Goal: Information Seeking & Learning: Learn about a topic

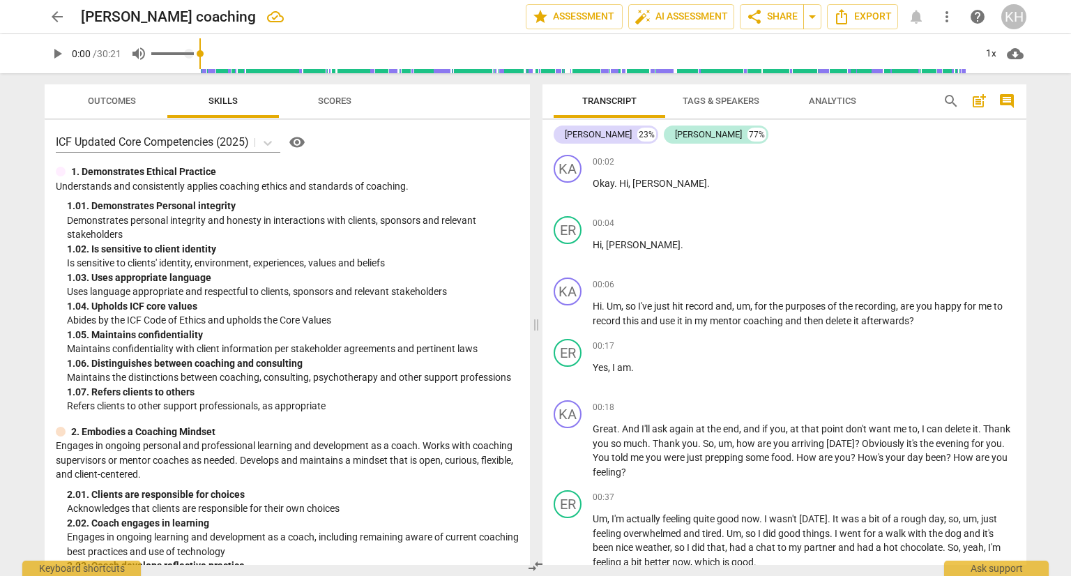
drag, startPoint x: 170, startPoint y: 47, endPoint x: 128, endPoint y: 53, distance: 42.2
click at [200, 52] on input "range" at bounding box center [588, 53] width 776 height 45
click at [63, 54] on span "play_arrow" at bounding box center [57, 53] width 17 height 17
click at [989, 54] on div "1x" at bounding box center [991, 54] width 27 height 22
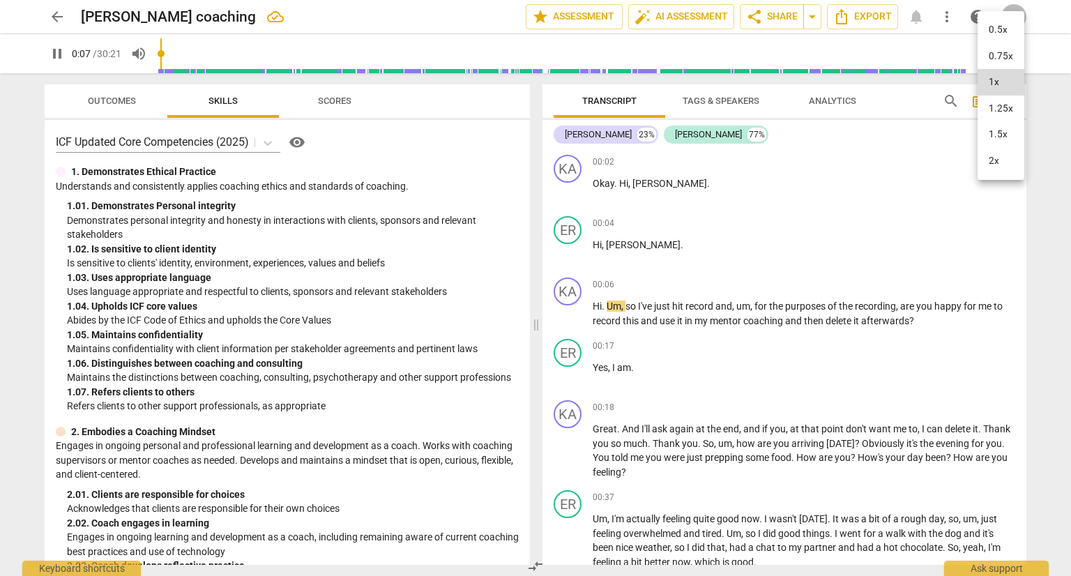
click at [1009, 129] on li "1.5x" at bounding box center [1001, 134] width 47 height 27
click at [1043, 163] on div "arrow_back Erica coaching edit star Assessment auto_fix_high AI Assessment shar…" at bounding box center [535, 288] width 1071 height 576
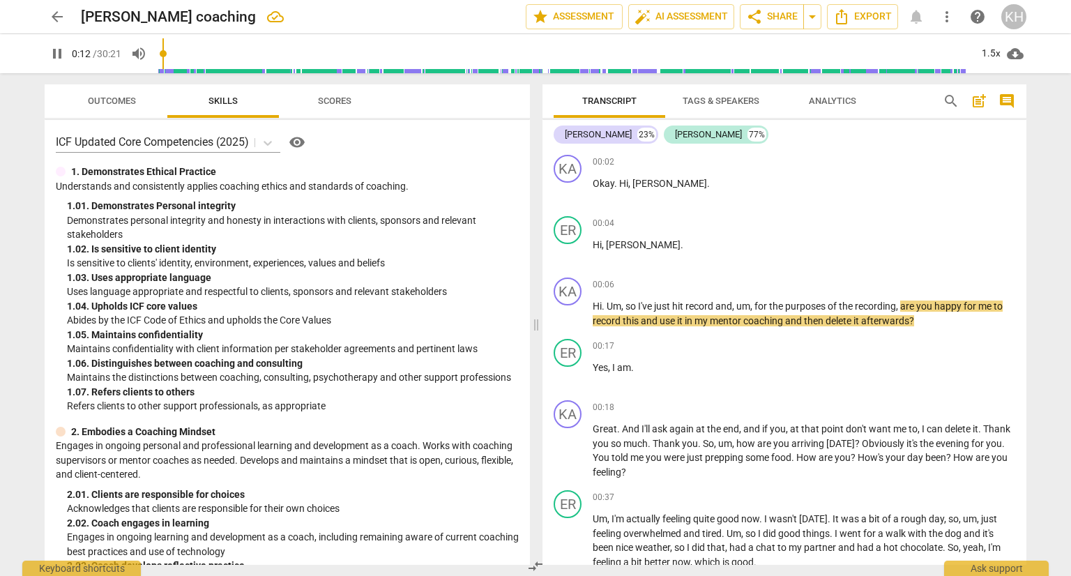
click at [54, 52] on span "pause" at bounding box center [57, 53] width 17 height 17
type input "13"
click at [1044, 67] on div "play_arrow 0:12 / 30:21 volume_up 1.5x cloud_download" at bounding box center [535, 53] width 1049 height 39
click at [362, 238] on p "Demonstrates personal integrity and honesty in interactions with clients, spons…" at bounding box center [293, 227] width 452 height 29
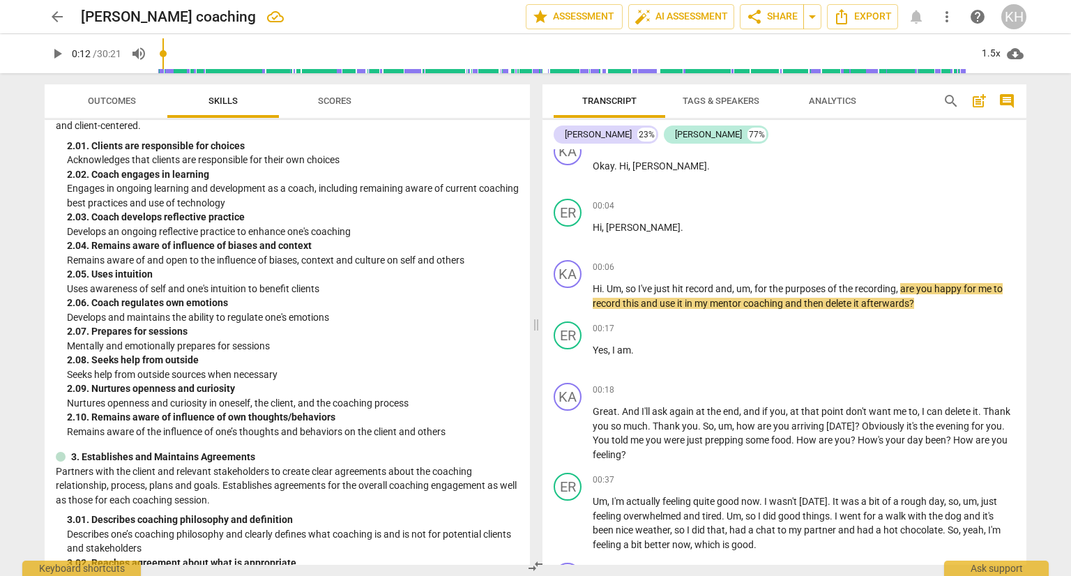
scroll to position [70, 0]
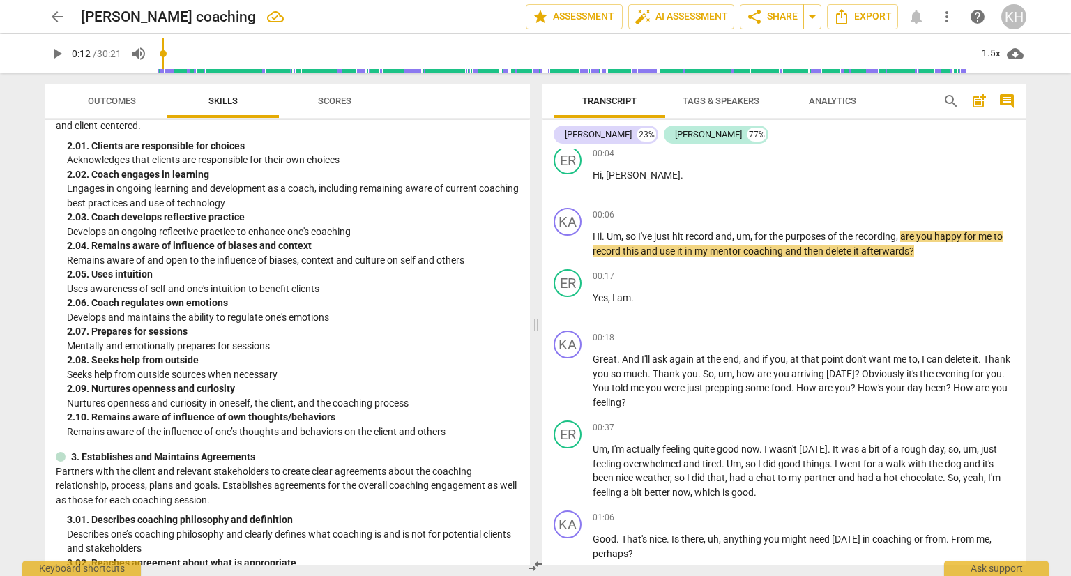
click at [51, 26] on button "arrow_back" at bounding box center [57, 16] width 25 height 25
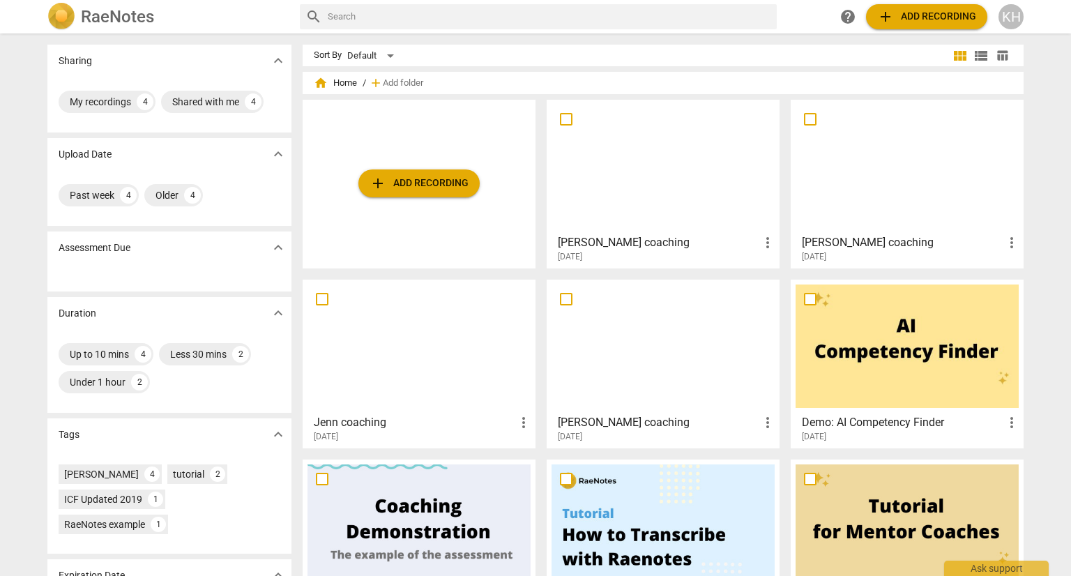
click at [845, 206] on div at bounding box center [907, 166] width 223 height 123
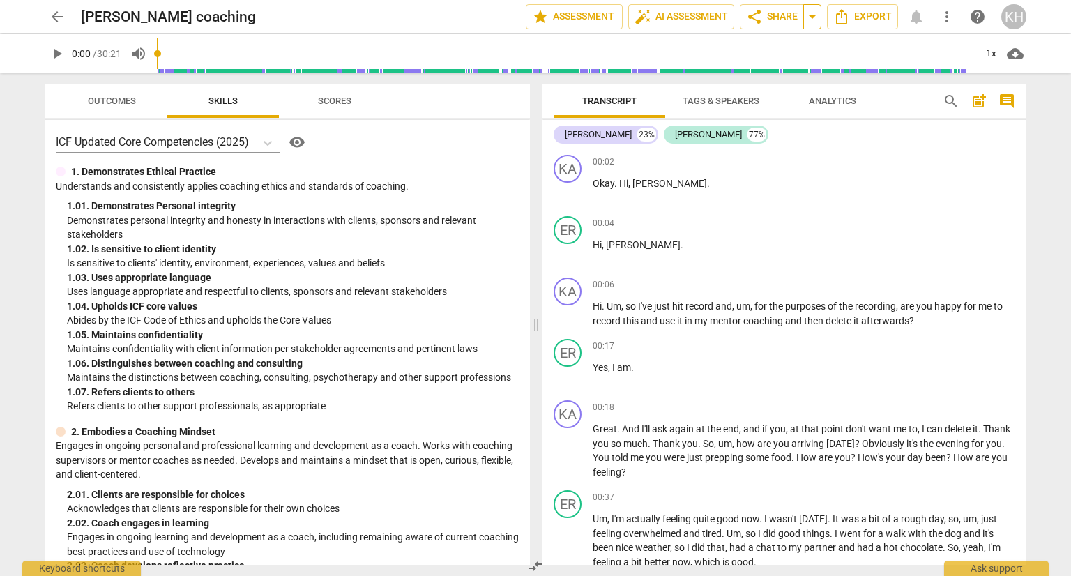
click at [818, 20] on span "arrow_drop_down" at bounding box center [812, 16] width 17 height 17
drag, startPoint x: 818, startPoint y: 20, endPoint x: 804, endPoint y: 21, distance: 14.0
click at [818, 20] on span "arrow_drop_down" at bounding box center [812, 16] width 17 height 17
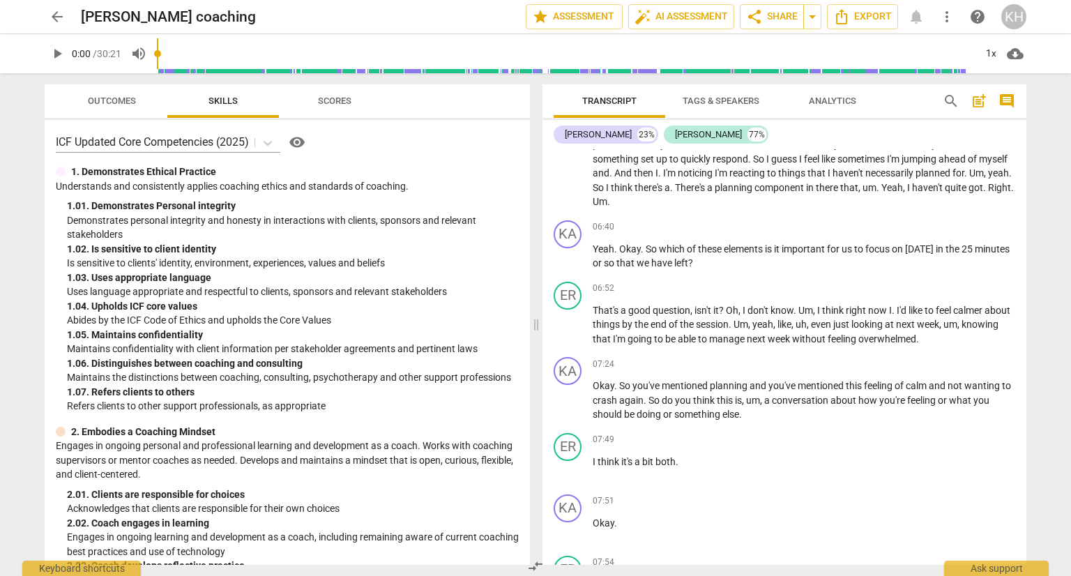
scroll to position [1604, 0]
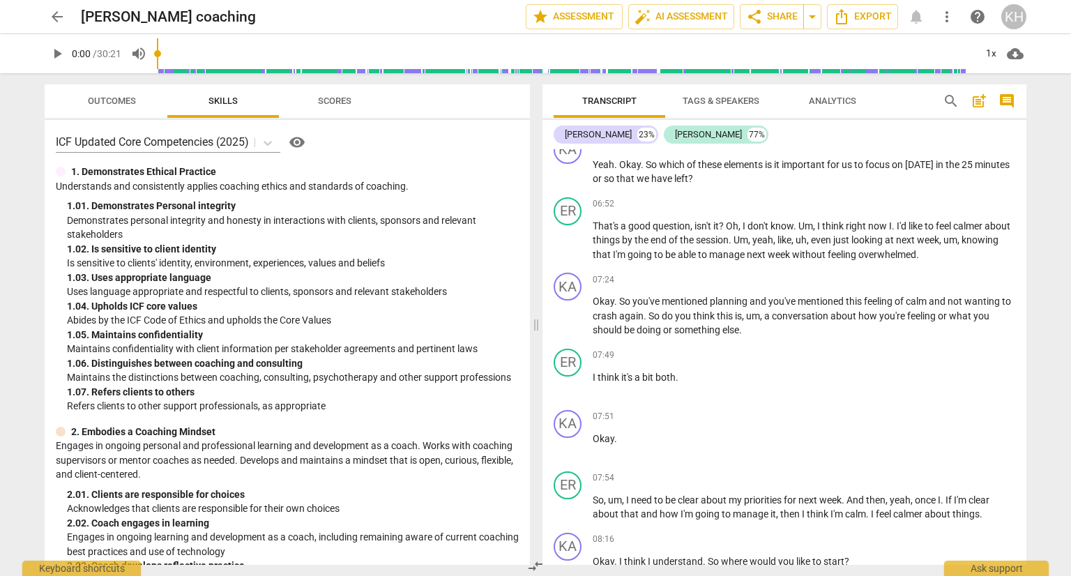
click at [50, 20] on span "arrow_back" at bounding box center [57, 16] width 17 height 17
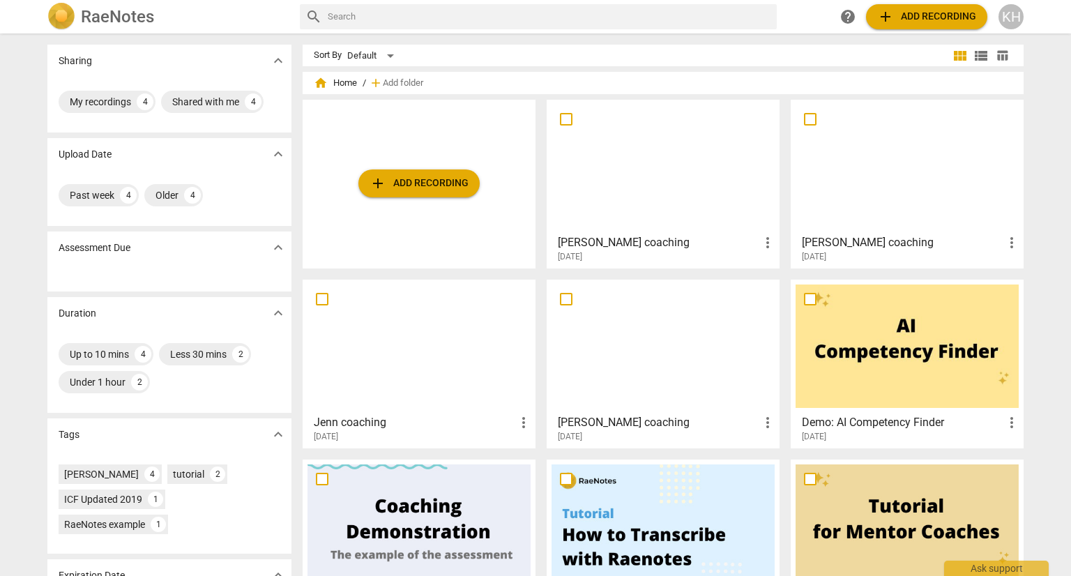
click at [834, 202] on div at bounding box center [907, 166] width 223 height 123
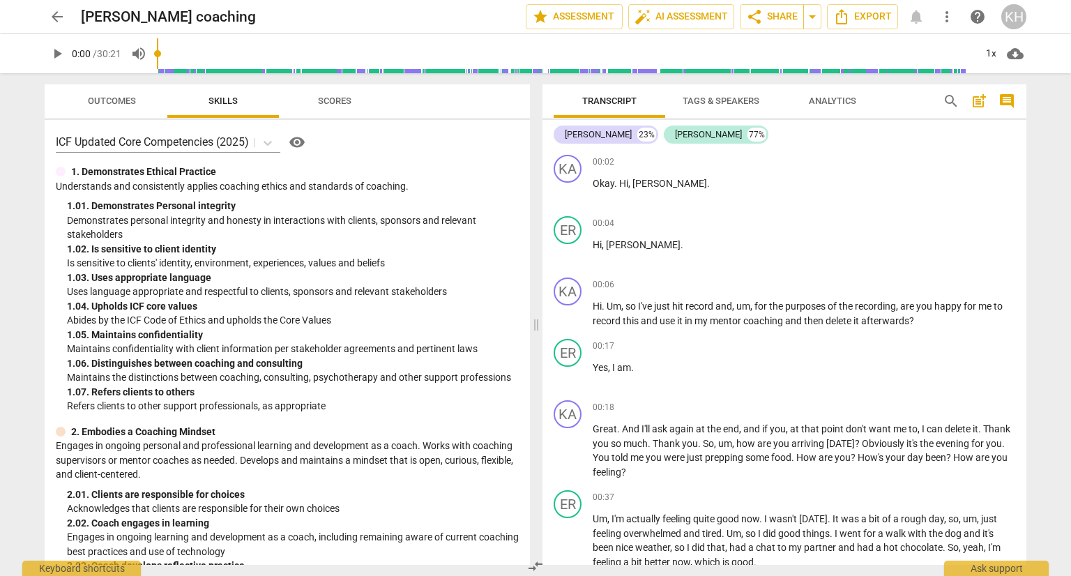
click at [956, 22] on span "more_vert" at bounding box center [947, 16] width 25 height 17
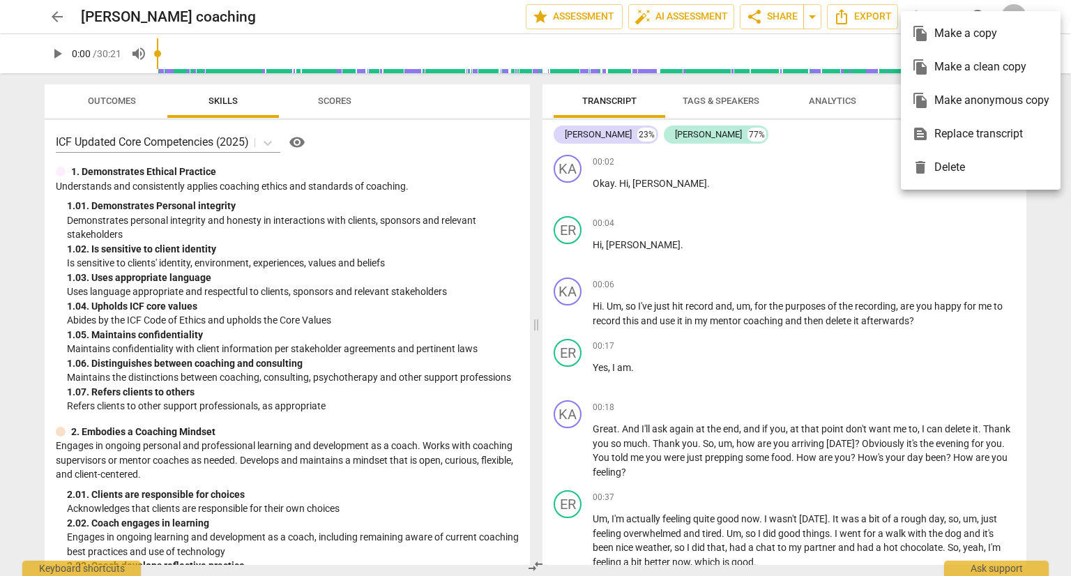
click at [47, 24] on div at bounding box center [535, 288] width 1071 height 576
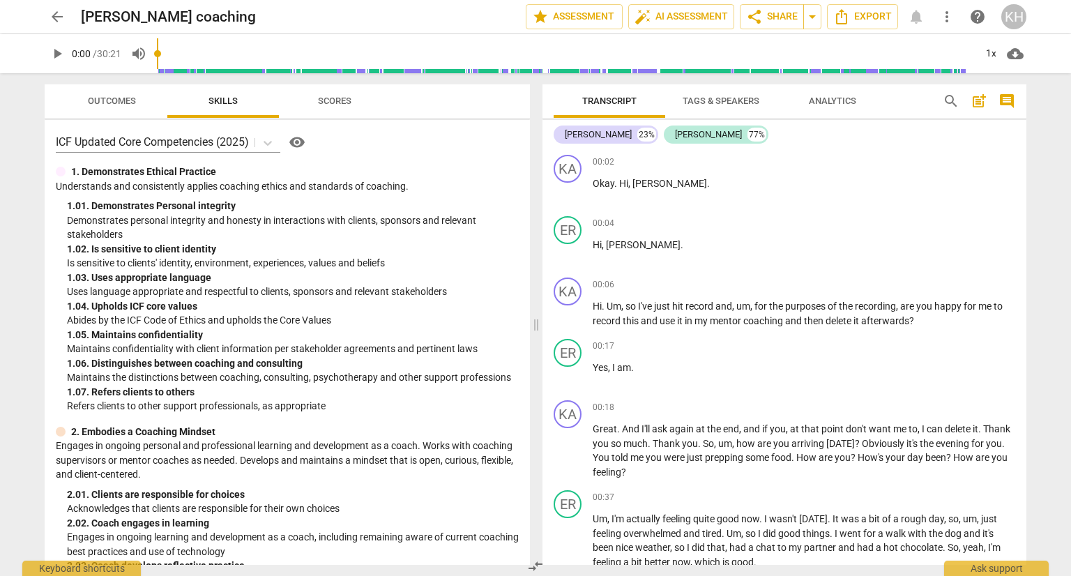
click at [66, 17] on span "arrow_back" at bounding box center [57, 16] width 25 height 17
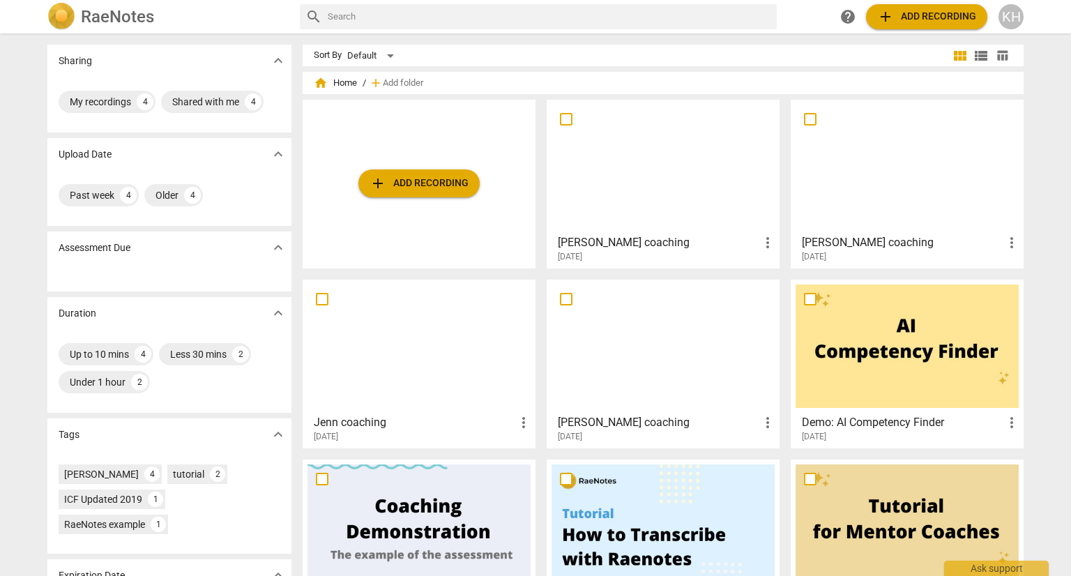
click at [934, 5] on button "add Add recording" at bounding box center [926, 16] width 121 height 25
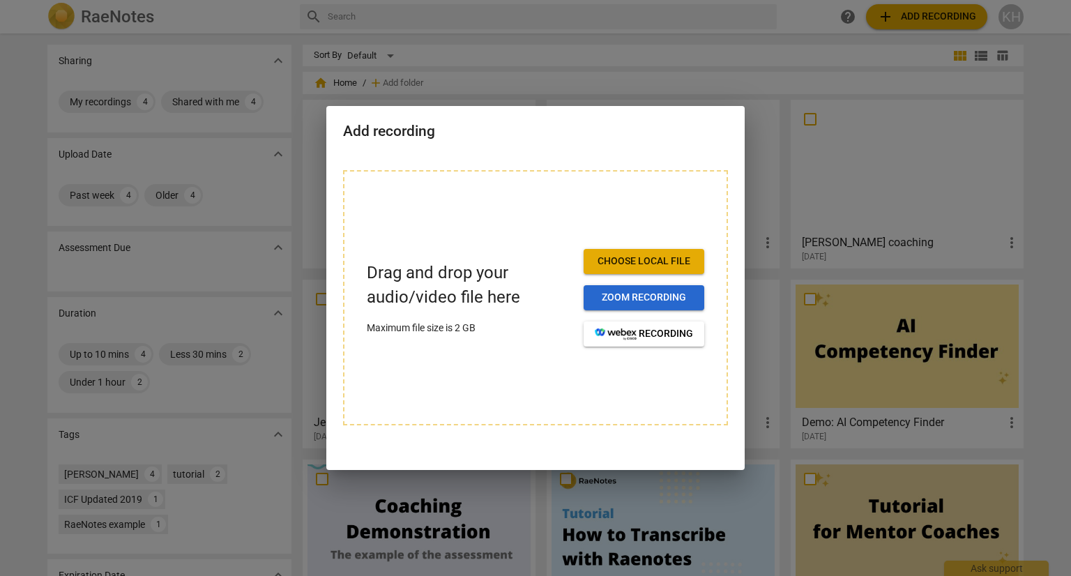
click at [656, 295] on span "Zoom recording" at bounding box center [644, 298] width 98 height 14
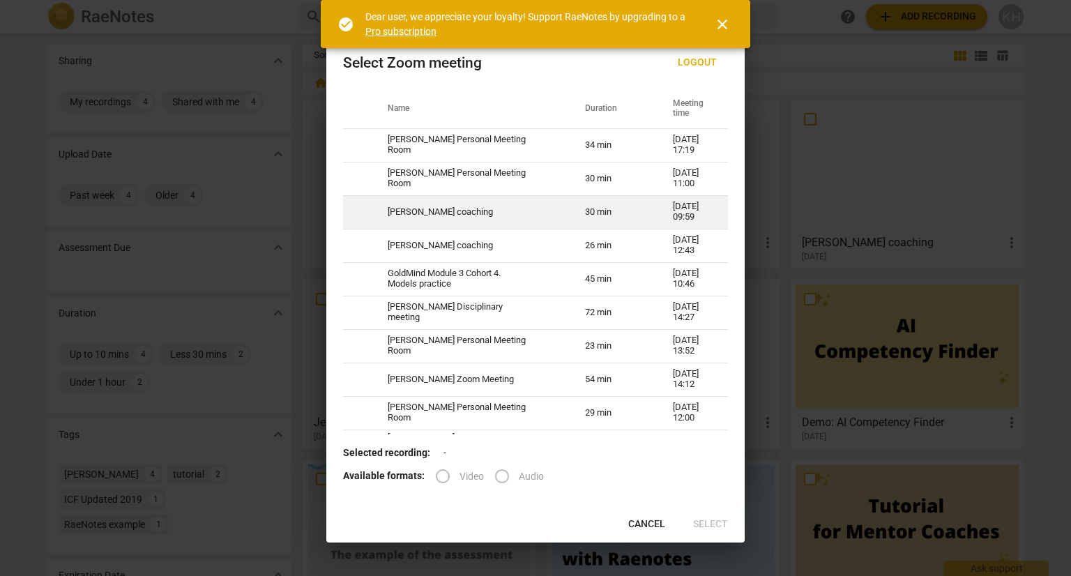
click at [452, 216] on td "[PERSON_NAME] coaching" at bounding box center [469, 211] width 197 height 33
radio input "true"
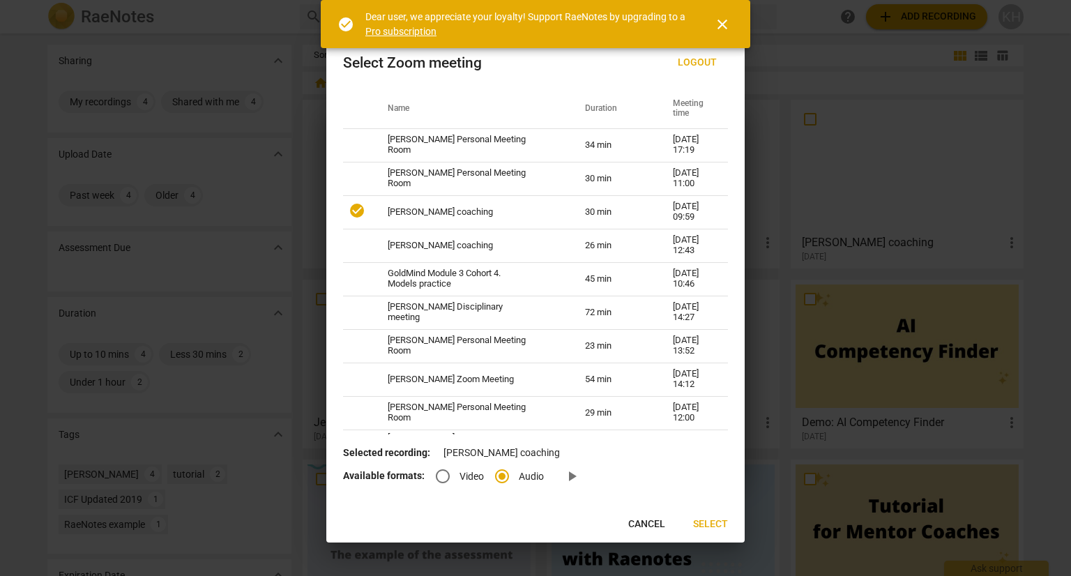
click at [450, 476] on input "Video" at bounding box center [442, 476] width 33 height 33
radio input "true"
click at [712, 526] on span "Select" at bounding box center [710, 525] width 35 height 14
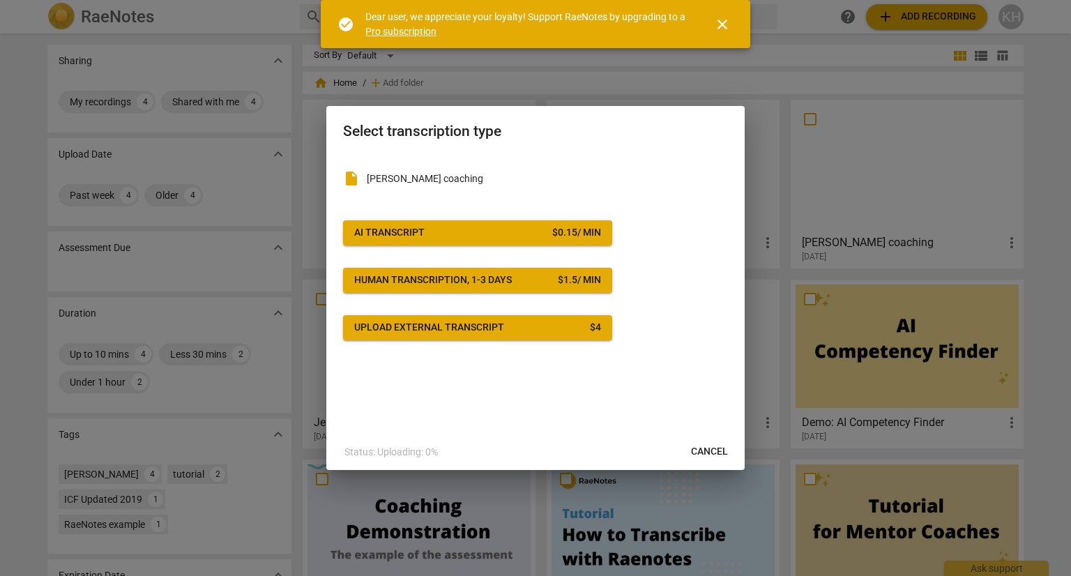
click at [515, 238] on span "AI Transcript $ 0.15 / min" at bounding box center [477, 233] width 247 height 14
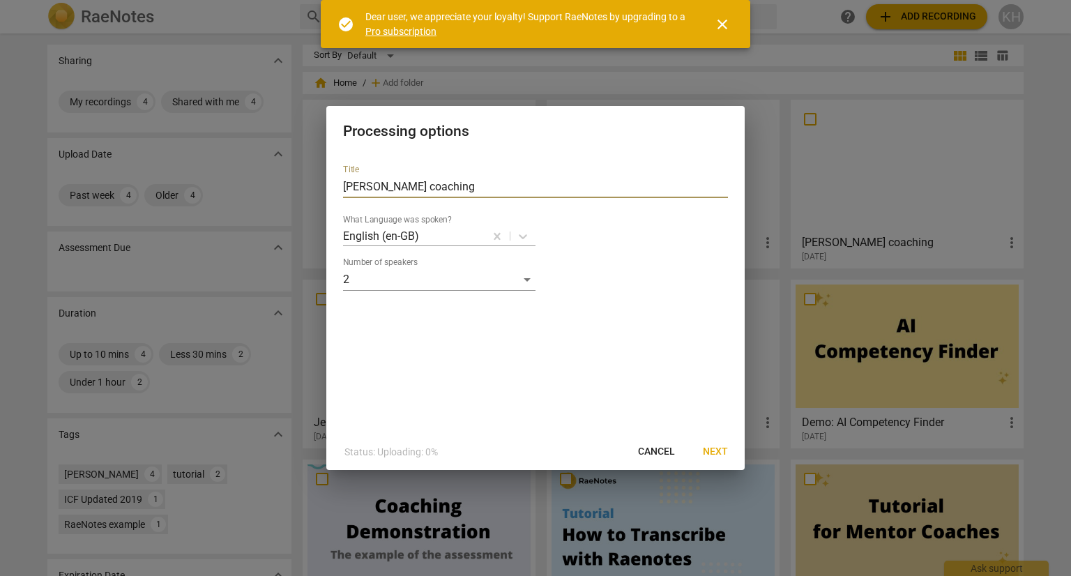
click at [458, 185] on input "[PERSON_NAME] coaching" at bounding box center [535, 187] width 385 height 22
type input "[PERSON_NAME] coaching (with vid)"
click at [700, 460] on button "Next" at bounding box center [715, 451] width 47 height 25
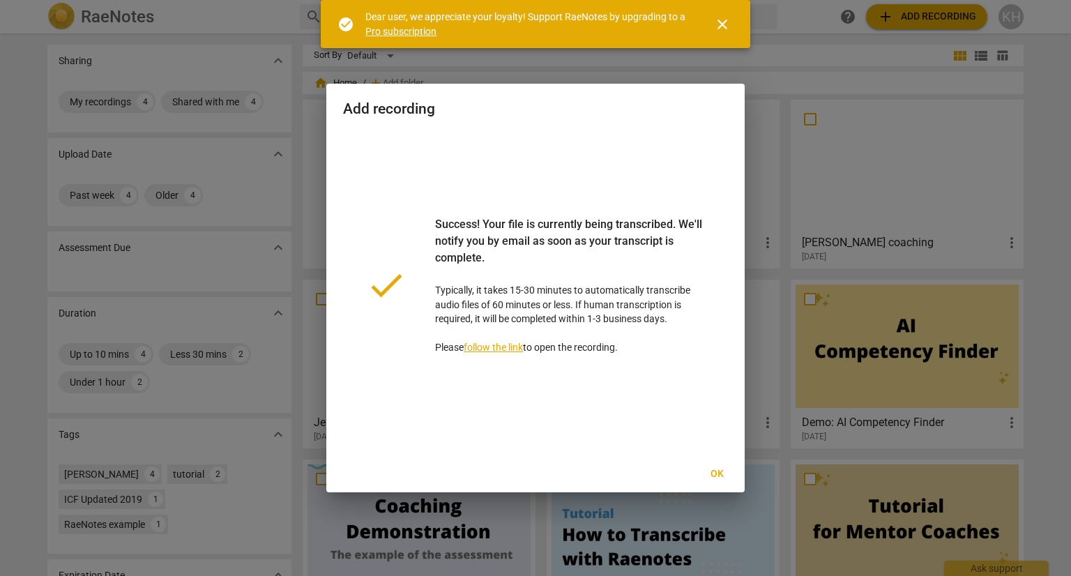
click at [710, 472] on span "Ok" at bounding box center [717, 474] width 22 height 14
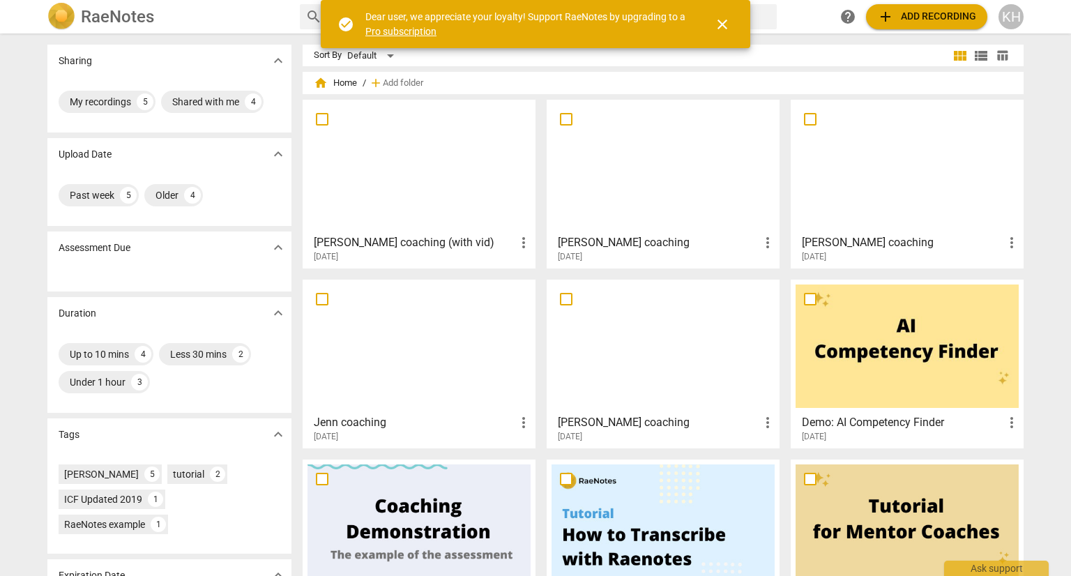
click at [611, 428] on h3 "[PERSON_NAME] coaching" at bounding box center [659, 422] width 202 height 17
click at [437, 363] on div at bounding box center [419, 346] width 223 height 123
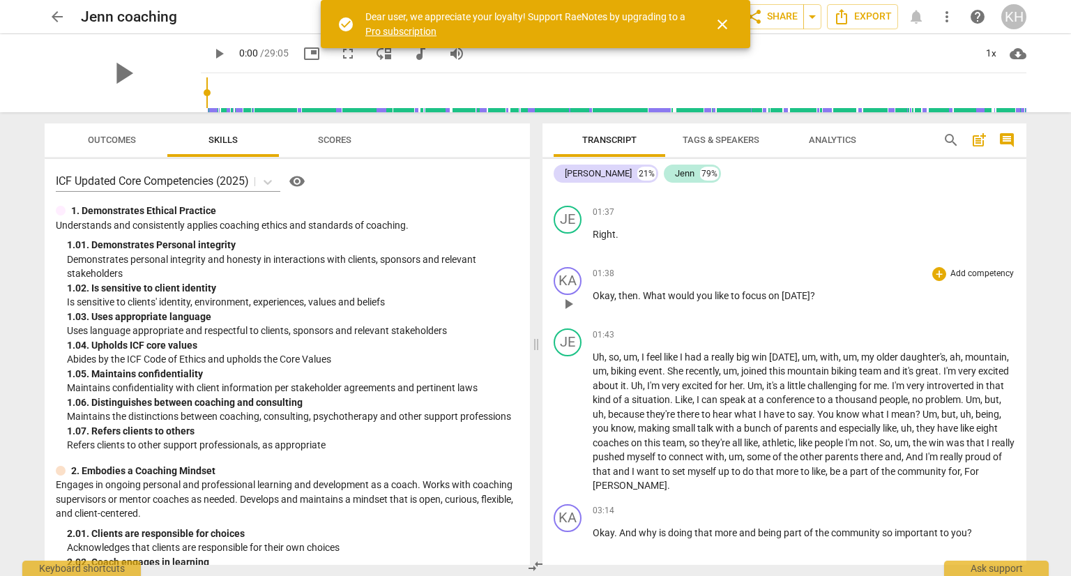
scroll to position [977, 0]
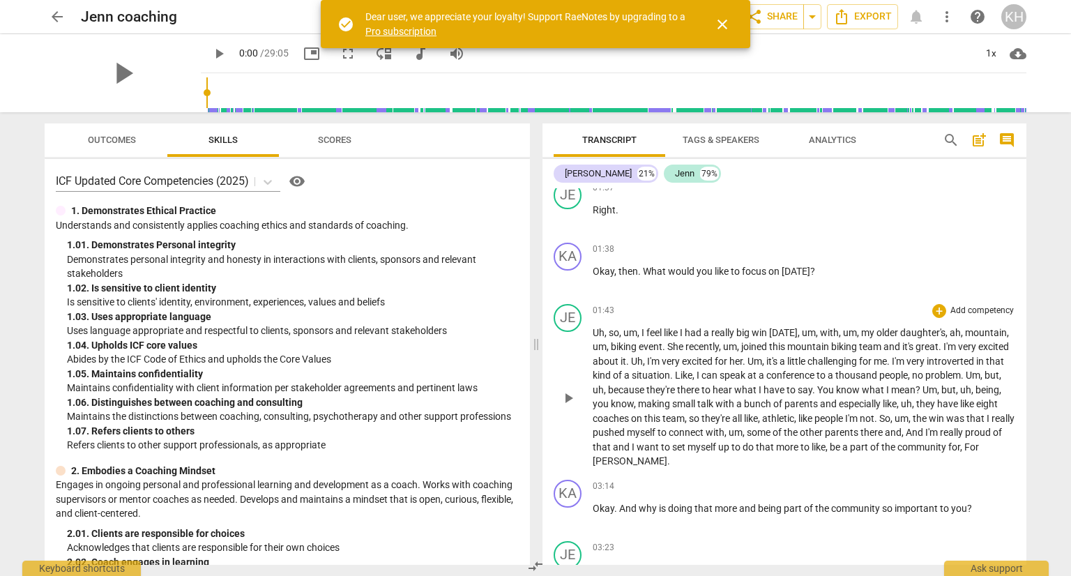
drag, startPoint x: 479, startPoint y: 274, endPoint x: 940, endPoint y: 446, distance: 492.6
click at [933, 449] on p "Uh , so , um , I feel like I had a really big win [DATE] , um , with , um , my …" at bounding box center [804, 397] width 423 height 143
drag, startPoint x: 1026, startPoint y: 243, endPoint x: 1036, endPoint y: 190, distance: 53.9
click at [1031, 176] on div "Transcript Tags & Speakers Analytics search post_add comment [PERSON_NAME] 21% …" at bounding box center [787, 344] width 501 height 464
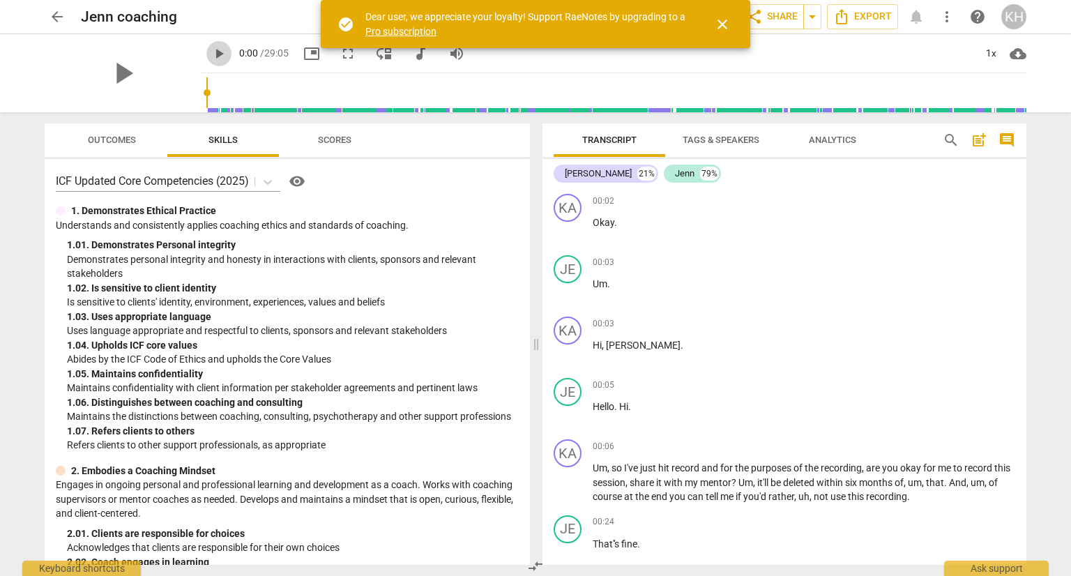
click at [227, 59] on span "play_arrow" at bounding box center [219, 53] width 17 height 17
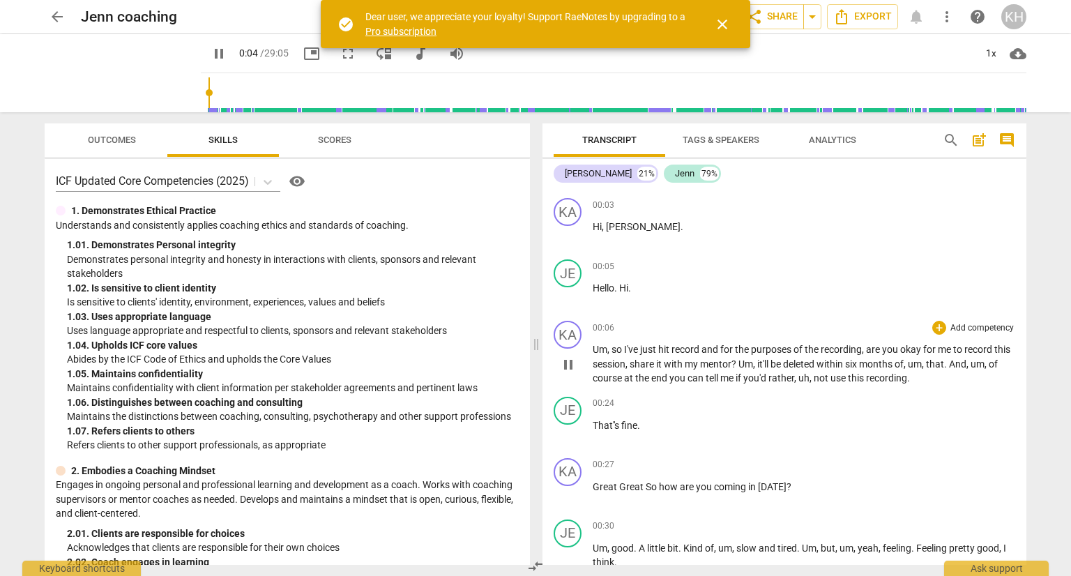
scroll to position [140, 0]
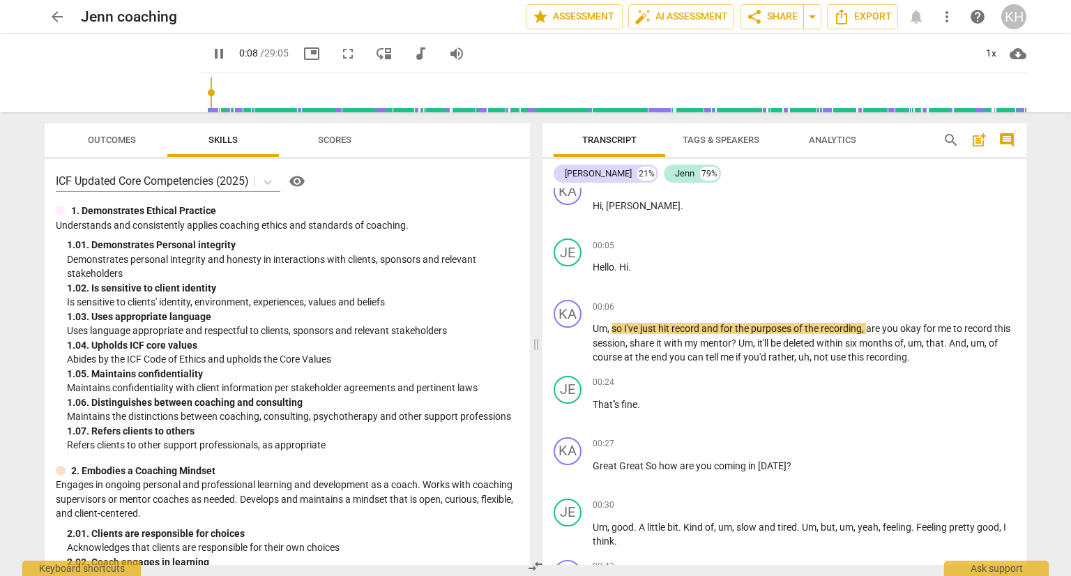
click at [227, 50] on span "pause" at bounding box center [219, 53] width 17 height 17
click at [619, 270] on span "Hi" at bounding box center [623, 267] width 9 height 11
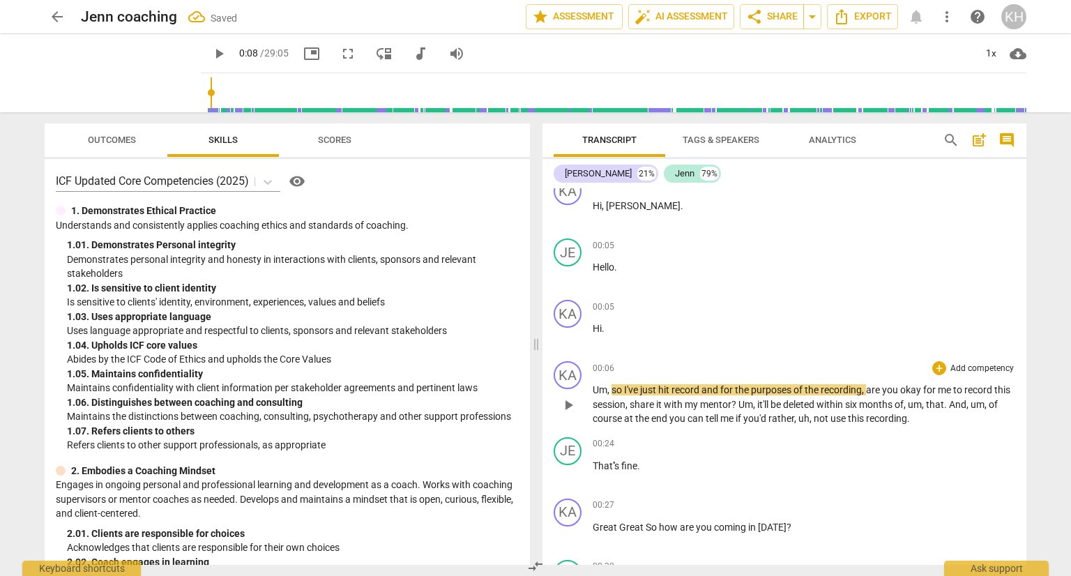
click at [593, 388] on span "Um" at bounding box center [600, 389] width 15 height 11
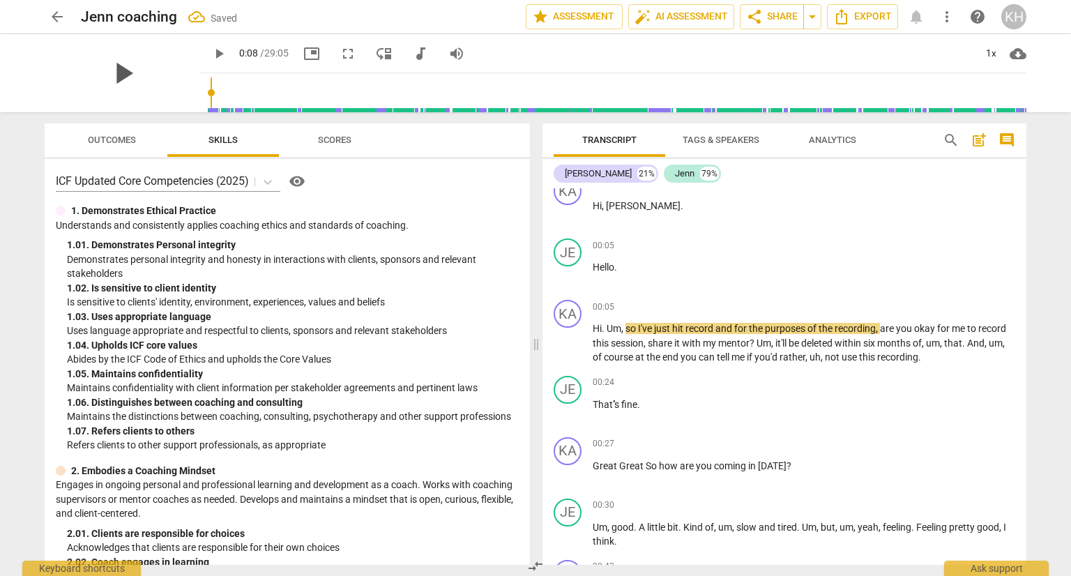
click at [126, 65] on span "play_arrow" at bounding box center [123, 73] width 36 height 36
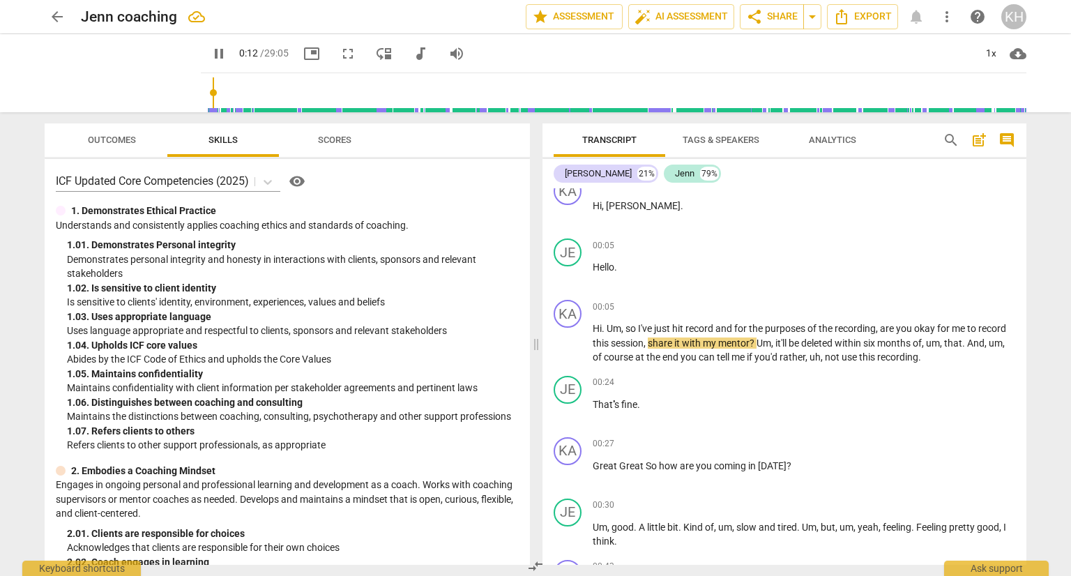
click at [227, 53] on span "pause" at bounding box center [219, 53] width 17 height 17
click at [227, 57] on span "play_arrow" at bounding box center [219, 53] width 17 height 17
click at [227, 55] on span "pause" at bounding box center [219, 53] width 17 height 17
click at [227, 57] on span "pause" at bounding box center [219, 53] width 17 height 17
click at [227, 51] on span "play_arrow" at bounding box center [219, 53] width 17 height 17
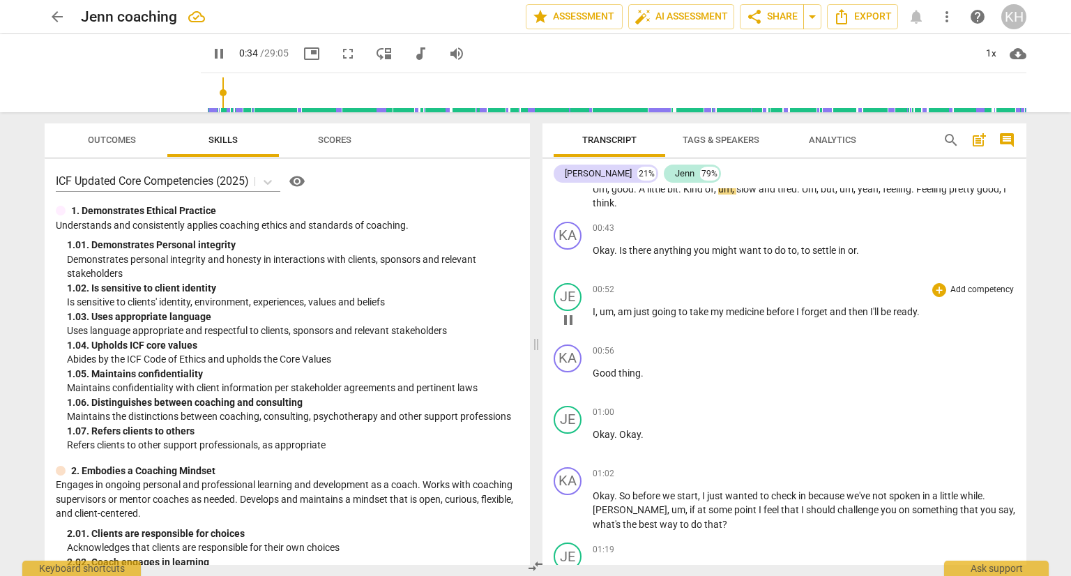
scroll to position [558, 0]
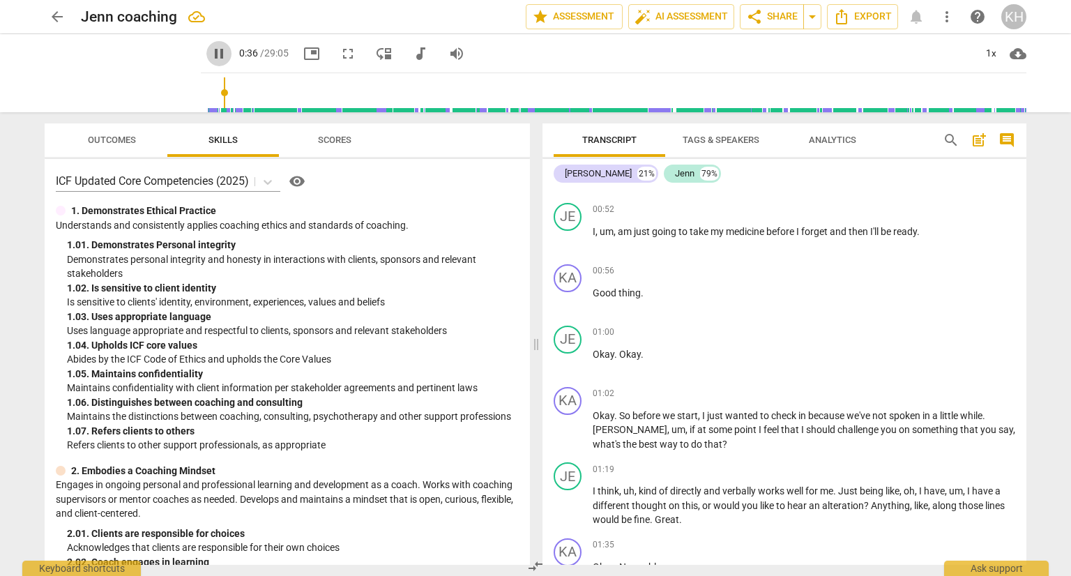
click at [227, 59] on span "pause" at bounding box center [219, 53] width 17 height 17
click at [227, 55] on span "play_arrow" at bounding box center [219, 53] width 17 height 17
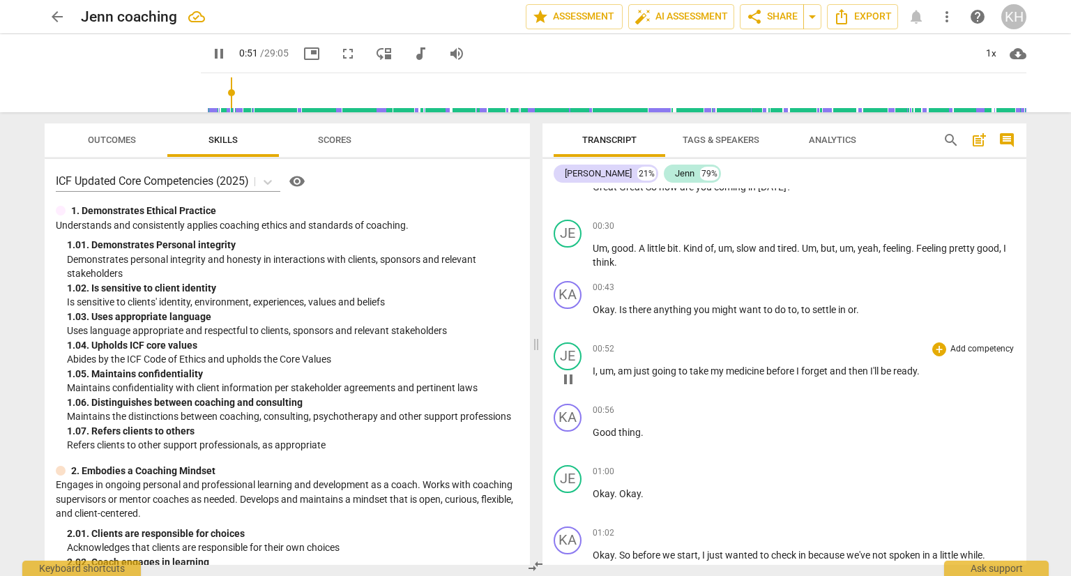
scroll to position [488, 0]
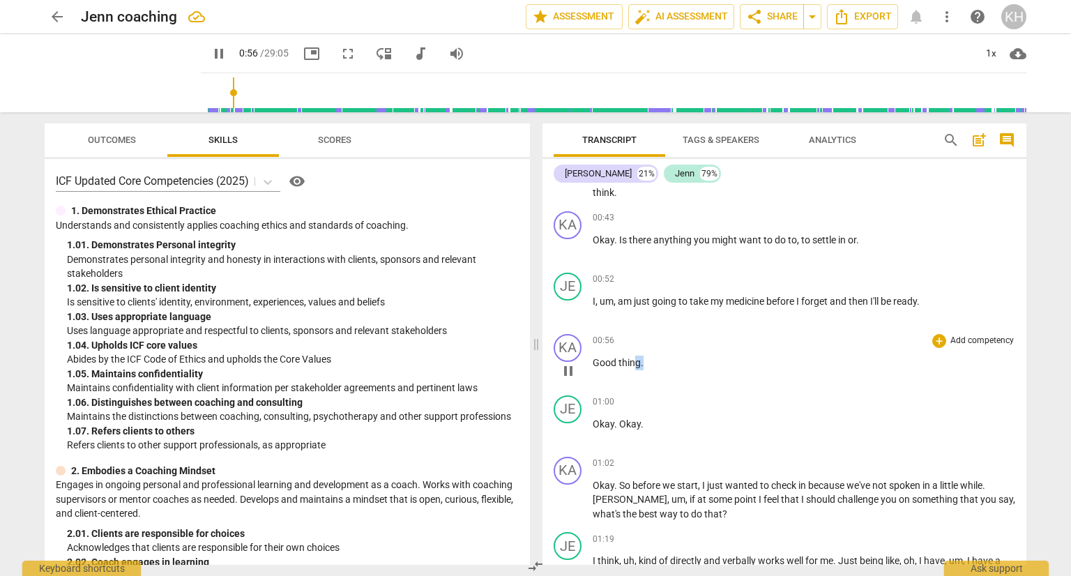
drag, startPoint x: 648, startPoint y: 354, endPoint x: 633, endPoint y: 357, distance: 14.9
click at [633, 357] on p "Good thing ." at bounding box center [804, 363] width 423 height 15
type input "58"
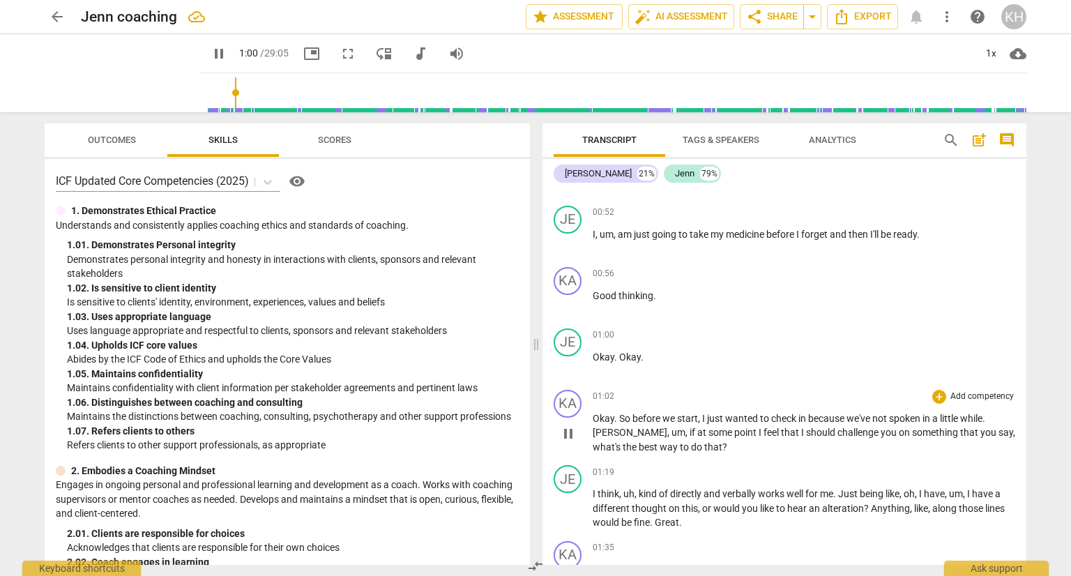
scroll to position [628, 0]
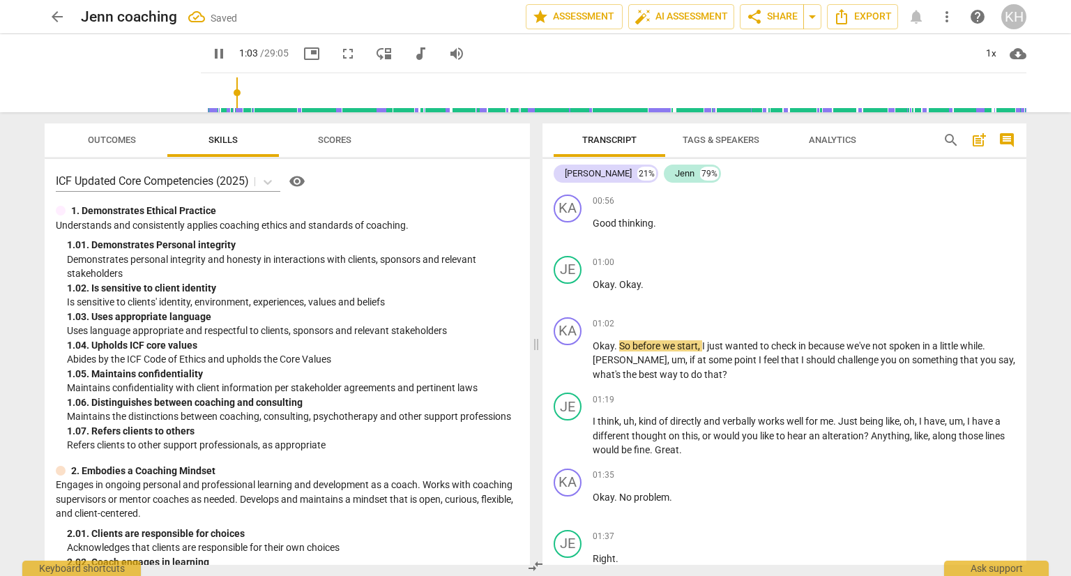
click at [227, 47] on span "pause" at bounding box center [219, 53] width 17 height 17
type input "64"
drag, startPoint x: 645, startPoint y: 284, endPoint x: 633, endPoint y: 292, distance: 14.1
click at [616, 278] on p "Okay . Okay ." at bounding box center [804, 285] width 423 height 15
click at [224, 54] on span "play_arrow" at bounding box center [219, 53] width 17 height 17
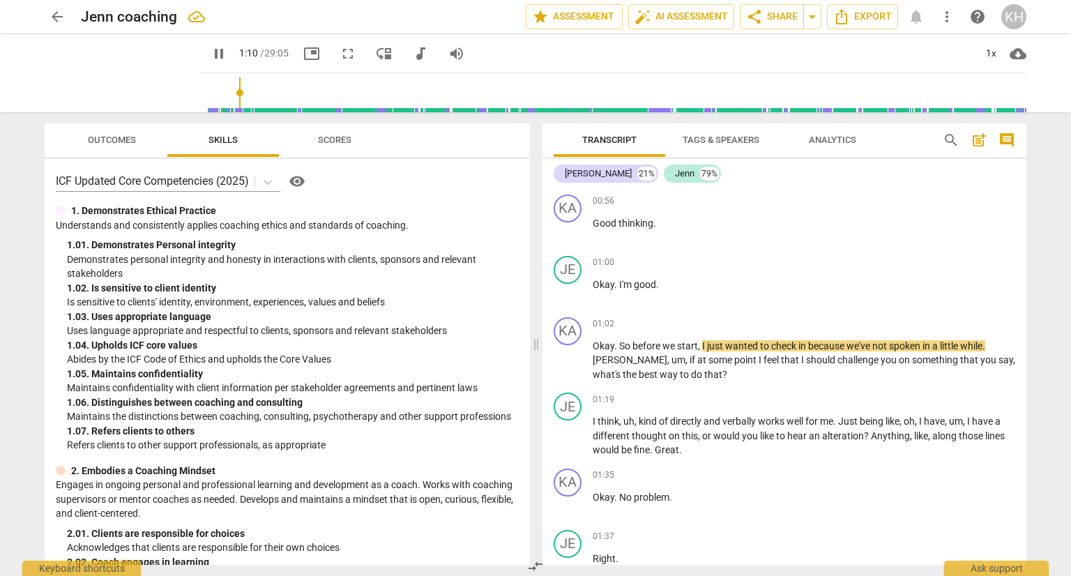
click at [227, 54] on span "pause" at bounding box center [219, 53] width 17 height 17
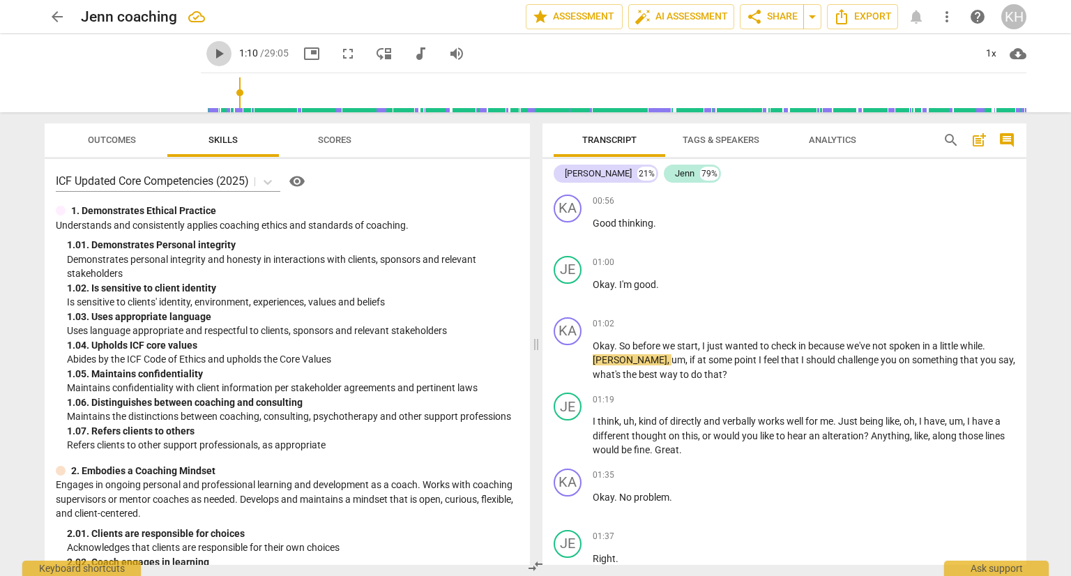
click at [227, 57] on span "play_arrow" at bounding box center [219, 53] width 17 height 17
click at [1032, 344] on div "Transcript Tags & Speakers Analytics search post_add comment [PERSON_NAME] 21% …" at bounding box center [787, 344] width 501 height 464
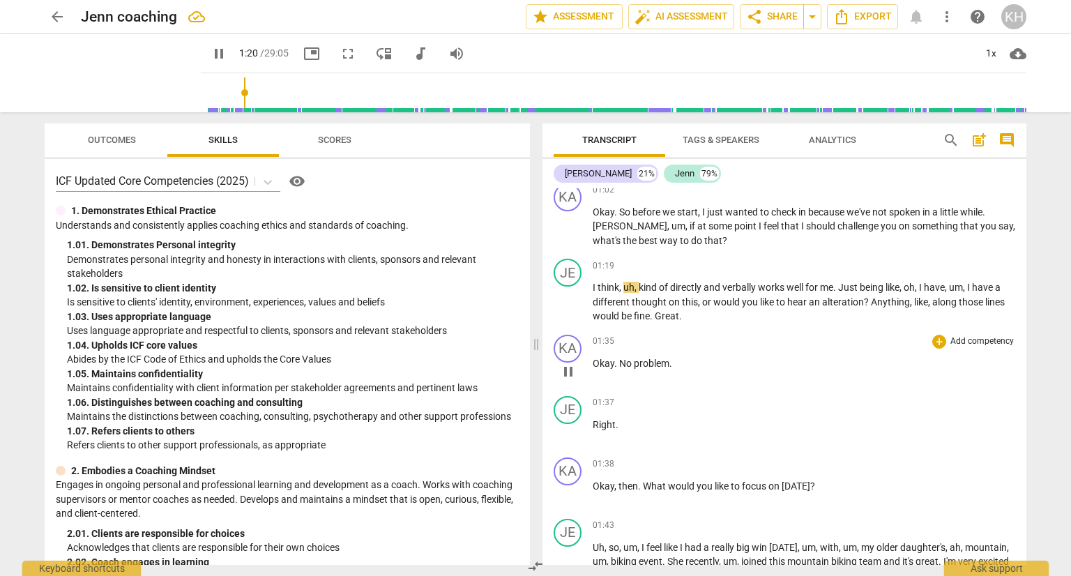
scroll to position [767, 0]
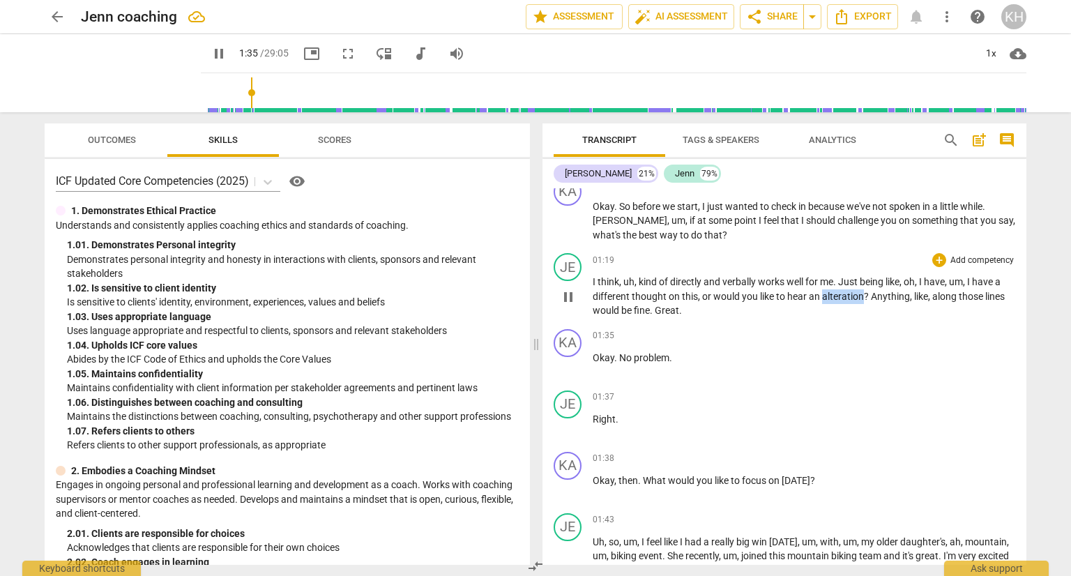
drag, startPoint x: 864, startPoint y: 292, endPoint x: 822, endPoint y: 294, distance: 42.6
click at [822, 294] on p "I think , uh , kind of directly and verbally works well for me . Just being lik…" at bounding box center [804, 296] width 423 height 43
type input "97"
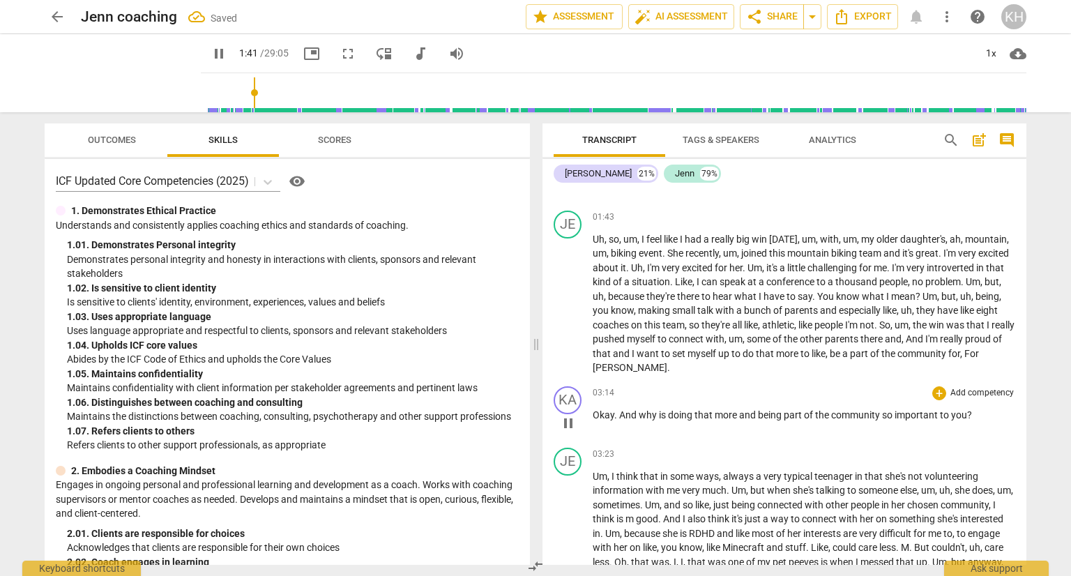
scroll to position [1046, 0]
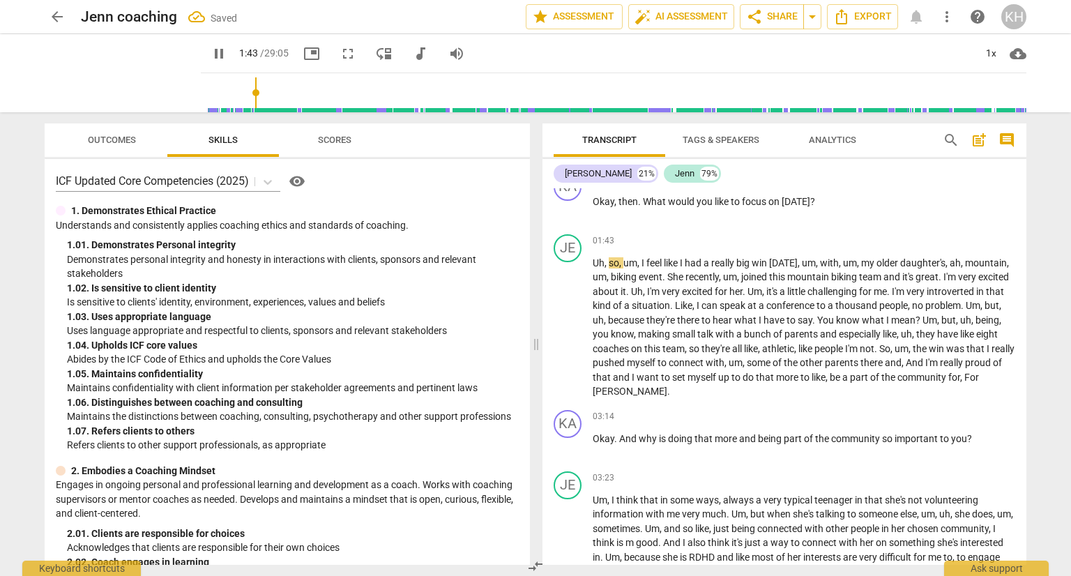
click at [226, 52] on span "pause" at bounding box center [219, 53] width 17 height 17
click at [993, 59] on div "1x" at bounding box center [991, 54] width 27 height 22
click at [992, 157] on li "2x" at bounding box center [1001, 161] width 47 height 27
click at [226, 53] on span "play_arrow" at bounding box center [219, 53] width 17 height 17
click at [227, 60] on span "pause" at bounding box center [219, 53] width 17 height 17
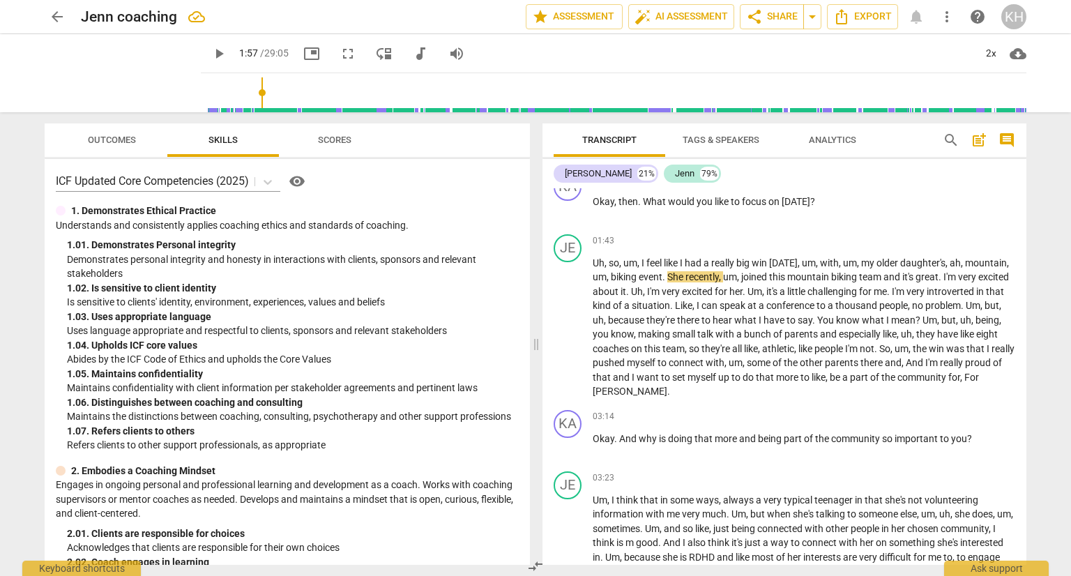
click at [224, 53] on span "play_arrow" at bounding box center [219, 53] width 17 height 17
click at [227, 59] on span "pause" at bounding box center [219, 53] width 17 height 17
click at [227, 54] on span "play_arrow" at bounding box center [219, 53] width 17 height 17
click at [227, 57] on span "pause" at bounding box center [219, 53] width 17 height 17
click at [227, 54] on span "play_arrow" at bounding box center [219, 53] width 17 height 17
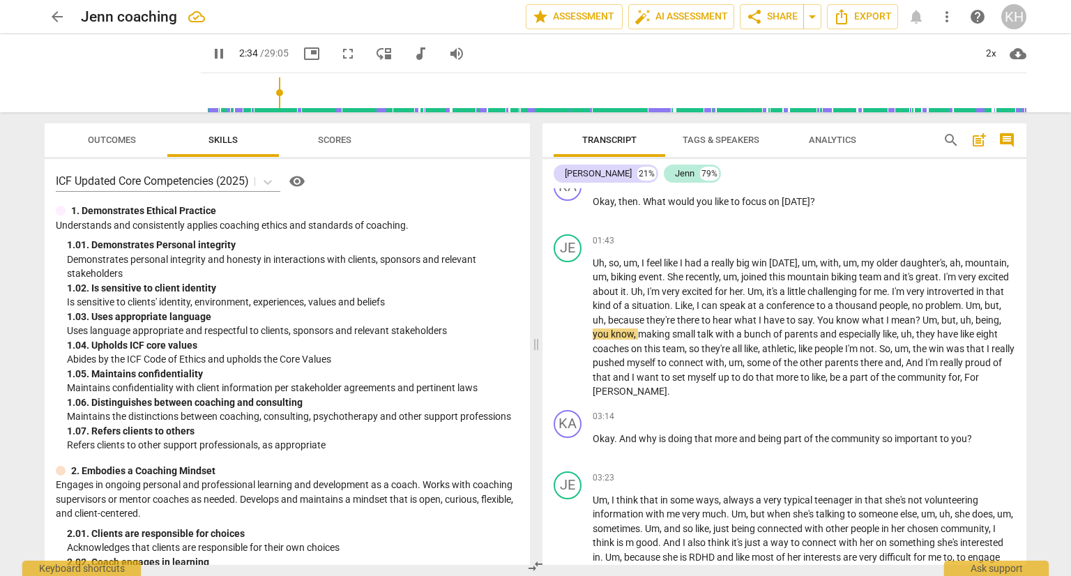
click at [232, 58] on span "pause" at bounding box center [218, 53] width 25 height 17
click at [225, 59] on span "play_arrow" at bounding box center [219, 53] width 17 height 17
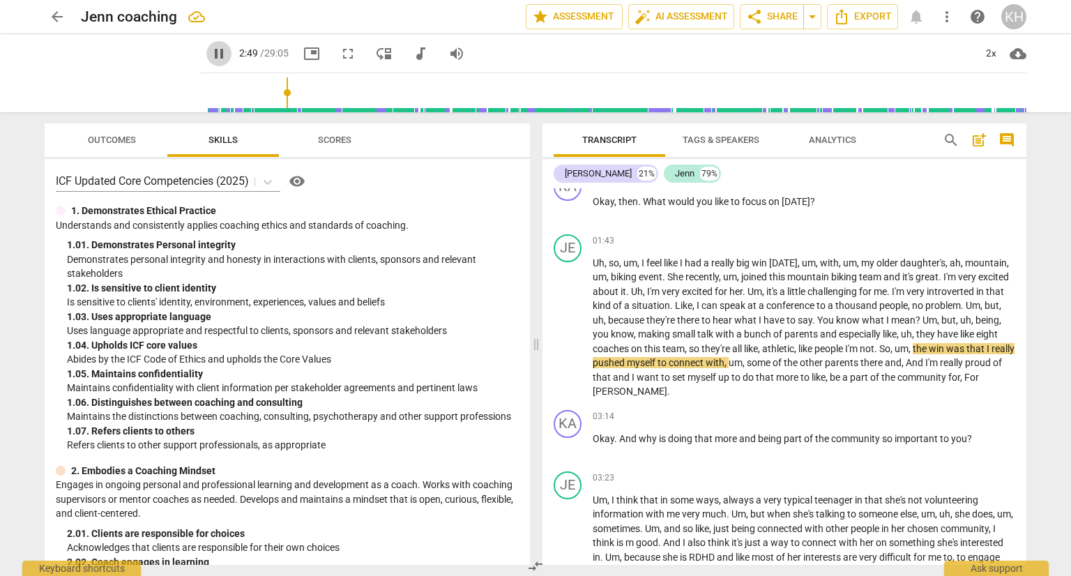
click at [225, 59] on span "pause" at bounding box center [219, 53] width 17 height 17
click at [225, 59] on span "play_arrow" at bounding box center [219, 53] width 17 height 17
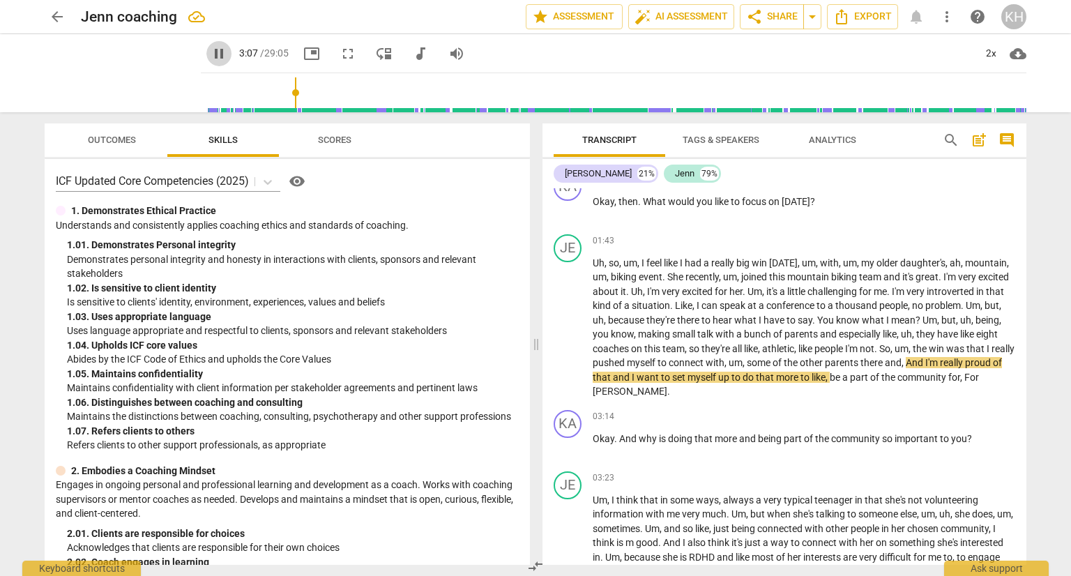
click at [225, 59] on span "pause" at bounding box center [219, 53] width 17 height 17
click at [227, 52] on span "play_arrow" at bounding box center [219, 53] width 17 height 17
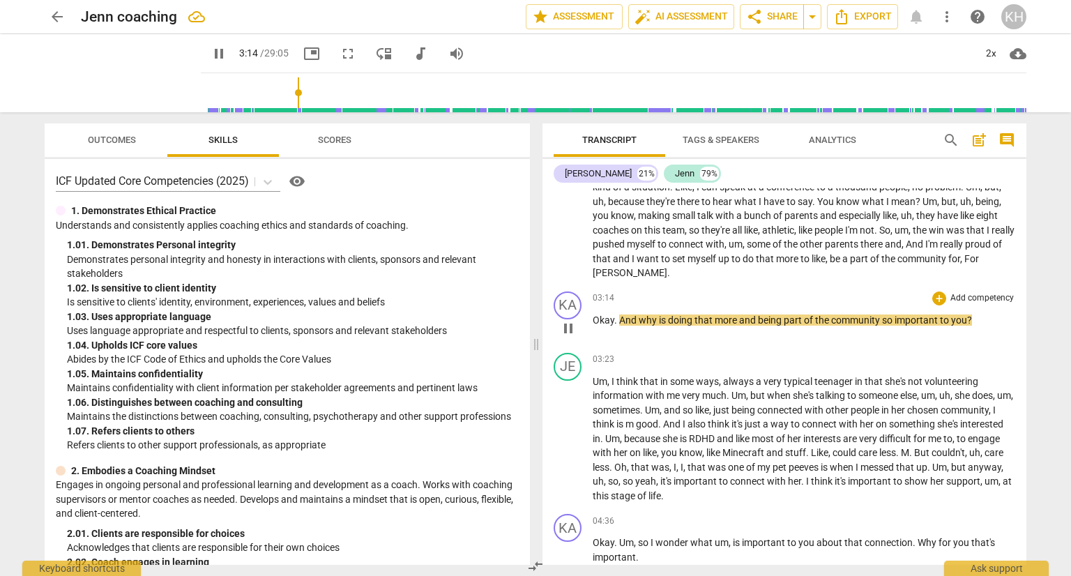
scroll to position [1186, 0]
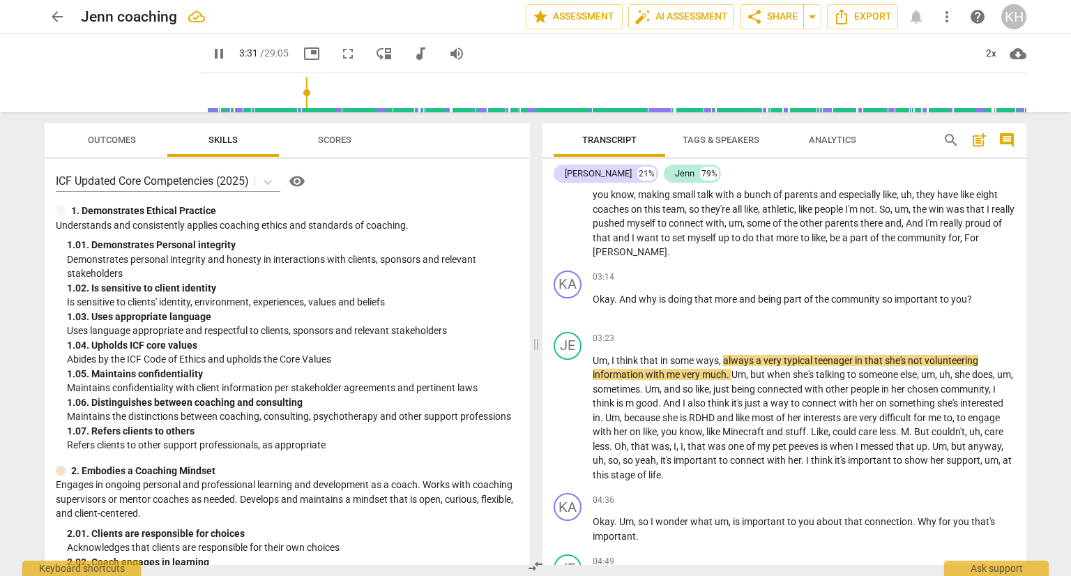
drag, startPoint x: 224, startPoint y: 53, endPoint x: 247, endPoint y: 68, distance: 27.7
click at [224, 53] on span "pause" at bounding box center [219, 53] width 17 height 17
type input "213"
drag, startPoint x: 748, startPoint y: 352, endPoint x: 723, endPoint y: 354, distance: 24.5
click at [723, 355] on span "always" at bounding box center [739, 360] width 33 height 11
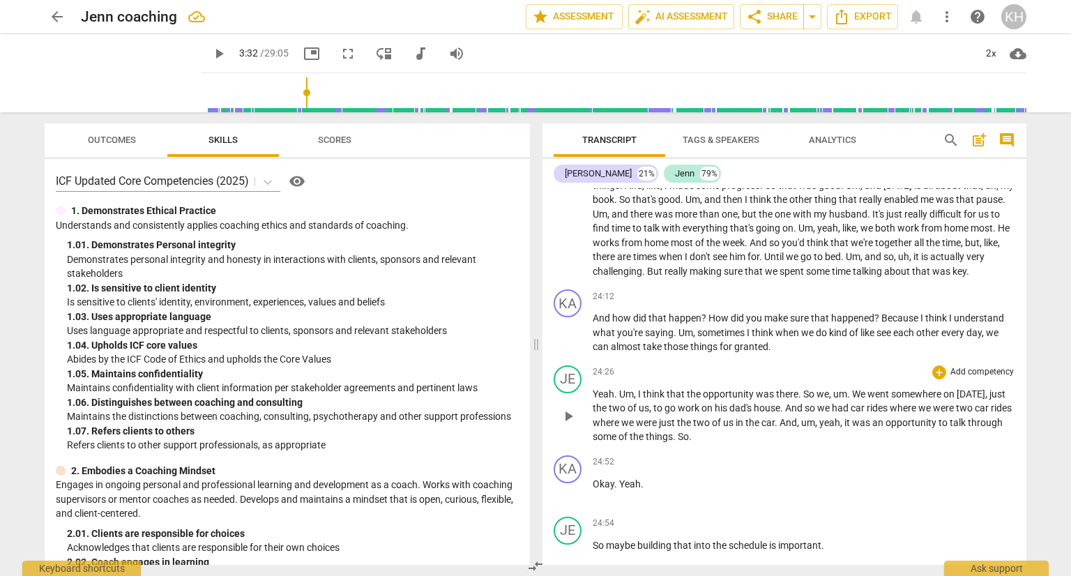
scroll to position [5714, 0]
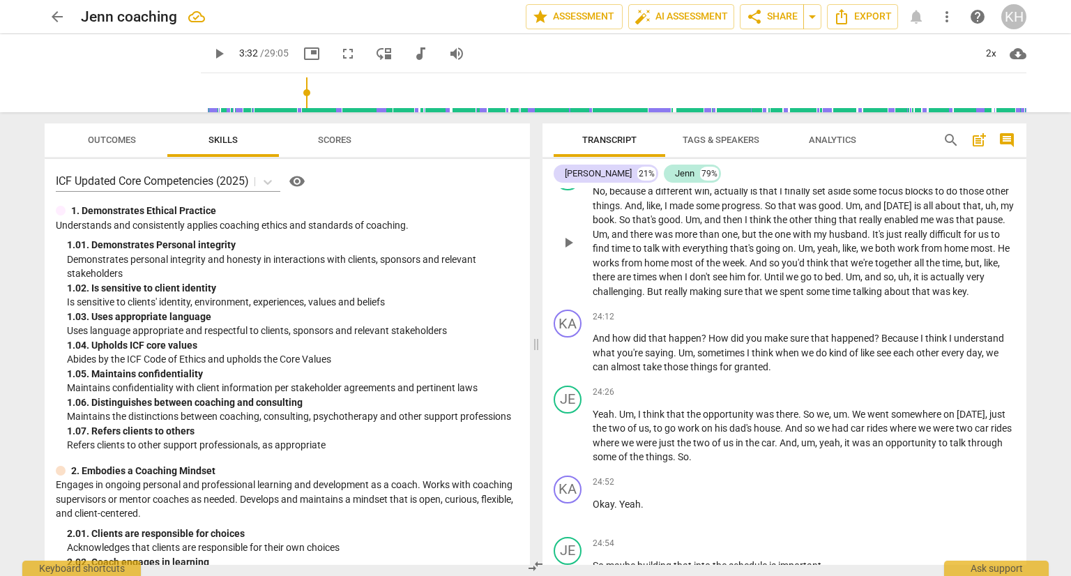
drag, startPoint x: 1027, startPoint y: 491, endPoint x: 360, endPoint y: 155, distance: 746.8
click at [1018, 289] on div "Transcript Tags & Speakers Analytics search post_add comment [PERSON_NAME] 21% …" at bounding box center [787, 344] width 501 height 464
click at [227, 50] on span "play_arrow" at bounding box center [219, 53] width 17 height 17
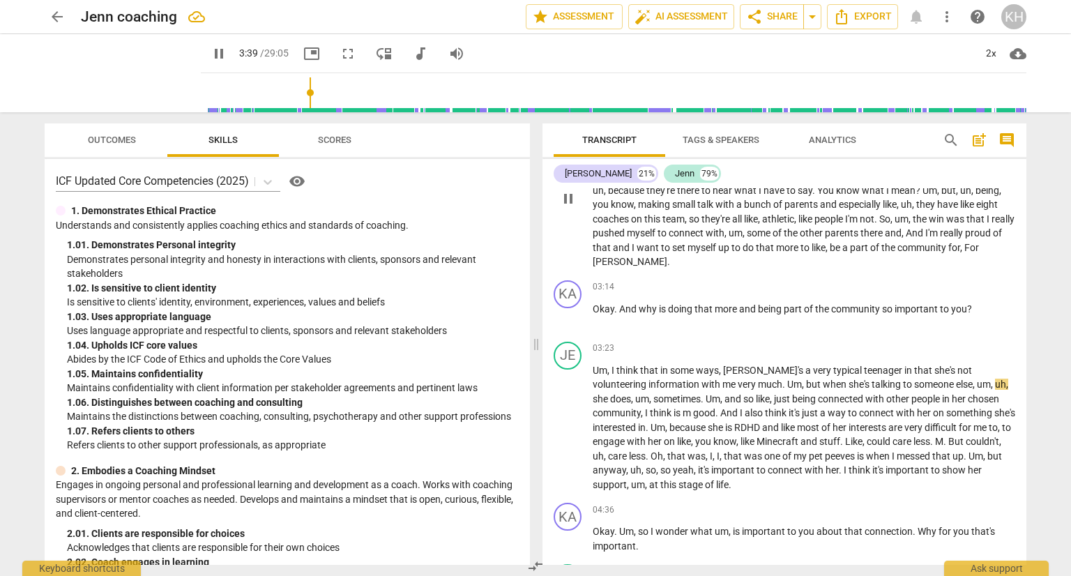
scroll to position [1180, 0]
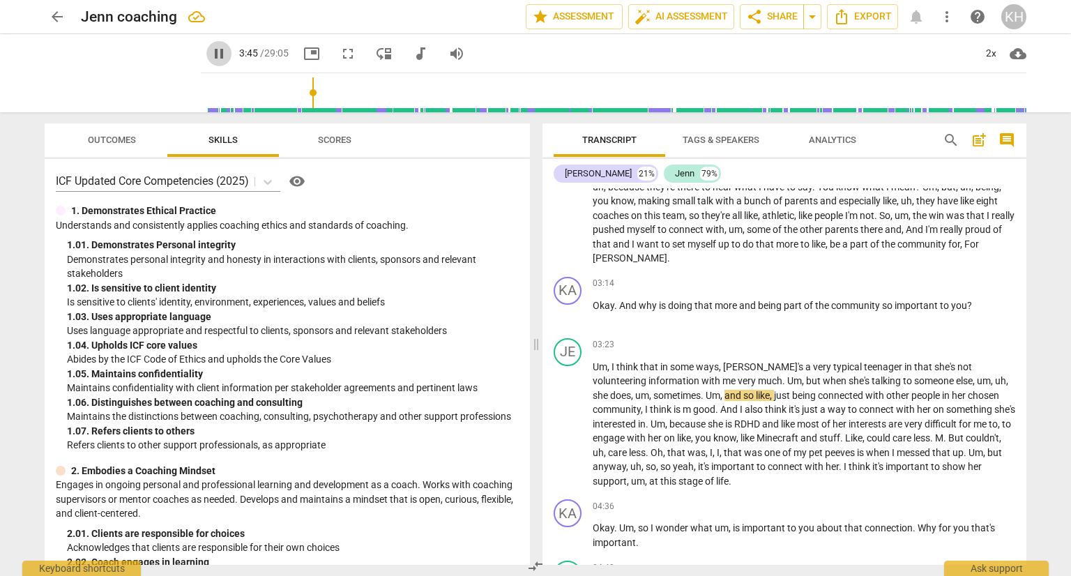
click at [225, 52] on span "pause" at bounding box center [219, 53] width 17 height 17
click at [227, 51] on span "play_arrow" at bounding box center [219, 53] width 17 height 17
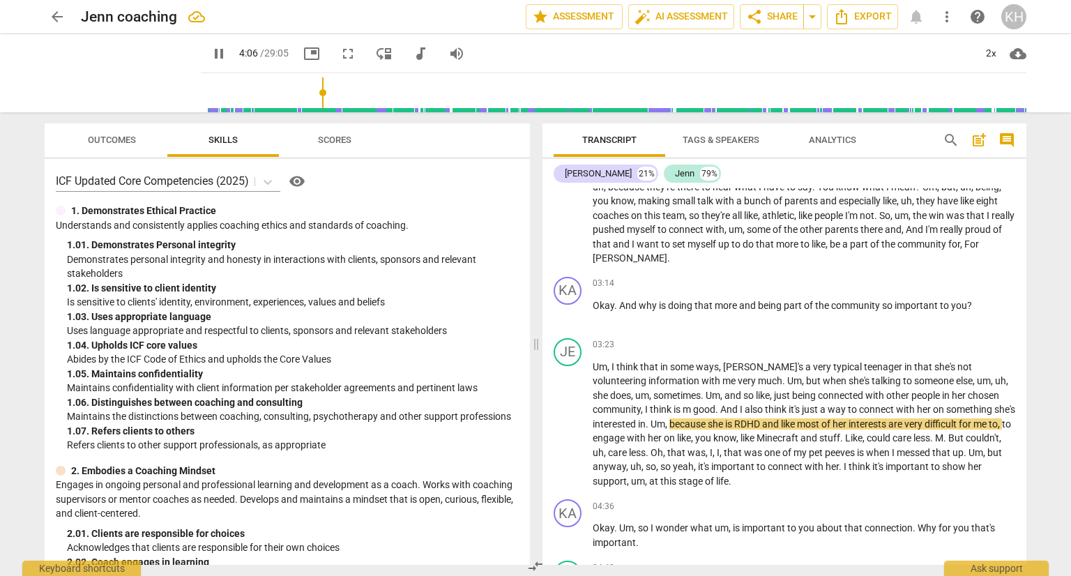
click at [227, 50] on span "pause" at bounding box center [219, 53] width 17 height 17
type input "247"
click at [762, 419] on span "RDHD" at bounding box center [749, 424] width 28 height 11
click at [227, 54] on span "play_arrow" at bounding box center [219, 53] width 17 height 17
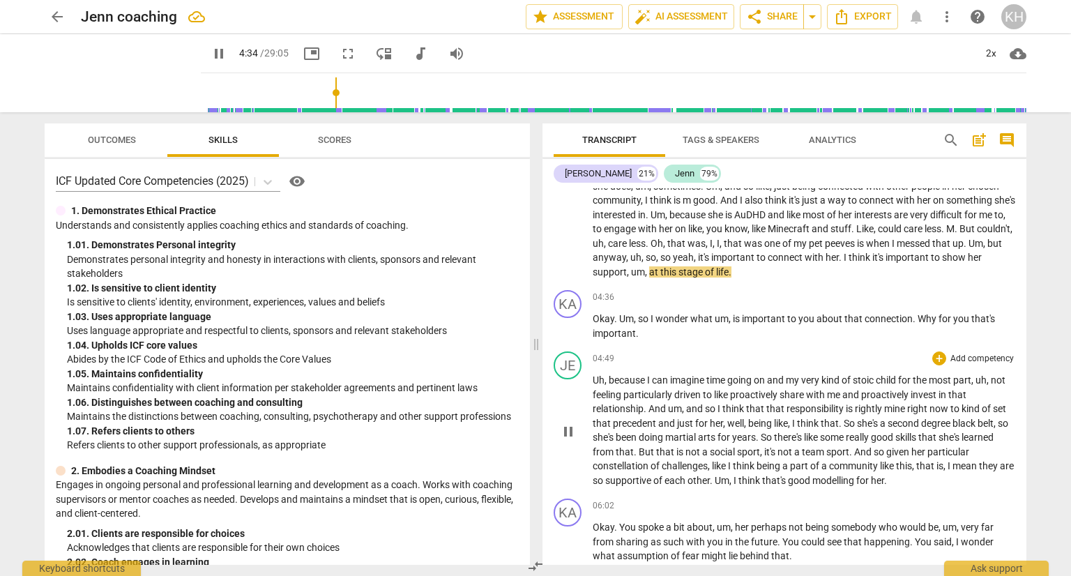
scroll to position [1459, 0]
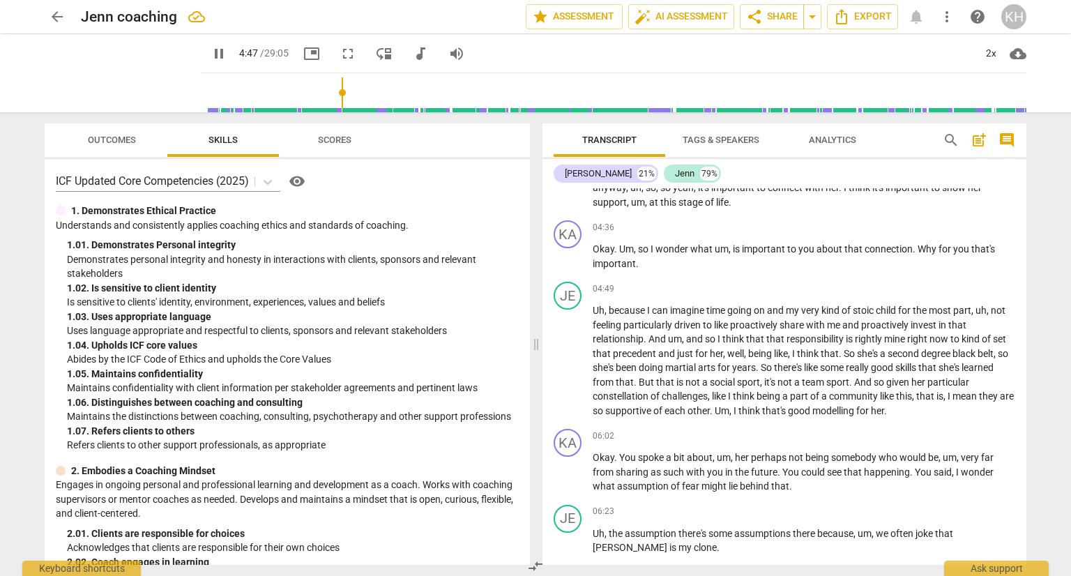
click at [227, 56] on span "pause" at bounding box center [219, 53] width 17 height 17
click at [227, 56] on span "play_arrow" at bounding box center [219, 53] width 17 height 17
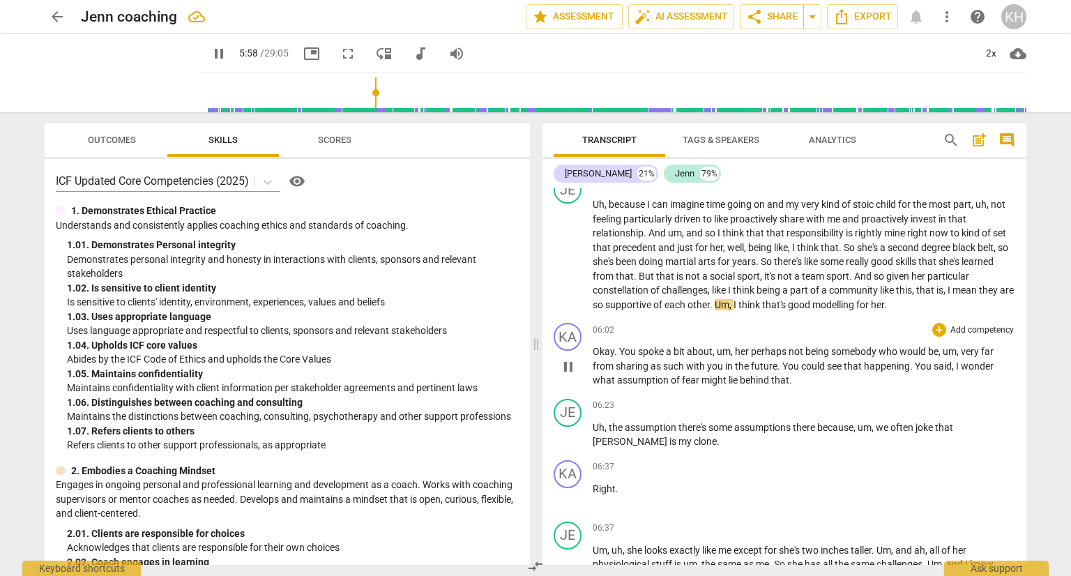
scroll to position [1598, 0]
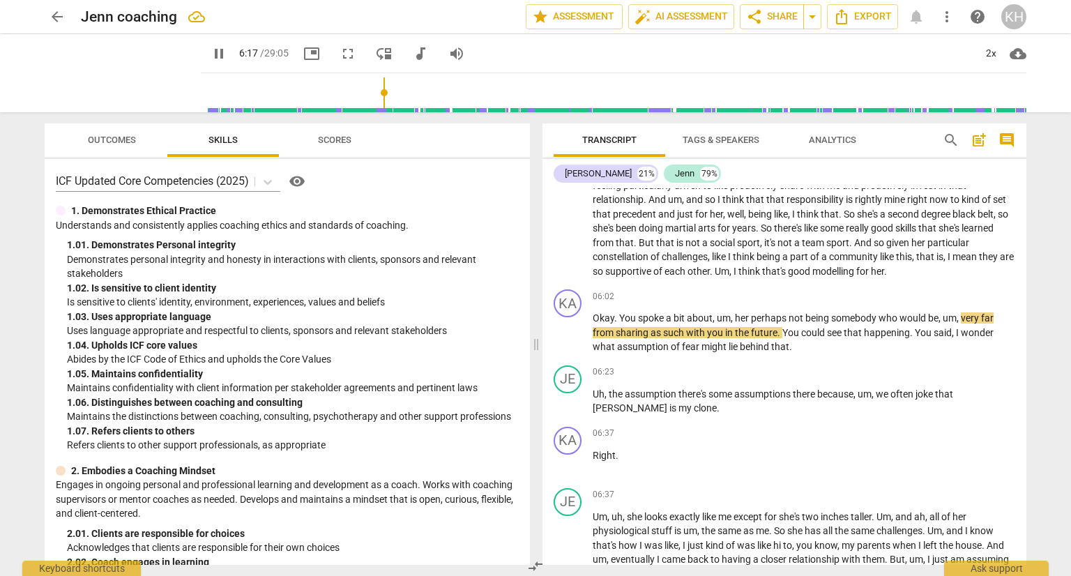
click at [227, 54] on span "pause" at bounding box center [219, 53] width 17 height 17
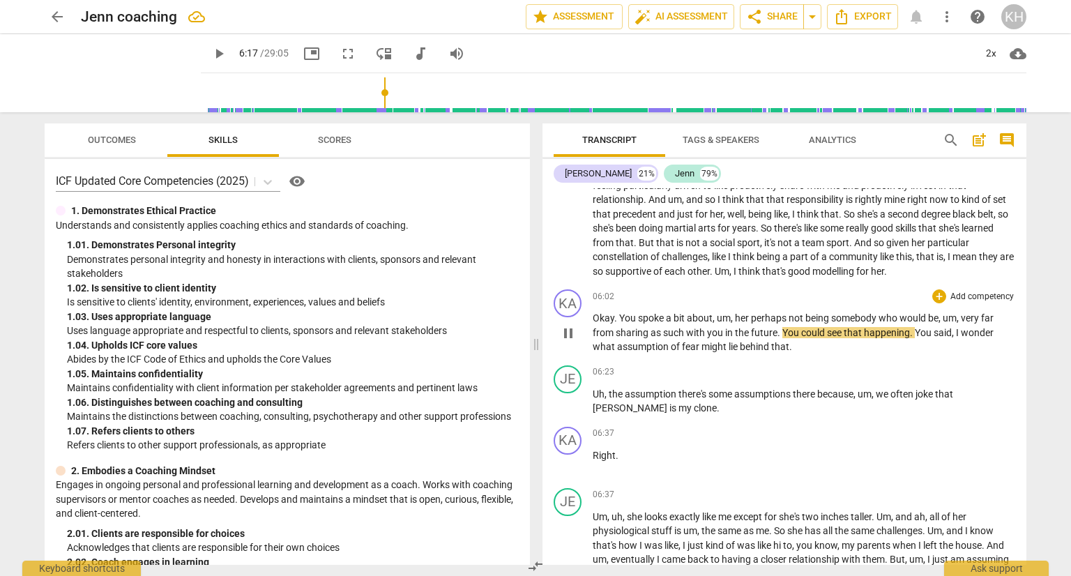
type input "378"
drag, startPoint x: 998, startPoint y: 314, endPoint x: 982, endPoint y: 312, distance: 16.2
click at [982, 312] on p "Okay . You spoke a bit about , um , her perhaps not being somebody who would be…" at bounding box center [804, 332] width 423 height 43
drag, startPoint x: 619, startPoint y: 326, endPoint x: 982, endPoint y: 313, distance: 363.7
click at [982, 313] on p "Okay . You spoke a bit about , um , her perhaps not being somebody who would be…" at bounding box center [804, 332] width 423 height 43
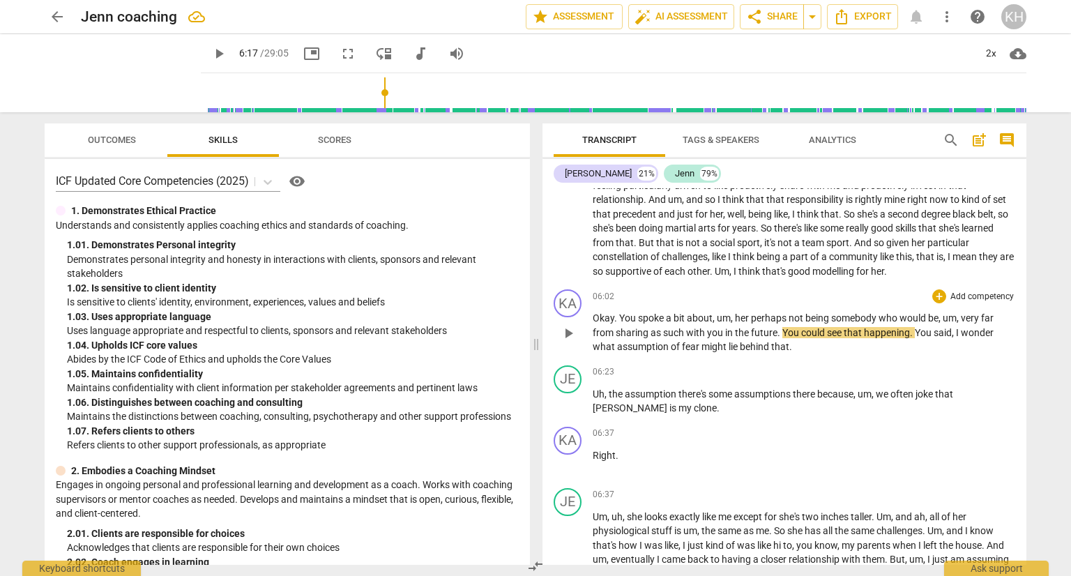
click at [977, 327] on span "wonder" at bounding box center [977, 332] width 33 height 11
click at [608, 328] on span "from" at bounding box center [604, 332] width 23 height 11
click at [612, 327] on span "from" at bounding box center [604, 332] width 23 height 11
click at [608, 327] on span "fortcoming and" at bounding box center [626, 332] width 67 height 11
click at [227, 50] on span "play_arrow" at bounding box center [219, 53] width 17 height 17
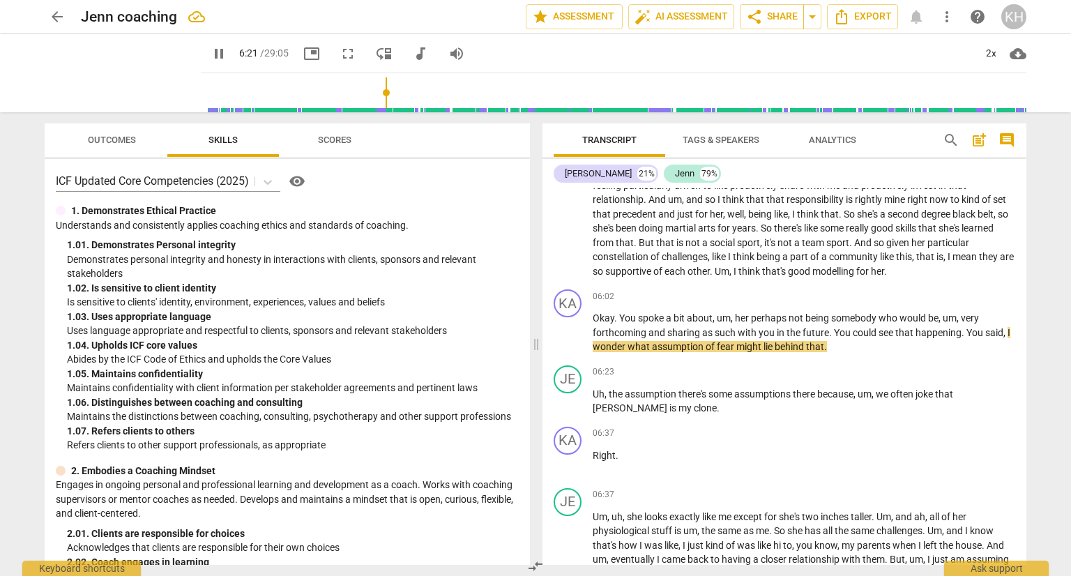
click at [227, 52] on span "pause" at bounding box center [219, 53] width 17 height 17
type input "382"
click at [711, 341] on span "of" at bounding box center [711, 346] width 11 height 11
click at [225, 53] on span "play_arrow" at bounding box center [219, 53] width 17 height 17
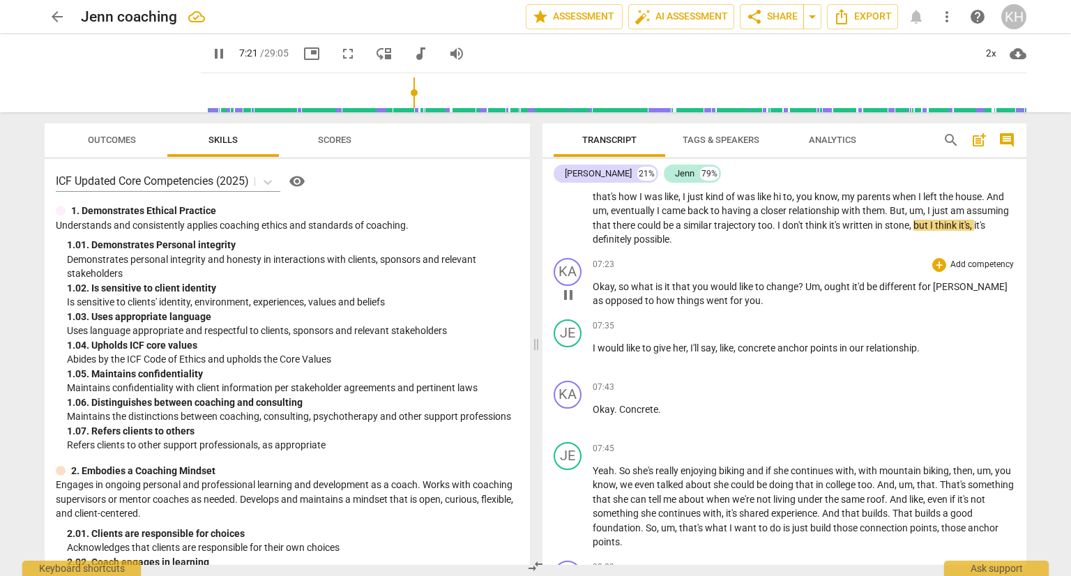
scroll to position [2017, 0]
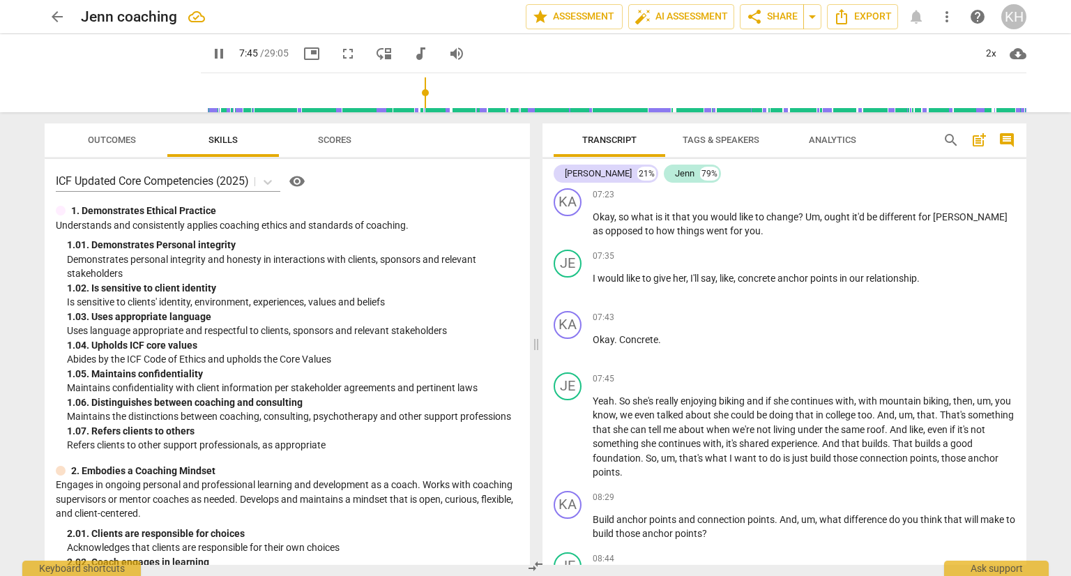
click at [227, 54] on span "pause" at bounding box center [219, 53] width 17 height 17
type input "466"
click at [664, 333] on p "Okay . Concrete ." at bounding box center [804, 340] width 423 height 15
click at [656, 334] on span "Concrete" at bounding box center [638, 339] width 39 height 11
click at [221, 54] on span "play_arrow" at bounding box center [219, 53] width 17 height 17
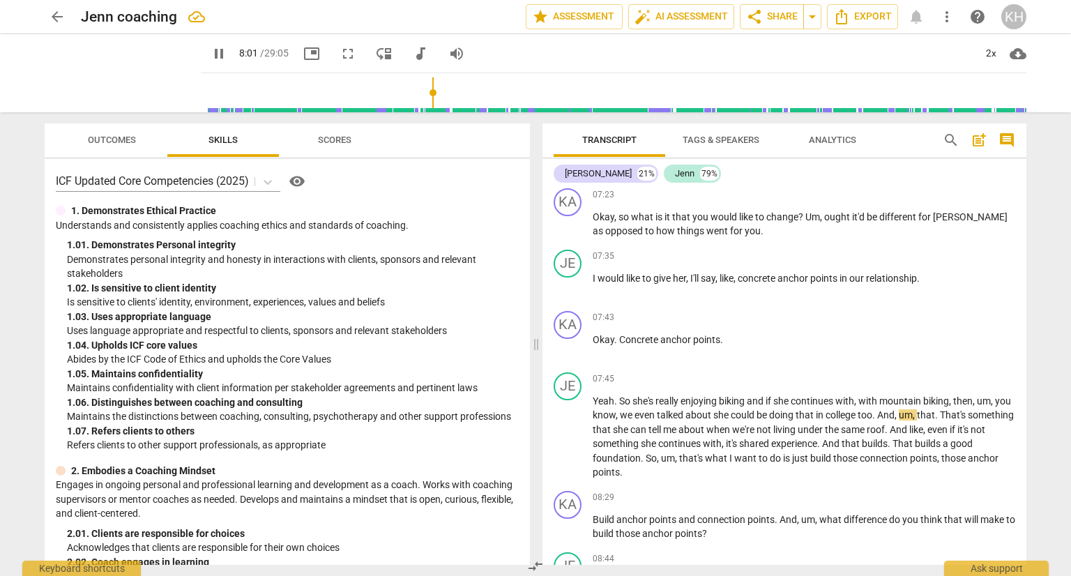
click at [223, 54] on span "pause" at bounding box center [219, 53] width 17 height 17
click at [223, 54] on span "play_arrow" at bounding box center [219, 53] width 17 height 17
drag, startPoint x: 225, startPoint y: 54, endPoint x: 247, endPoint y: 63, distance: 23.4
click at [225, 57] on span "pause" at bounding box center [219, 53] width 17 height 17
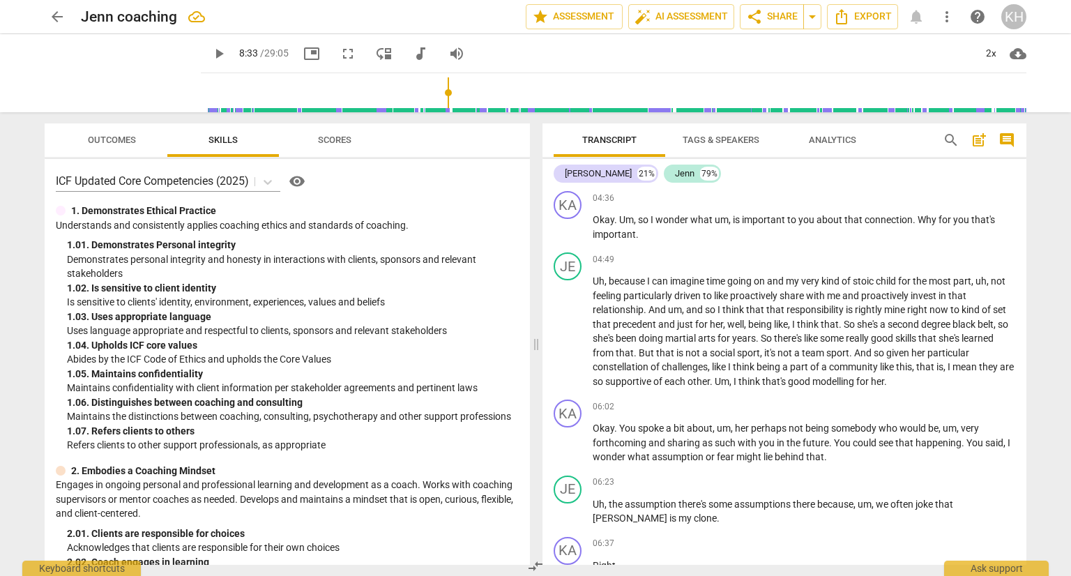
scroll to position [1598, 0]
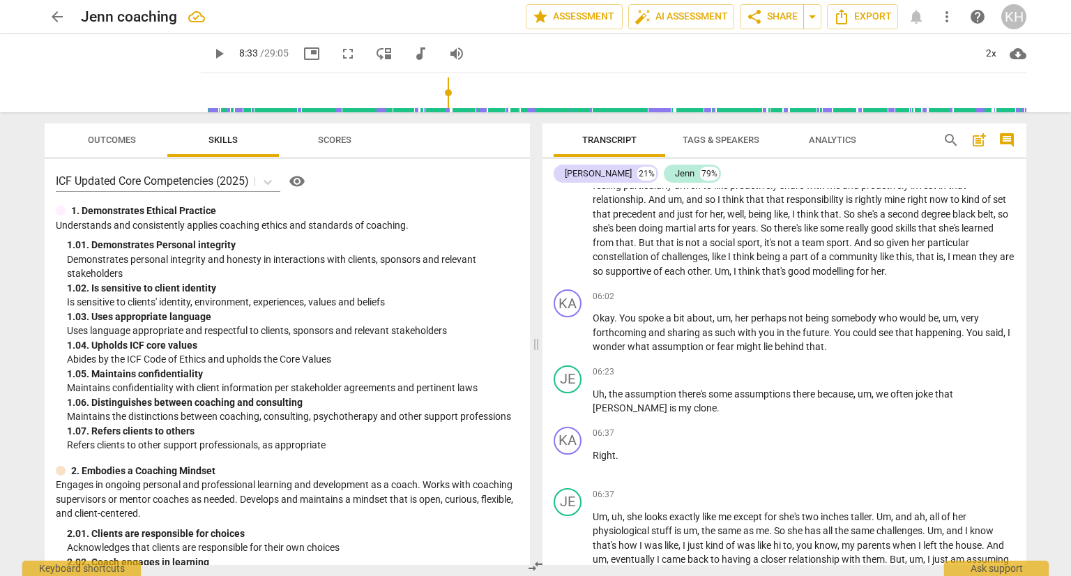
click at [227, 57] on span "play_arrow" at bounding box center [219, 53] width 17 height 17
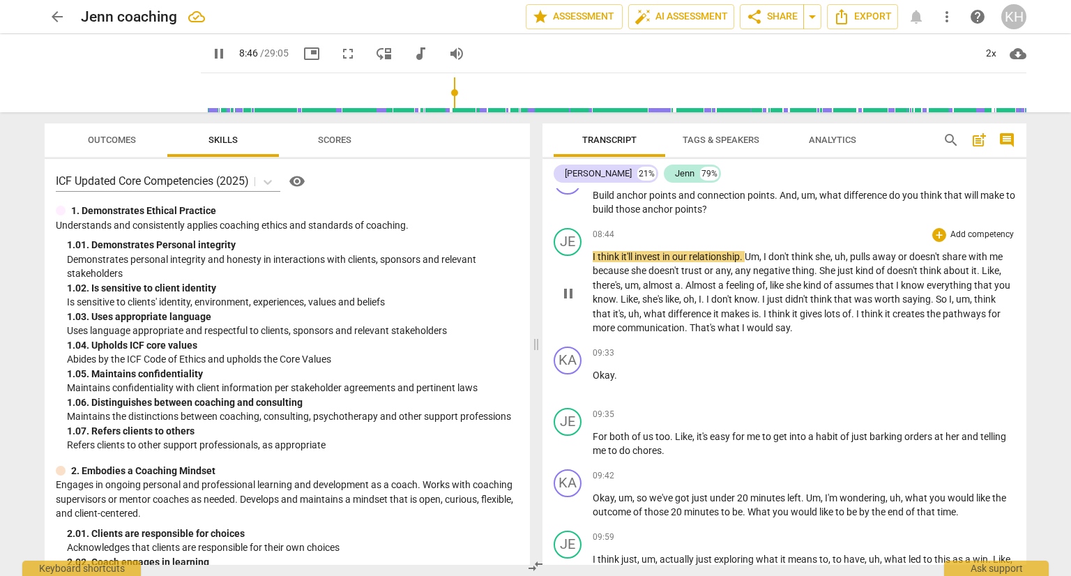
scroll to position [2365, 0]
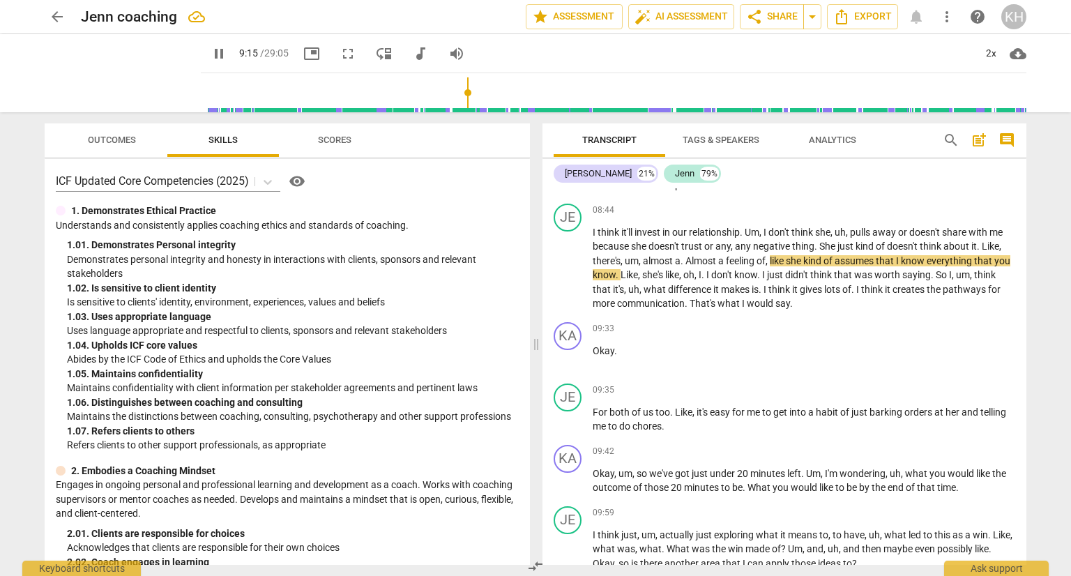
click at [226, 59] on span "pause" at bounding box center [219, 53] width 17 height 17
click at [227, 59] on span "play_arrow" at bounding box center [219, 53] width 17 height 17
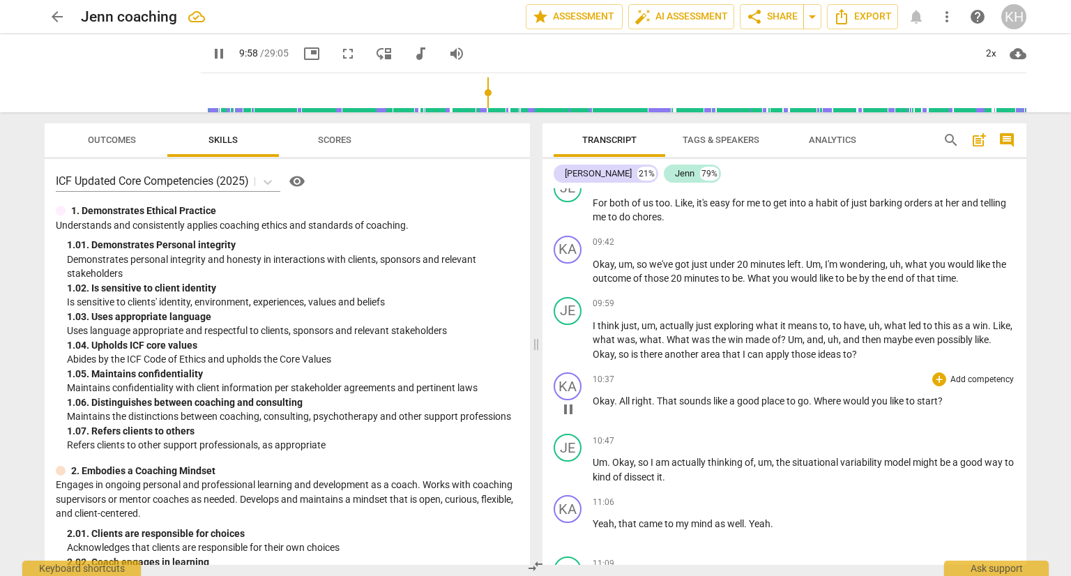
scroll to position [2644, 0]
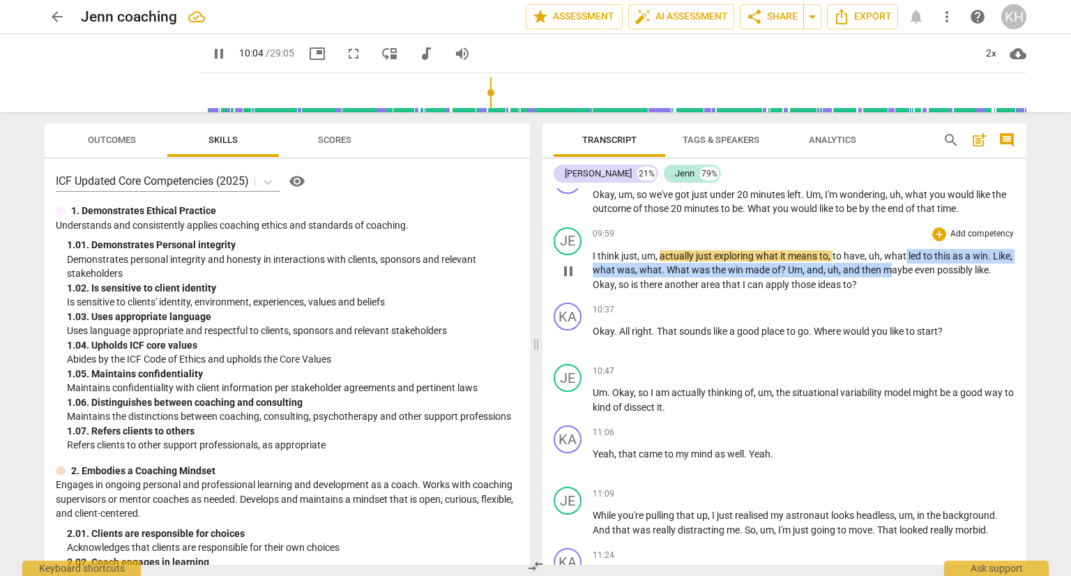
drag, startPoint x: 906, startPoint y: 243, endPoint x: 910, endPoint y: 266, distance: 22.6
click at [910, 266] on p "I think just , um , actually just exploring what it means to , to have , uh , w…" at bounding box center [804, 270] width 423 height 43
click at [765, 264] on span "made" at bounding box center [759, 269] width 27 height 11
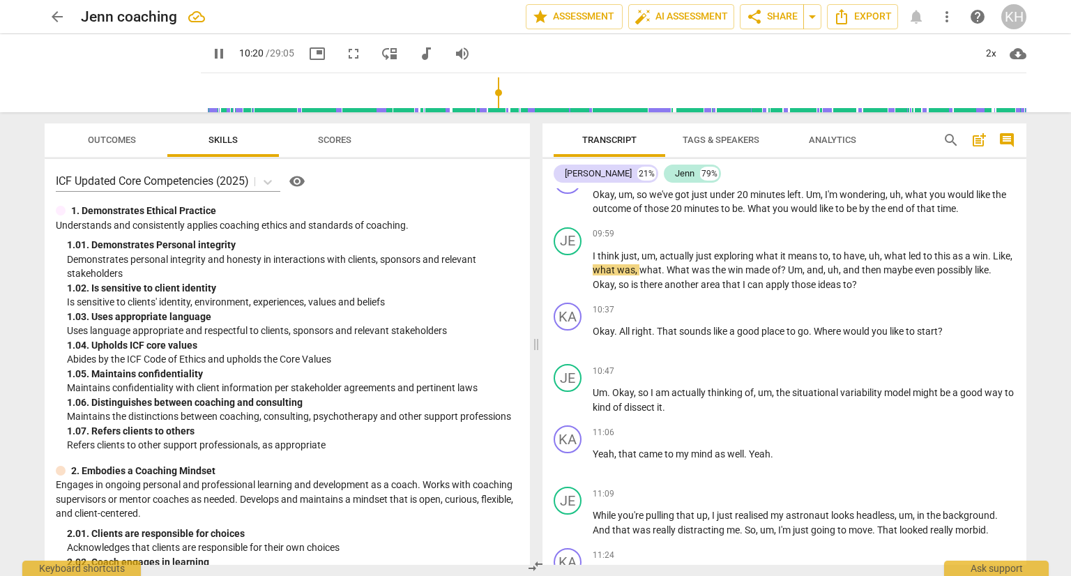
click at [227, 54] on span "pause" at bounding box center [219, 53] width 17 height 17
click at [227, 50] on span "play_arrow" at bounding box center [219, 53] width 17 height 17
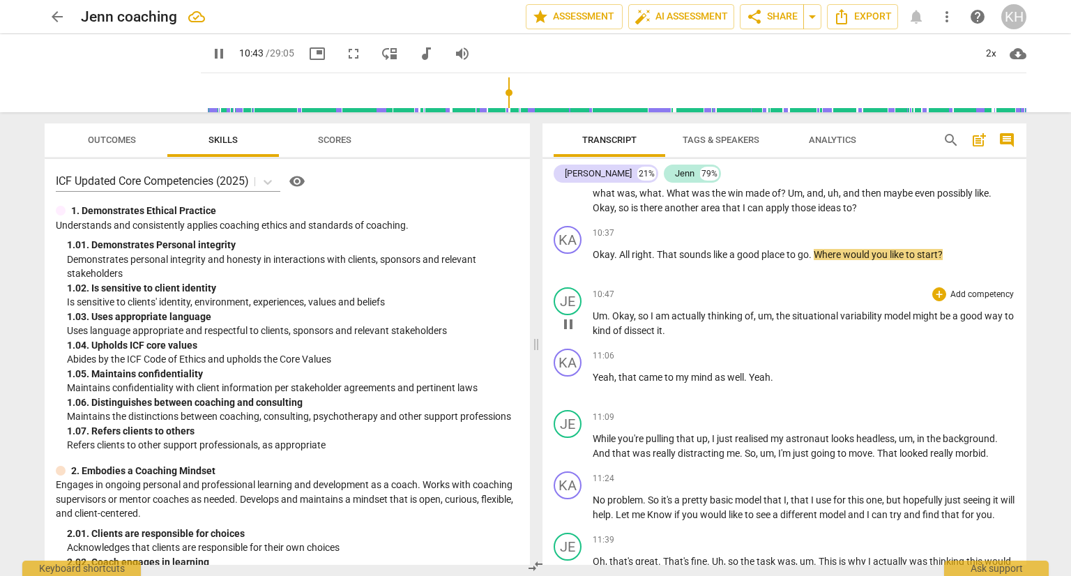
scroll to position [2784, 0]
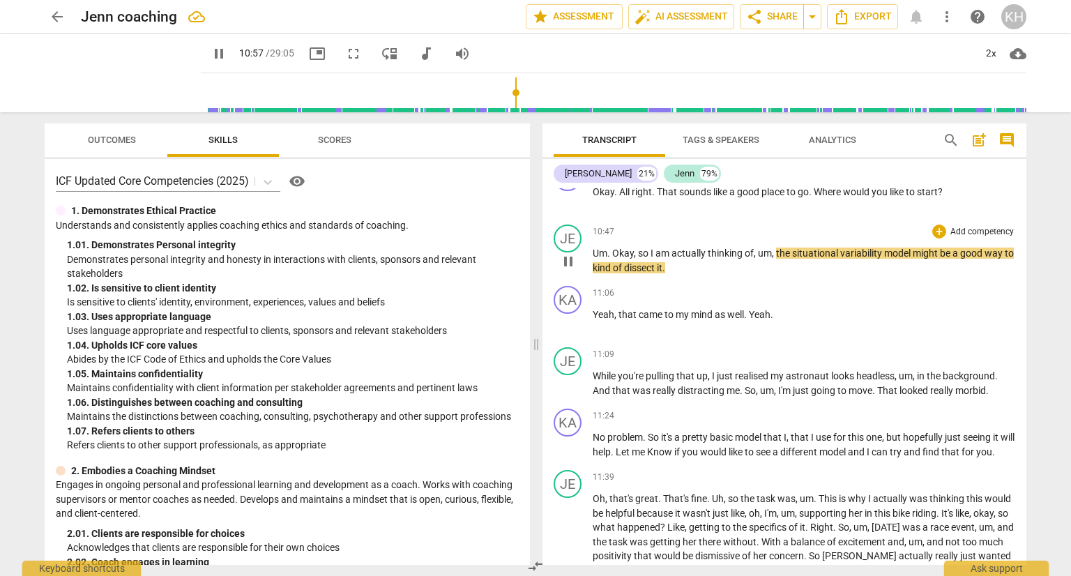
click at [801, 248] on span "situational" at bounding box center [816, 253] width 48 height 11
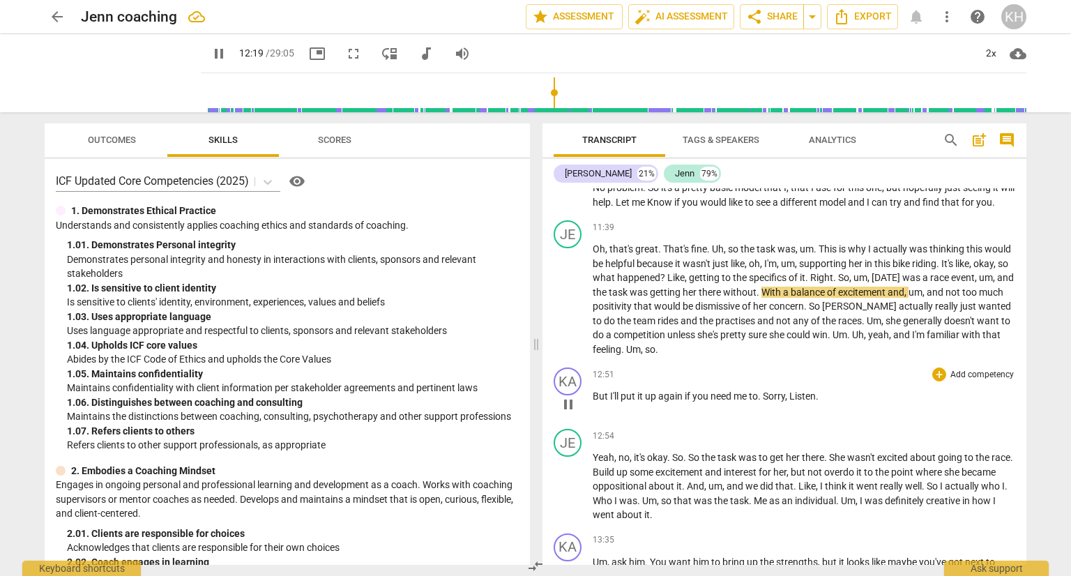
scroll to position [3063, 0]
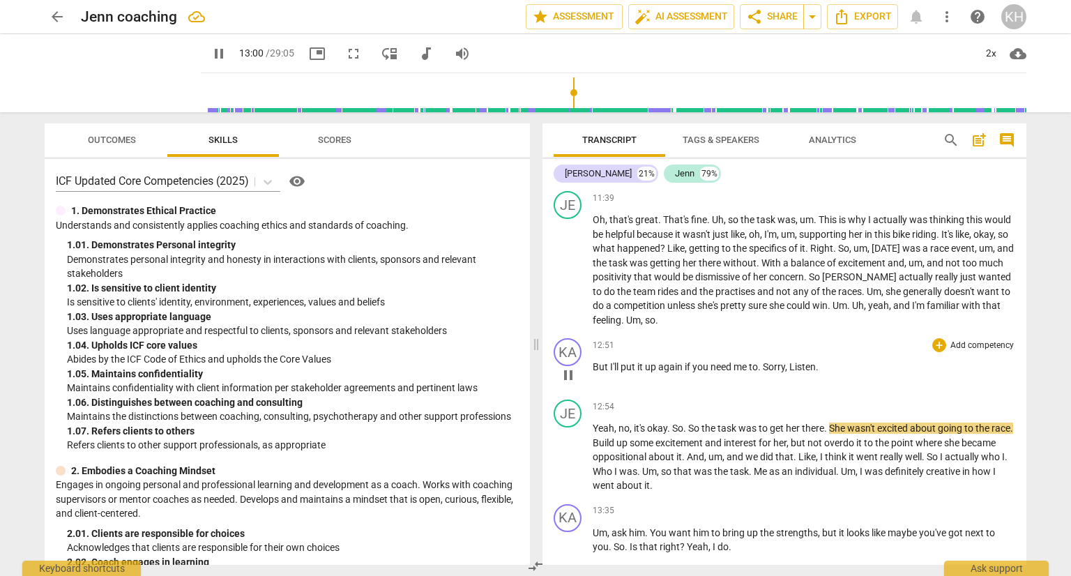
click at [821, 375] on p "But I'll put it up again if you need me to . Sorry , Listen ." at bounding box center [804, 367] width 423 height 15
click at [818, 372] on span "." at bounding box center [817, 366] width 3 height 11
type input "783"
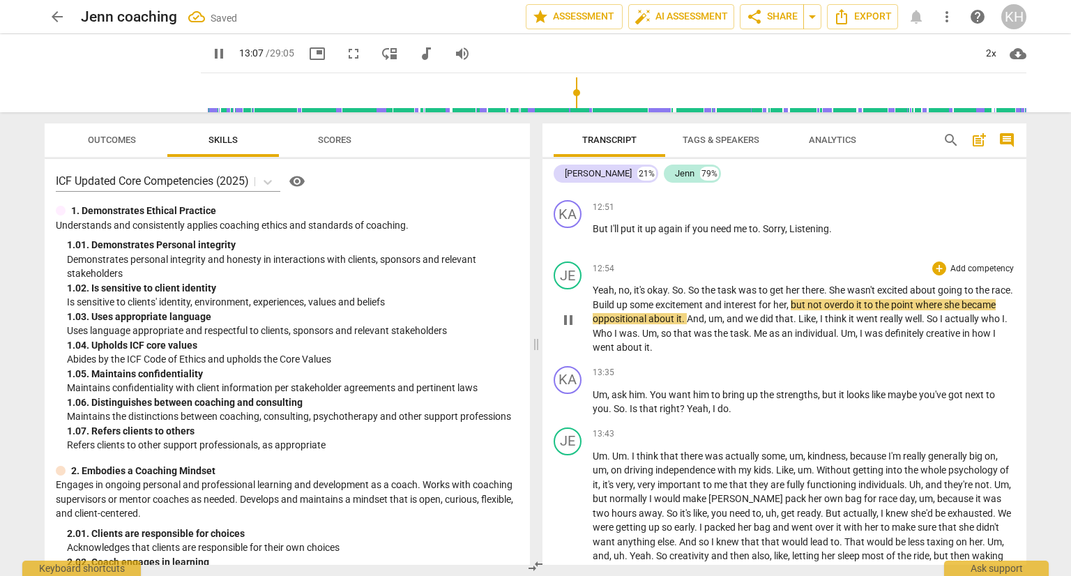
scroll to position [3203, 0]
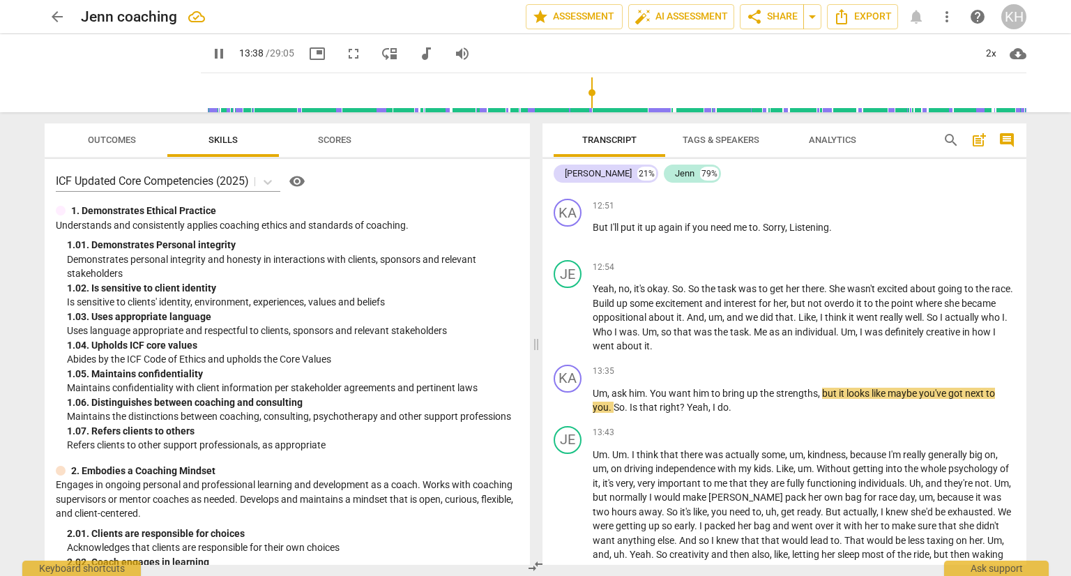
click at [227, 50] on span "pause" at bounding box center [219, 53] width 17 height 17
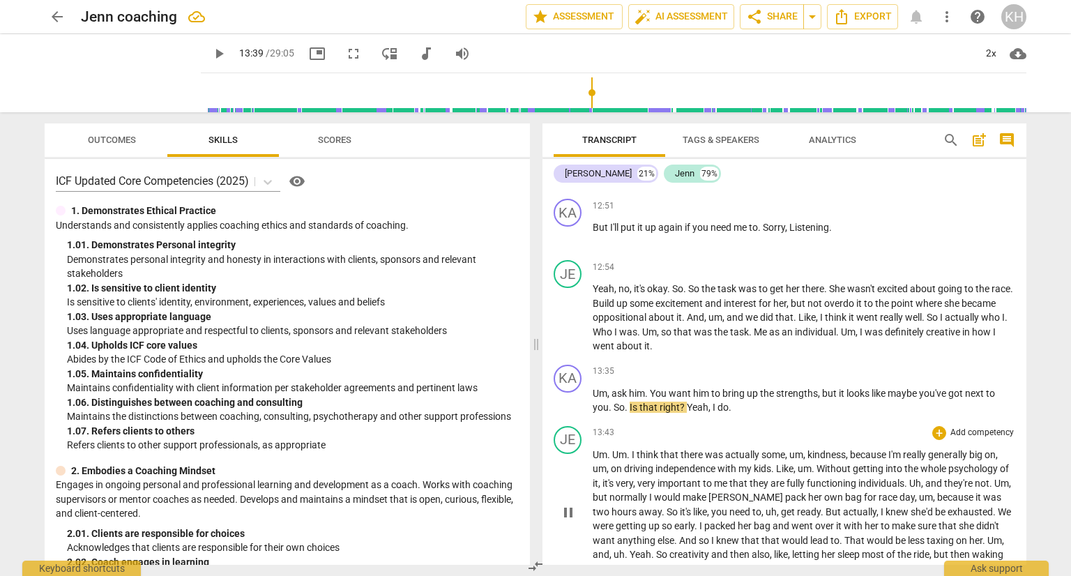
type input "819"
drag, startPoint x: 649, startPoint y: 398, endPoint x: 586, endPoint y: 393, distance: 63.7
click at [587, 389] on div "KA play_arrow pause 13:35 + Add competency keyboard_arrow_right Um , ask him . …" at bounding box center [785, 389] width 484 height 61
drag, startPoint x: 712, startPoint y: 398, endPoint x: 589, endPoint y: 385, distance: 123.4
click at [589, 385] on div "KA play_arrow pause 13:35 + Add competency keyboard_arrow_right Um , ask him . …" at bounding box center [785, 389] width 484 height 61
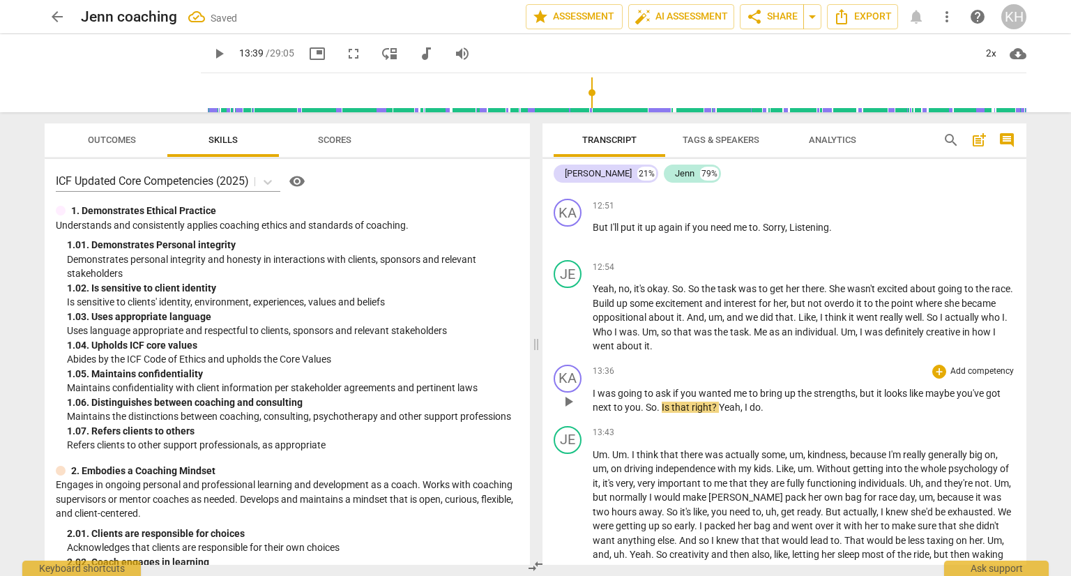
click at [721, 411] on span "Yeah" at bounding box center [730, 407] width 22 height 11
click at [720, 409] on span "Yeah" at bounding box center [730, 407] width 22 height 11
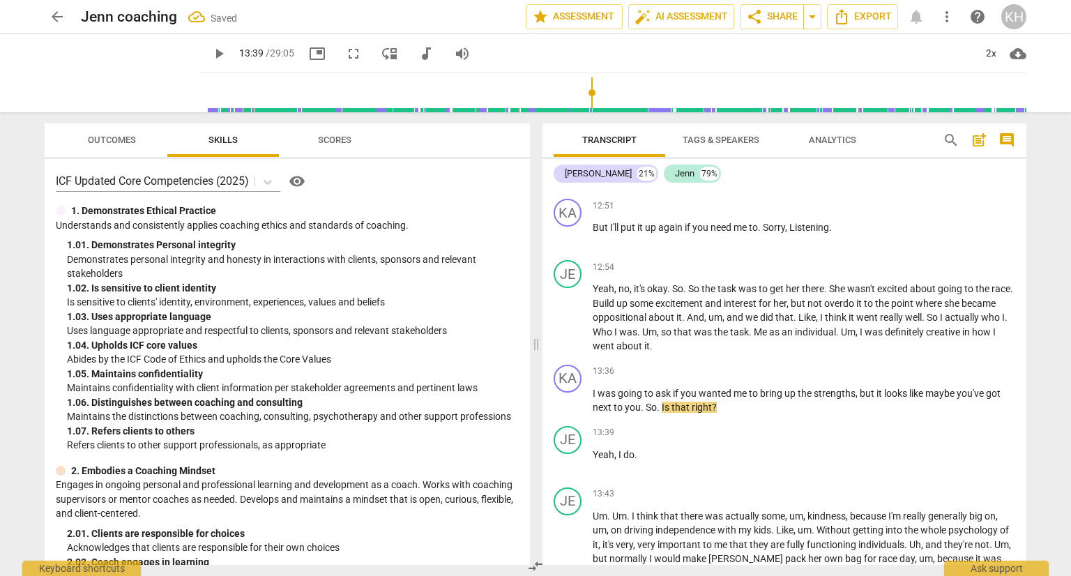
click at [232, 43] on button "play_arrow" at bounding box center [218, 53] width 25 height 25
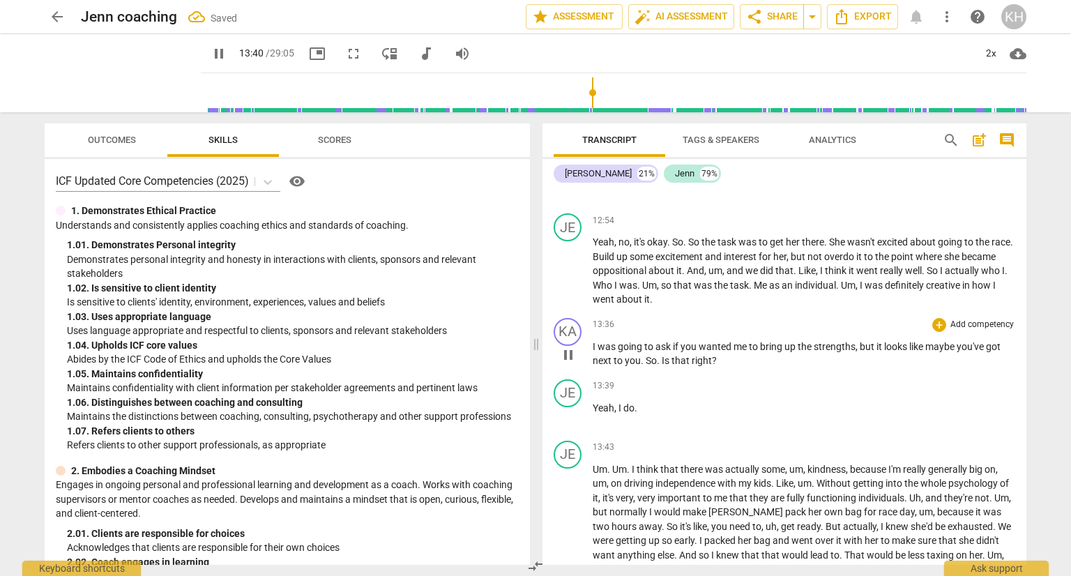
scroll to position [3342, 0]
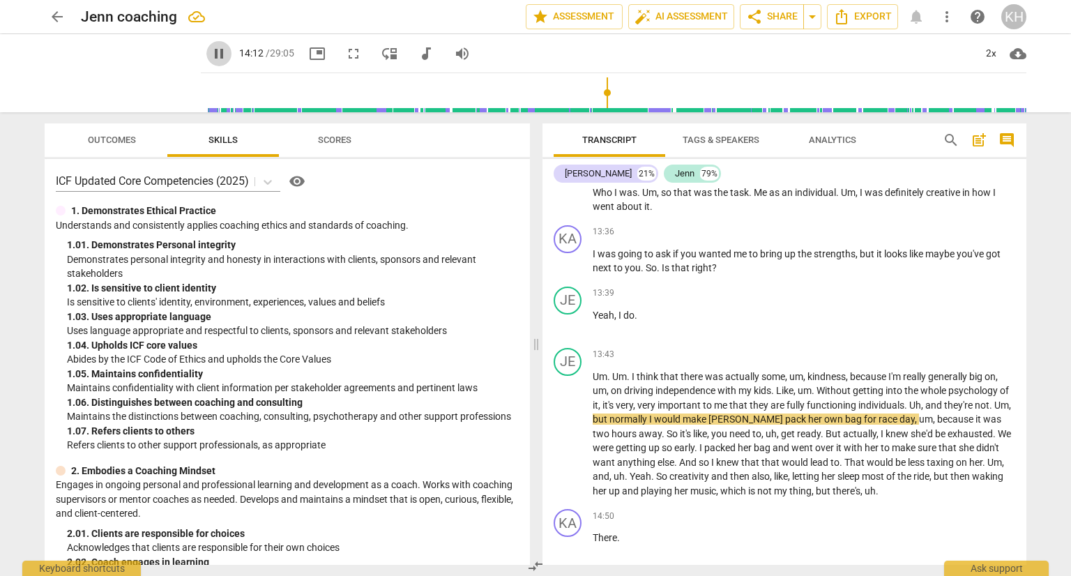
click at [227, 54] on span "pause" at bounding box center [219, 53] width 17 height 17
click at [227, 54] on span "play_arrow" at bounding box center [219, 53] width 17 height 17
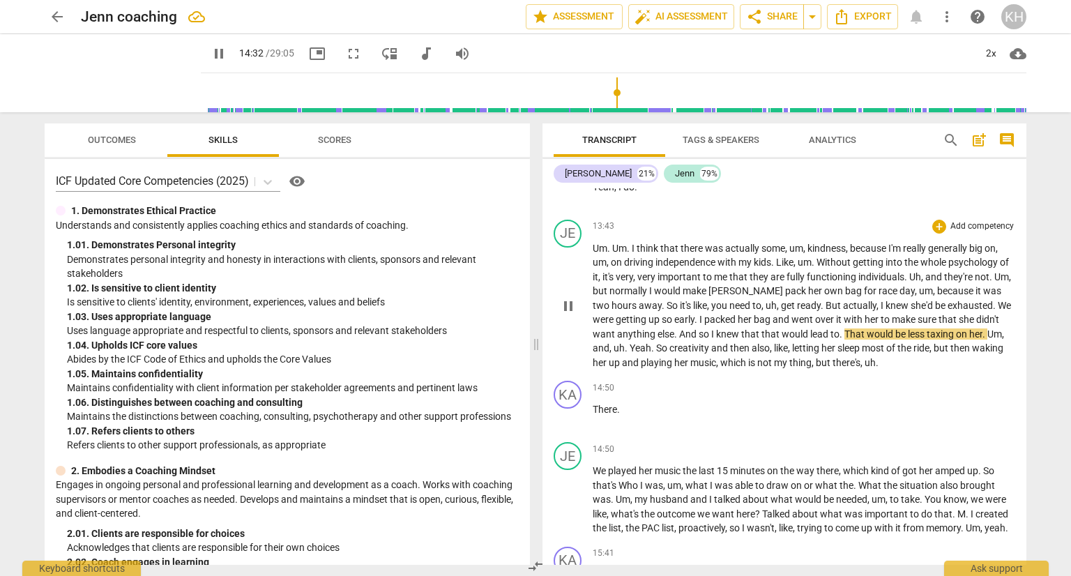
scroll to position [3482, 0]
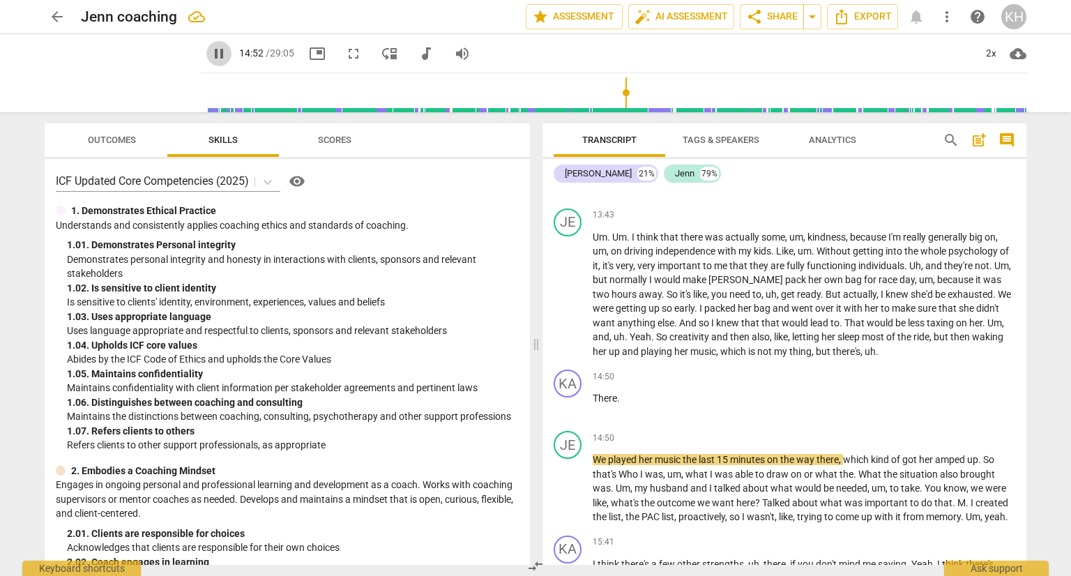
click at [227, 52] on span "pause" at bounding box center [219, 53] width 17 height 17
type input "893"
click at [593, 465] on span "We" at bounding box center [600, 459] width 15 height 11
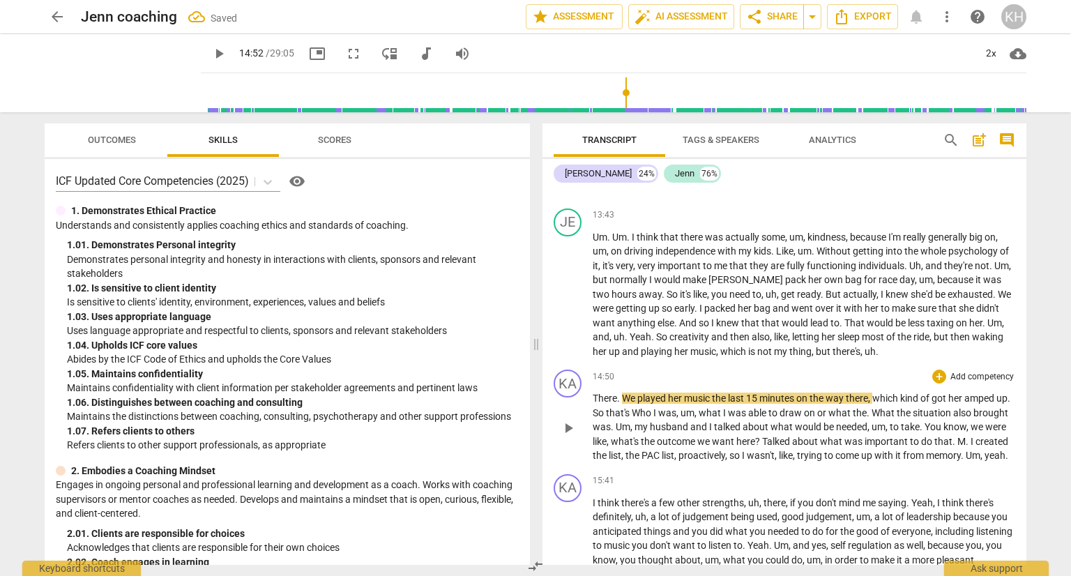
click at [618, 401] on span "." at bounding box center [619, 398] width 5 height 11
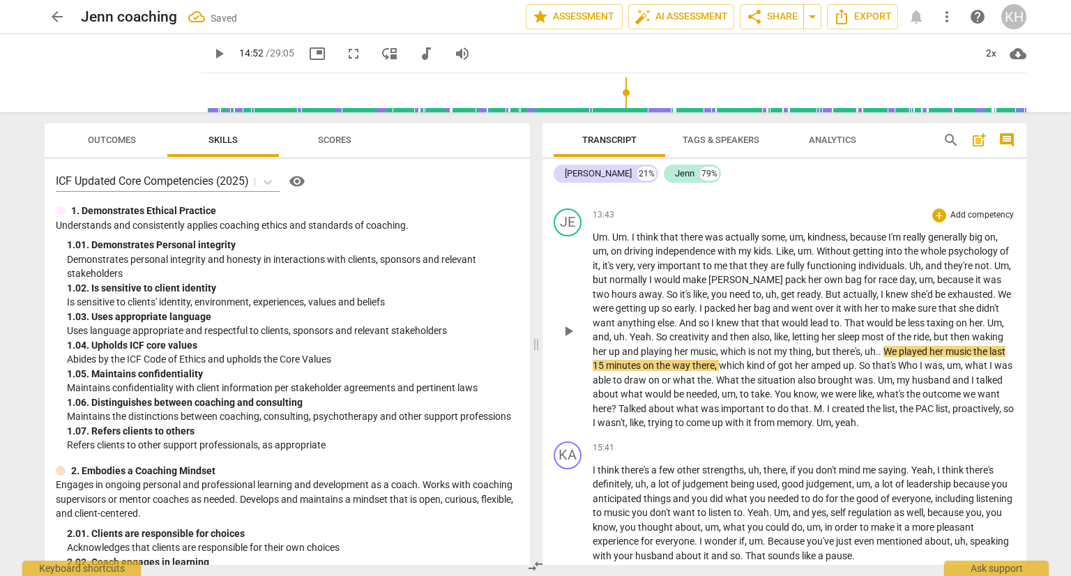
click at [879, 353] on span "." at bounding box center [881, 351] width 5 height 11
click at [227, 50] on span "play_arrow" at bounding box center [219, 53] width 17 height 17
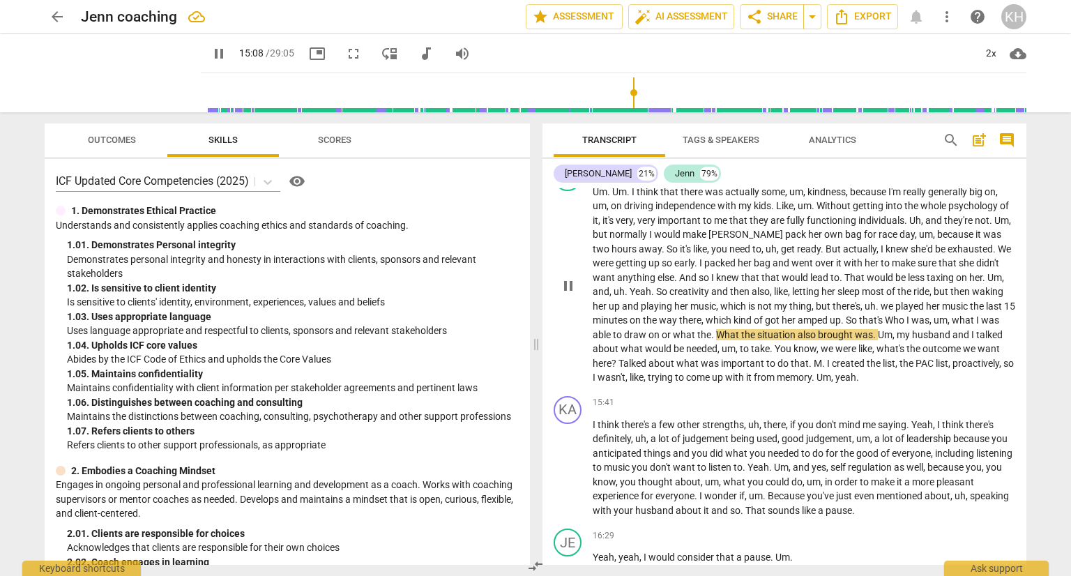
scroll to position [3551, 0]
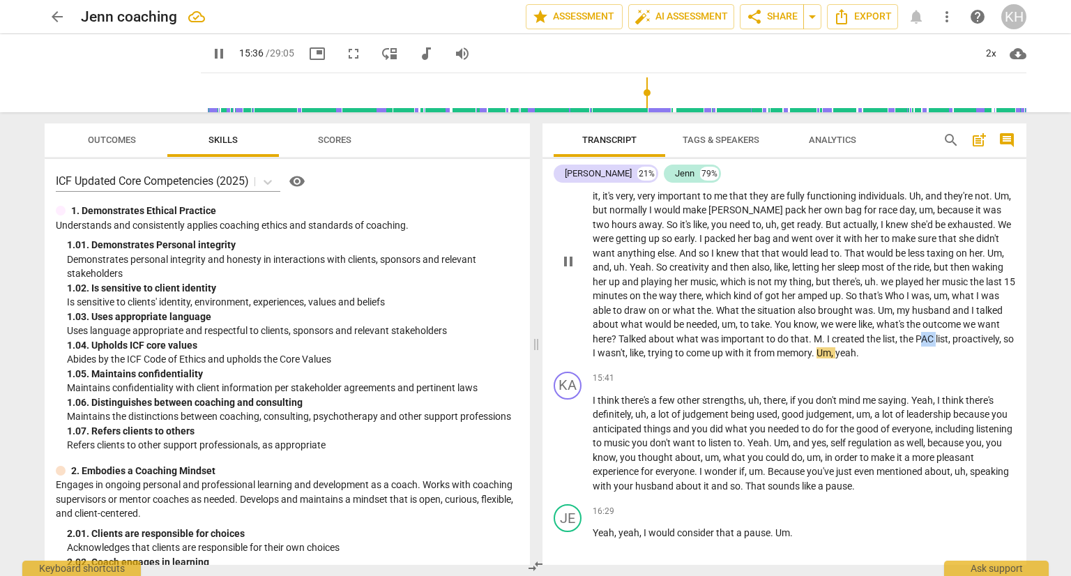
drag, startPoint x: 935, startPoint y: 340, endPoint x: 921, endPoint y: 341, distance: 14.0
click at [921, 341] on span "PAC" at bounding box center [926, 338] width 20 height 11
type input "938"
click at [232, 62] on button "pause" at bounding box center [218, 53] width 25 height 25
type input "949"
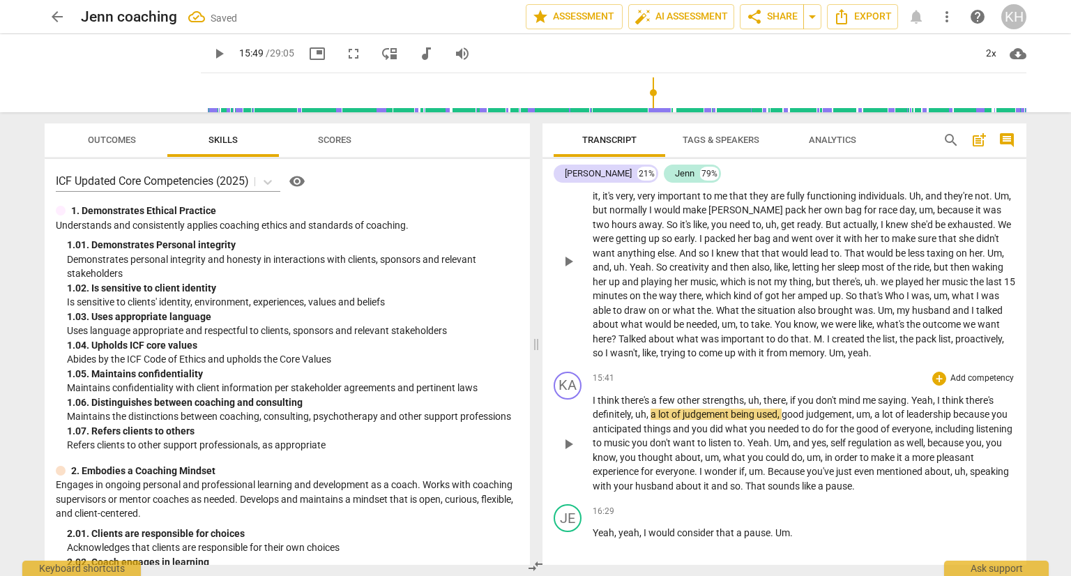
click at [914, 403] on span "Yeah" at bounding box center [923, 400] width 22 height 11
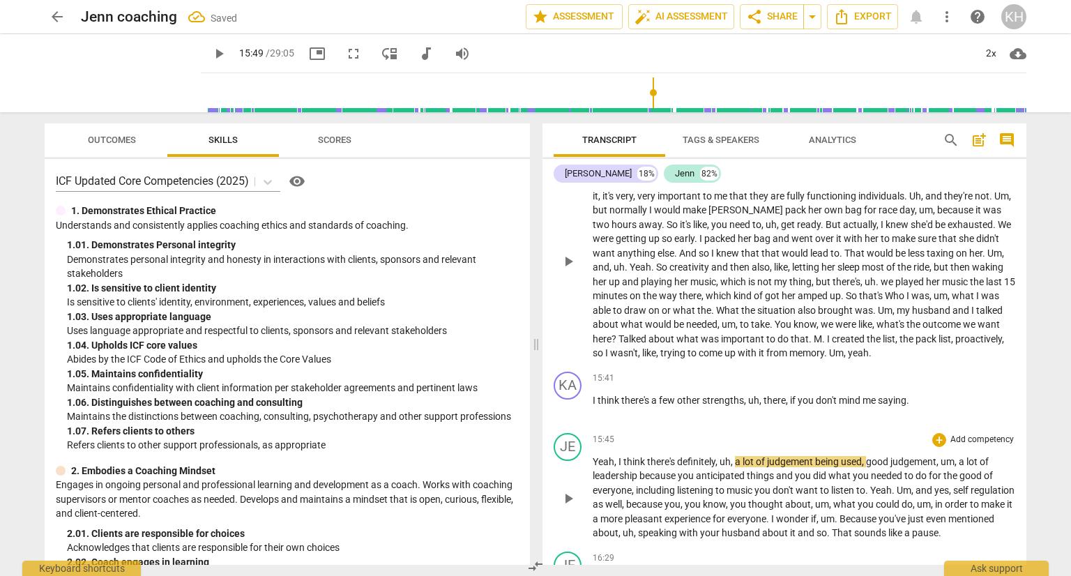
click at [619, 462] on span "I" at bounding box center [621, 461] width 5 height 11
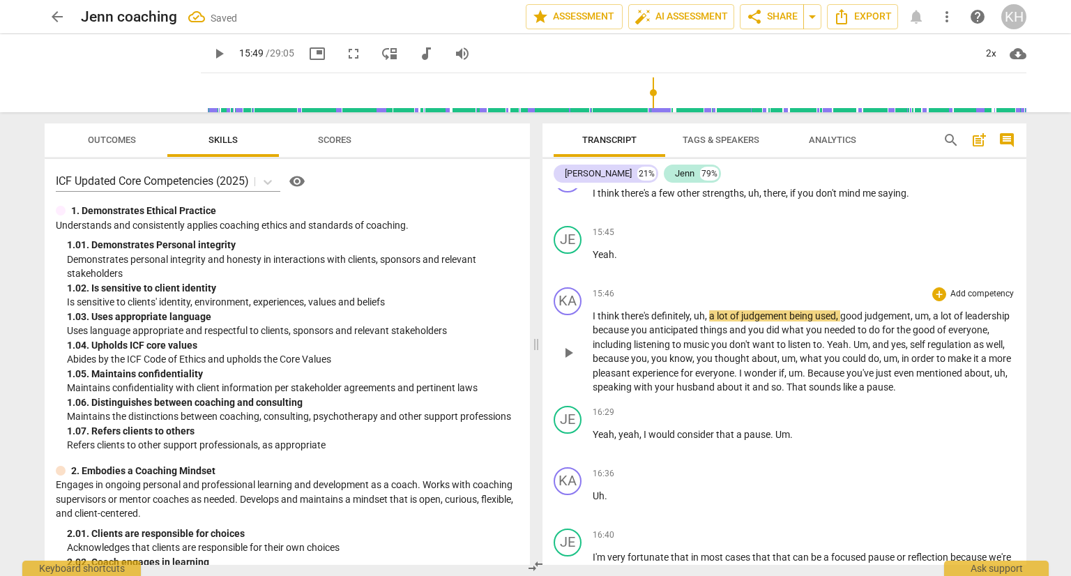
scroll to position [3761, 0]
click at [227, 55] on span "play_arrow" at bounding box center [219, 53] width 17 height 17
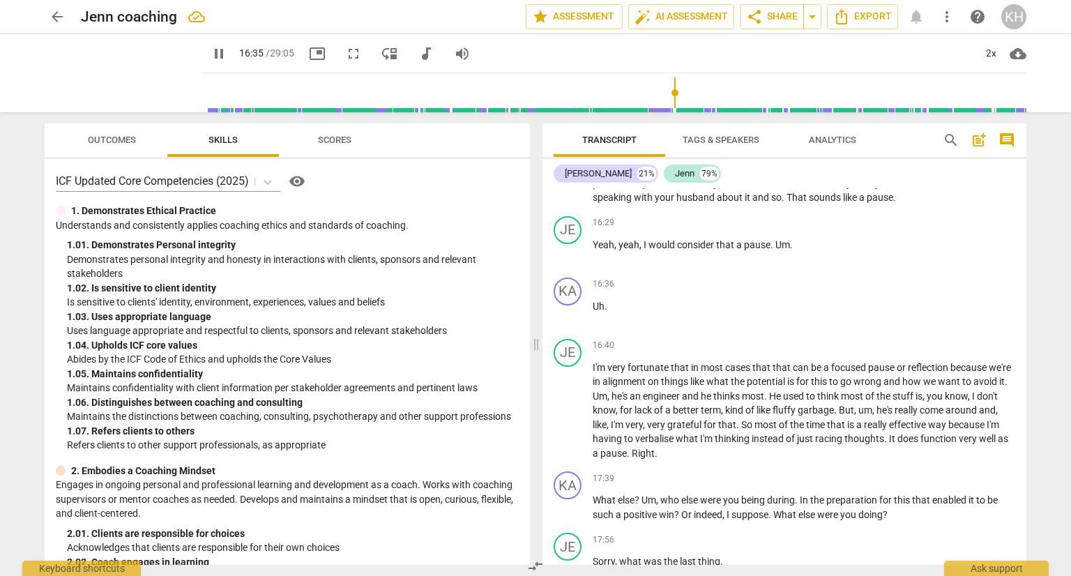
scroll to position [3970, 0]
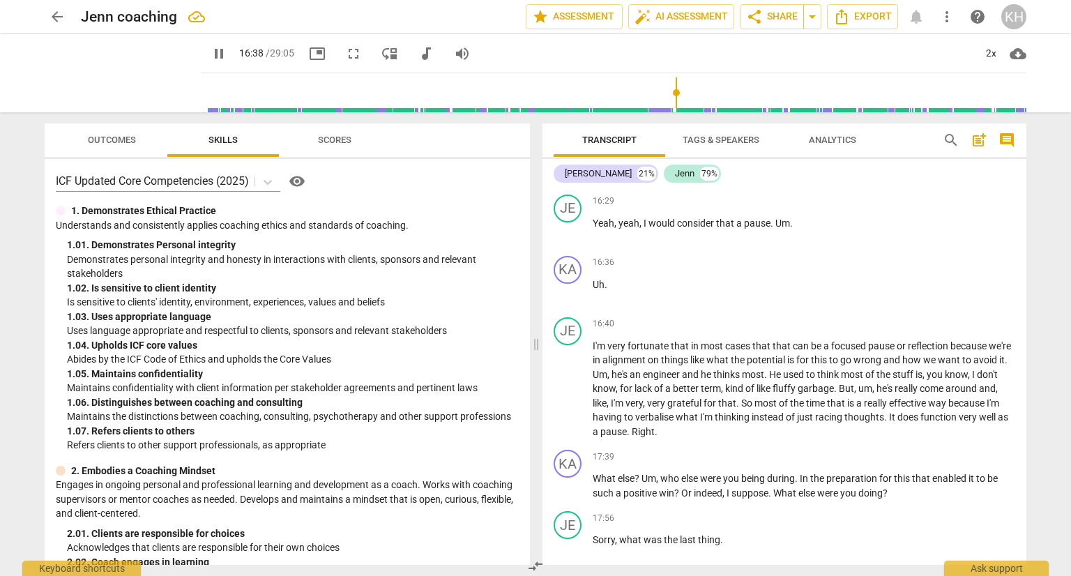
drag, startPoint x: 231, startPoint y: 58, endPoint x: 437, endPoint y: 185, distance: 242.4
click at [227, 58] on span "pause" at bounding box center [219, 53] width 17 height 17
type input "999"
click at [617, 292] on p "Uh ." at bounding box center [804, 285] width 423 height 15
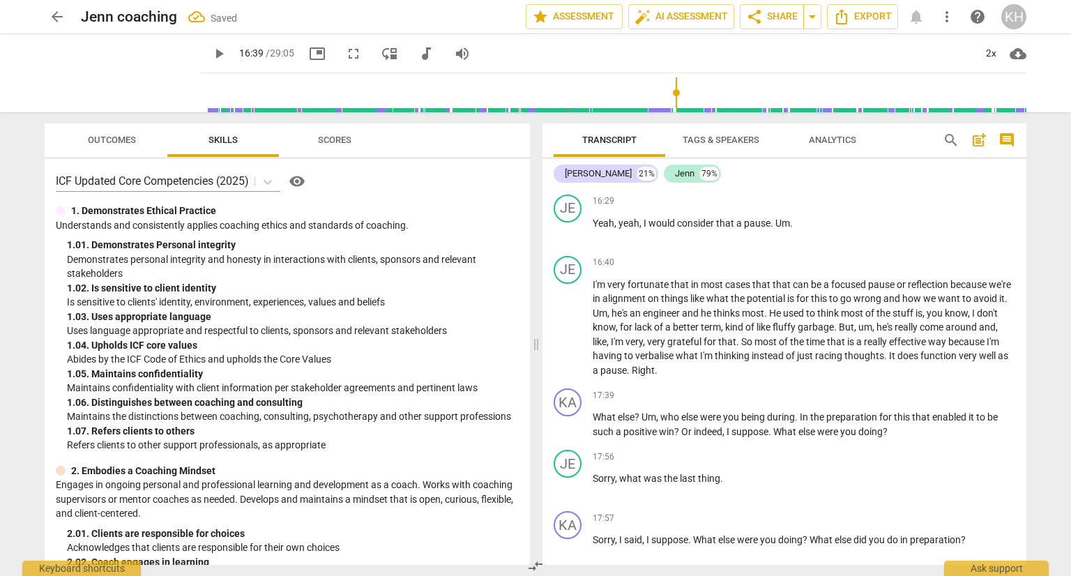
click at [225, 51] on span "play_arrow" at bounding box center [219, 53] width 17 height 17
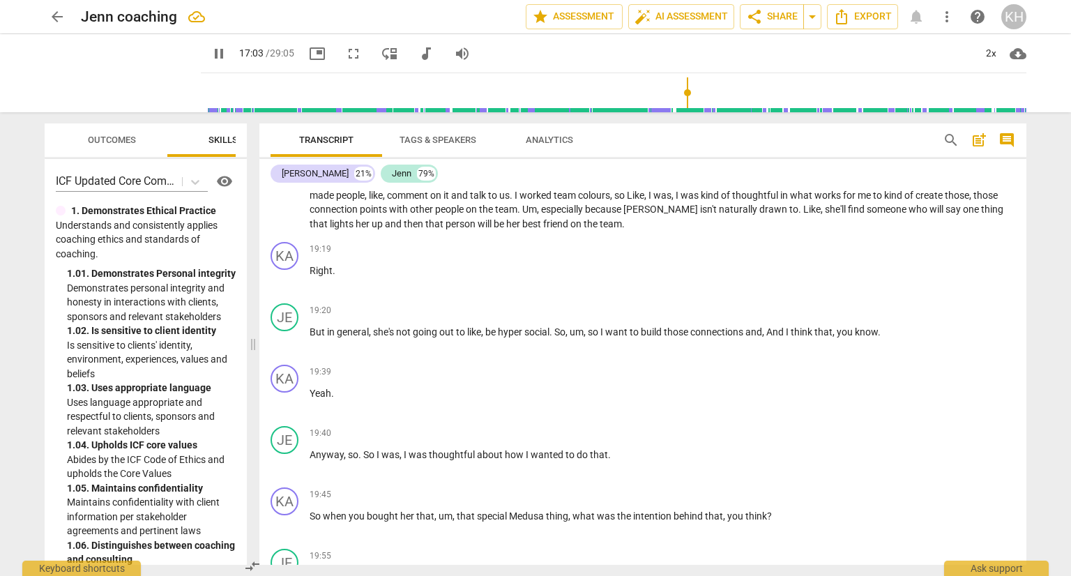
scroll to position [3479, 0]
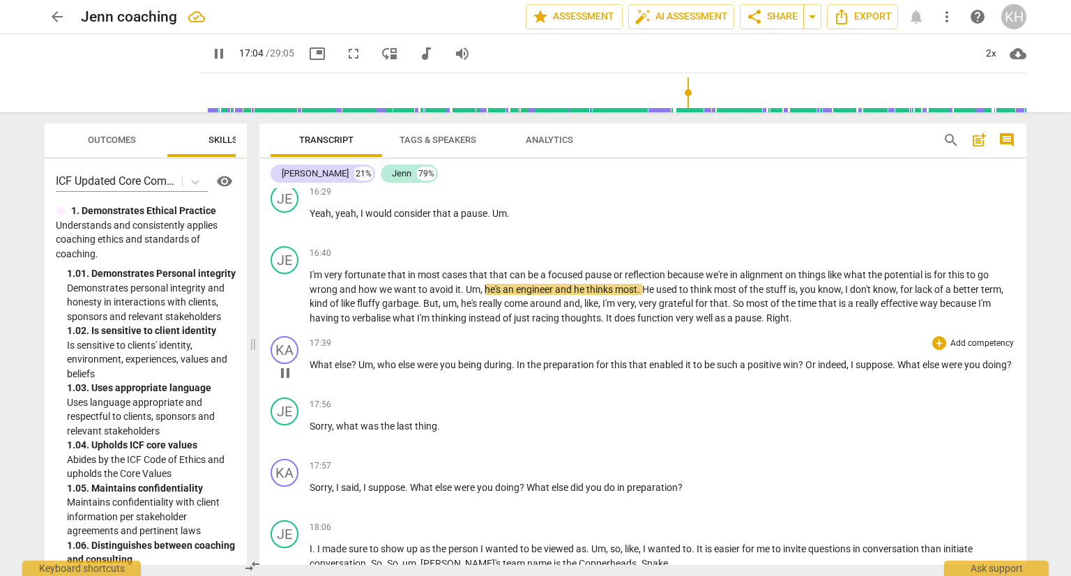
drag, startPoint x: 540, startPoint y: 345, endPoint x: 430, endPoint y: 322, distance: 112.6
click at [257, 336] on span at bounding box center [253, 344] width 8 height 464
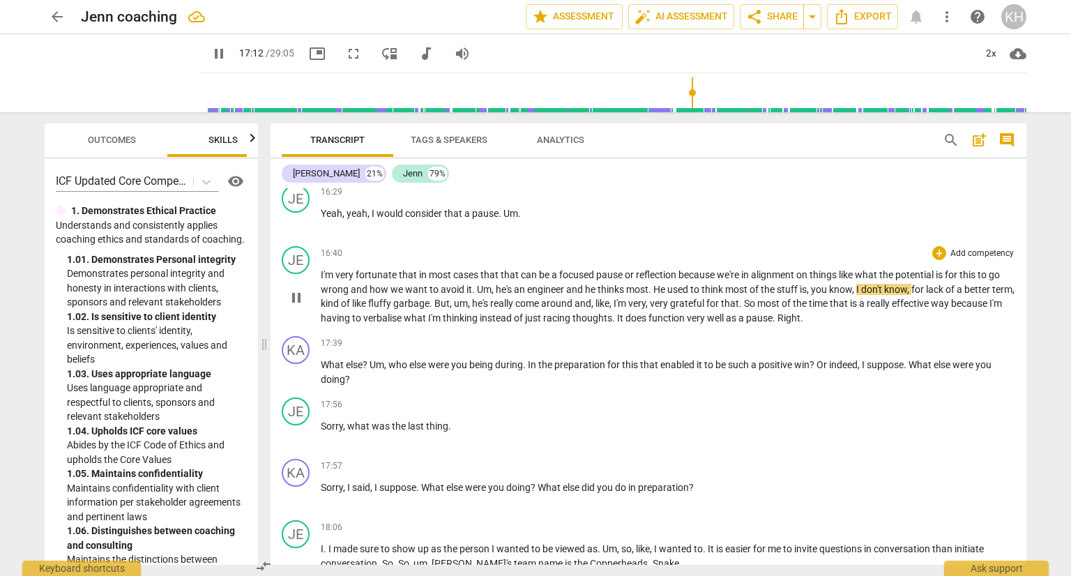
click at [777, 284] on span "the" at bounding box center [769, 289] width 16 height 11
type input "1035"
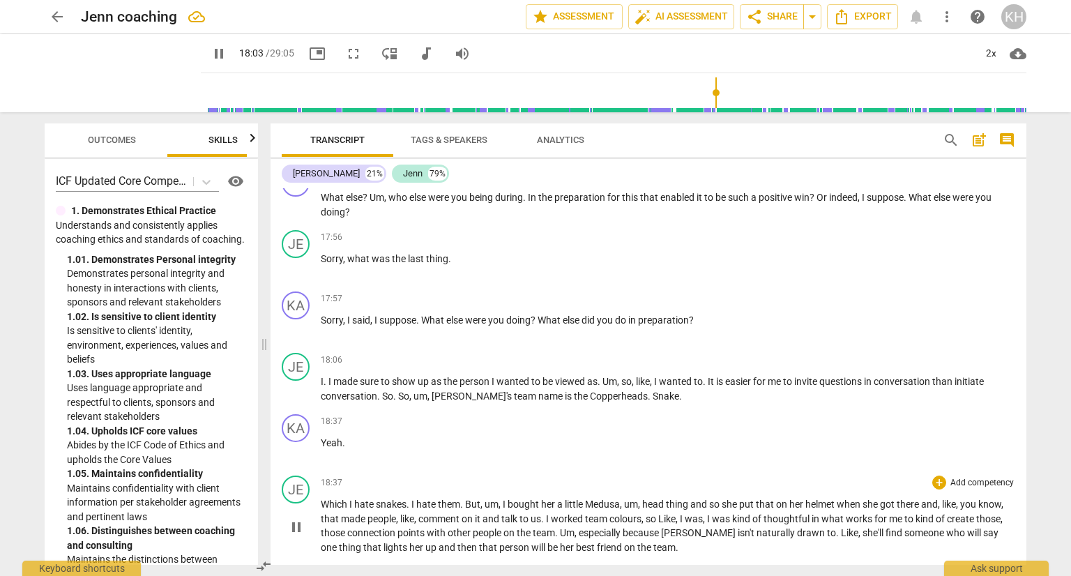
scroll to position [3688, 0]
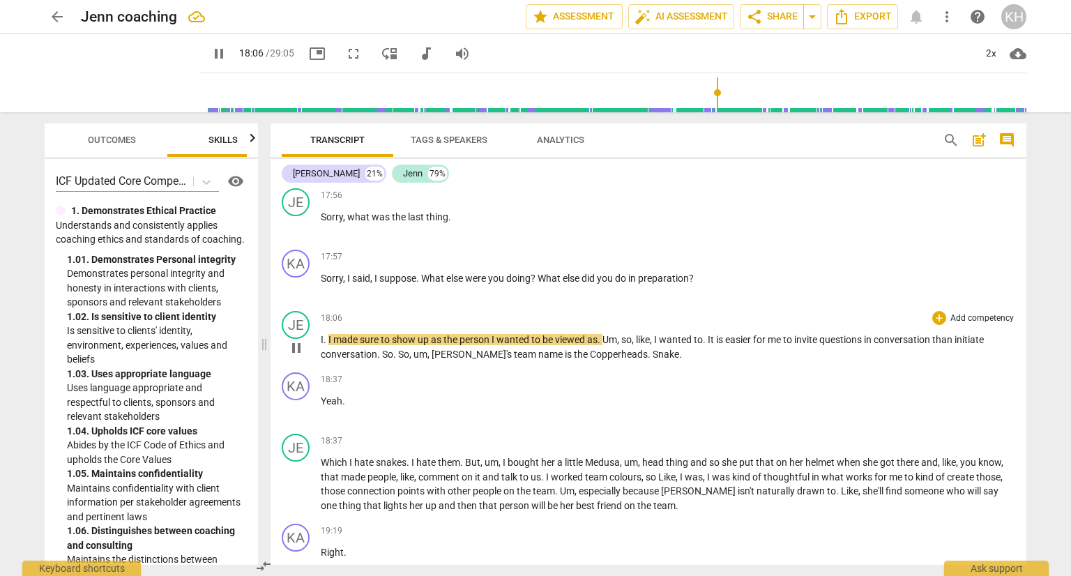
click at [566, 334] on span "viewed" at bounding box center [571, 339] width 32 height 11
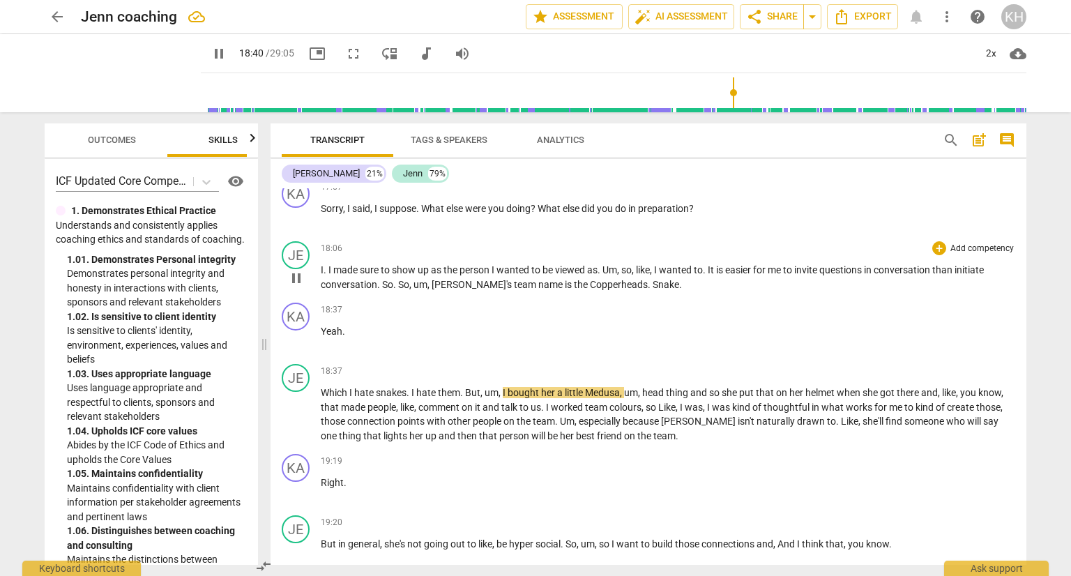
click at [653, 279] on span "Snake" at bounding box center [666, 284] width 27 height 11
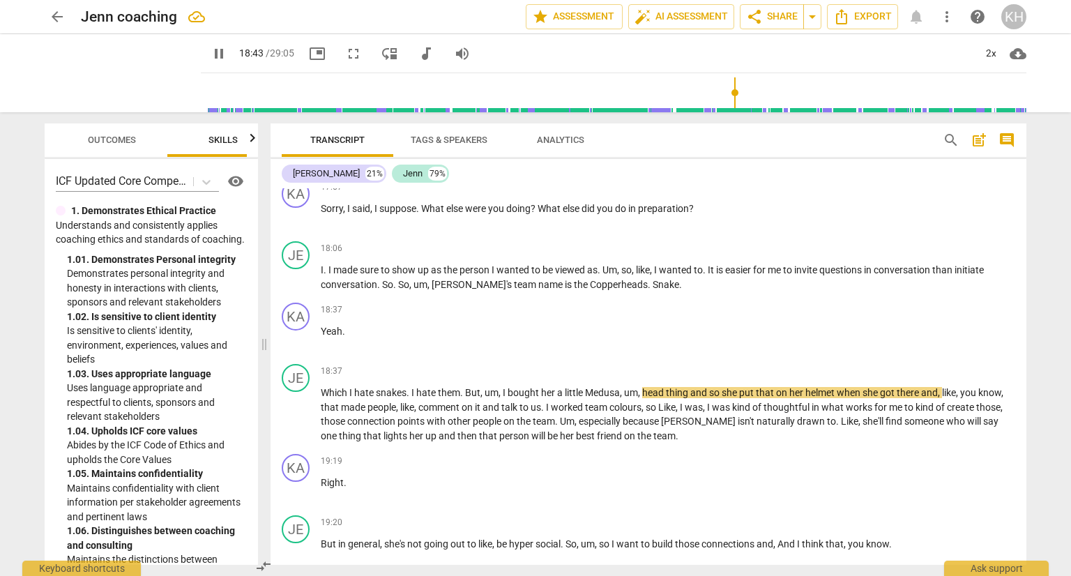
type input "1124"
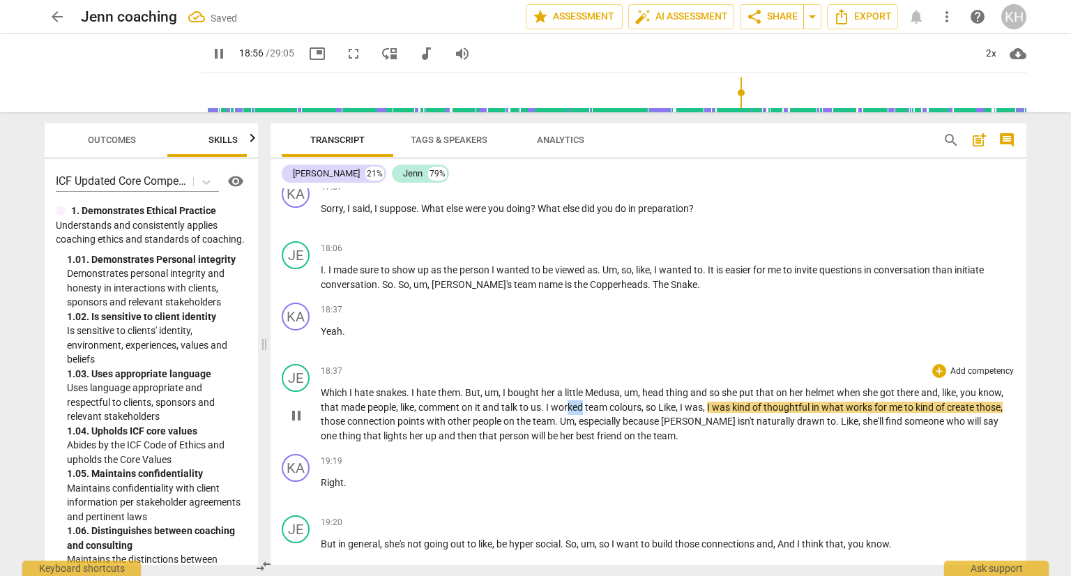
drag, startPoint x: 583, startPoint y: 387, endPoint x: 575, endPoint y: 389, distance: 8.5
click at [573, 402] on span "worked" at bounding box center [568, 407] width 34 height 11
type input "1141"
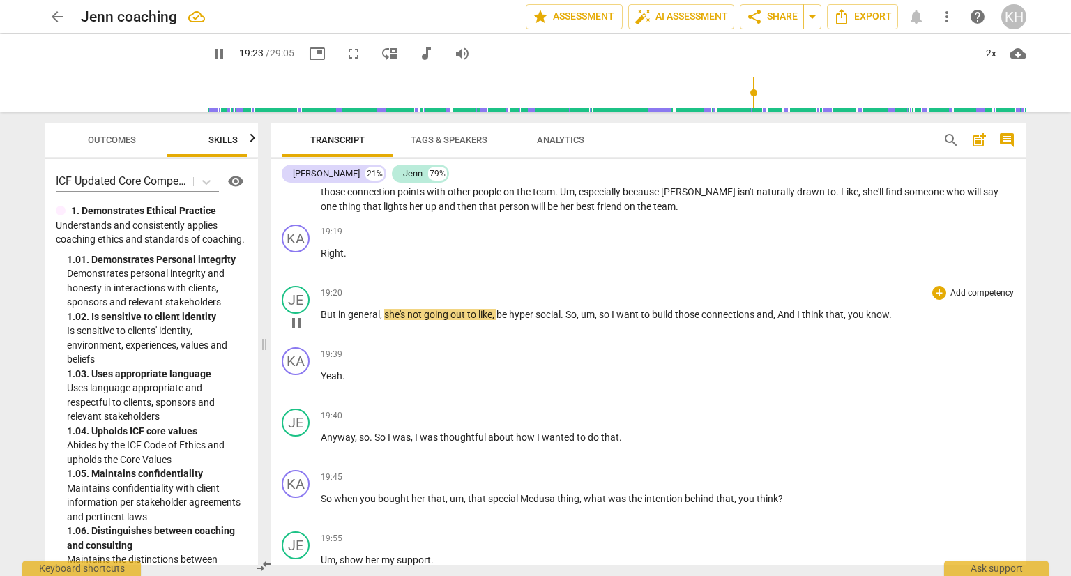
scroll to position [4037, 0]
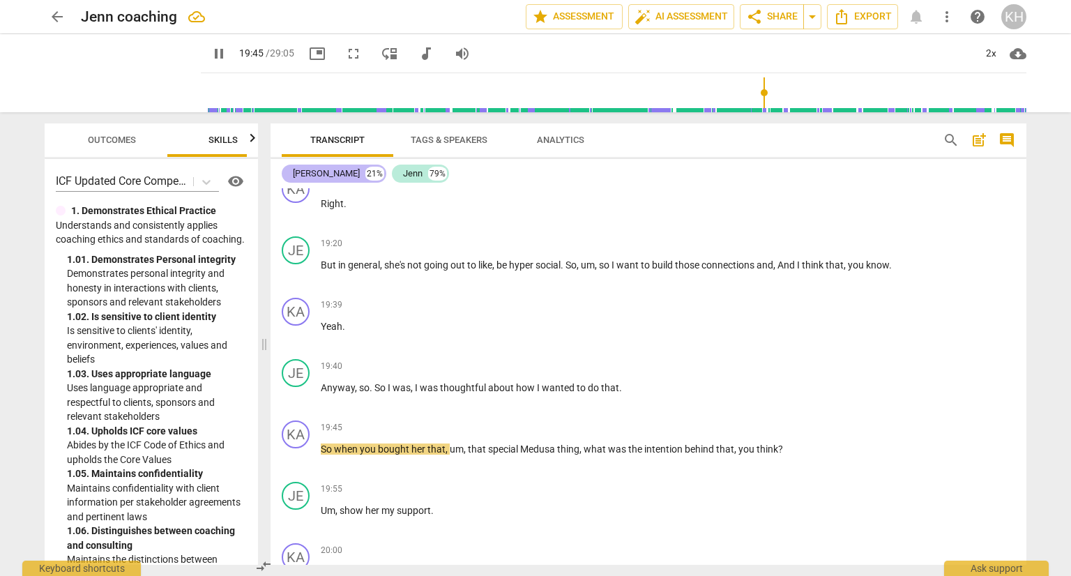
click at [227, 52] on span "pause" at bounding box center [219, 53] width 17 height 17
click at [324, 382] on span "Anyway" at bounding box center [338, 387] width 34 height 11
click at [326, 375] on div "19:40 + Add competency keyboard_arrow_right Anyway , so . So I was , I was thou…" at bounding box center [668, 384] width 695 height 50
click at [323, 382] on span "Anyway" at bounding box center [338, 387] width 34 height 11
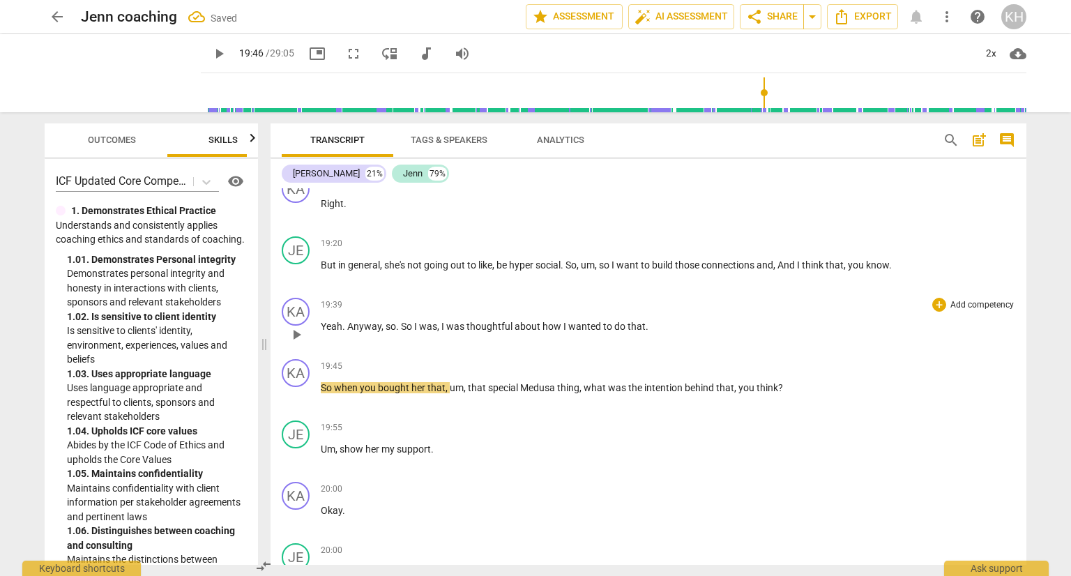
click at [323, 321] on span "Yeah" at bounding box center [332, 326] width 22 height 11
drag, startPoint x: 322, startPoint y: 305, endPoint x: 395, endPoint y: 350, distance: 86.1
click at [322, 321] on span "Yeah" at bounding box center [332, 326] width 22 height 11
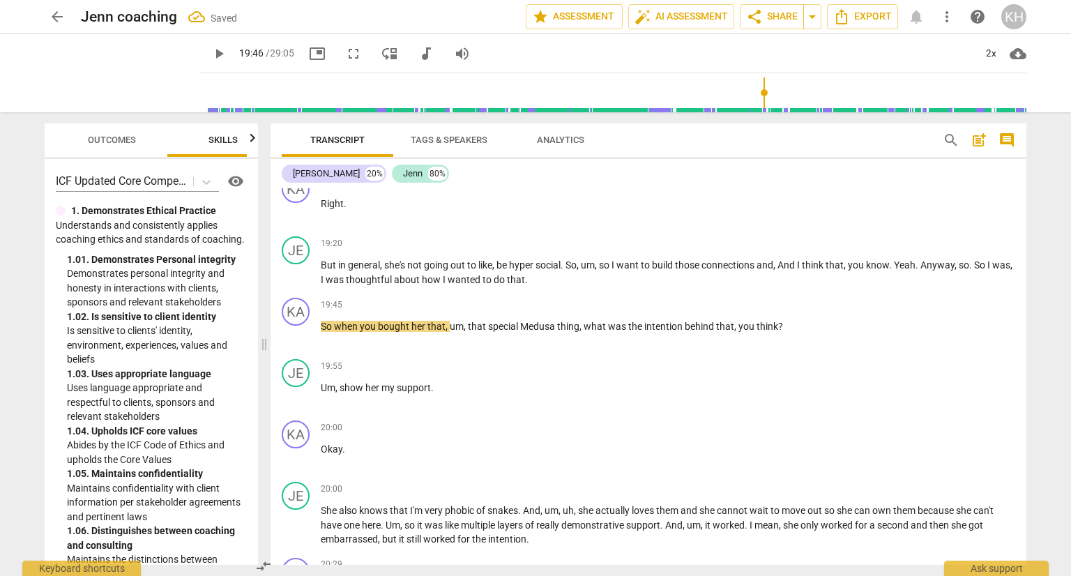
click at [221, 59] on span "play_arrow" at bounding box center [219, 53] width 17 height 17
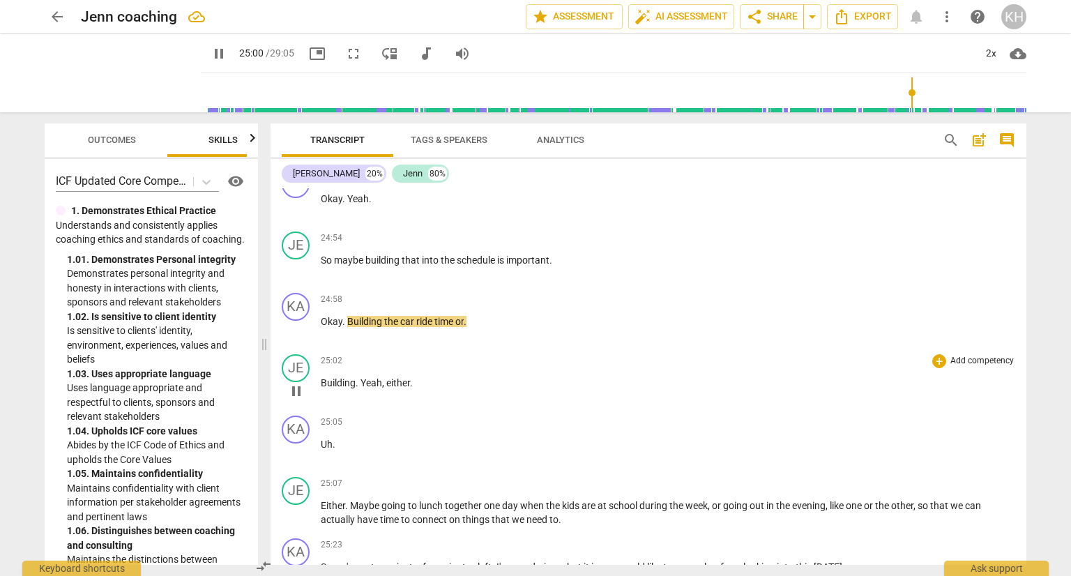
scroll to position [5223, 0]
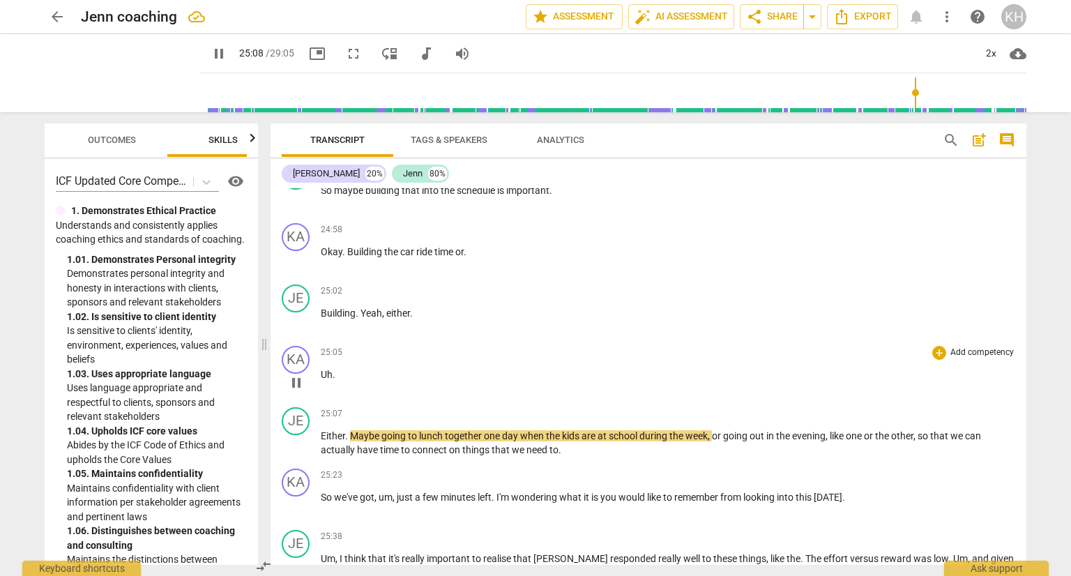
click at [322, 369] on span "Uh" at bounding box center [327, 374] width 12 height 11
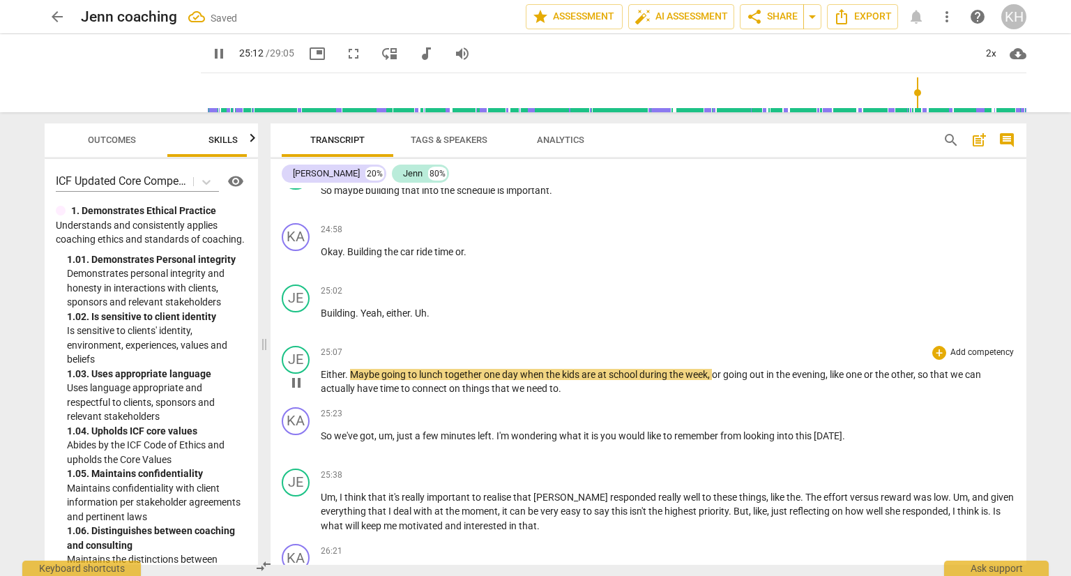
click at [322, 369] on span "Either" at bounding box center [333, 374] width 24 height 11
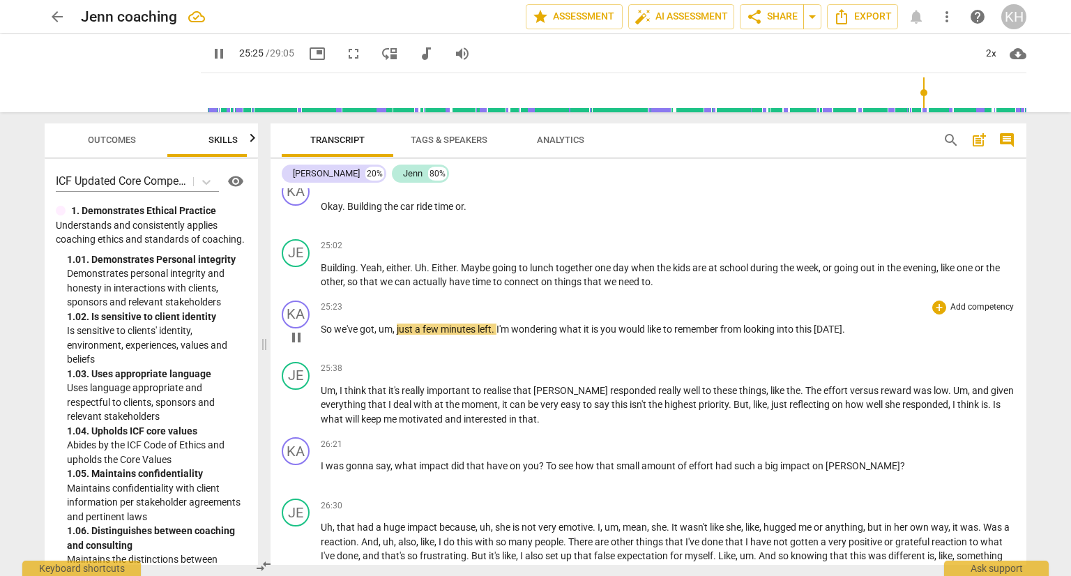
scroll to position [5292, 0]
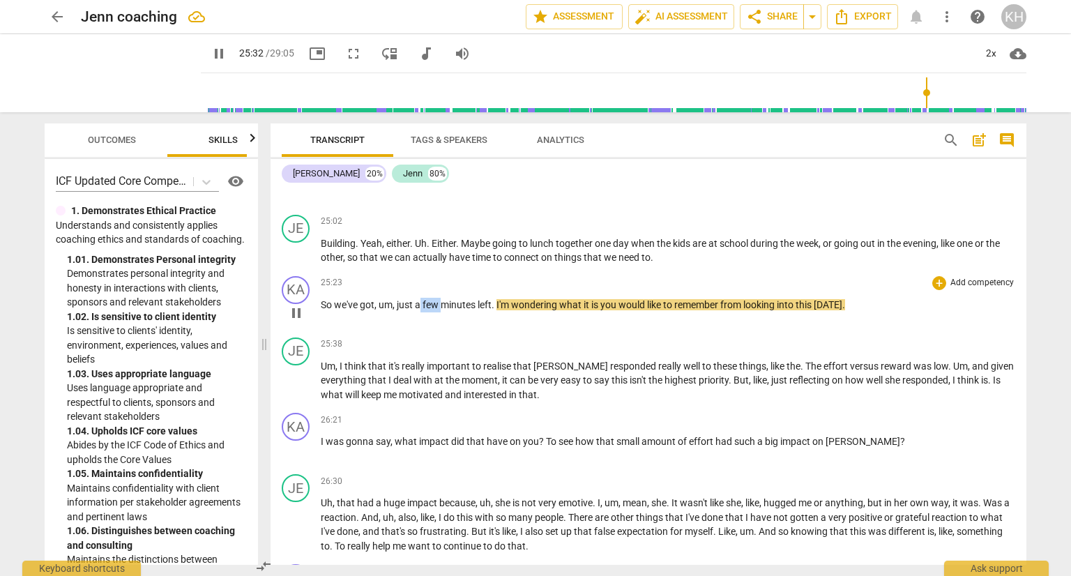
drag, startPoint x: 441, startPoint y: 280, endPoint x: 419, endPoint y: 277, distance: 21.8
click at [419, 298] on p "So we've got , um , just a few minutes left . I'm wondering what it is you woul…" at bounding box center [668, 305] width 695 height 15
type input "1533"
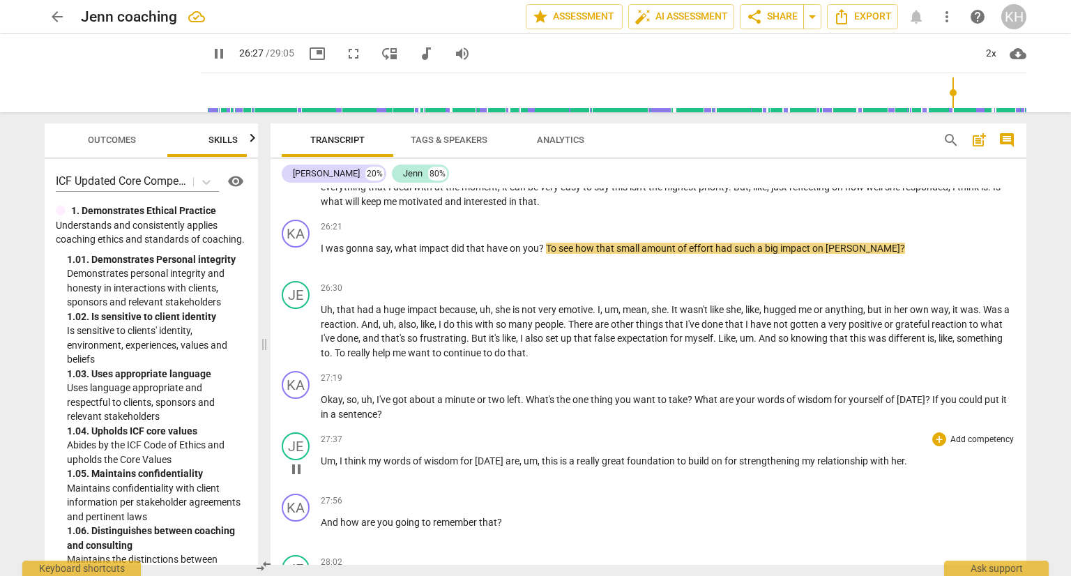
scroll to position [5502, 0]
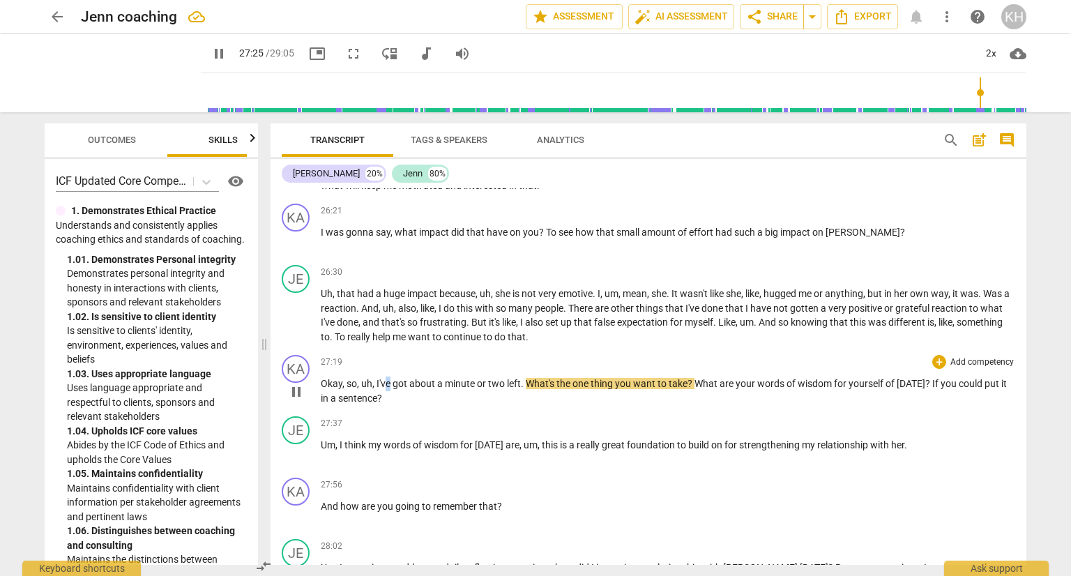
click at [384, 378] on span "I've" at bounding box center [385, 383] width 16 height 11
click at [379, 378] on span "I've" at bounding box center [385, 383] width 16 height 11
type input "1649"
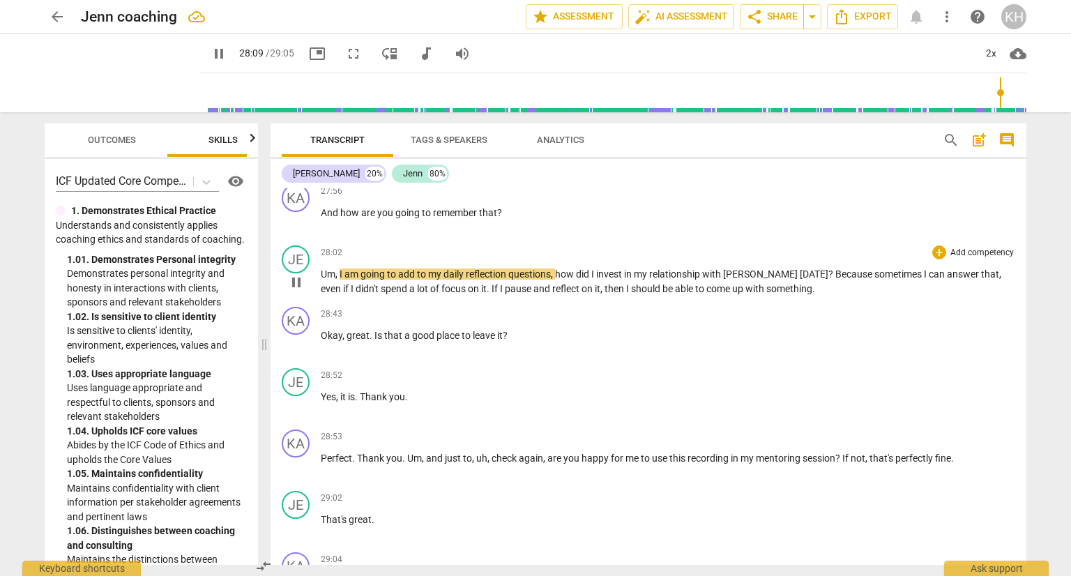
scroll to position [5781, 0]
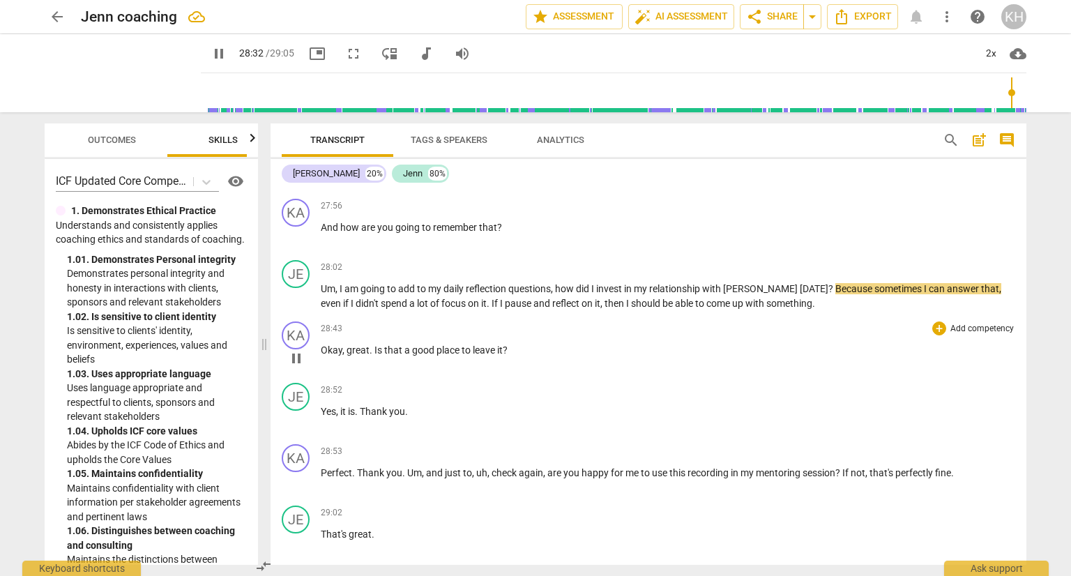
click at [474, 345] on span "leave" at bounding box center [485, 350] width 24 height 11
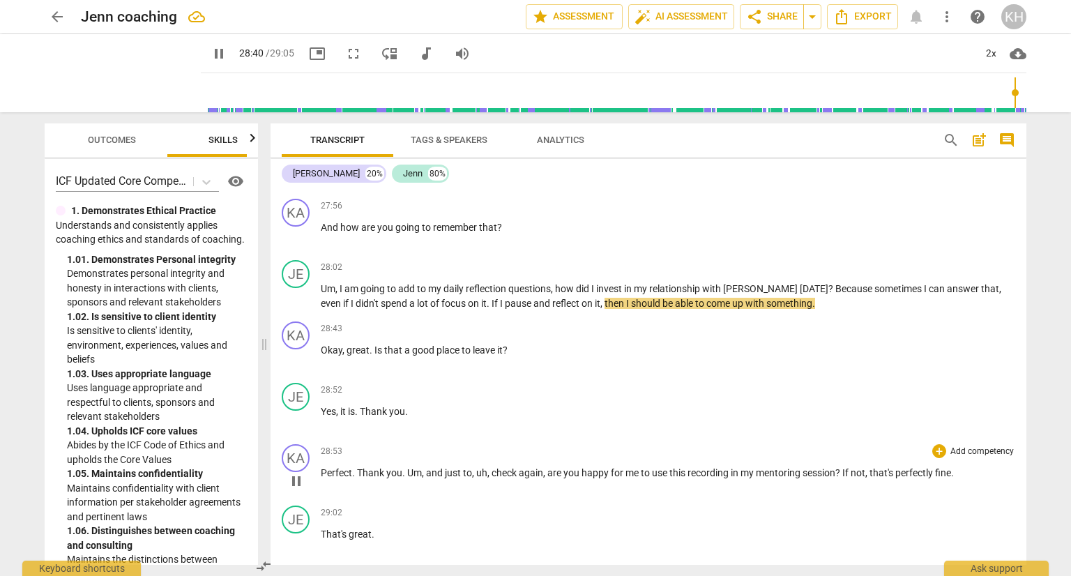
scroll to position [5850, 0]
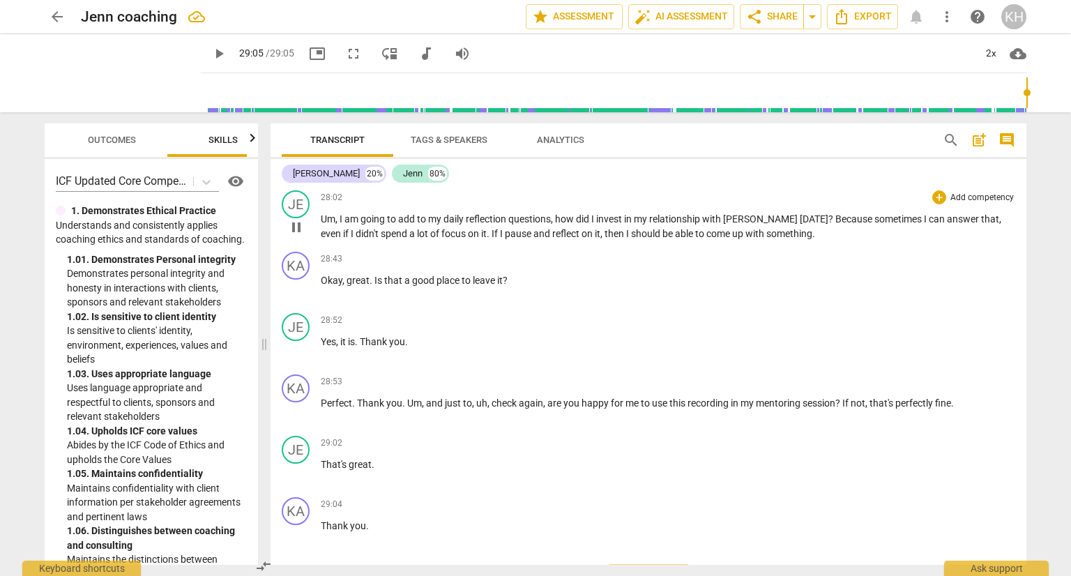
type input "1745"
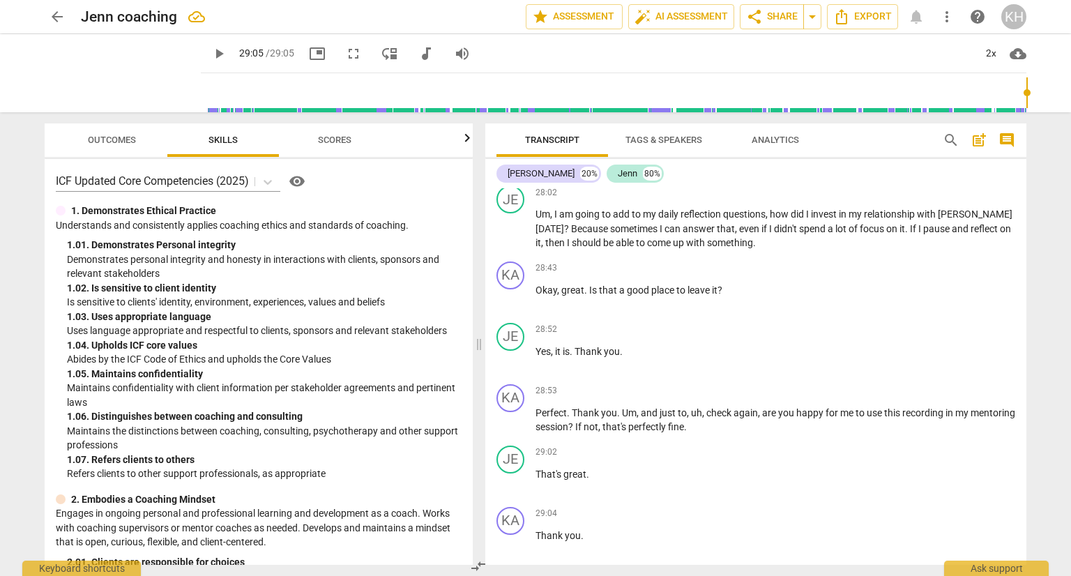
drag, startPoint x: 259, startPoint y: 174, endPoint x: 638, endPoint y: 48, distance: 398.6
click at [476, 224] on span at bounding box center [479, 344] width 8 height 464
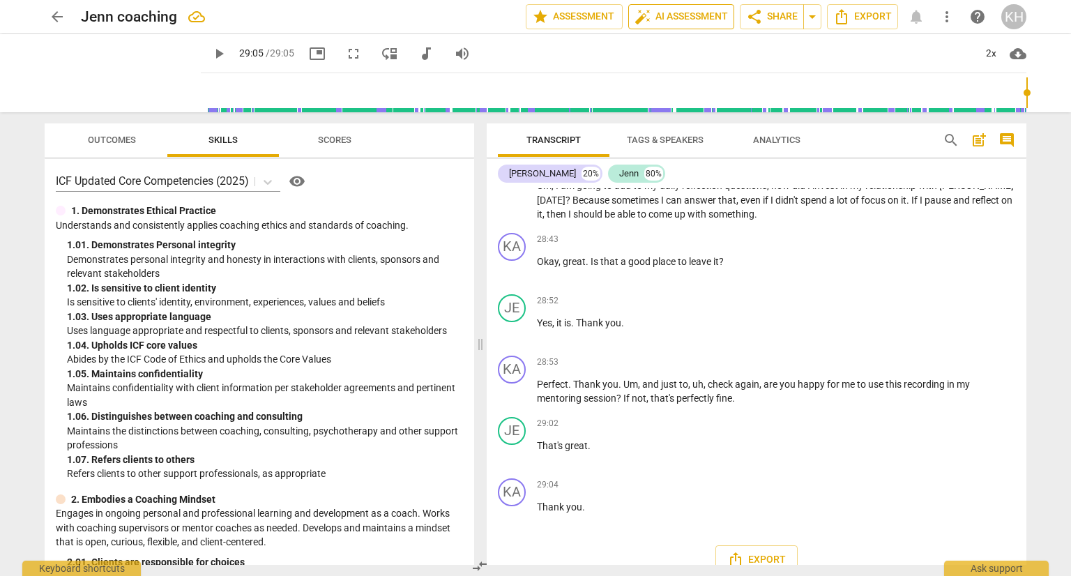
click at [657, 17] on span "auto_fix_high AI Assessment" at bounding box center [681, 16] width 93 height 17
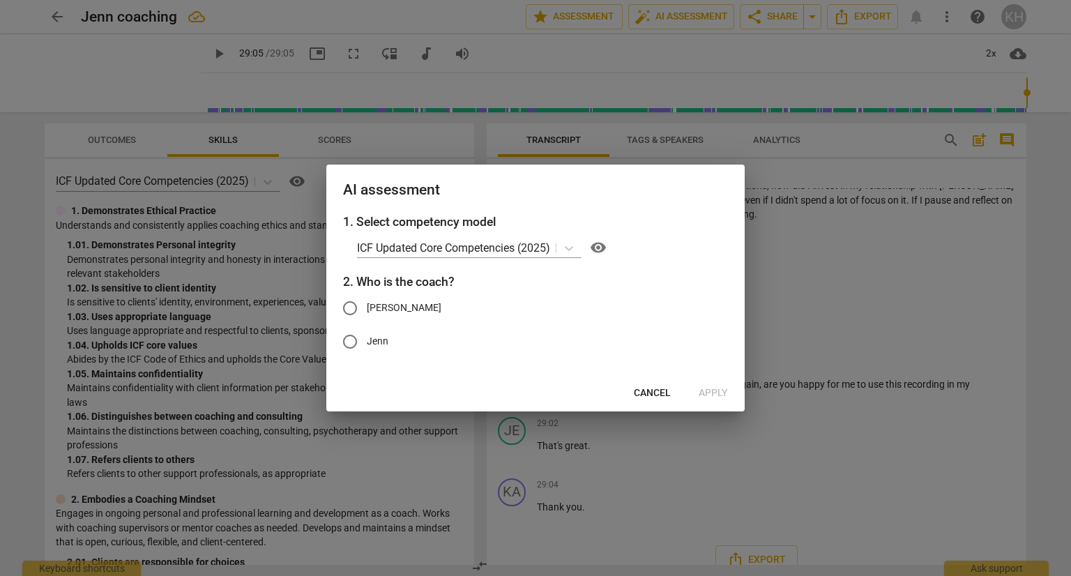
click at [407, 316] on label "[PERSON_NAME]" at bounding box center [525, 308] width 384 height 33
click at [367, 316] on input "[PERSON_NAME]" at bounding box center [349, 308] width 33 height 33
radio input "true"
click at [721, 394] on span "Apply" at bounding box center [713, 393] width 29 height 14
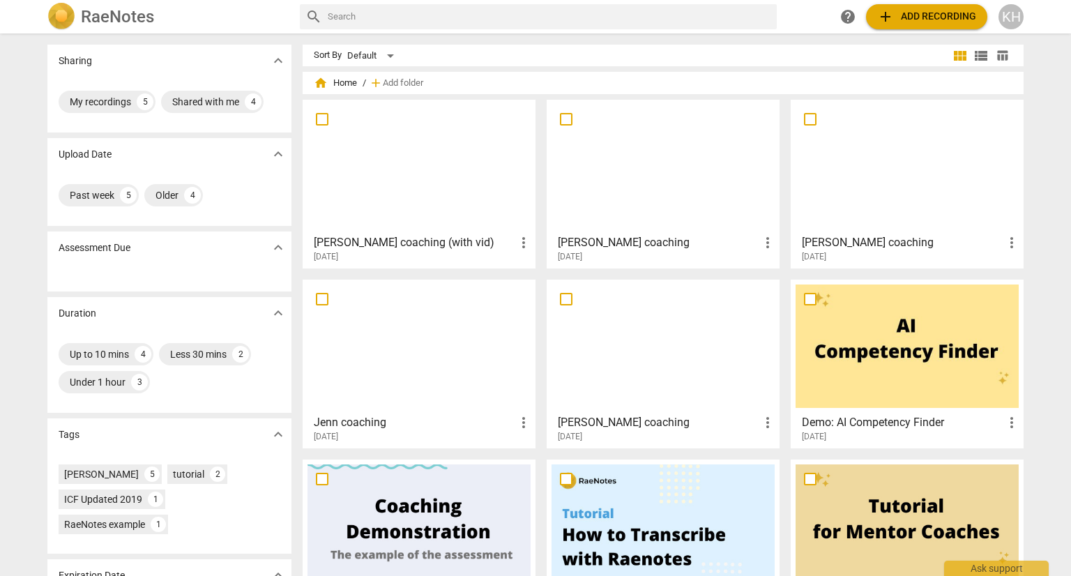
click at [458, 238] on h3 "[PERSON_NAME] coaching (with vid)" at bounding box center [415, 242] width 202 height 17
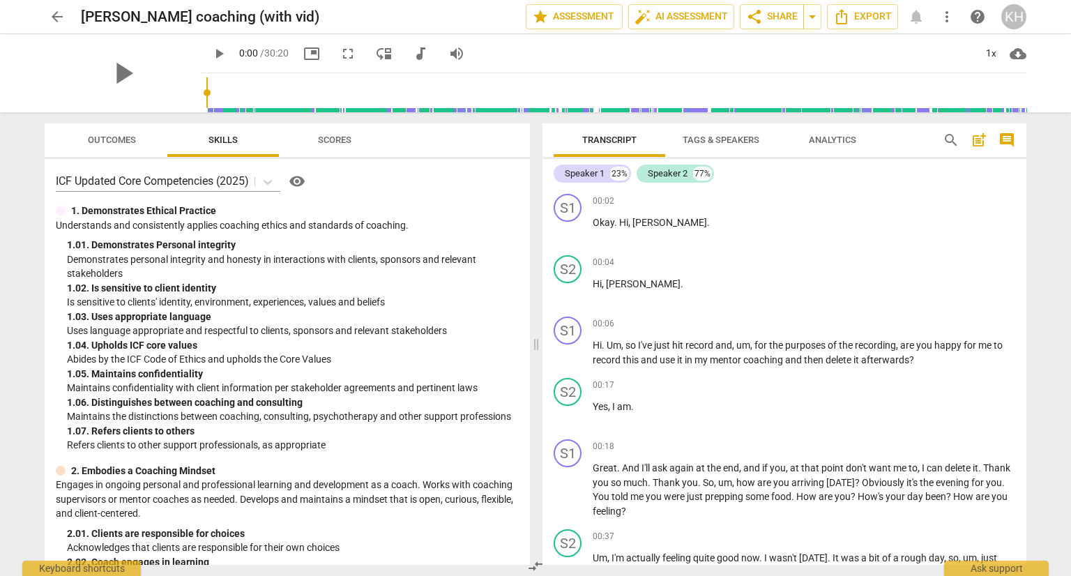
click at [700, 148] on span "Tags & Speakers" at bounding box center [721, 140] width 110 height 19
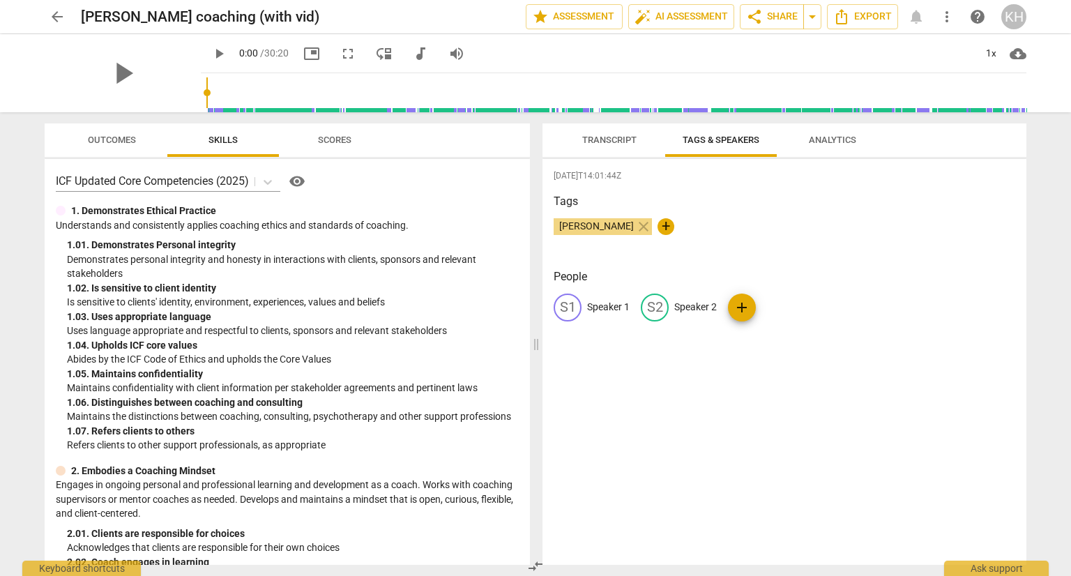
click at [622, 148] on span "Transcript" at bounding box center [610, 140] width 88 height 19
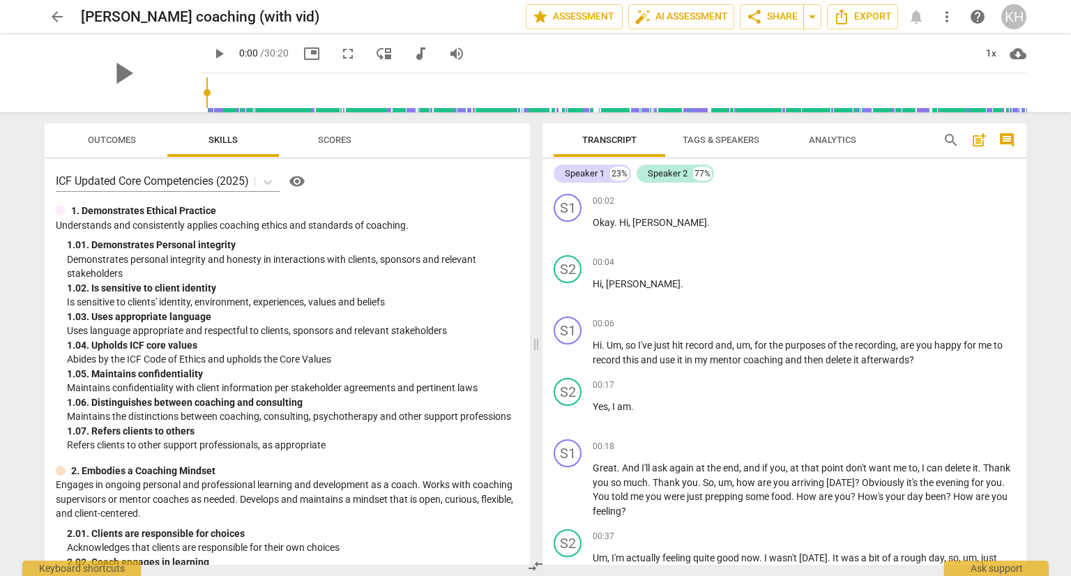
click at [723, 145] on span "Tags & Speakers" at bounding box center [721, 140] width 110 height 19
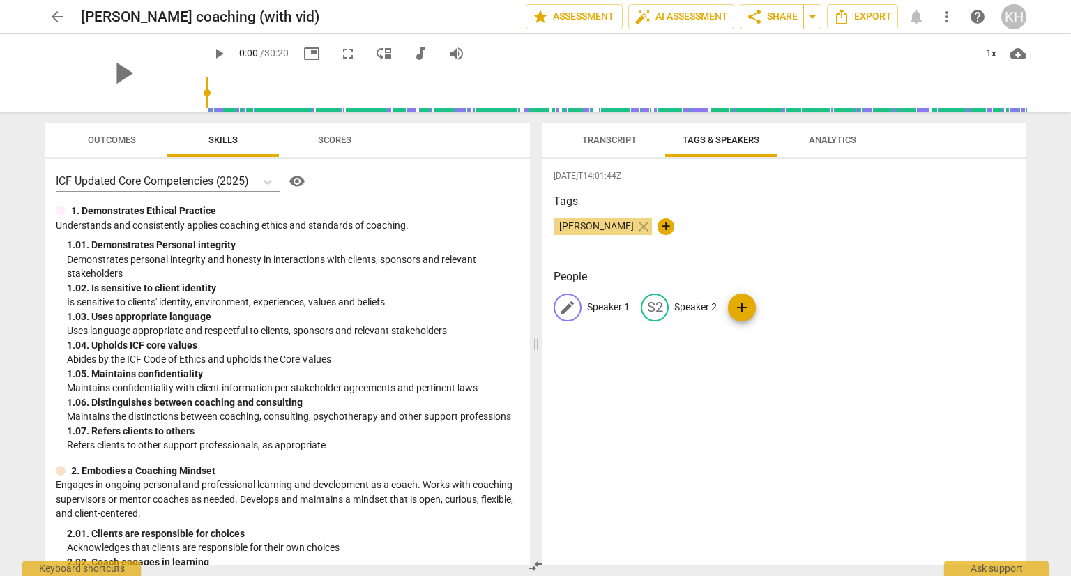
click at [603, 310] on p "Speaker 1" at bounding box center [608, 307] width 43 height 15
type input "[PERSON_NAME]"
click at [789, 312] on p "Speaker 2" at bounding box center [786, 307] width 43 height 15
type input "[PERSON_NAME]"
click at [601, 140] on span "Transcript" at bounding box center [609, 140] width 54 height 10
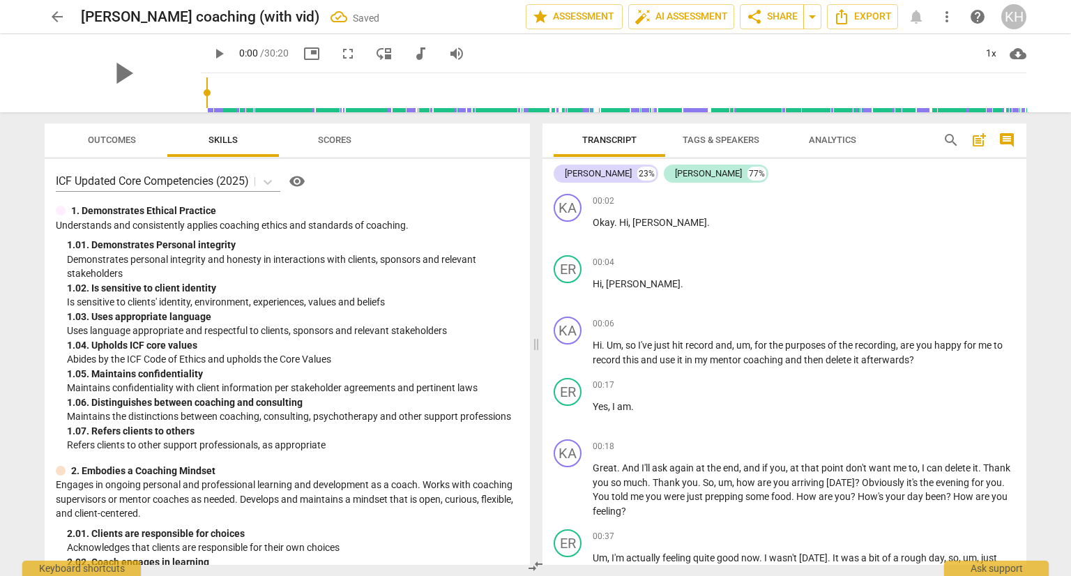
click at [206, 59] on span "play_arrow" at bounding box center [218, 53] width 25 height 17
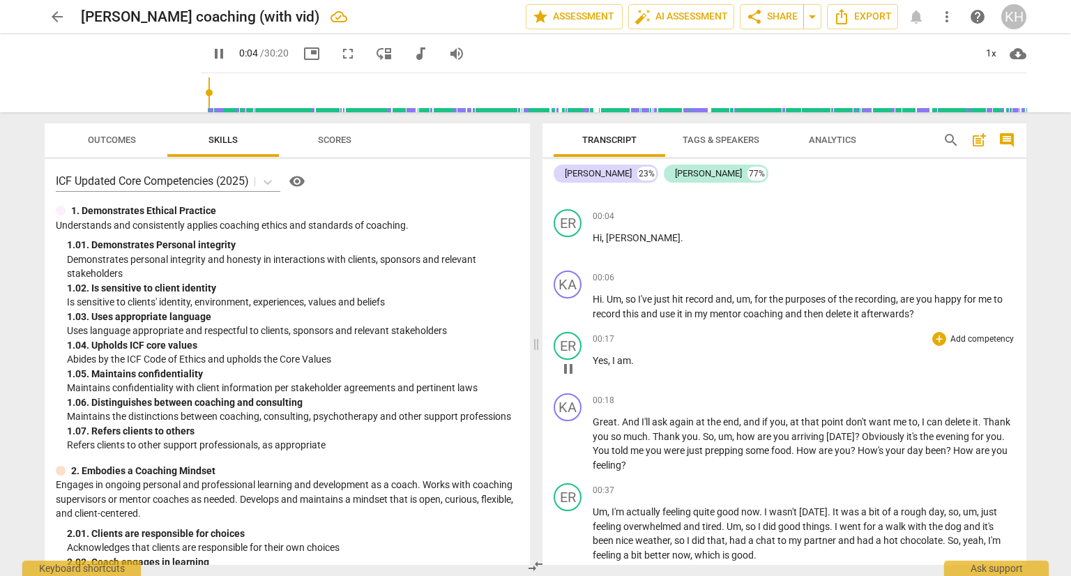
scroll to position [70, 0]
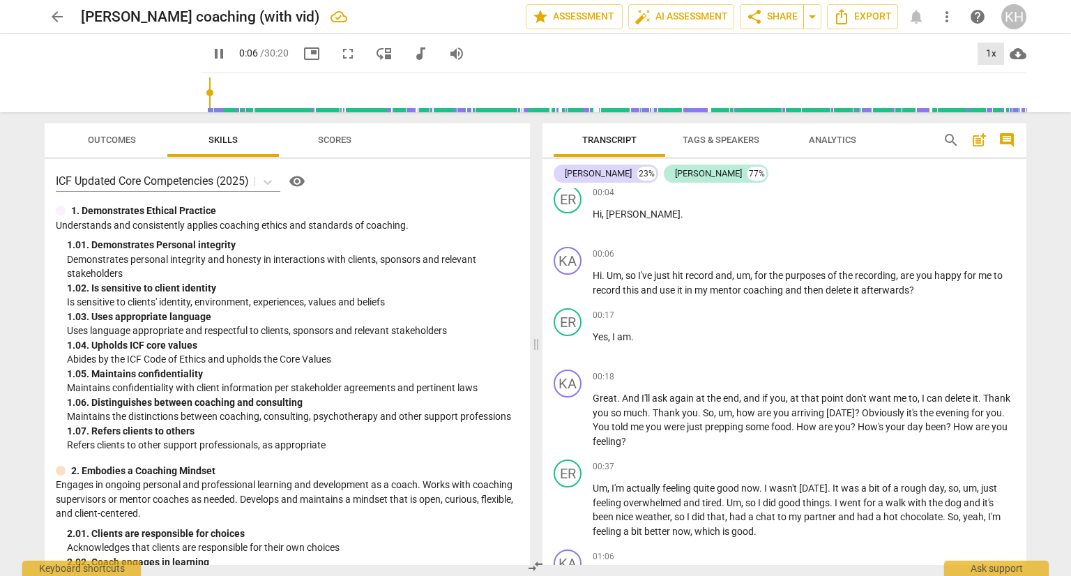
click at [979, 59] on div "1x" at bounding box center [991, 54] width 27 height 22
click at [1010, 163] on li "2x" at bounding box center [1001, 161] width 47 height 27
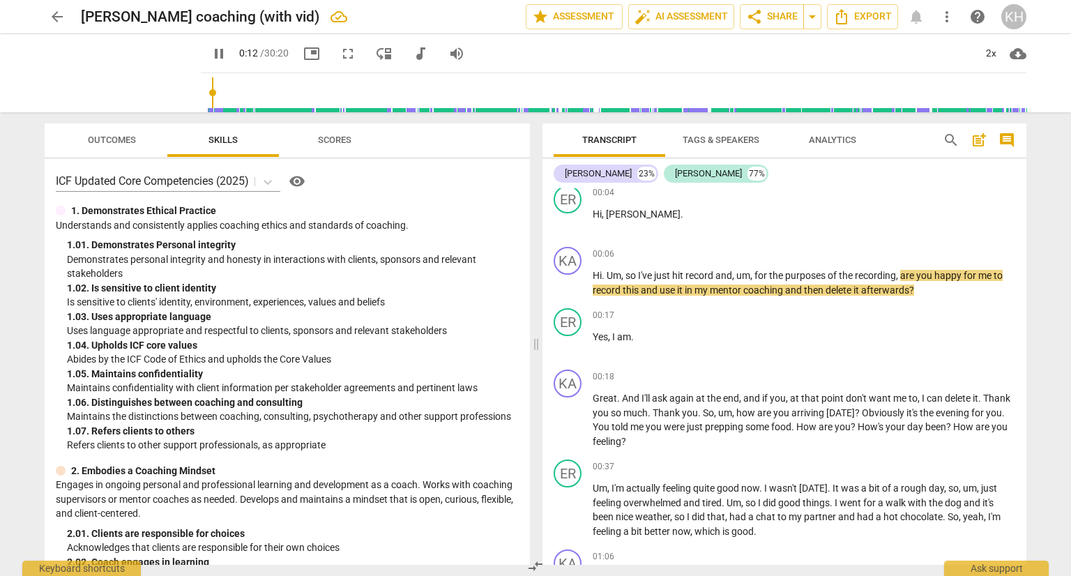
click at [211, 54] on span "pause" at bounding box center [219, 53] width 17 height 17
click at [211, 57] on span "play_arrow" at bounding box center [219, 53] width 17 height 17
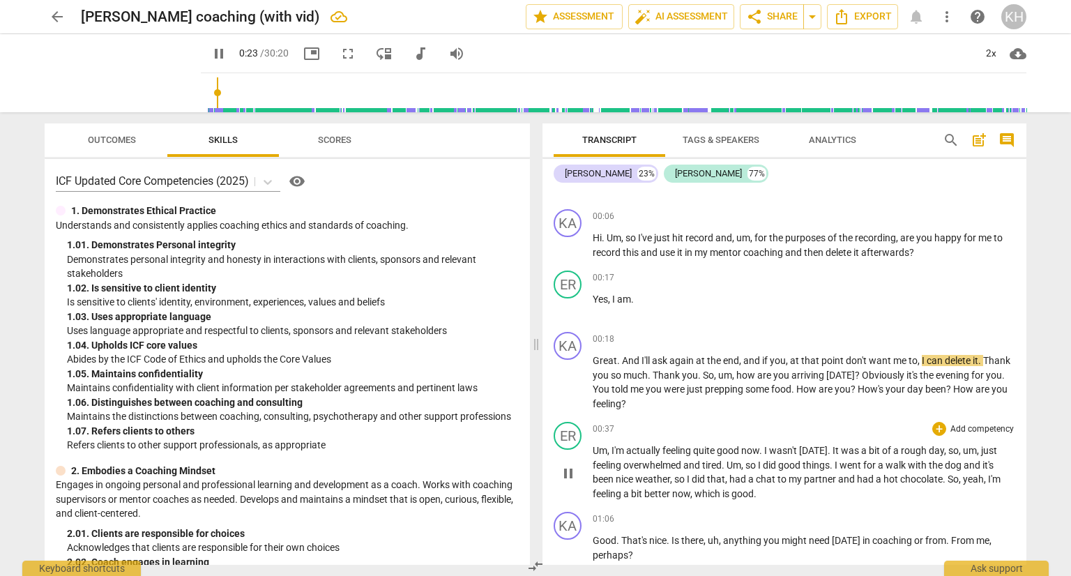
scroll to position [140, 0]
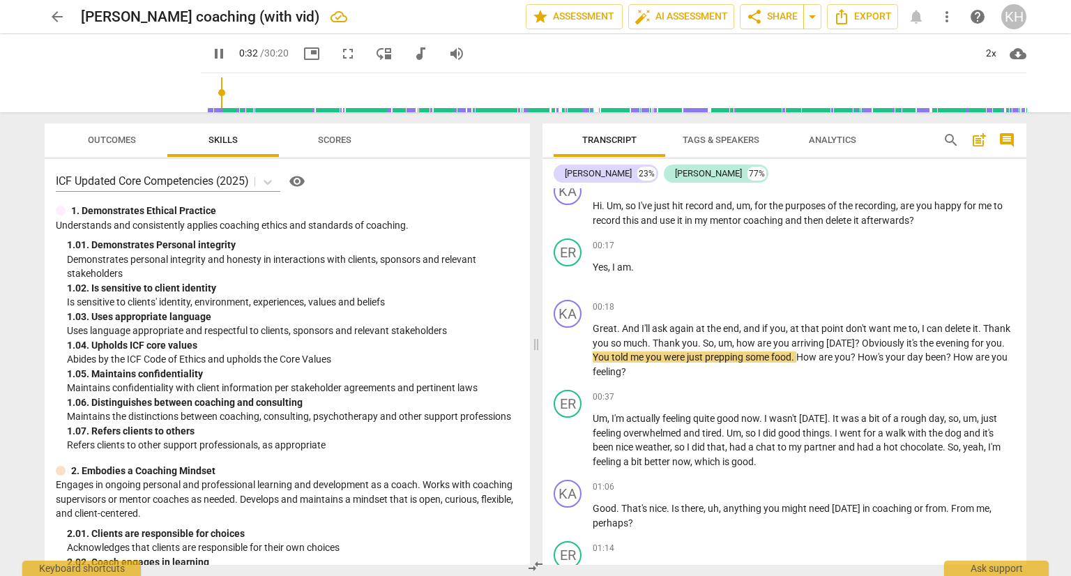
click at [211, 57] on span "pause" at bounding box center [219, 53] width 17 height 17
click at [211, 57] on span "play_arrow" at bounding box center [219, 53] width 17 height 17
click at [211, 51] on span "pause" at bounding box center [219, 53] width 17 height 17
click at [211, 56] on span "play_arrow" at bounding box center [219, 53] width 17 height 17
click at [211, 56] on span "pause" at bounding box center [219, 53] width 17 height 17
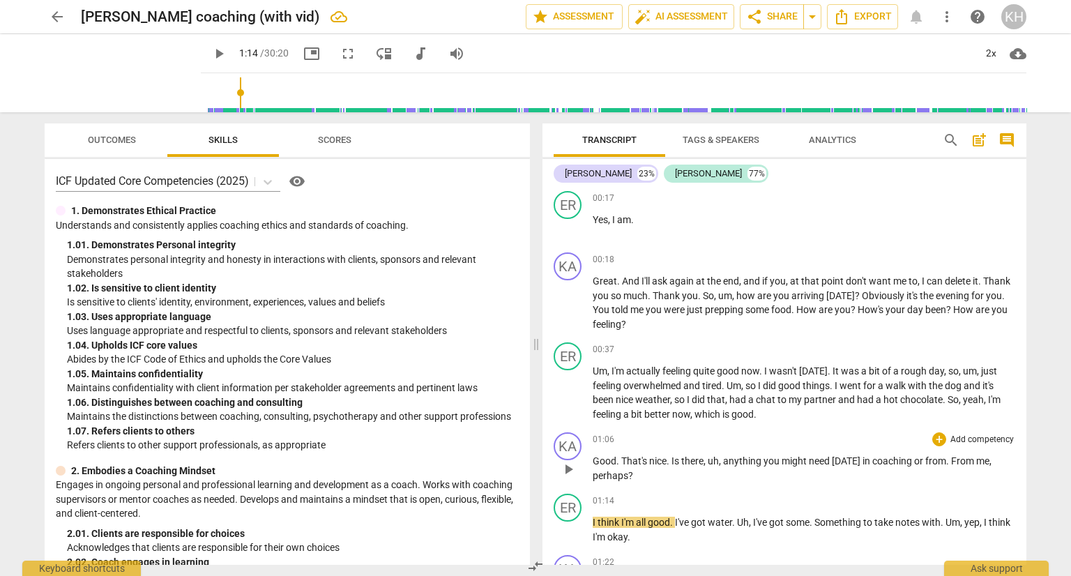
scroll to position [279, 0]
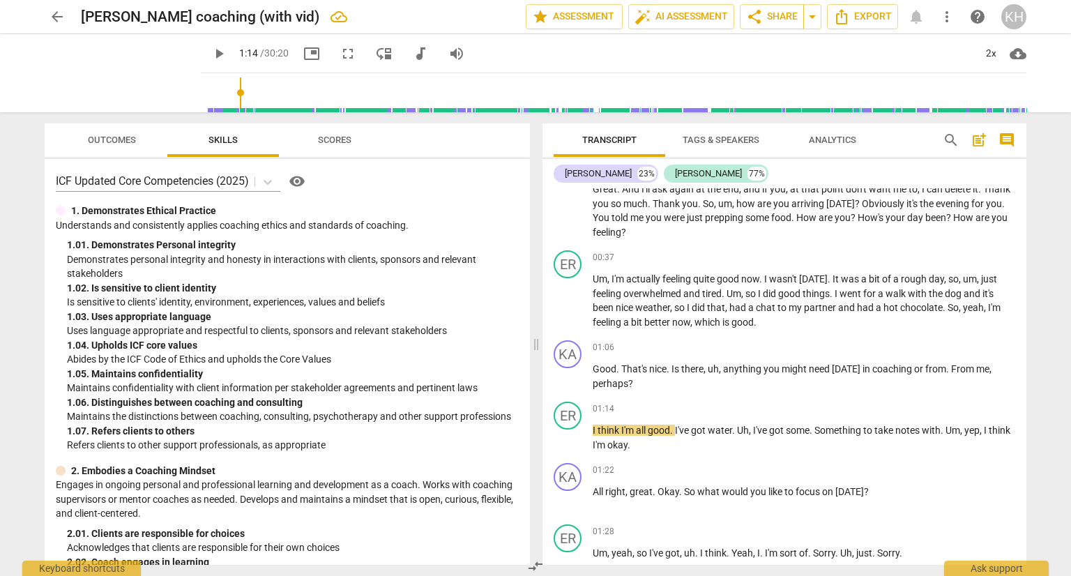
click at [211, 56] on span "play_arrow" at bounding box center [219, 53] width 17 height 17
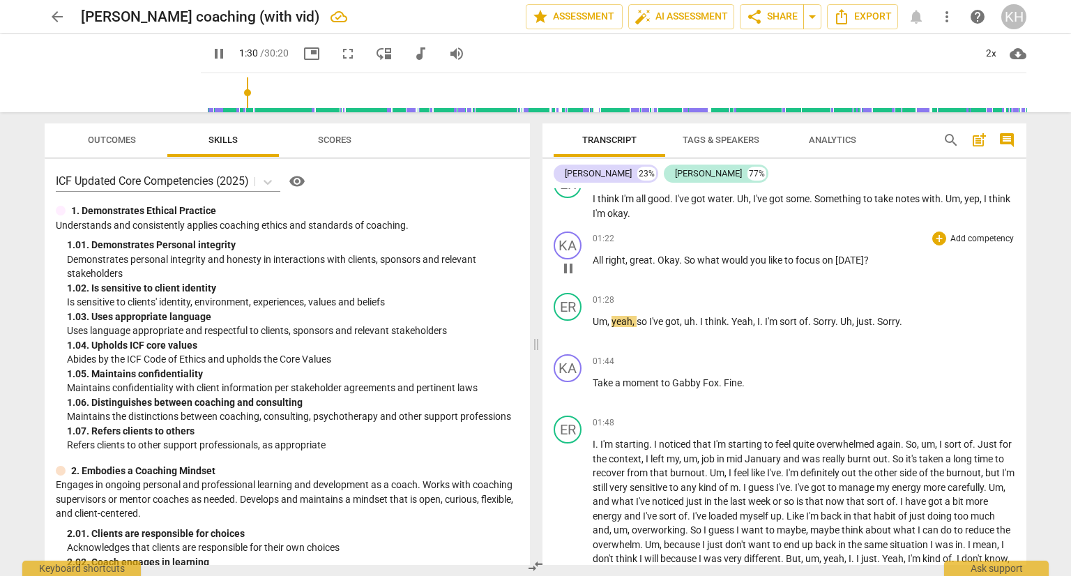
scroll to position [558, 0]
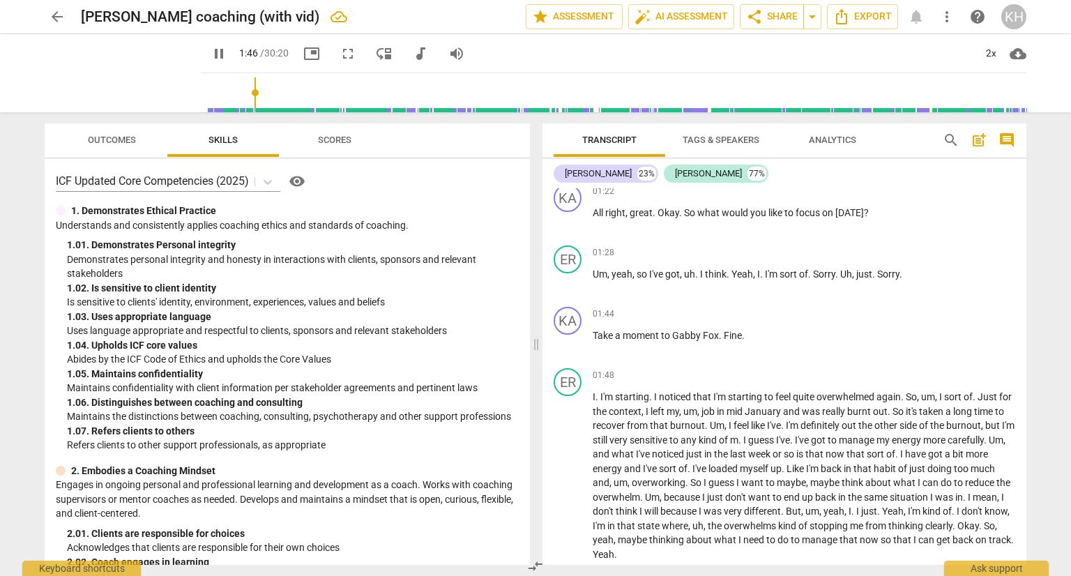
click at [211, 53] on span "pause" at bounding box center [219, 53] width 17 height 17
type input "107"
drag, startPoint x: 720, startPoint y: 333, endPoint x: 680, endPoint y: 335, distance: 39.8
click at [680, 335] on p "Take a moment to [PERSON_NAME] . Fine ." at bounding box center [804, 336] width 423 height 15
click at [206, 60] on span "play_arrow" at bounding box center [218, 53] width 25 height 17
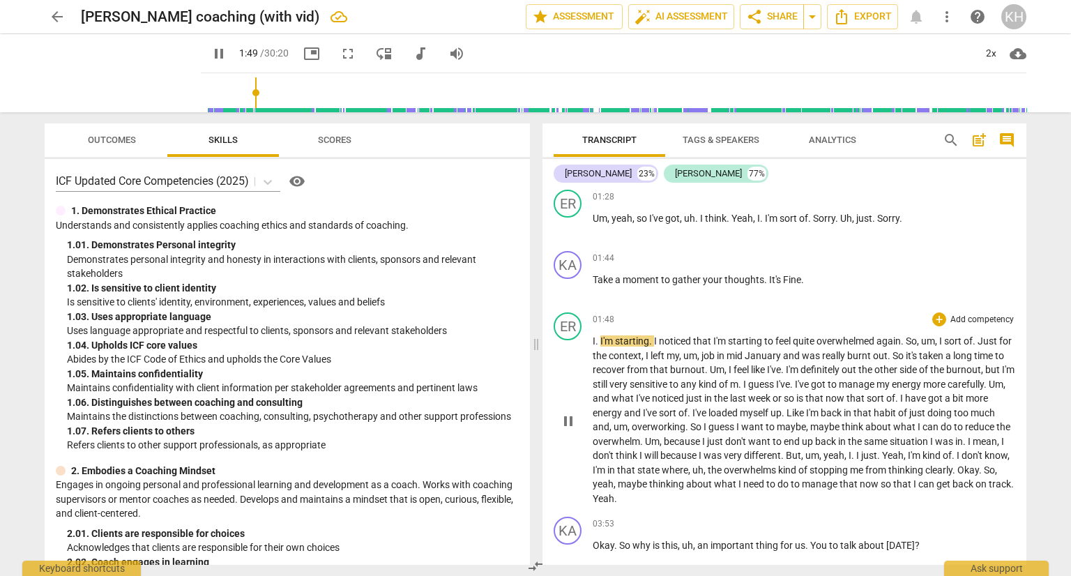
scroll to position [628, 0]
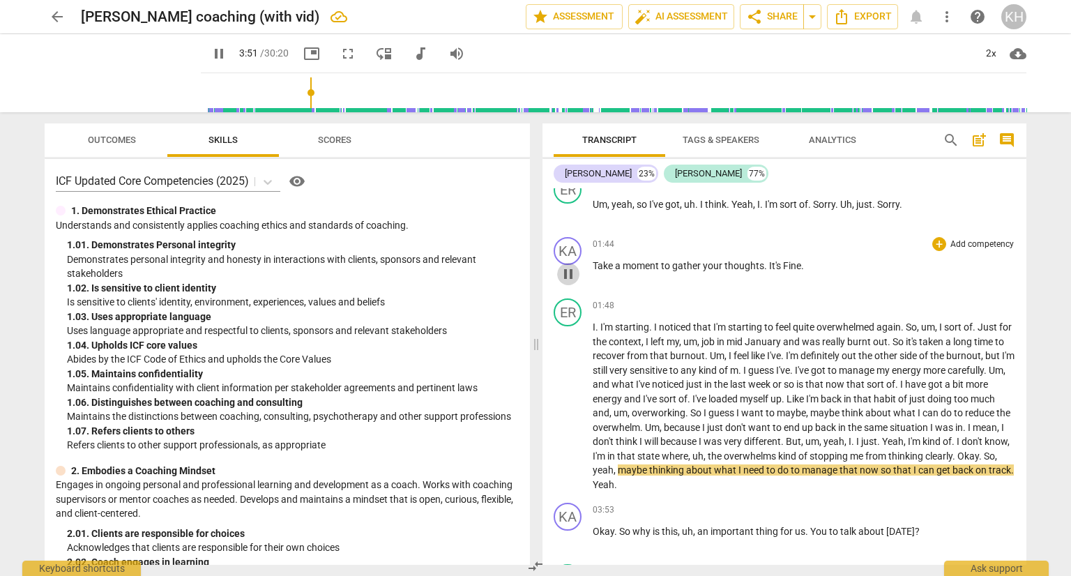
click at [571, 276] on span "pause" at bounding box center [568, 274] width 17 height 17
click at [958, 462] on span "Okay" at bounding box center [969, 456] width 22 height 11
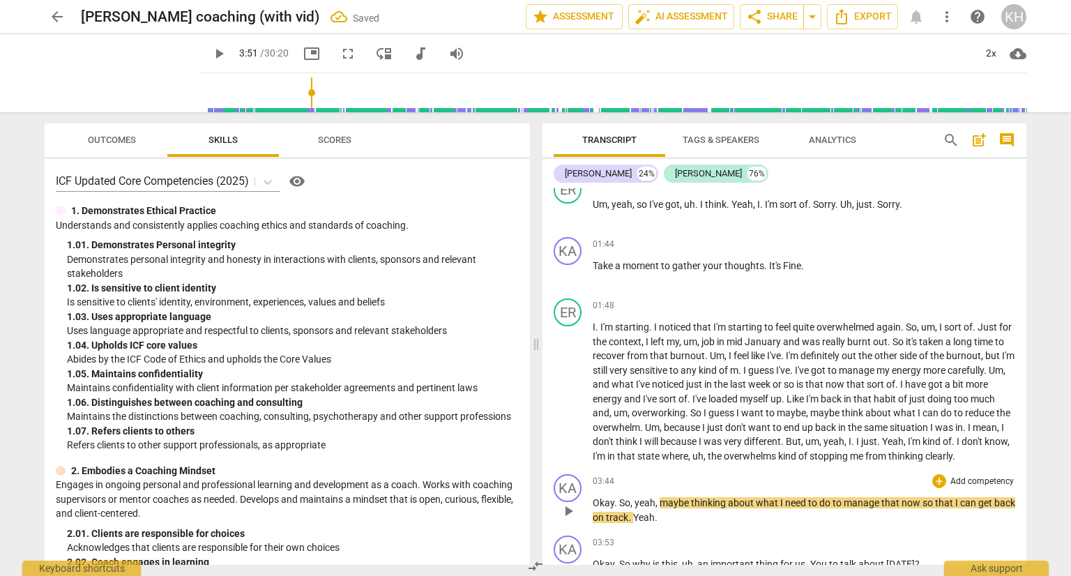
click at [620, 509] on span "So" at bounding box center [624, 502] width 11 height 11
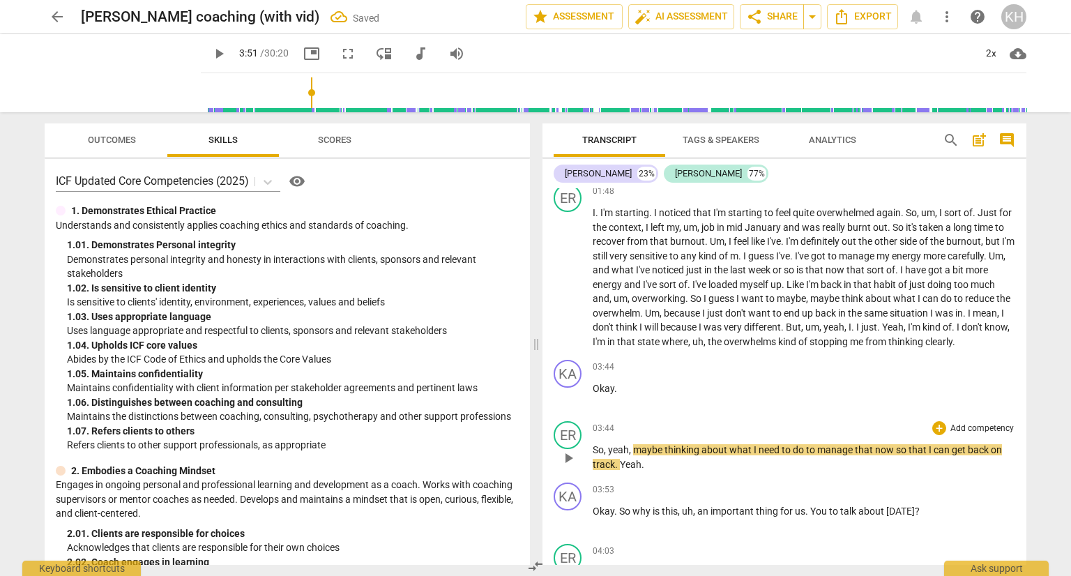
scroll to position [767, 0]
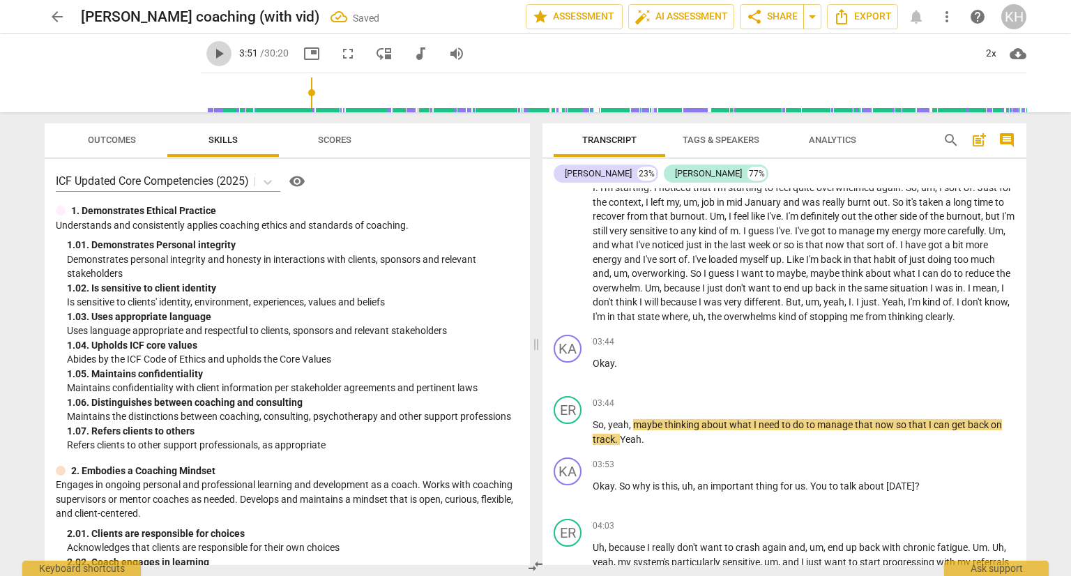
click at [211, 48] on span "play_arrow" at bounding box center [219, 53] width 17 height 17
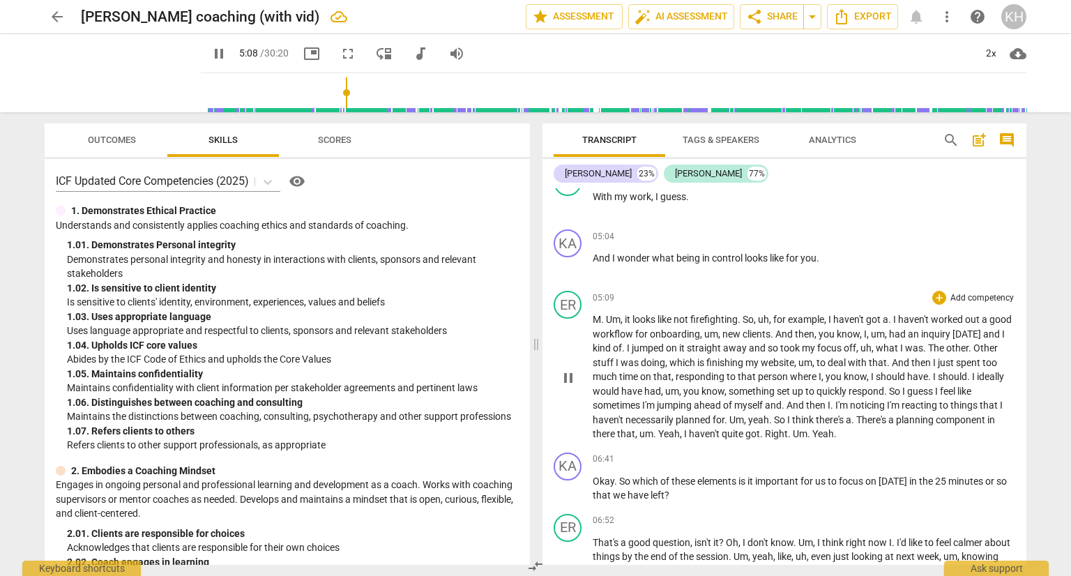
scroll to position [1395, 0]
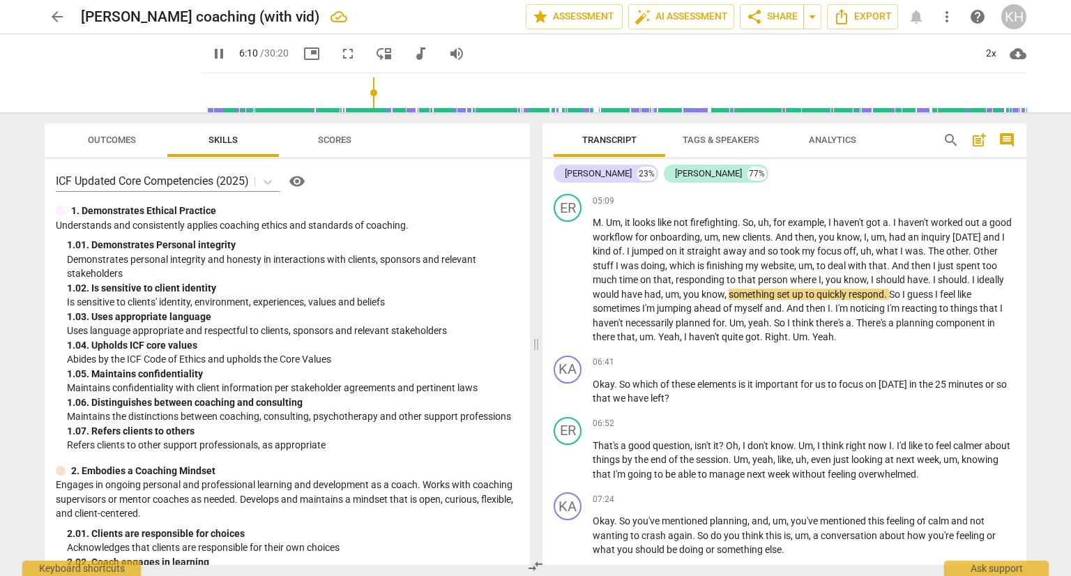
click at [211, 58] on span "pause" at bounding box center [219, 53] width 17 height 17
click at [211, 58] on span "play_arrow" at bounding box center [219, 53] width 17 height 17
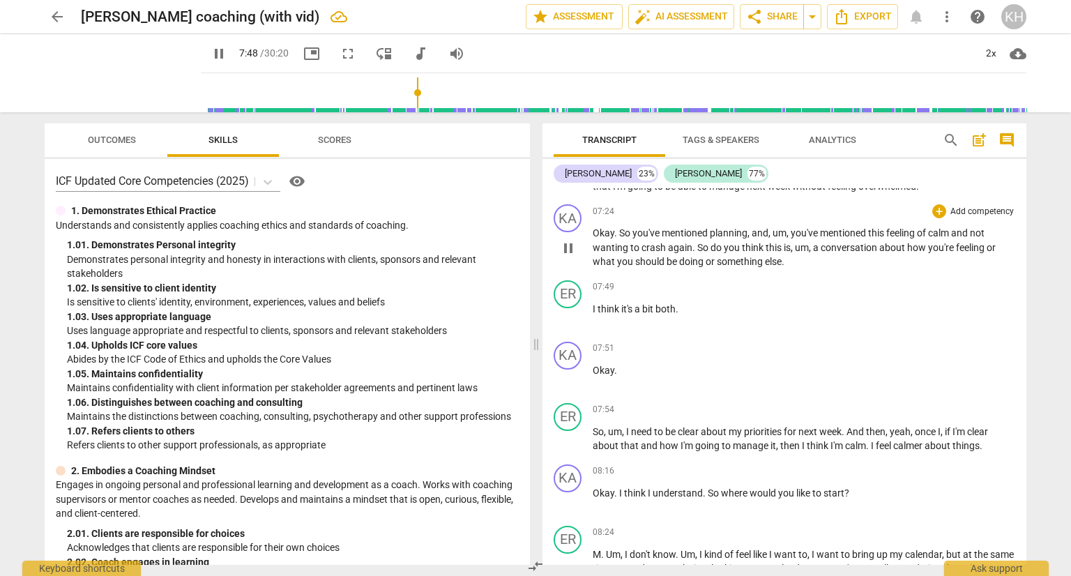
scroll to position [1744, 0]
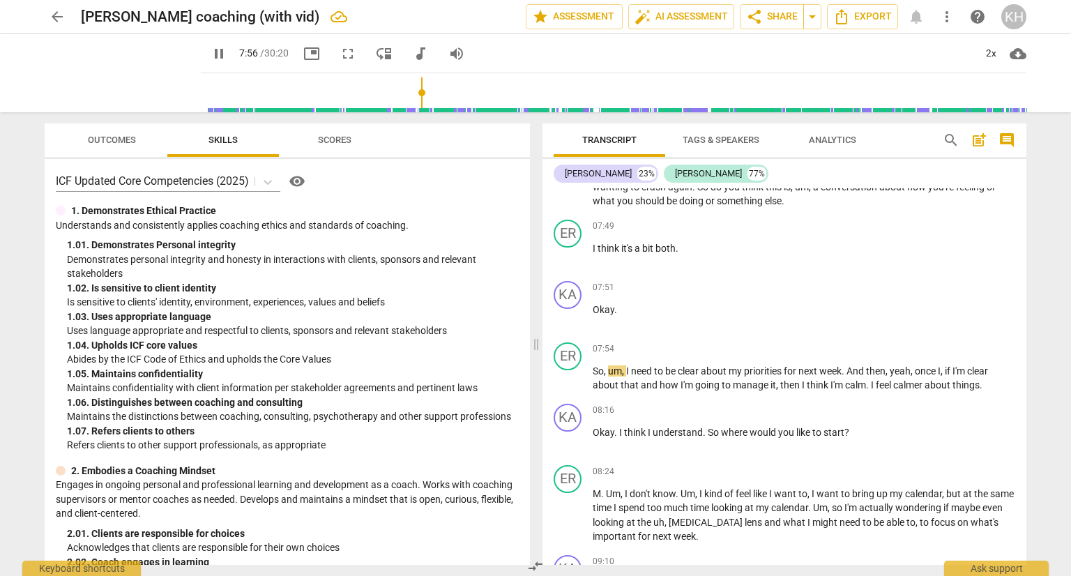
click at [211, 57] on span "pause" at bounding box center [219, 53] width 17 height 17
click at [211, 59] on span "pause" at bounding box center [219, 53] width 17 height 17
type input "496"
click at [842, 391] on span "I'm" at bounding box center [838, 384] width 15 height 11
click at [889, 391] on span "I" at bounding box center [887, 384] width 5 height 11
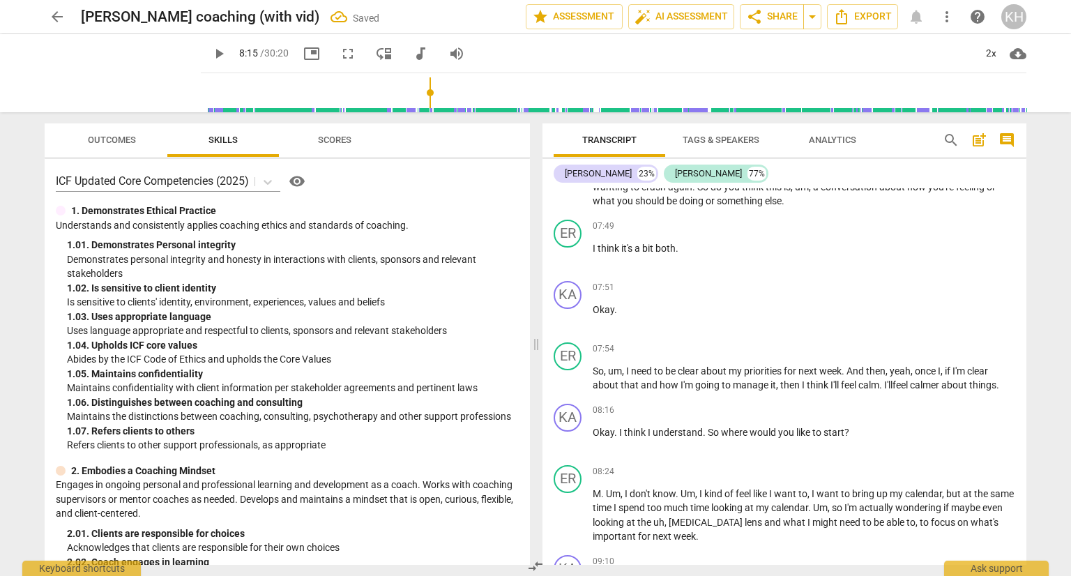
click at [211, 56] on span "play_arrow" at bounding box center [219, 53] width 17 height 17
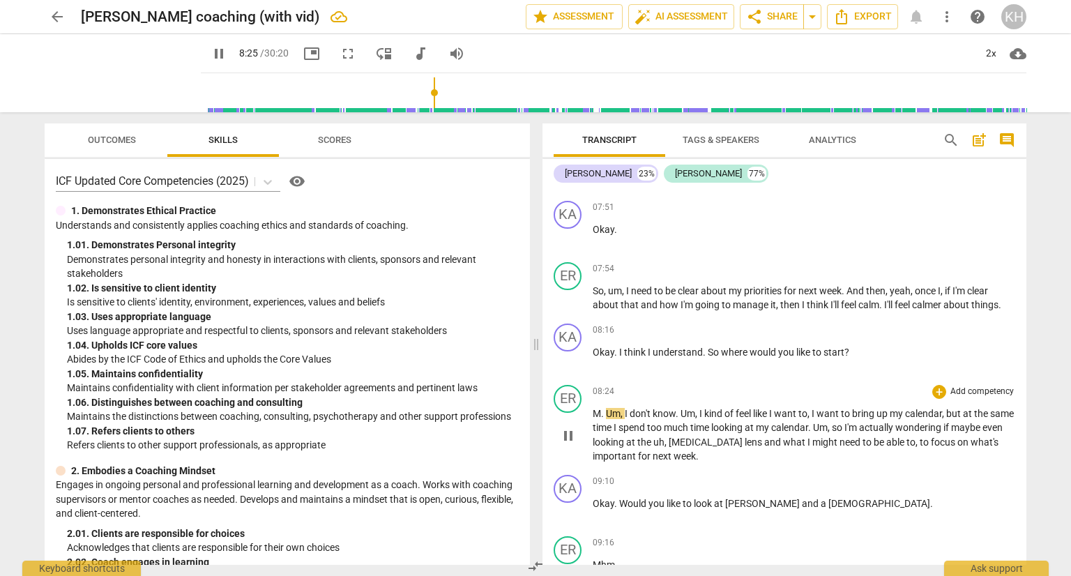
scroll to position [1883, 0]
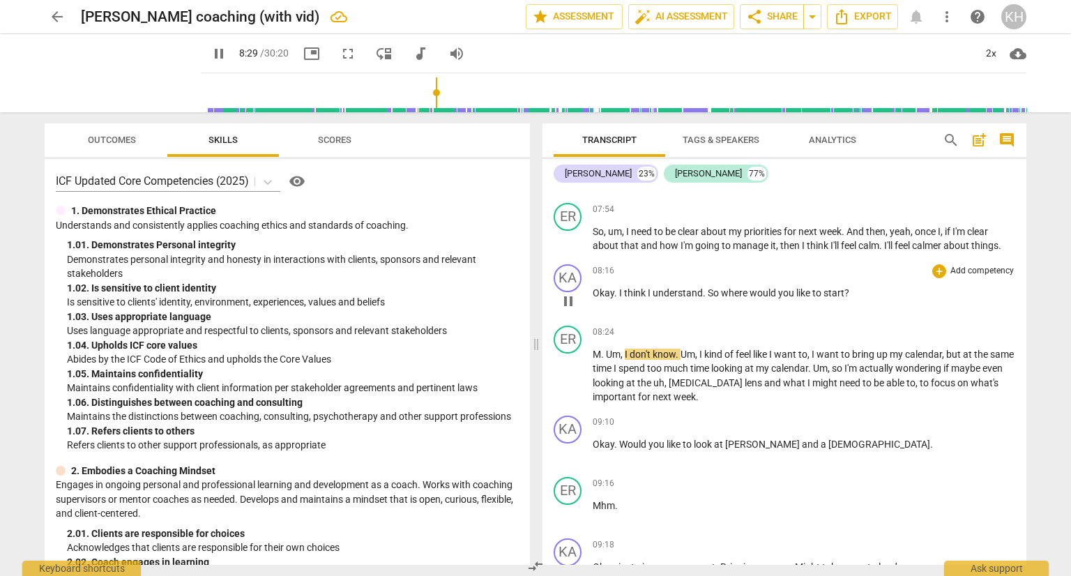
click at [845, 299] on span "?" at bounding box center [847, 292] width 5 height 11
type input "511"
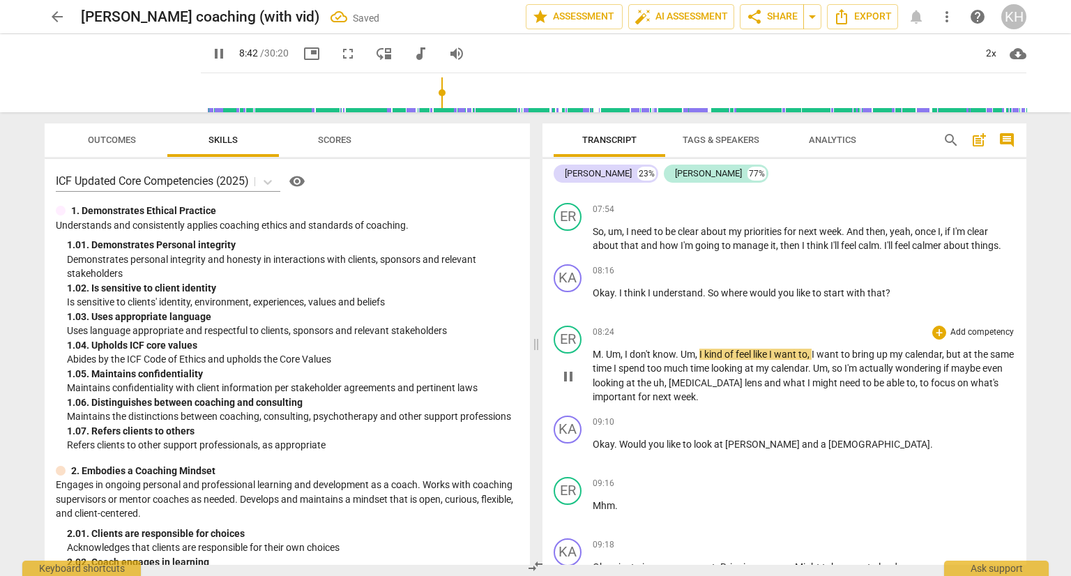
scroll to position [1953, 0]
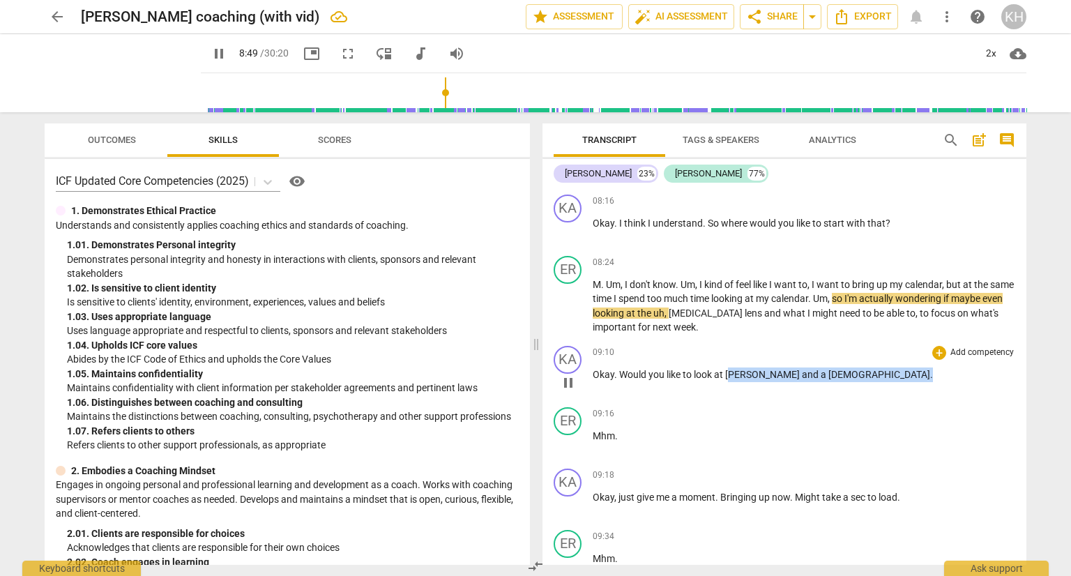
drag, startPoint x: 815, startPoint y: 379, endPoint x: 734, endPoint y: 383, distance: 81.0
click at [734, 382] on p "Okay . Would you like to look at [PERSON_NAME] and a [DEMOGRAPHIC_DATA] ." at bounding box center [804, 375] width 423 height 15
type input "532"
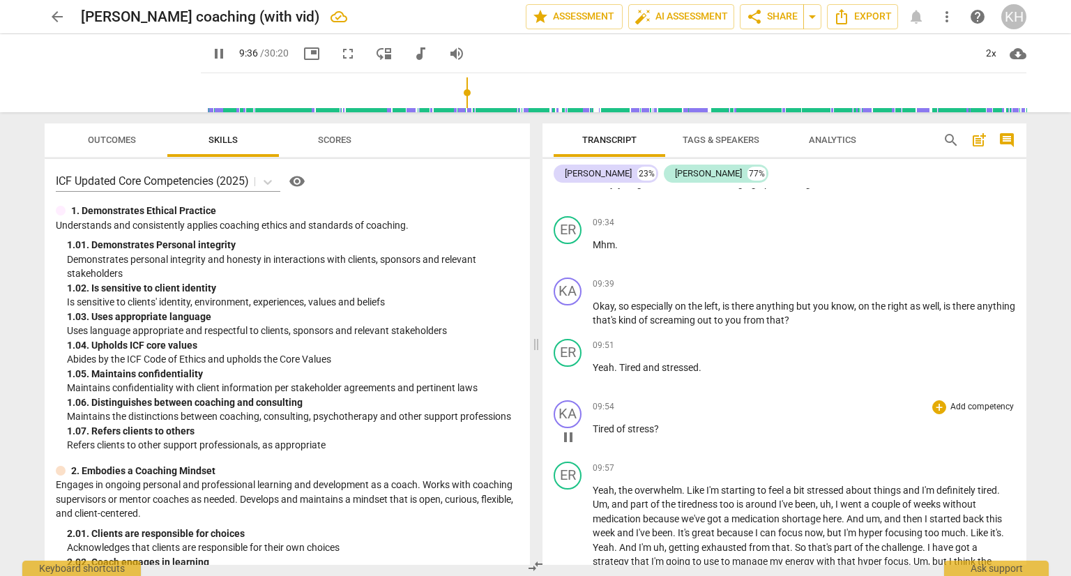
scroll to position [2302, 0]
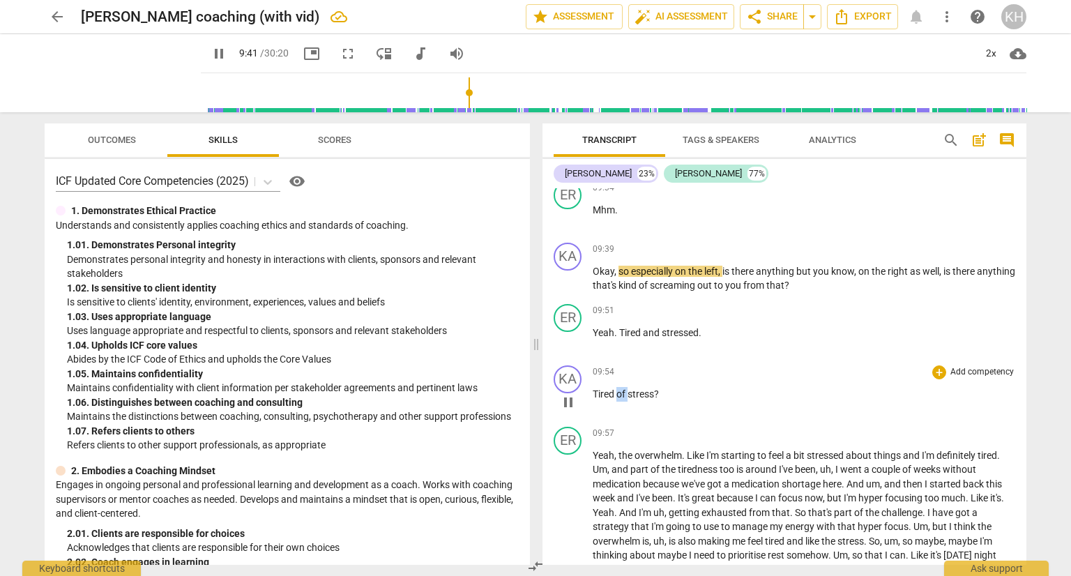
drag, startPoint x: 628, startPoint y: 399, endPoint x: 617, endPoint y: 400, distance: 11.2
click at [617, 400] on p "Tired of stress ?" at bounding box center [804, 394] width 423 height 15
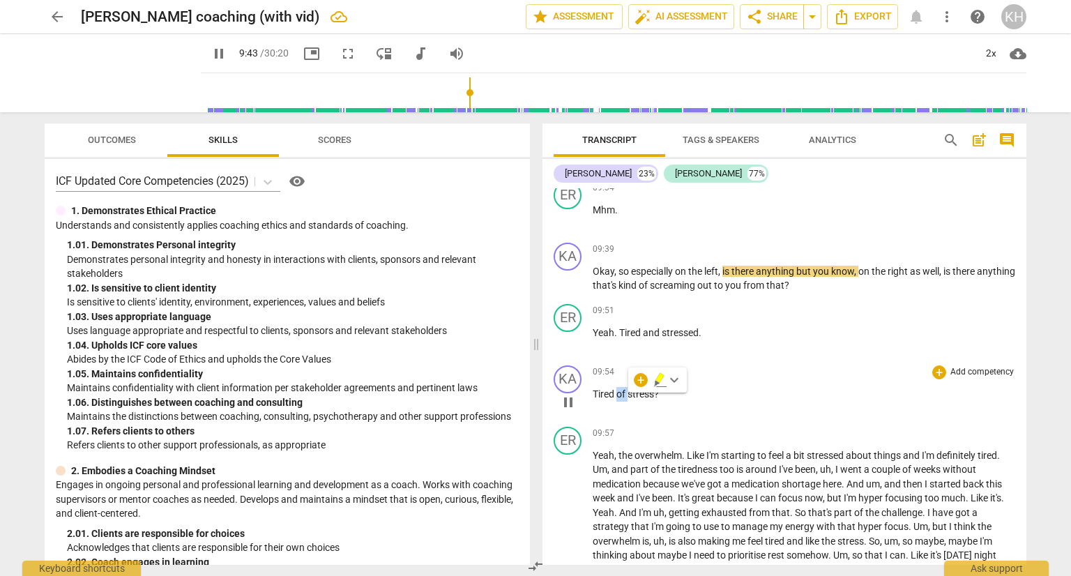
type input "584"
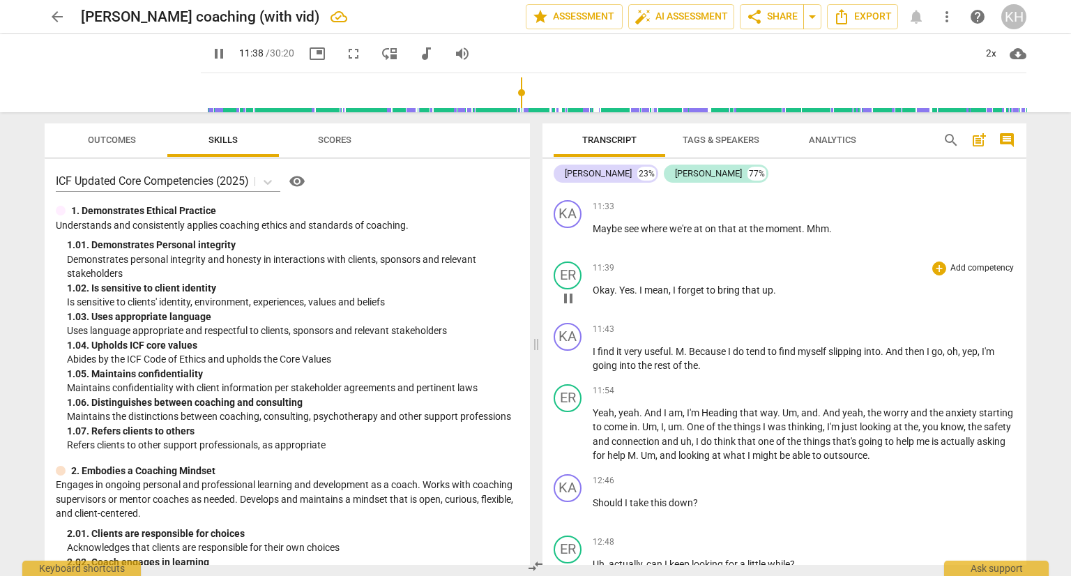
scroll to position [2860, 0]
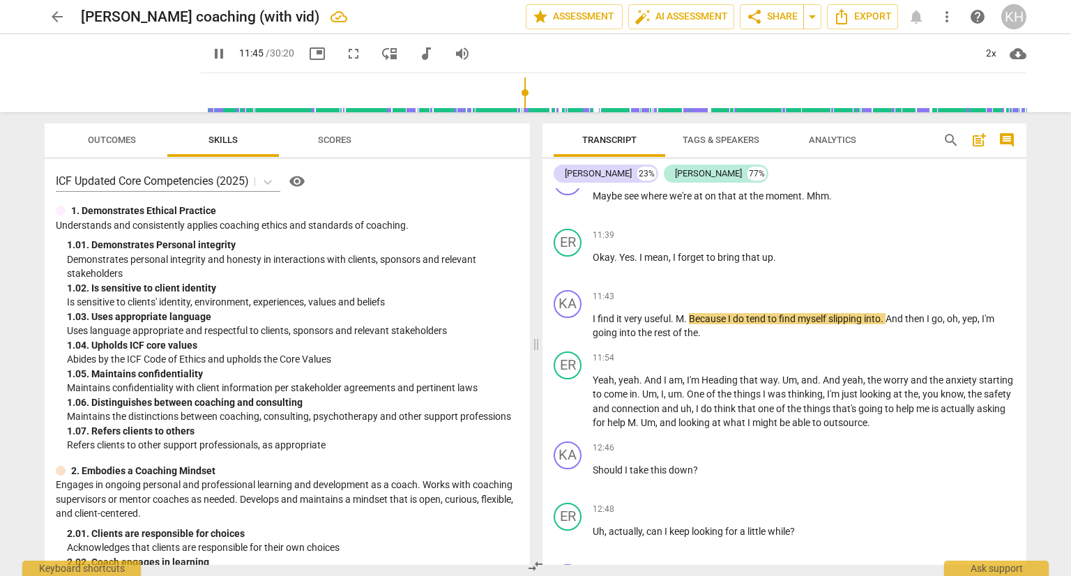
drag, startPoint x: 195, startPoint y: 50, endPoint x: 187, endPoint y: 57, distance: 10.4
click at [211, 50] on span "pause" at bounding box center [219, 53] width 17 height 17
type input "706"
drag, startPoint x: 675, startPoint y: 262, endPoint x: 639, endPoint y: 261, distance: 35.6
click at [639, 261] on p "Okay . Yes . I mean , I forget to bring that up ." at bounding box center [804, 257] width 423 height 15
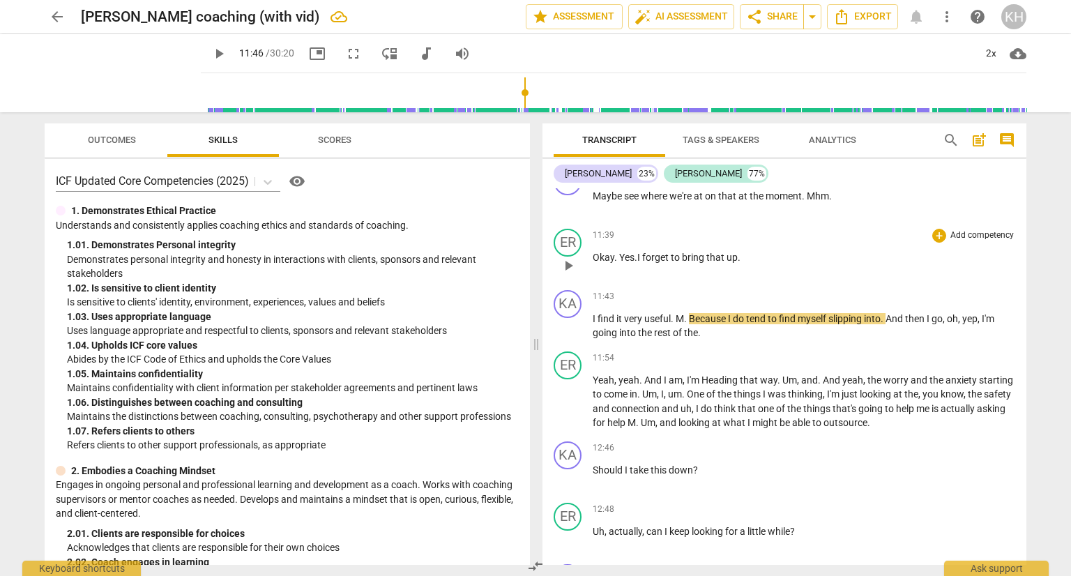
click at [617, 259] on span "." at bounding box center [617, 257] width 5 height 11
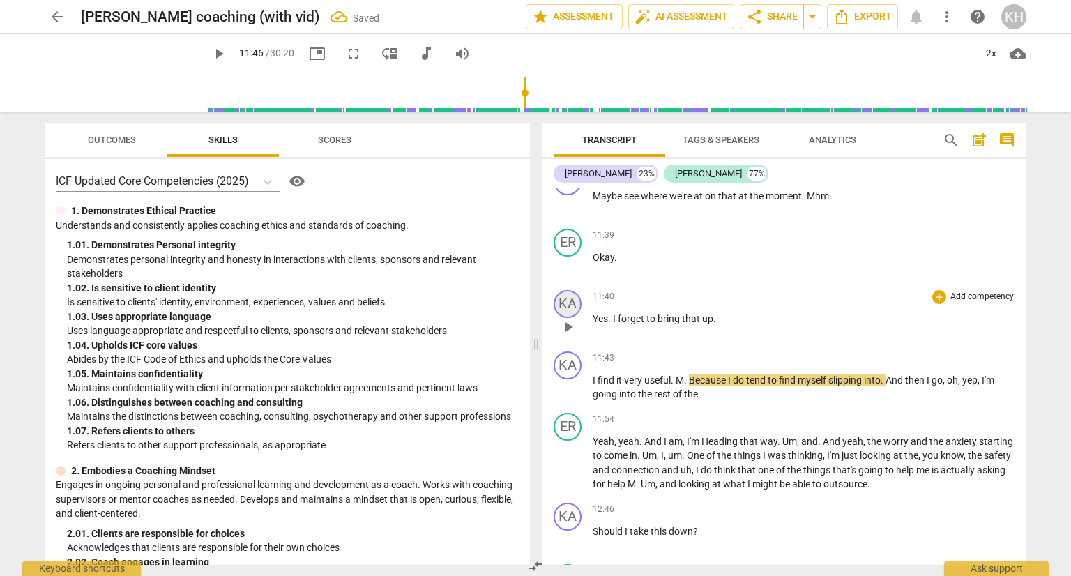
click at [570, 308] on div "KA" at bounding box center [568, 304] width 28 height 28
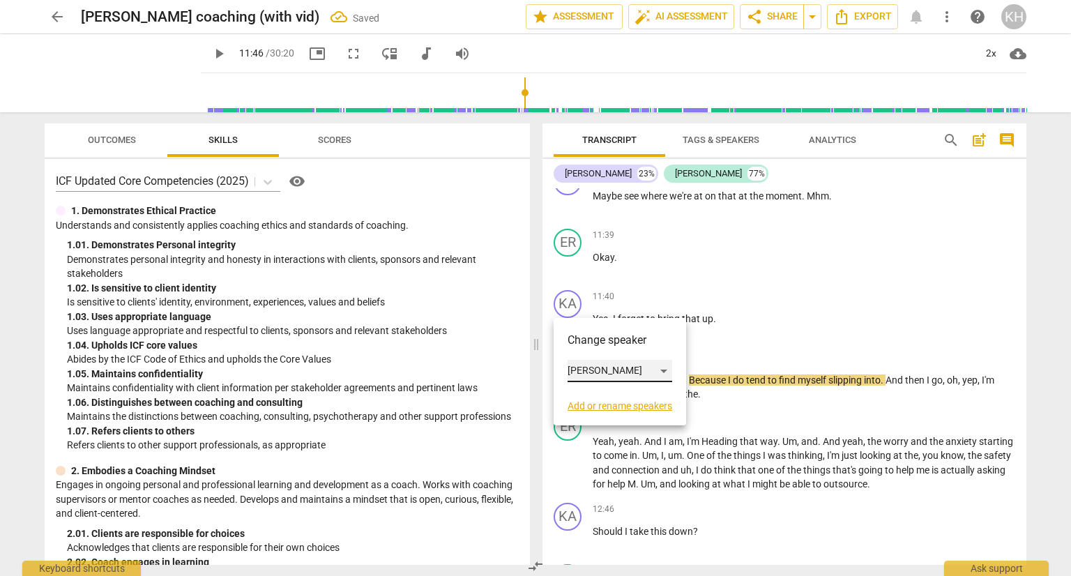
click at [611, 372] on div "[PERSON_NAME]" at bounding box center [620, 371] width 105 height 22
click at [614, 399] on li "[PERSON_NAME]" at bounding box center [621, 397] width 106 height 27
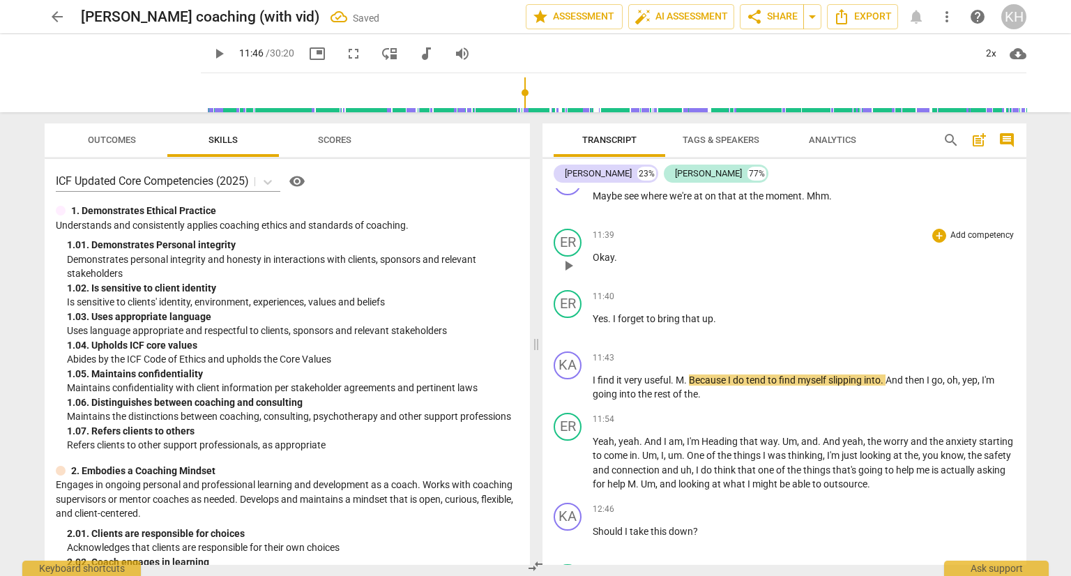
click at [616, 255] on p "Okay ." at bounding box center [804, 257] width 423 height 15
click at [570, 249] on div "ER" at bounding box center [568, 243] width 28 height 28
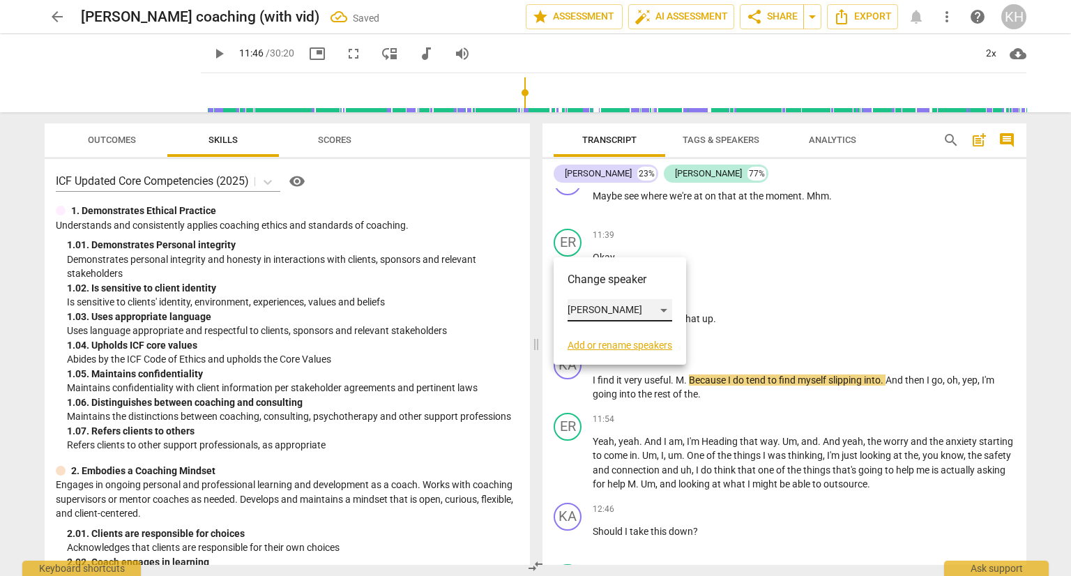
click at [620, 319] on div "[PERSON_NAME]" at bounding box center [620, 310] width 105 height 22
click at [625, 288] on li "[PERSON_NAME]" at bounding box center [621, 284] width 106 height 27
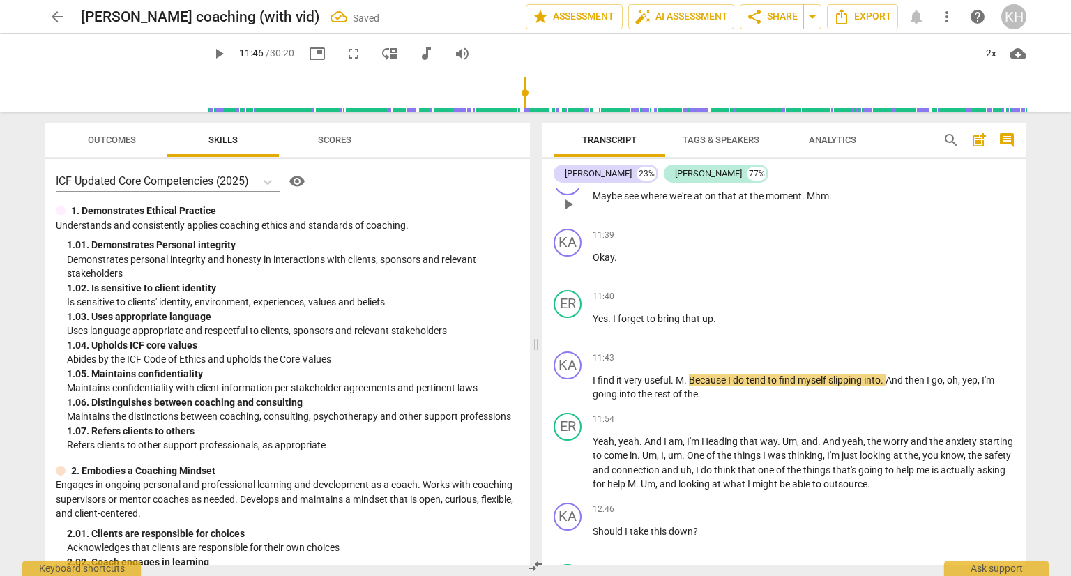
click at [809, 190] on div "11:33 + Add competency keyboard_arrow_right Maybe see where we're at on that at…" at bounding box center [804, 192] width 423 height 50
click at [809, 193] on span "Mhm" at bounding box center [818, 195] width 22 height 11
click at [211, 49] on span "play_arrow" at bounding box center [219, 53] width 17 height 17
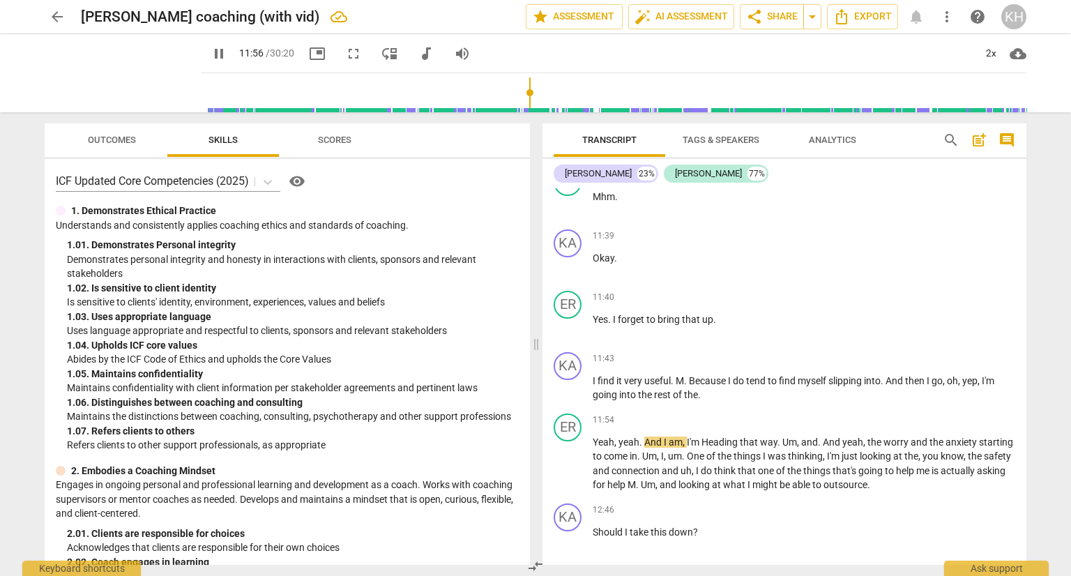
click at [211, 52] on span "pause" at bounding box center [219, 53] width 17 height 17
type input "717"
drag, startPoint x: 703, startPoint y: 398, endPoint x: 662, endPoint y: 401, distance: 41.3
click at [662, 401] on p "I find it very useful . M . Because I do tend to find myself slipping into . An…" at bounding box center [804, 388] width 423 height 29
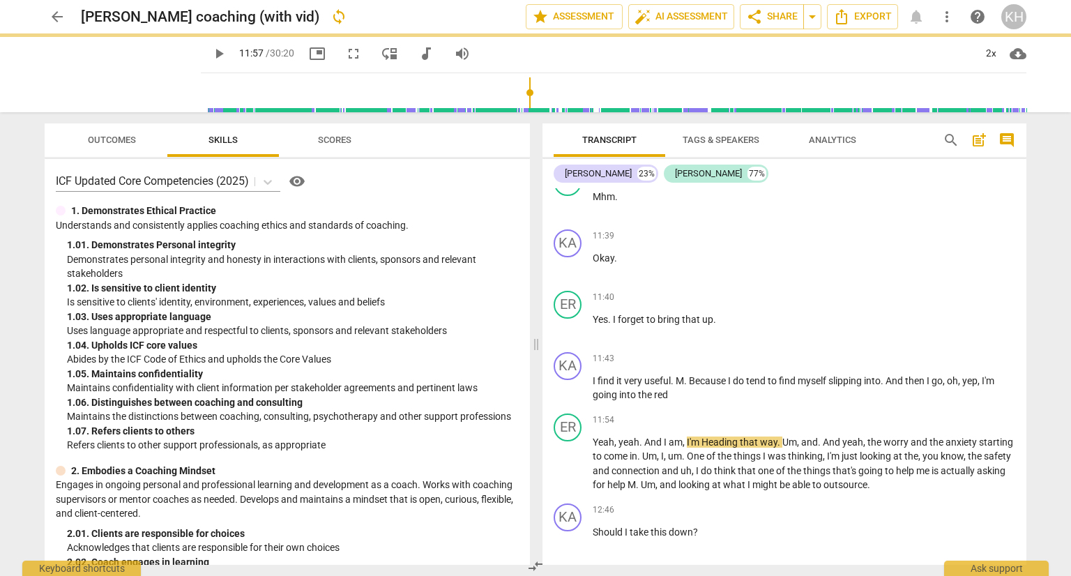
click at [211, 57] on span "play_arrow" at bounding box center [219, 53] width 17 height 17
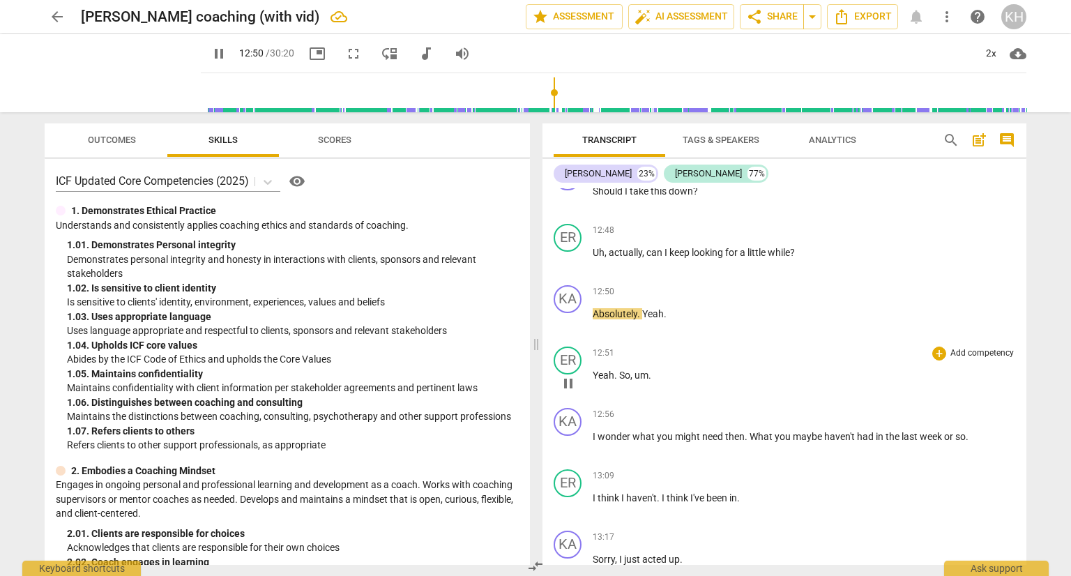
scroll to position [3269, 0]
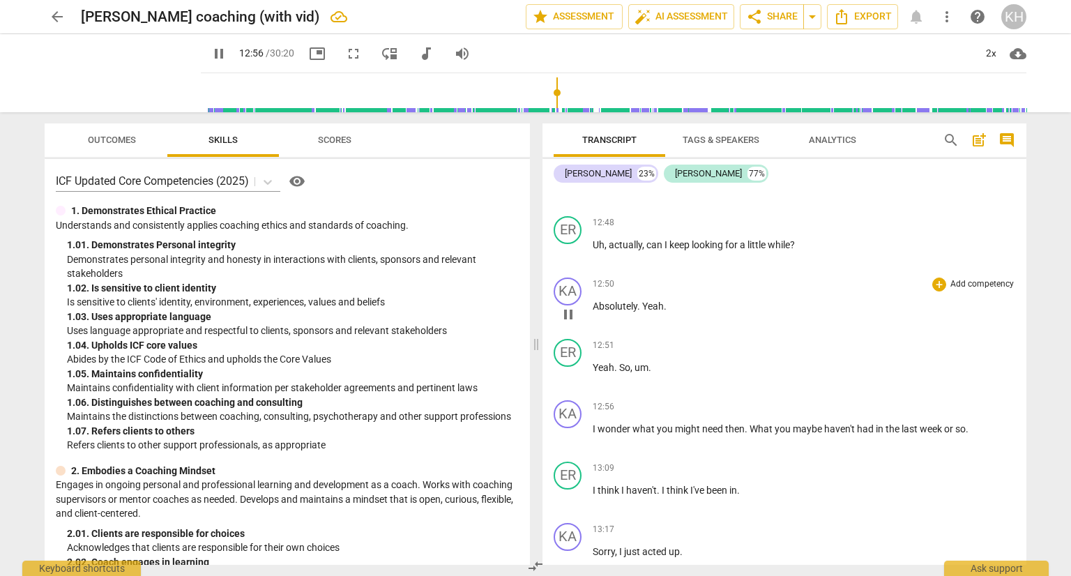
click at [668, 305] on p "Absolutely . Yeah ." at bounding box center [804, 306] width 423 height 15
type input "779"
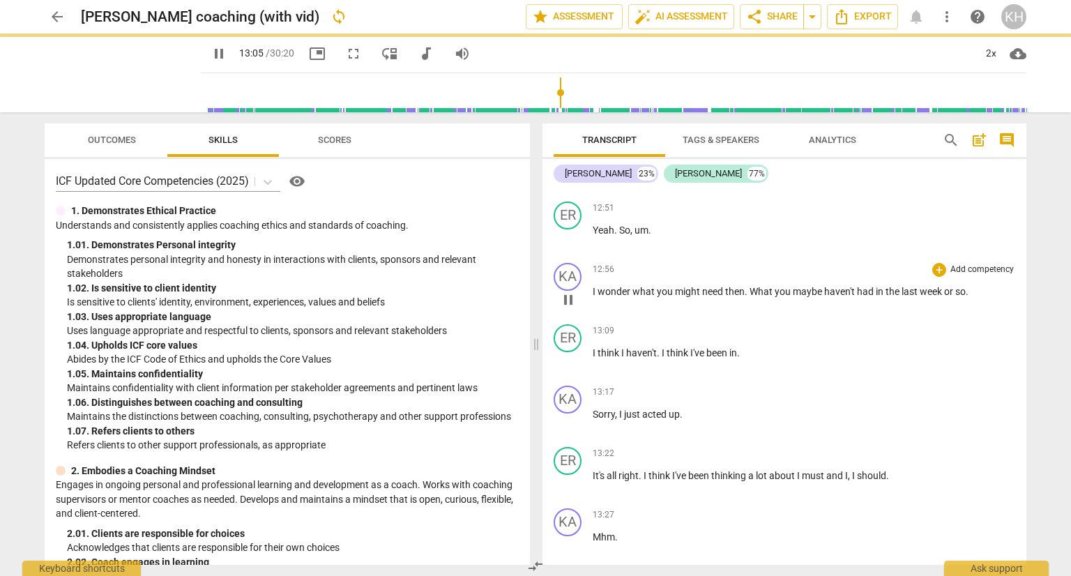
scroll to position [3409, 0]
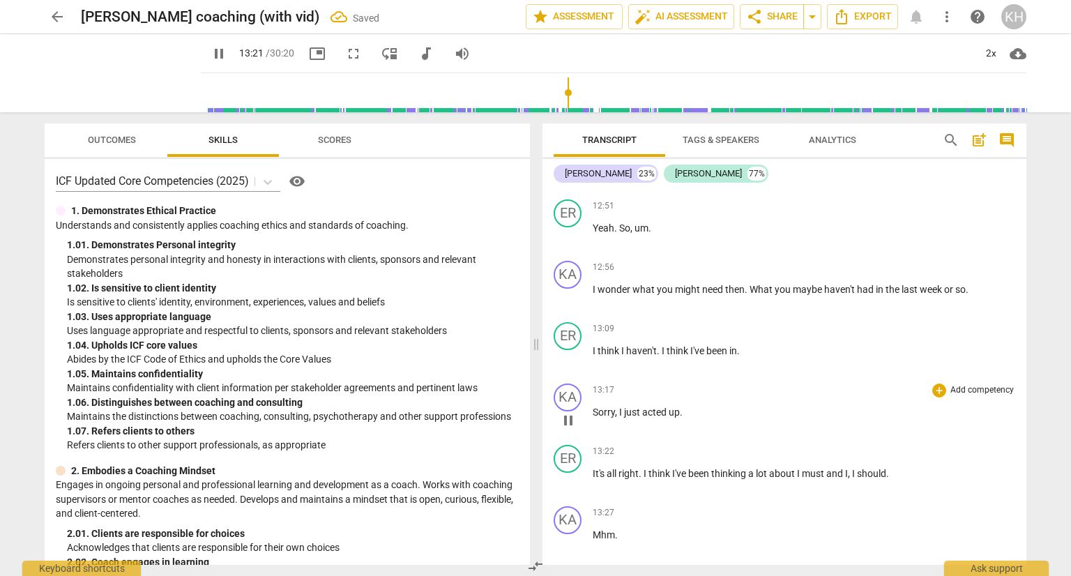
click at [569, 419] on span "pause" at bounding box center [568, 420] width 17 height 17
click at [566, 419] on span "play_arrow" at bounding box center [568, 420] width 17 height 17
click at [566, 419] on span "pause" at bounding box center [568, 420] width 17 height 17
type input "798"
drag, startPoint x: 619, startPoint y: 412, endPoint x: 716, endPoint y: 419, distance: 97.9
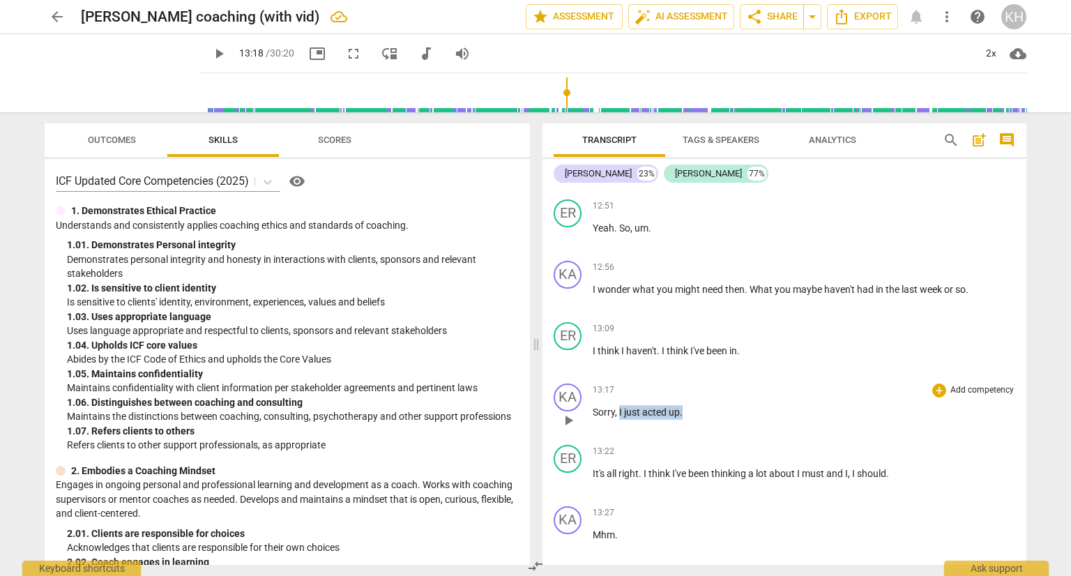
click at [716, 419] on div "13:17 + Add competency keyboard_arrow_right Sorry , I just acted up ." at bounding box center [804, 409] width 423 height 50
click at [211, 51] on span "play_arrow" at bounding box center [219, 53] width 17 height 17
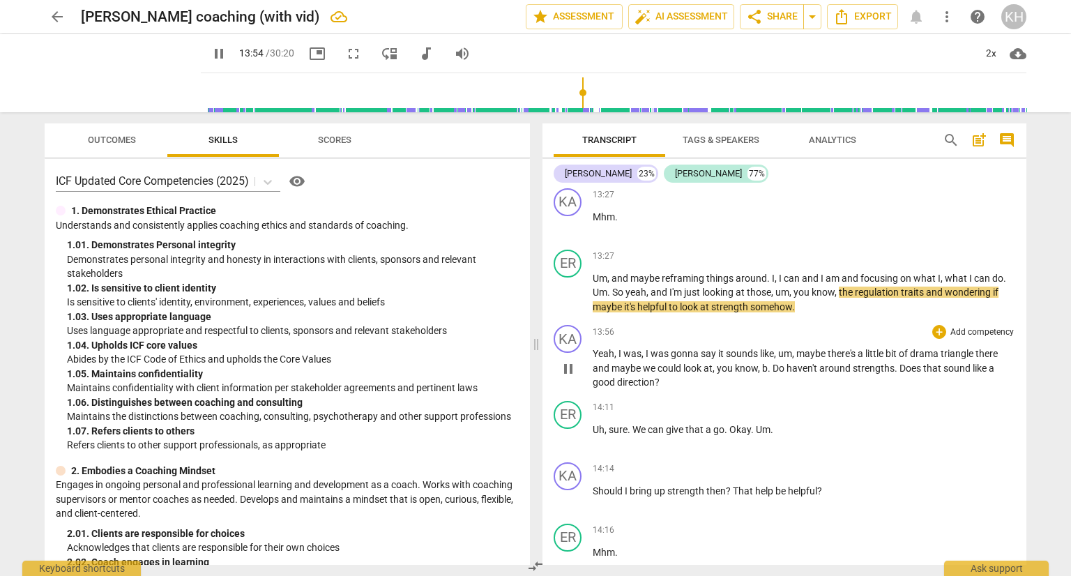
scroll to position [3758, 0]
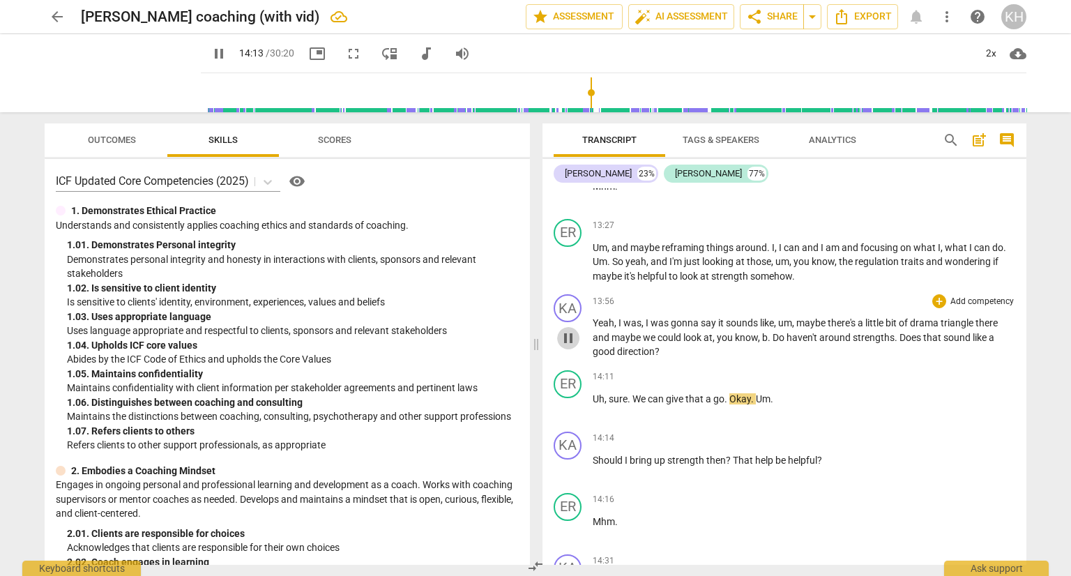
click at [570, 335] on span "pause" at bounding box center [568, 338] width 17 height 17
type input "855"
drag, startPoint x: 818, startPoint y: 333, endPoint x: 769, endPoint y: 336, distance: 48.9
click at [769, 336] on p "Yeah , I was , I was gonna say it sounds like , um , maybe there's a little bit…" at bounding box center [804, 337] width 423 height 43
click at [570, 330] on span "play_arrow" at bounding box center [568, 338] width 17 height 17
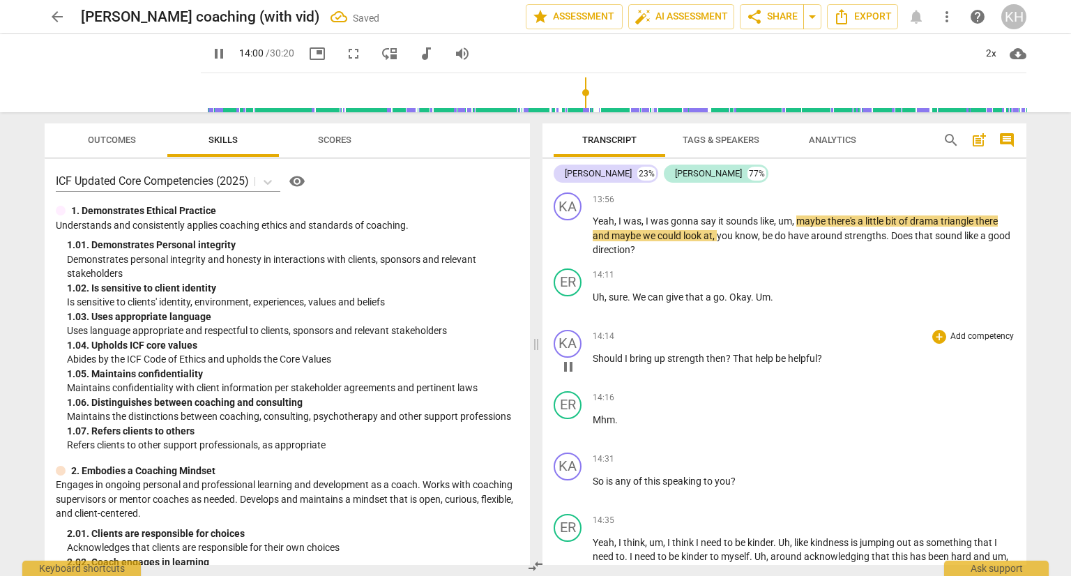
scroll to position [3828, 0]
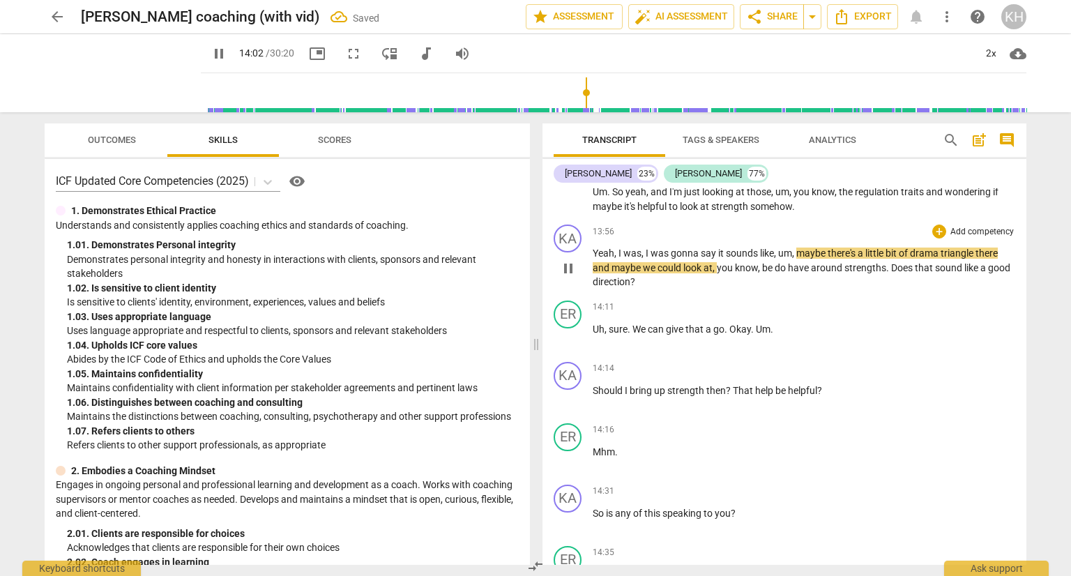
click at [578, 267] on span "pause" at bounding box center [568, 268] width 22 height 17
click at [580, 270] on span "play_arrow" at bounding box center [568, 268] width 22 height 17
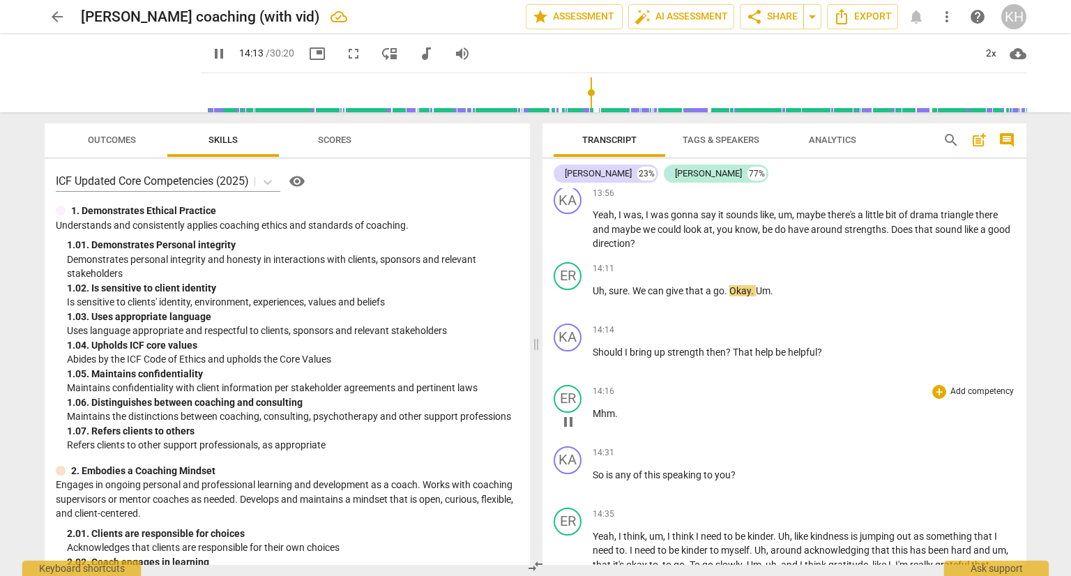
scroll to position [3897, 0]
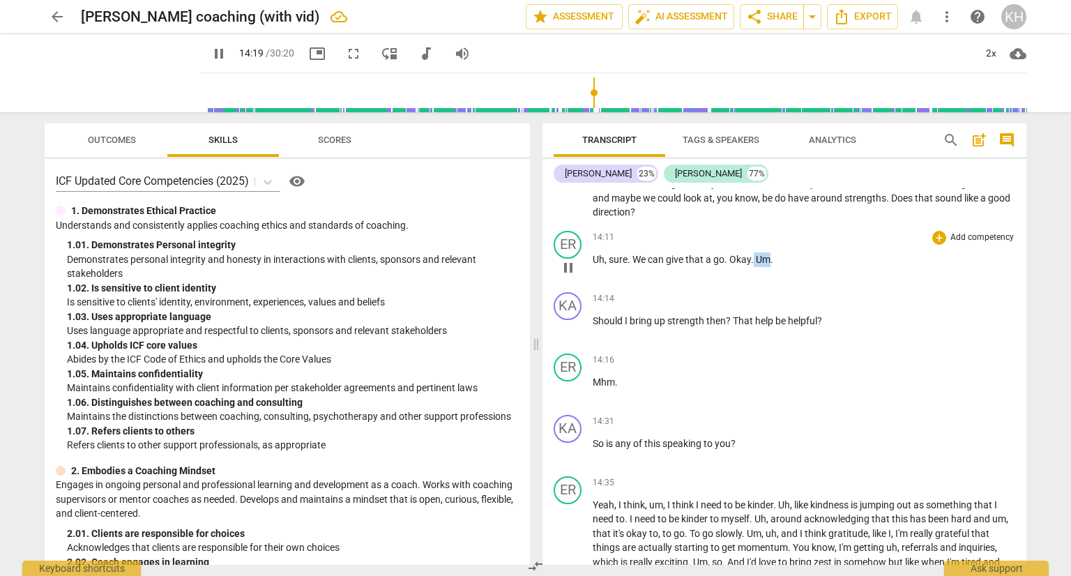
drag, startPoint x: 771, startPoint y: 251, endPoint x: 754, endPoint y: 251, distance: 16.7
click at [754, 253] on p "Uh , sure . We can give that a go . Okay . Um ." at bounding box center [804, 260] width 423 height 15
type input "861"
click at [737, 317] on span "That" at bounding box center [744, 320] width 22 height 11
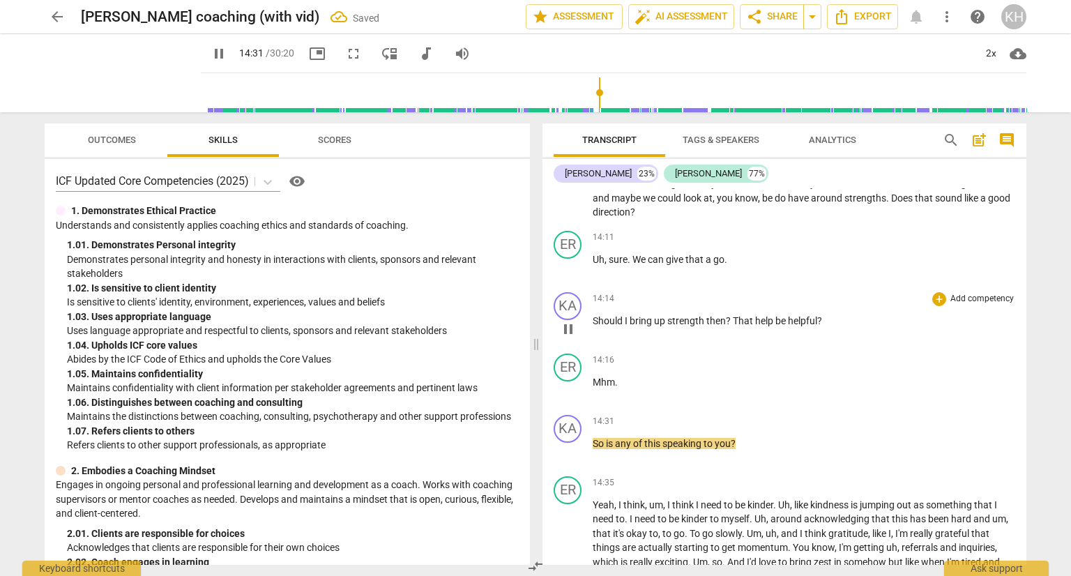
click at [733, 315] on span "That" at bounding box center [744, 320] width 22 height 11
type input "875"
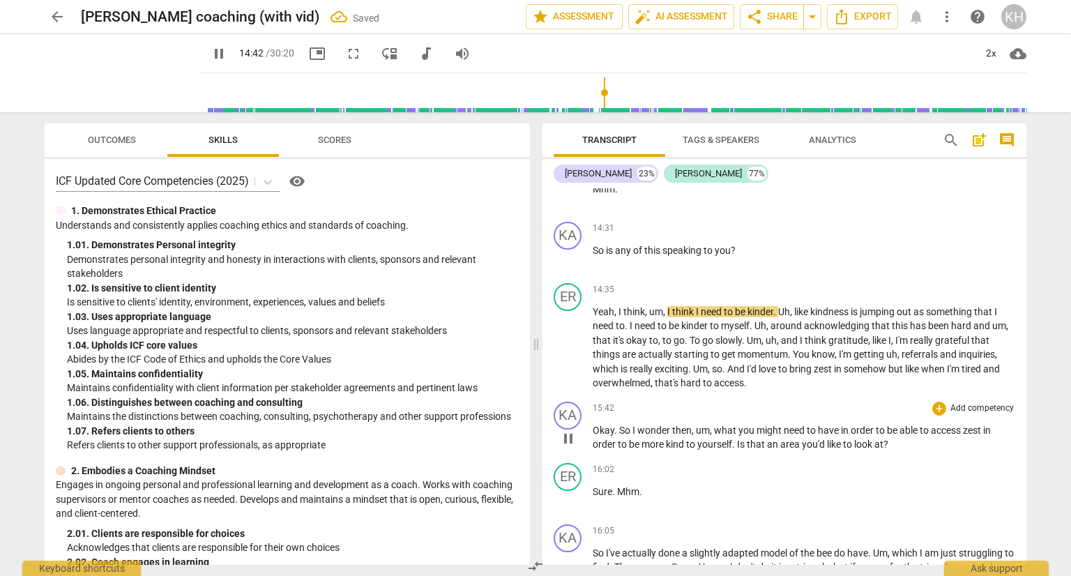
scroll to position [4107, 0]
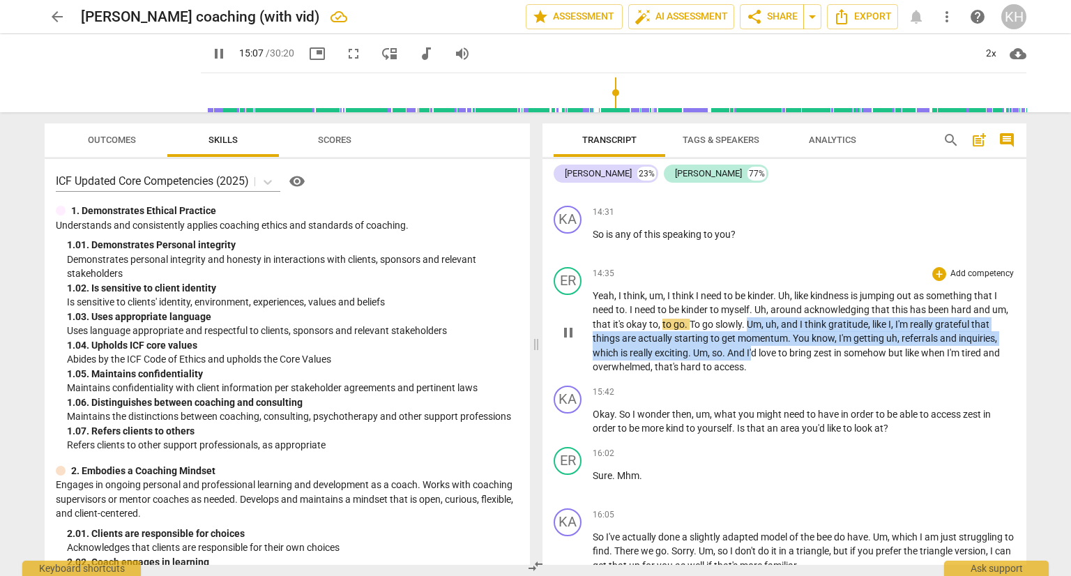
drag, startPoint x: 749, startPoint y: 317, endPoint x: 753, endPoint y: 340, distance: 22.6
click at [753, 340] on p "Yeah , I think , um , I think I need to be kinder . Uh , like kindness is jumpi…" at bounding box center [804, 332] width 423 height 86
click at [672, 333] on span "actually" at bounding box center [656, 338] width 36 height 11
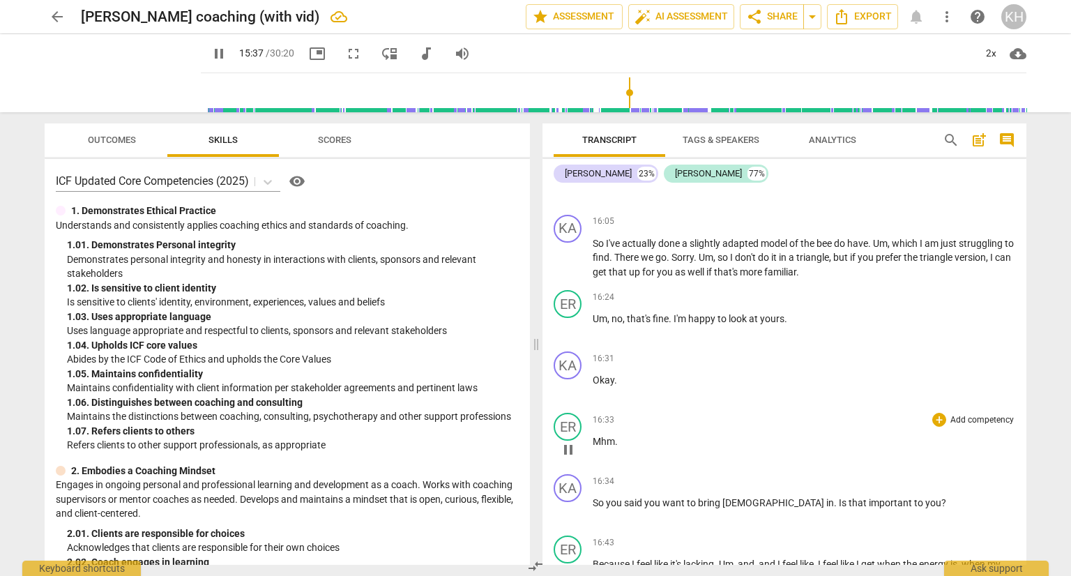
scroll to position [4386, 0]
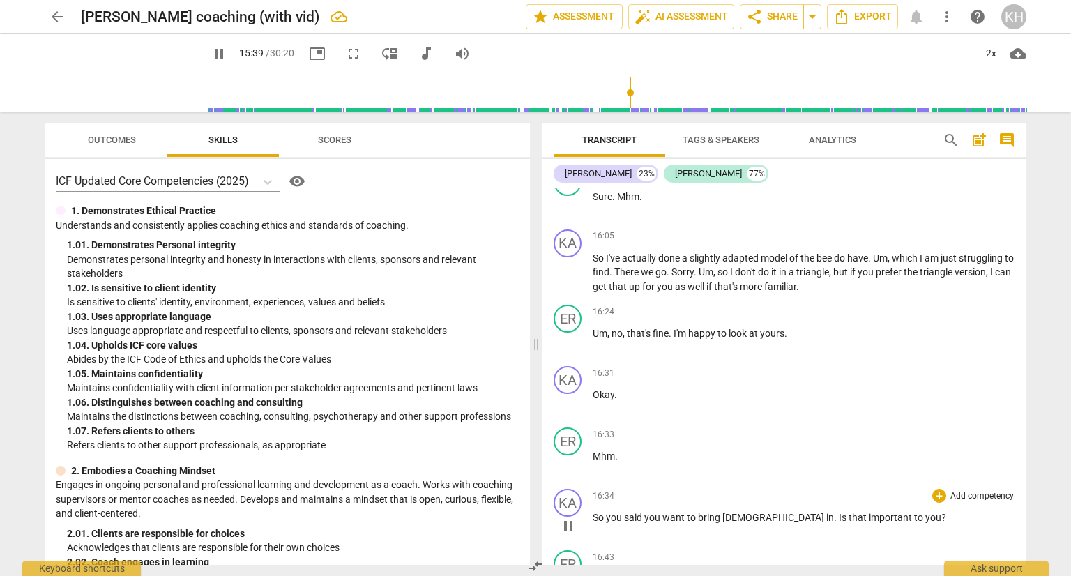
click at [734, 512] on span "[DEMOGRAPHIC_DATA]" at bounding box center [775, 517] width 104 height 11
type input "942"
click at [768, 512] on span "zests" at bounding box center [755, 517] width 25 height 11
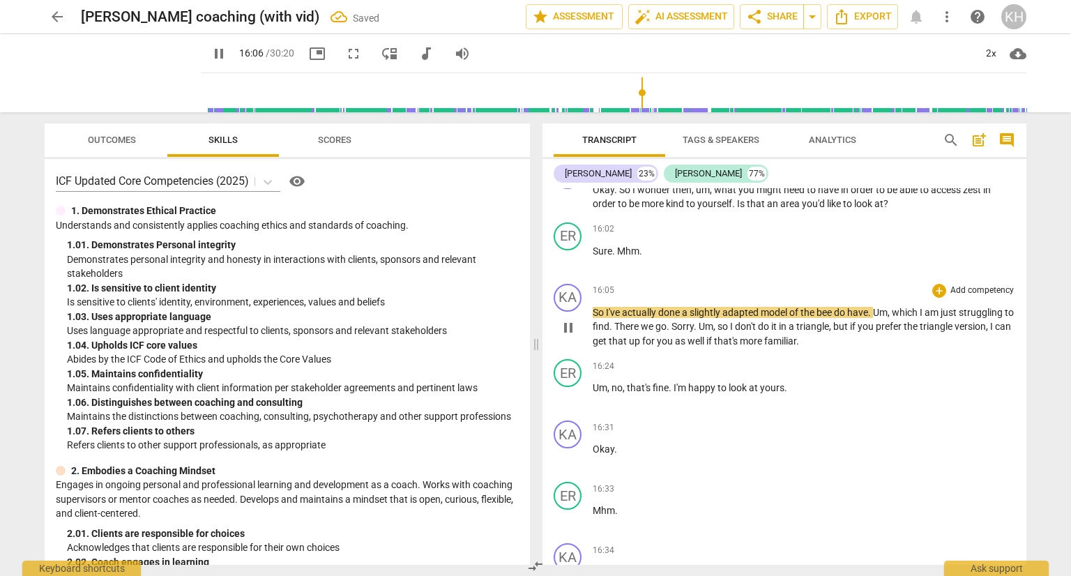
scroll to position [4316, 0]
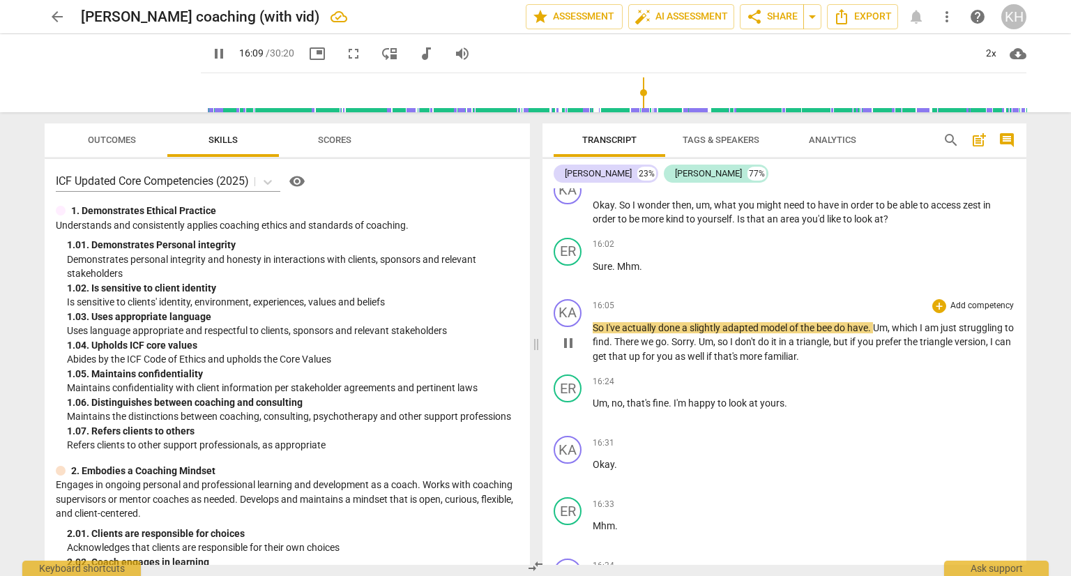
click at [828, 322] on span "bee" at bounding box center [825, 327] width 17 height 11
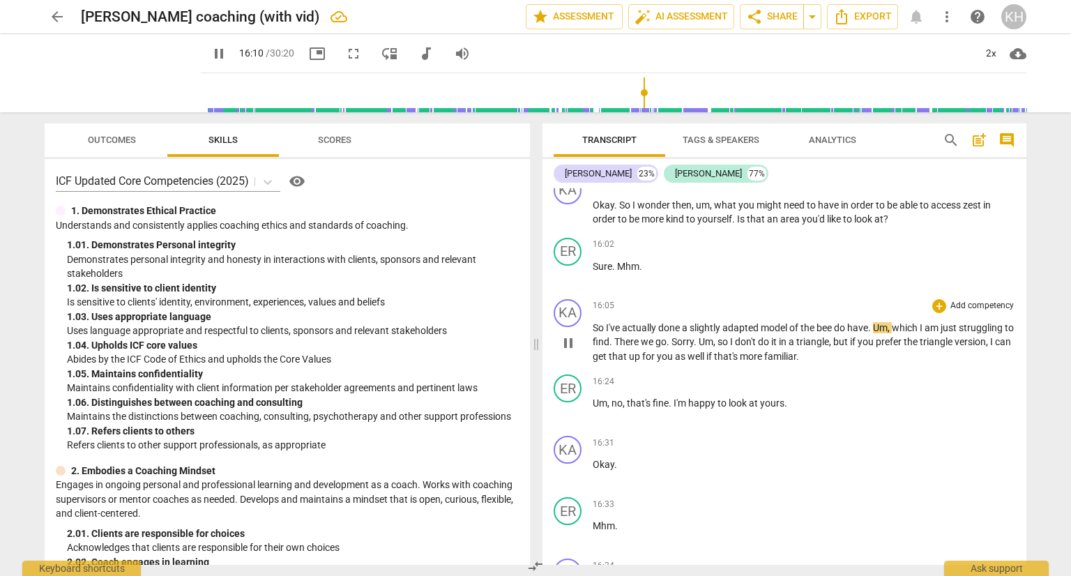
type input "972"
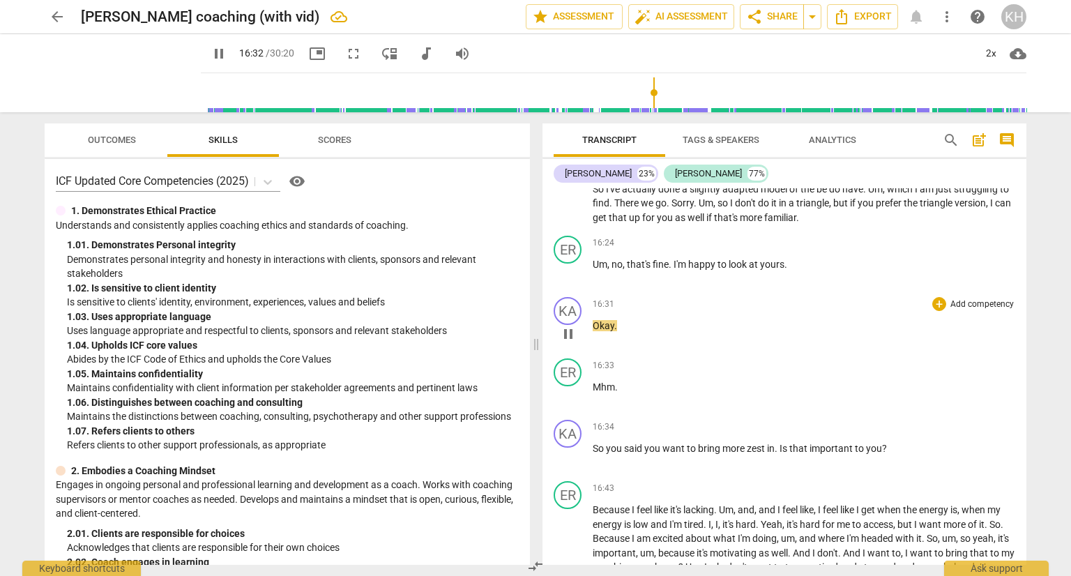
scroll to position [4455, 0]
click at [773, 442] on span "in" at bounding box center [771, 447] width 8 height 11
click at [779, 442] on span "." at bounding box center [777, 447] width 5 height 11
click at [782, 442] on span "Is" at bounding box center [785, 447] width 10 height 11
type input "1005"
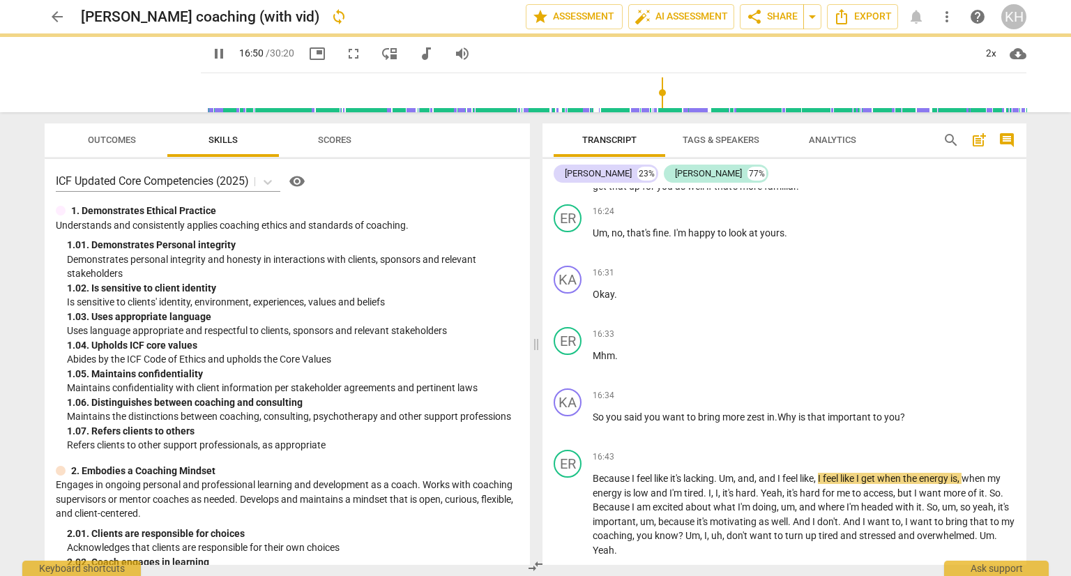
scroll to position [4595, 0]
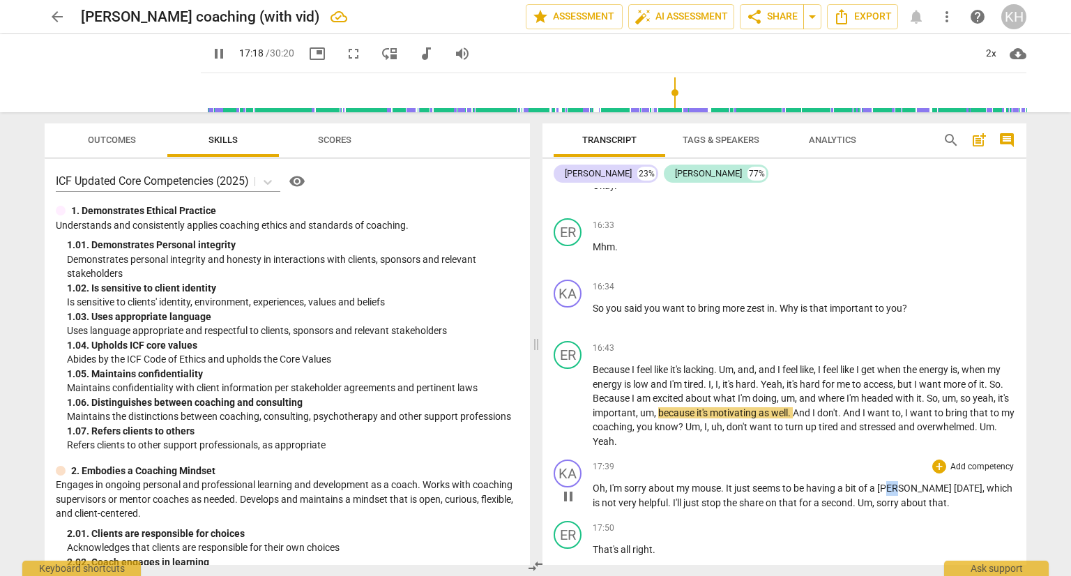
click at [890, 483] on span "[PERSON_NAME]" at bounding box center [916, 488] width 77 height 11
type input "1041"
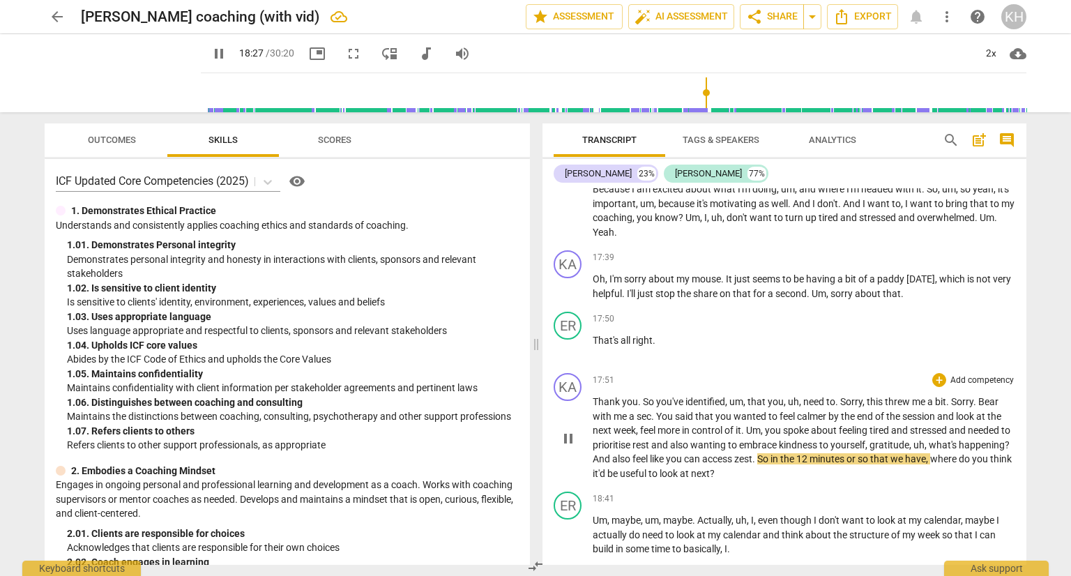
scroll to position [4944, 0]
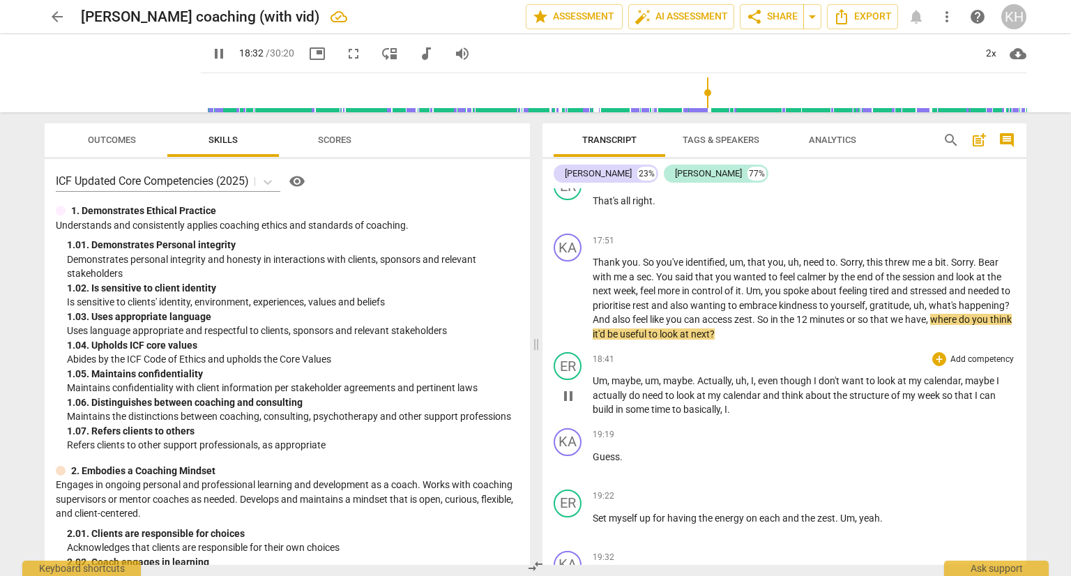
click at [815, 375] on span "I" at bounding box center [816, 380] width 5 height 11
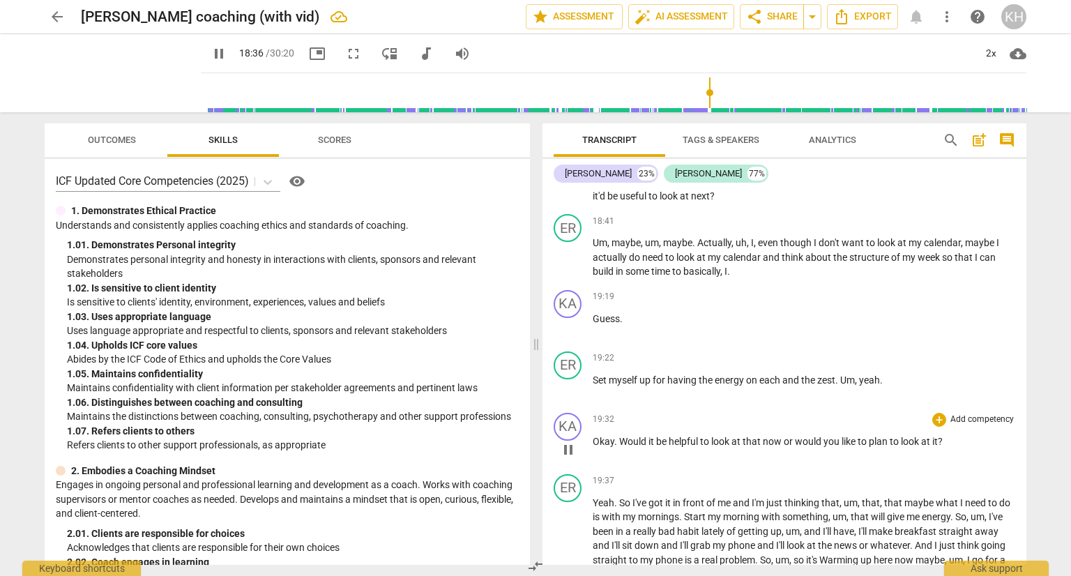
scroll to position [5083, 0]
click at [596, 312] on span "Guess" at bounding box center [606, 317] width 27 height 11
type input "1129"
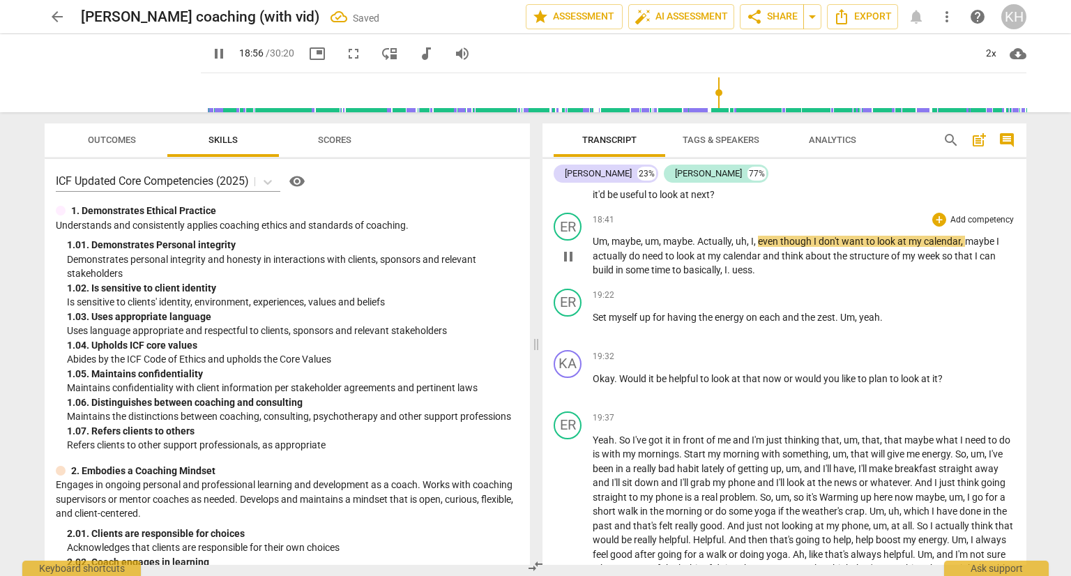
click at [737, 264] on span "uess" at bounding box center [742, 269] width 20 height 11
type input "1138"
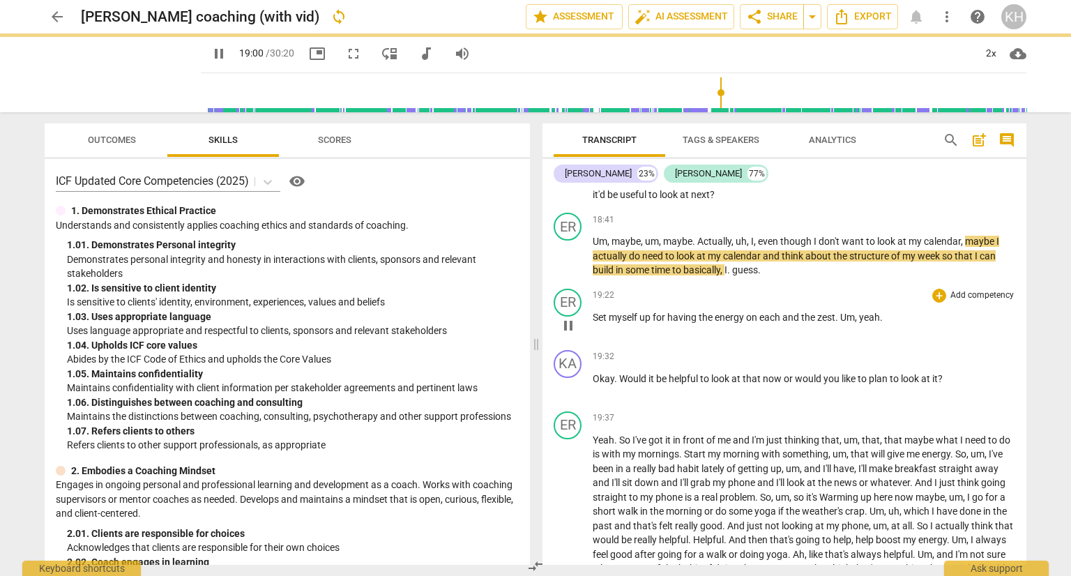
click at [587, 317] on div "play_arrow pause" at bounding box center [575, 326] width 36 height 18
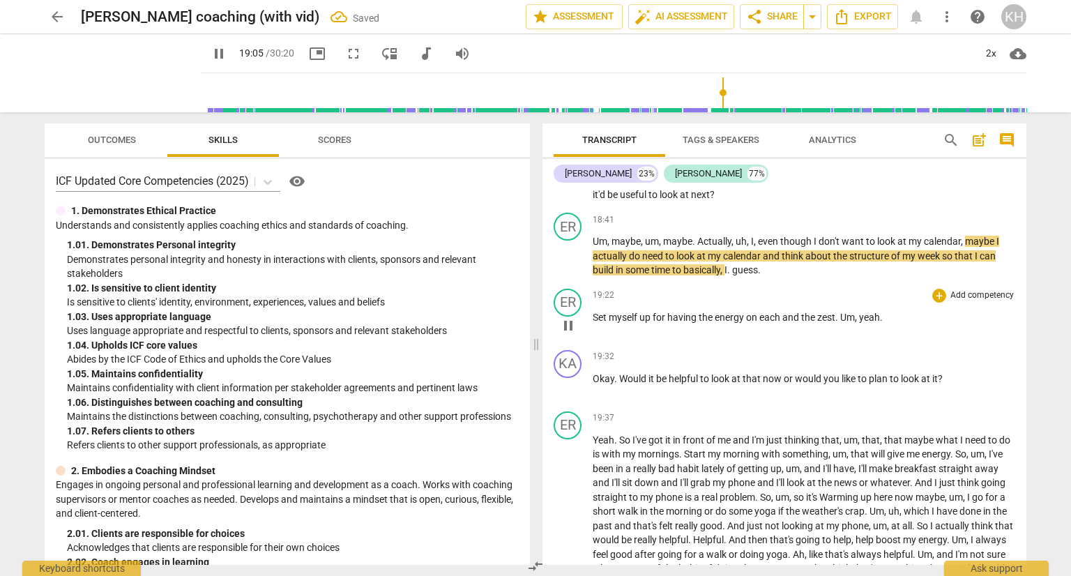
click at [594, 312] on span "Set" at bounding box center [601, 317] width 16 height 11
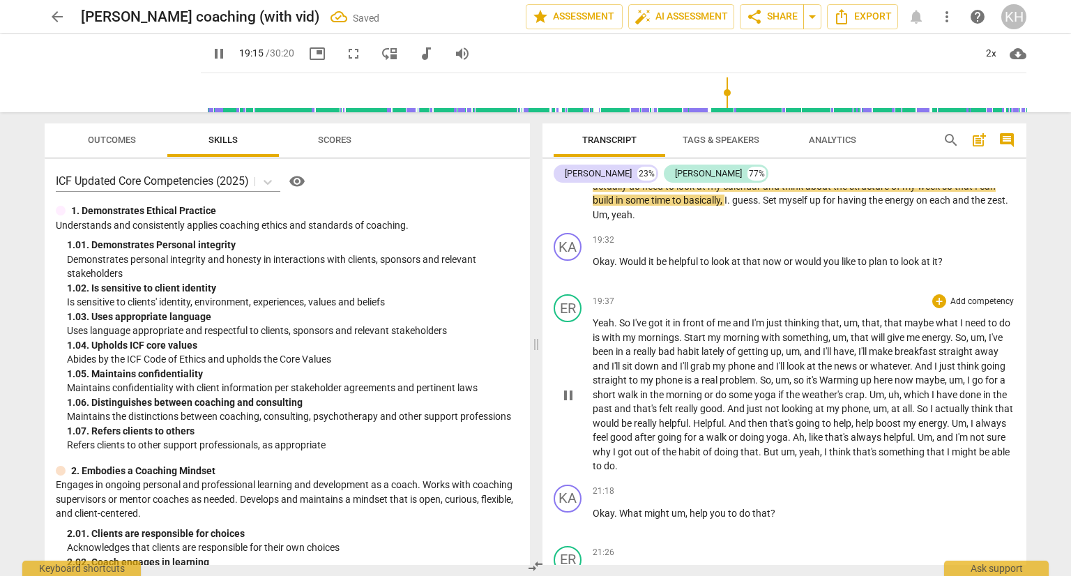
scroll to position [5223, 0]
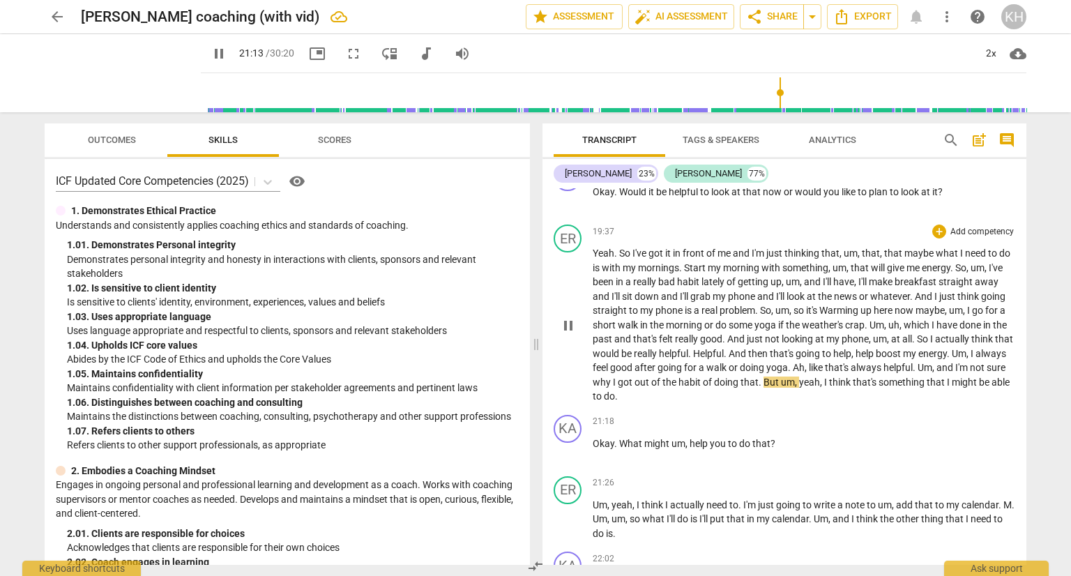
click at [806, 377] on p "Yeah . So I've got it in front of me and I'm just thinking that , um , that , t…" at bounding box center [804, 325] width 423 height 158
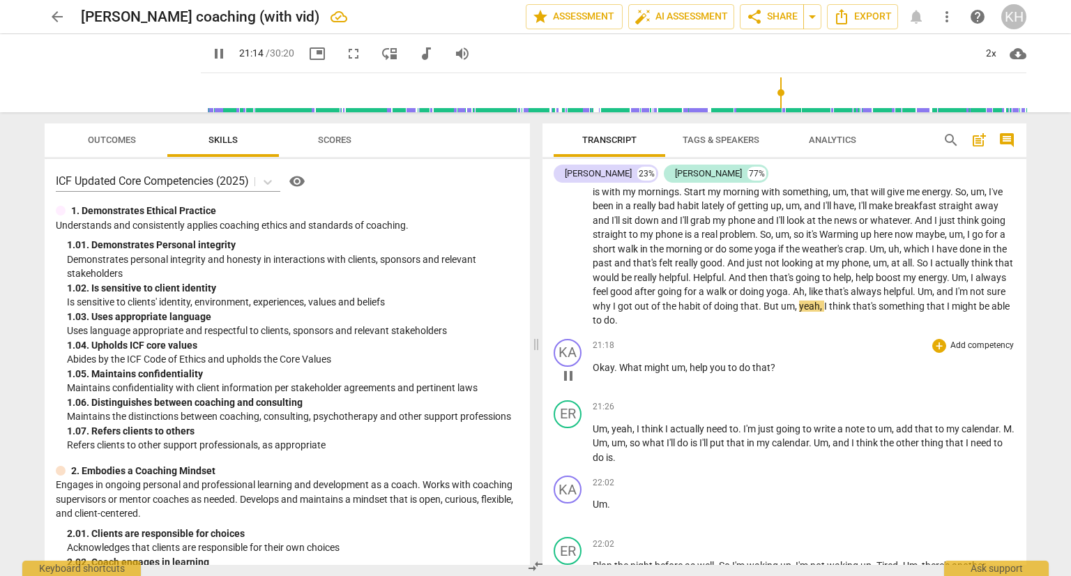
scroll to position [5362, 0]
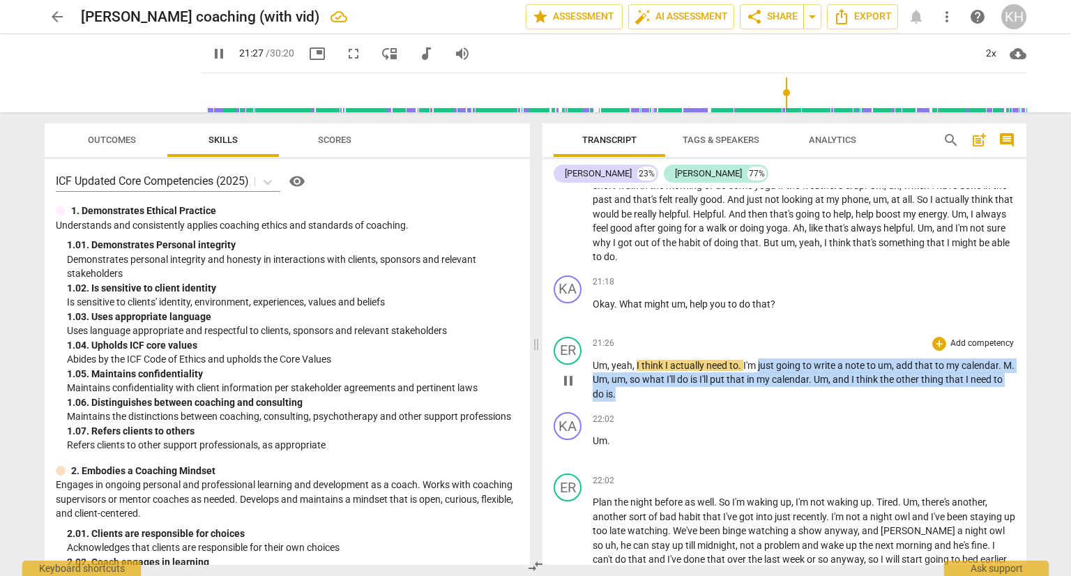
drag, startPoint x: 759, startPoint y: 360, endPoint x: 763, endPoint y: 379, distance: 19.3
click at [763, 379] on p "Um , yeah , I think I actually need to . I'm just going to write a note to um ,…" at bounding box center [804, 380] width 423 height 43
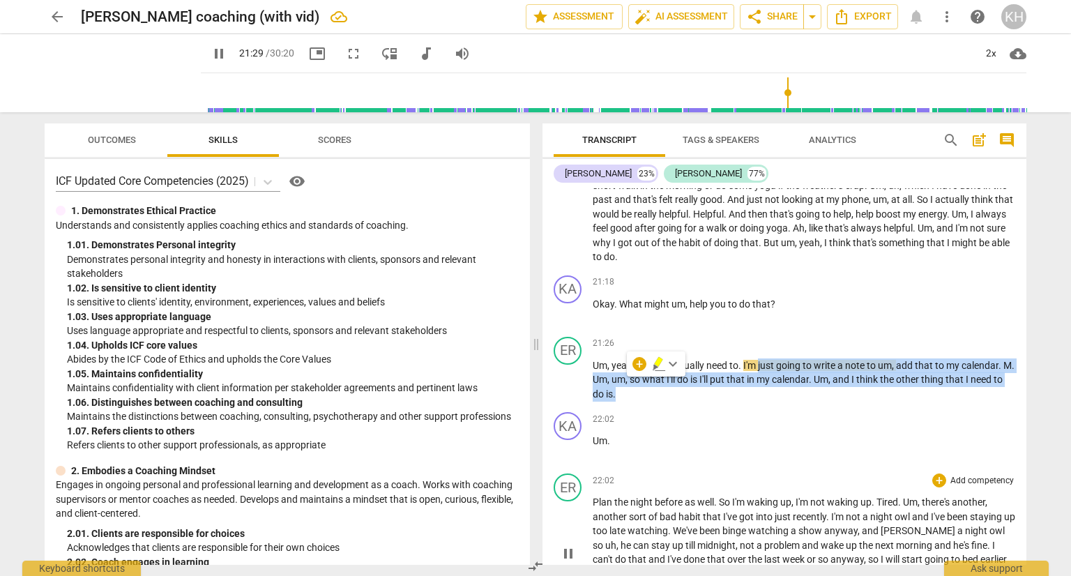
click at [767, 474] on div "22:02 + Add competency keyboard_arrow_right" at bounding box center [804, 481] width 423 height 14
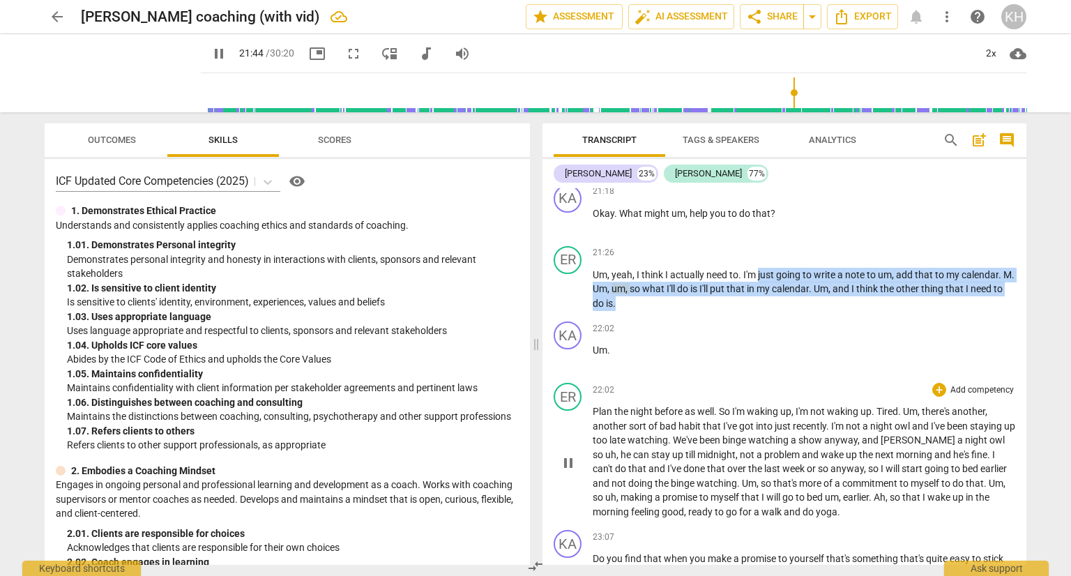
scroll to position [5432, 0]
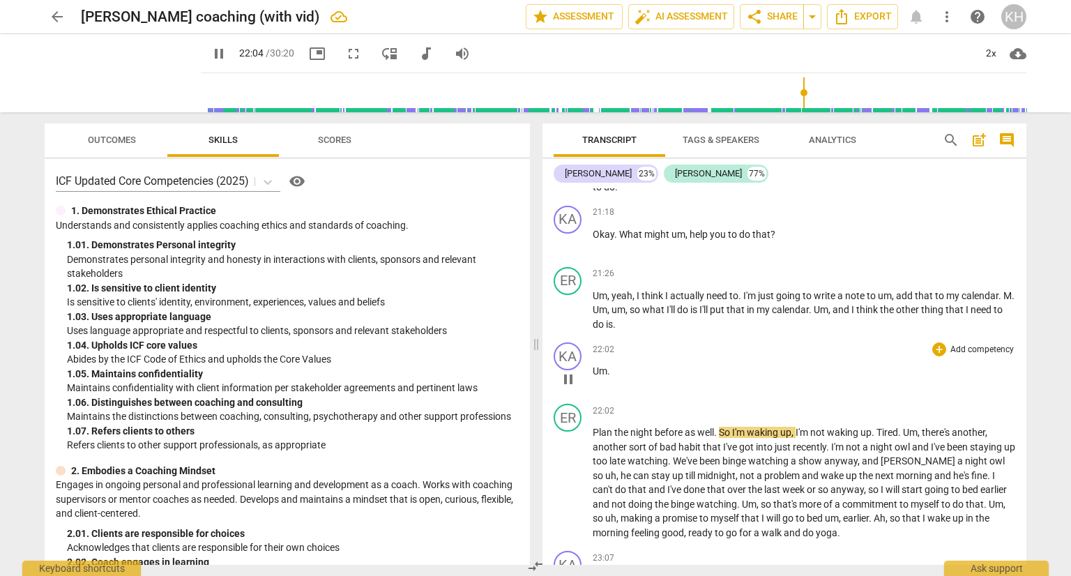
click at [595, 366] on span "Um" at bounding box center [600, 371] width 15 height 11
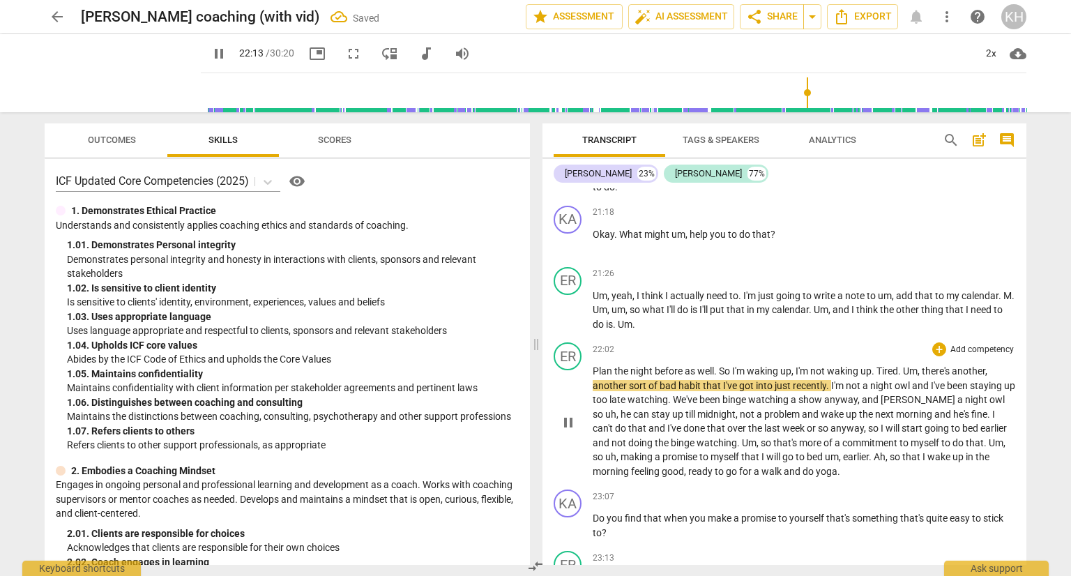
click at [594, 366] on span "Plan" at bounding box center [604, 371] width 22 height 11
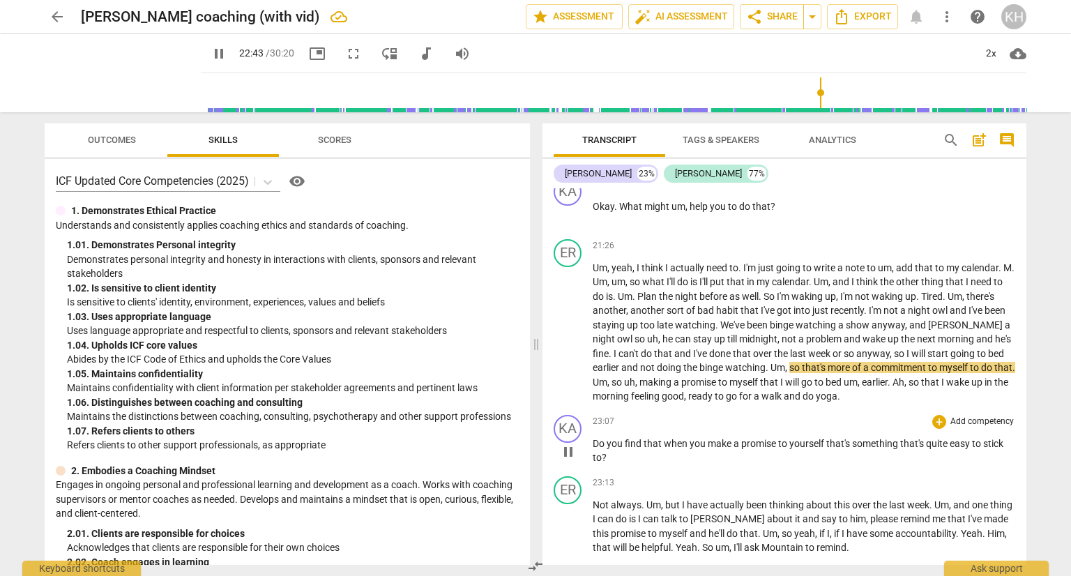
scroll to position [5571, 0]
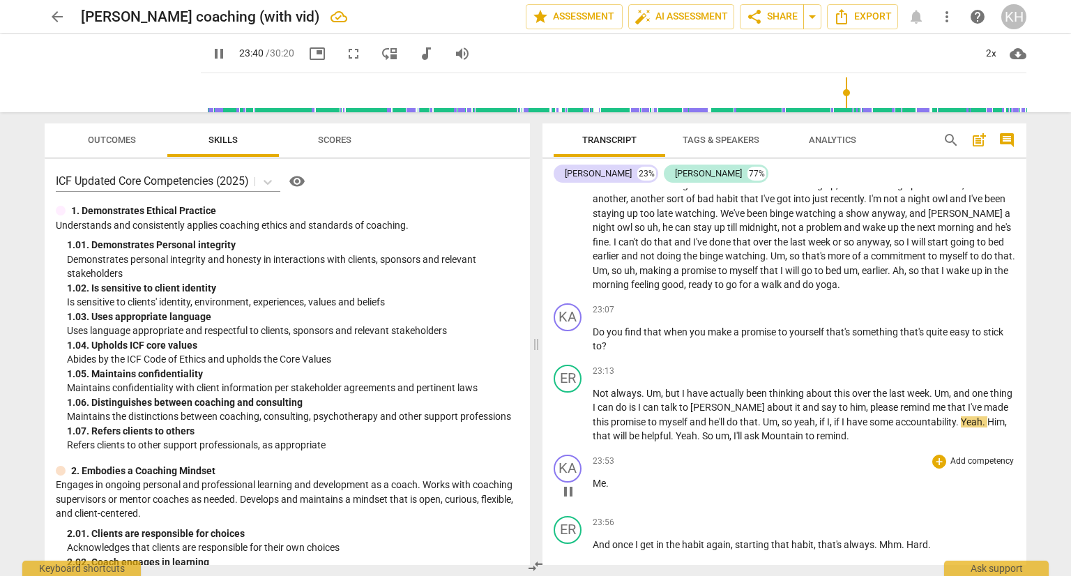
click at [594, 478] on span "Me" at bounding box center [599, 483] width 13 height 11
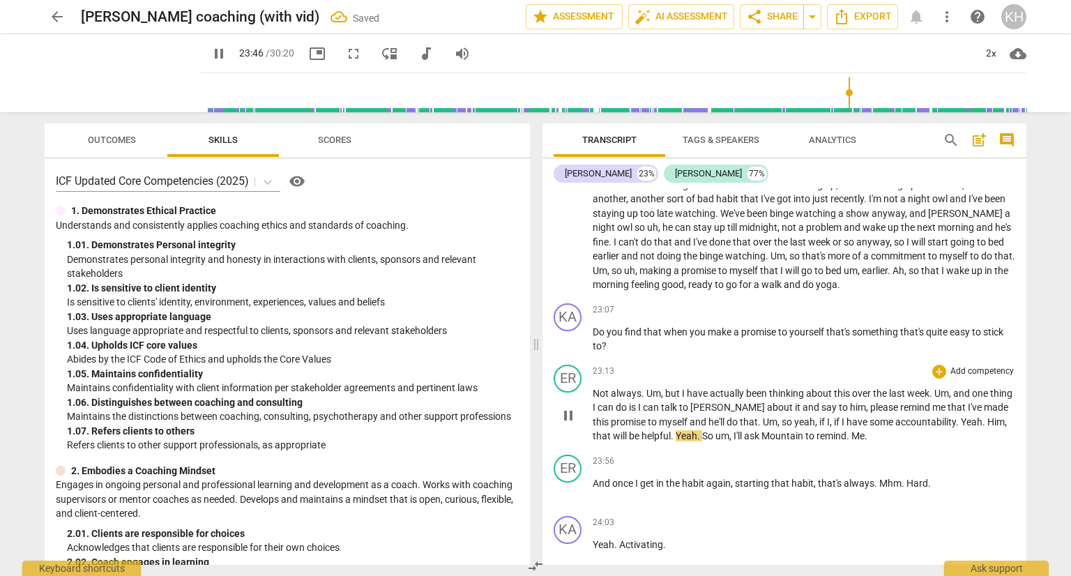
click at [681, 430] on span "Yeah" at bounding box center [687, 435] width 22 height 11
click at [677, 430] on span "Yeah" at bounding box center [687, 435] width 22 height 11
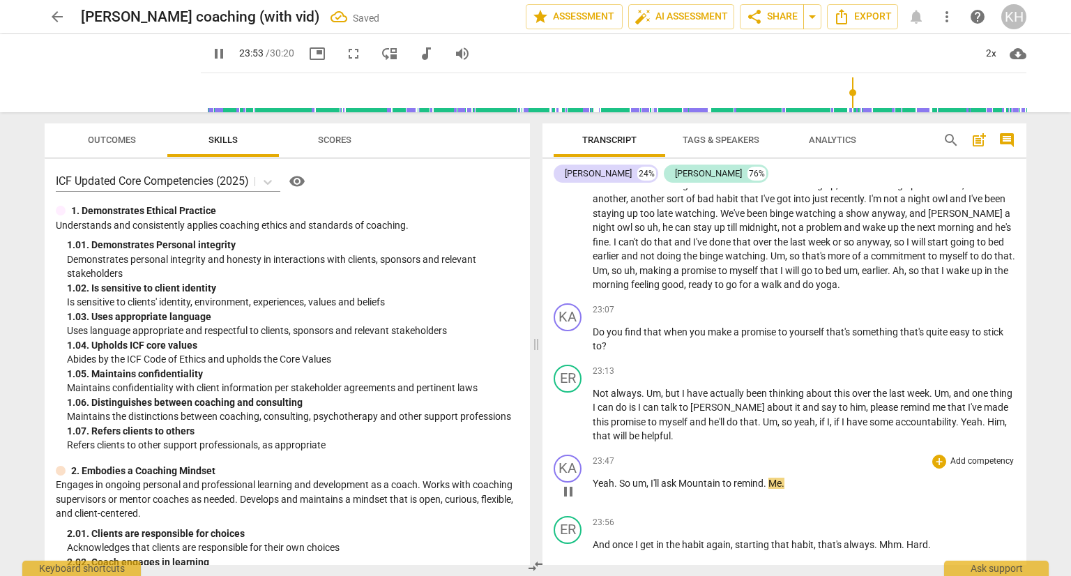
click at [618, 476] on p "Yeah . So um , I'll ask Mountain to remind . Me ." at bounding box center [804, 483] width 423 height 15
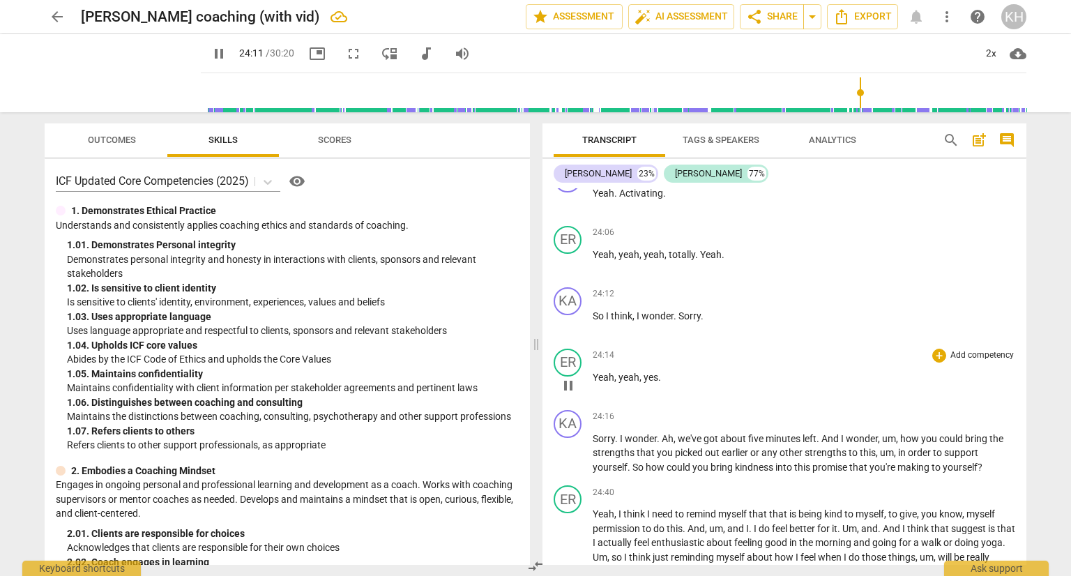
scroll to position [6060, 0]
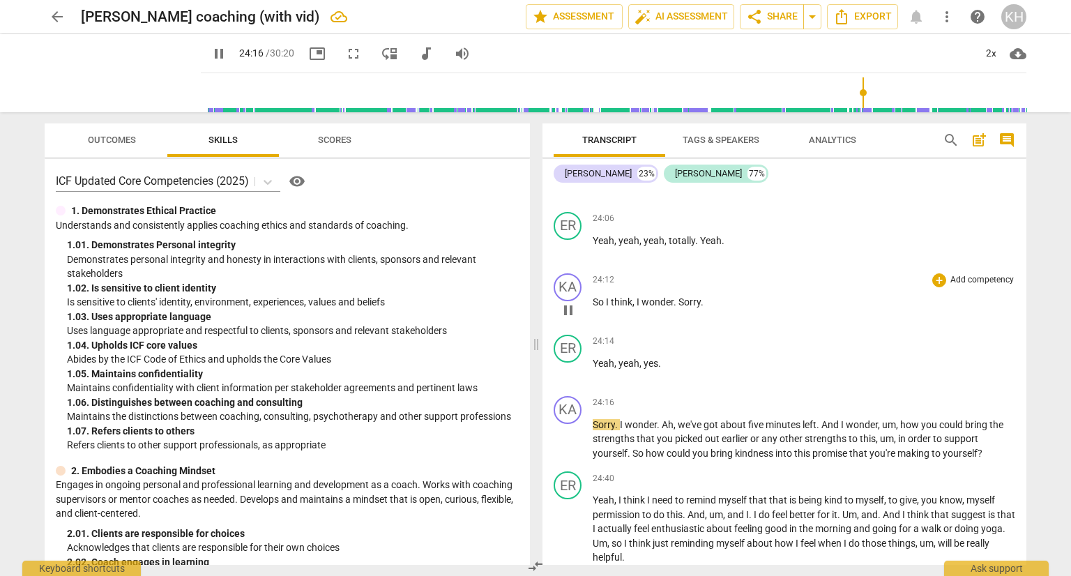
click at [594, 296] on span "So" at bounding box center [599, 301] width 13 height 11
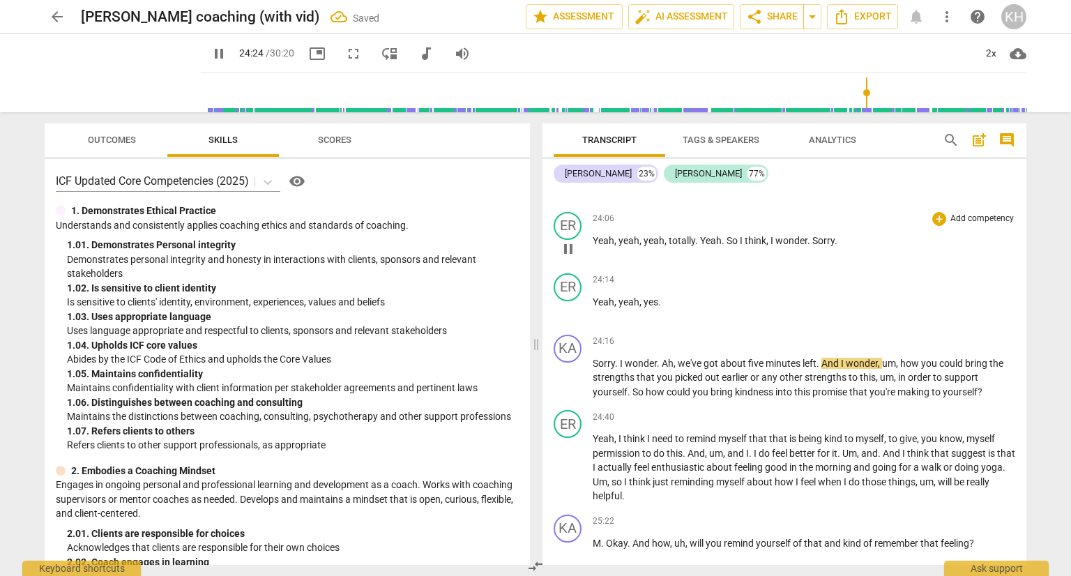
click at [771, 235] on span "I" at bounding box center [773, 240] width 5 height 11
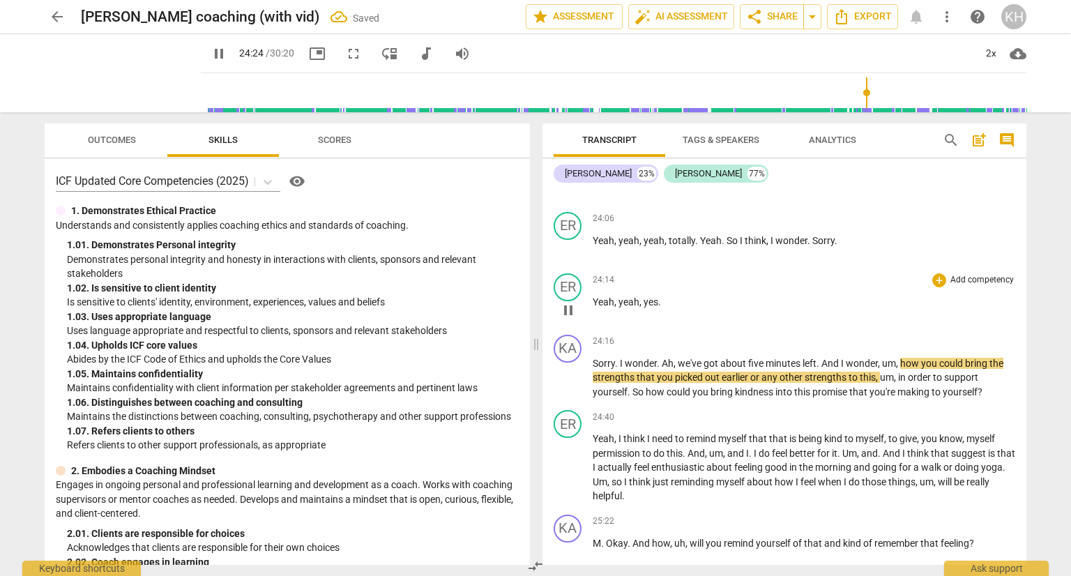
type input "1465"
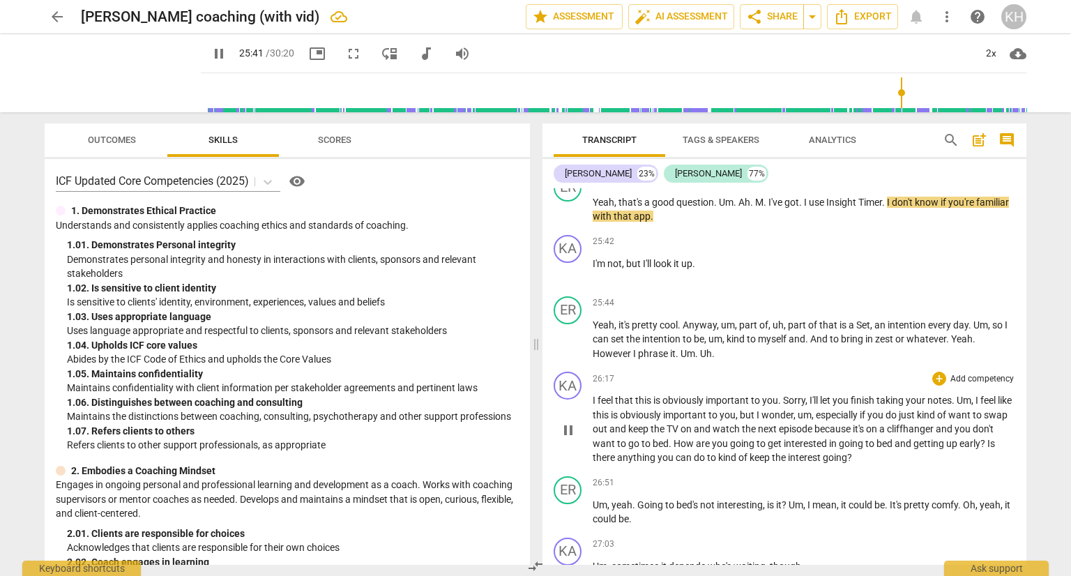
scroll to position [6548, 0]
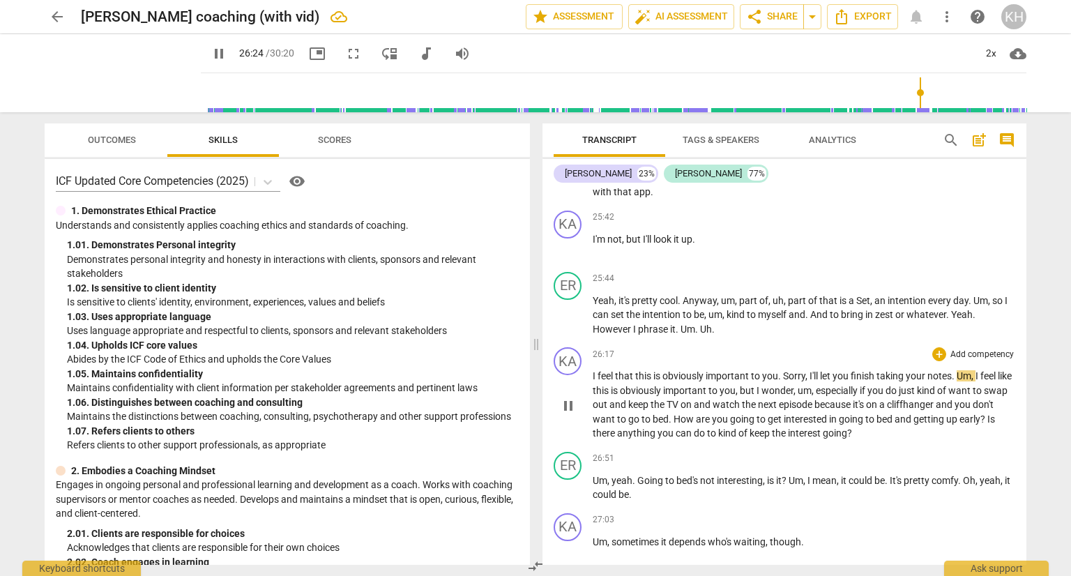
click at [957, 370] on span "." at bounding box center [954, 375] width 5 height 11
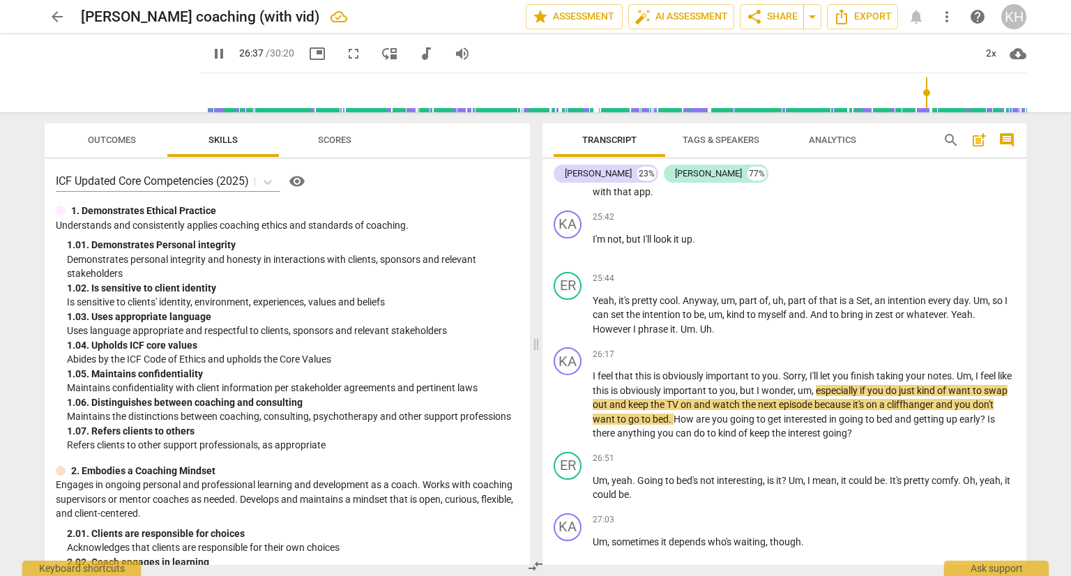
click at [211, 52] on span "pause" at bounding box center [219, 53] width 17 height 17
type input "1598"
drag, startPoint x: 619, startPoint y: 389, endPoint x: 599, endPoint y: 389, distance: 20.9
click at [599, 389] on p "I feel that this is obviously important to you . Sorry , I'll let you finish ta…" at bounding box center [804, 405] width 423 height 72
click at [211, 55] on span "play_arrow" at bounding box center [219, 53] width 17 height 17
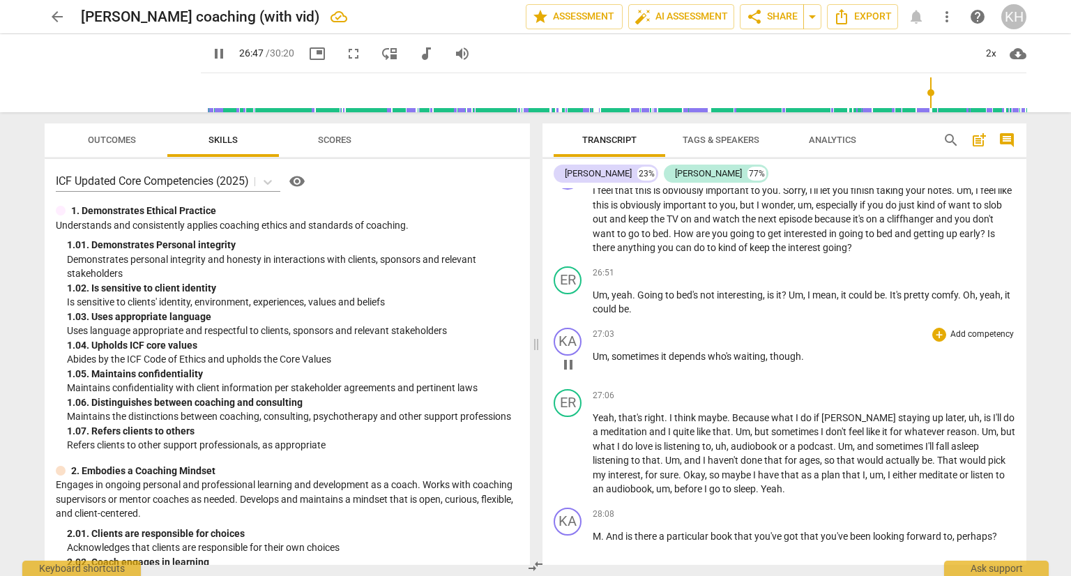
scroll to position [6757, 0]
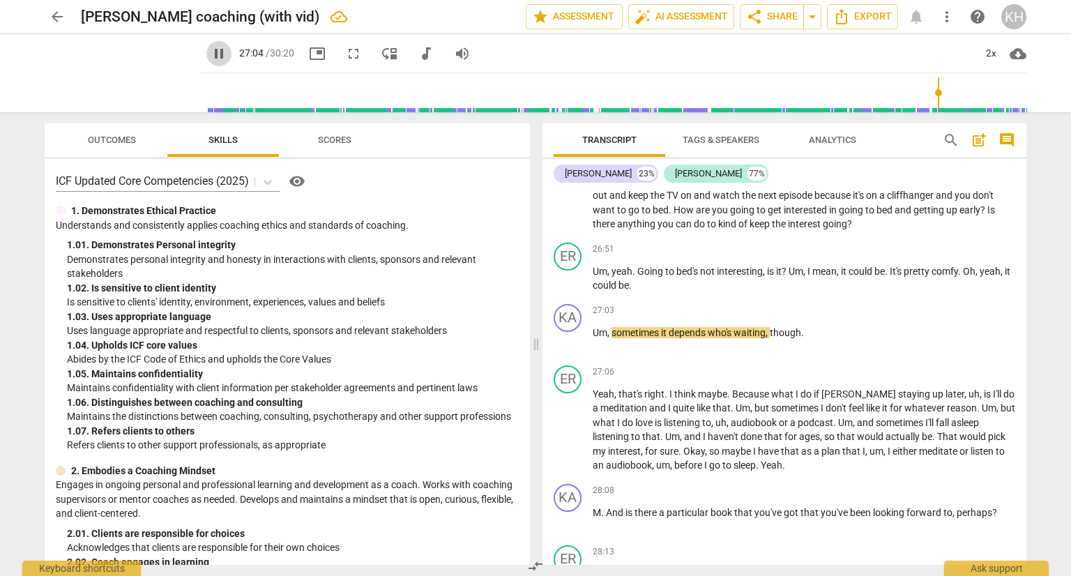
click at [211, 54] on span "pause" at bounding box center [219, 53] width 17 height 17
click at [811, 266] on span "I" at bounding box center [810, 271] width 5 height 11
drag, startPoint x: 808, startPoint y: 254, endPoint x: 820, endPoint y: 263, distance: 14.9
click at [809, 264] on p "Um , yeah . Going to bed's not interesting , is it ? Um , I mean , it could be …" at bounding box center [804, 278] width 423 height 29
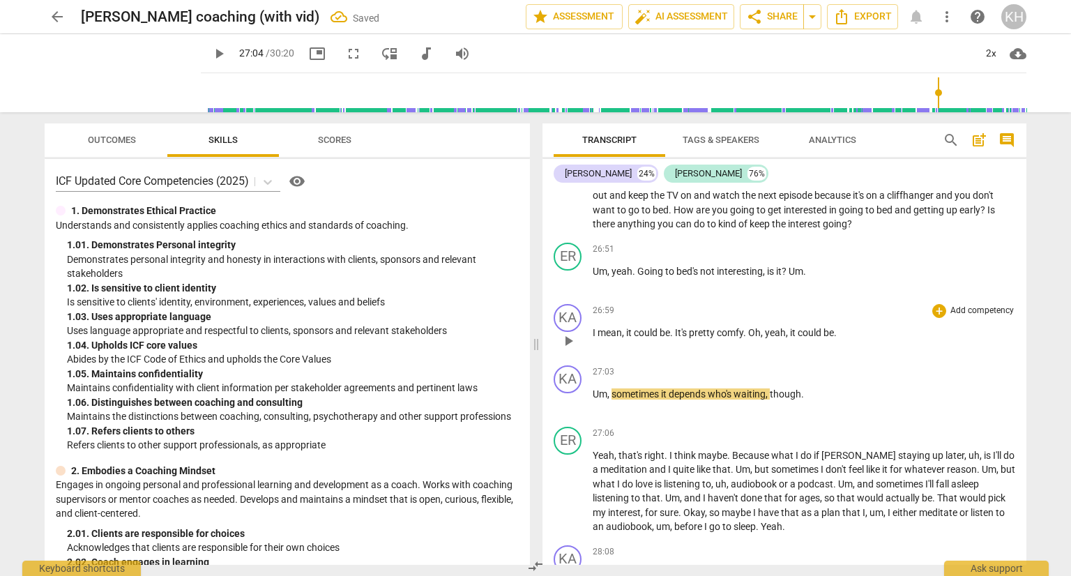
click at [673, 327] on span "." at bounding box center [672, 332] width 5 height 11
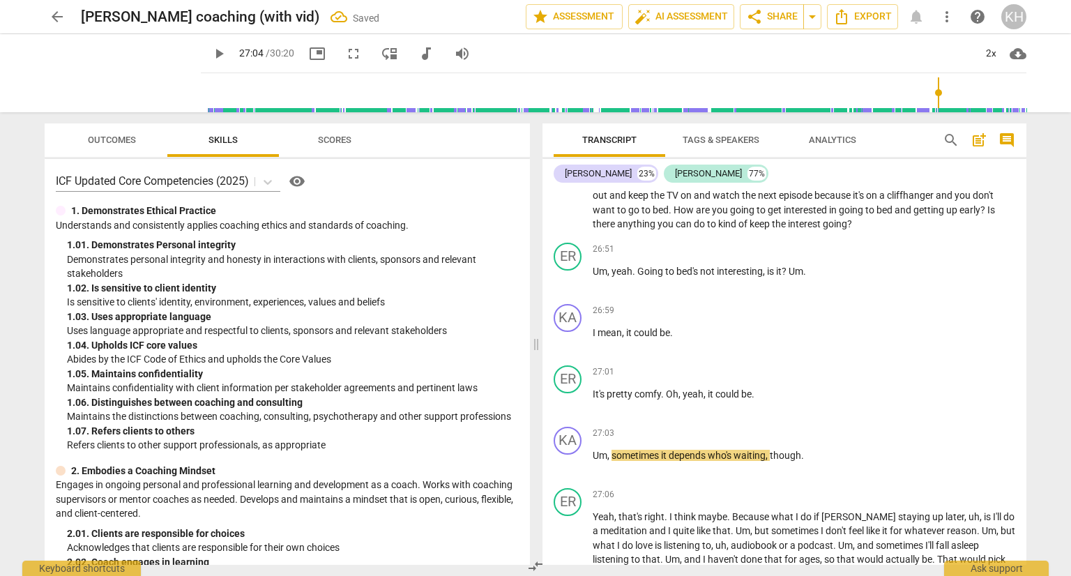
click at [211, 59] on span "play_arrow" at bounding box center [219, 53] width 17 height 17
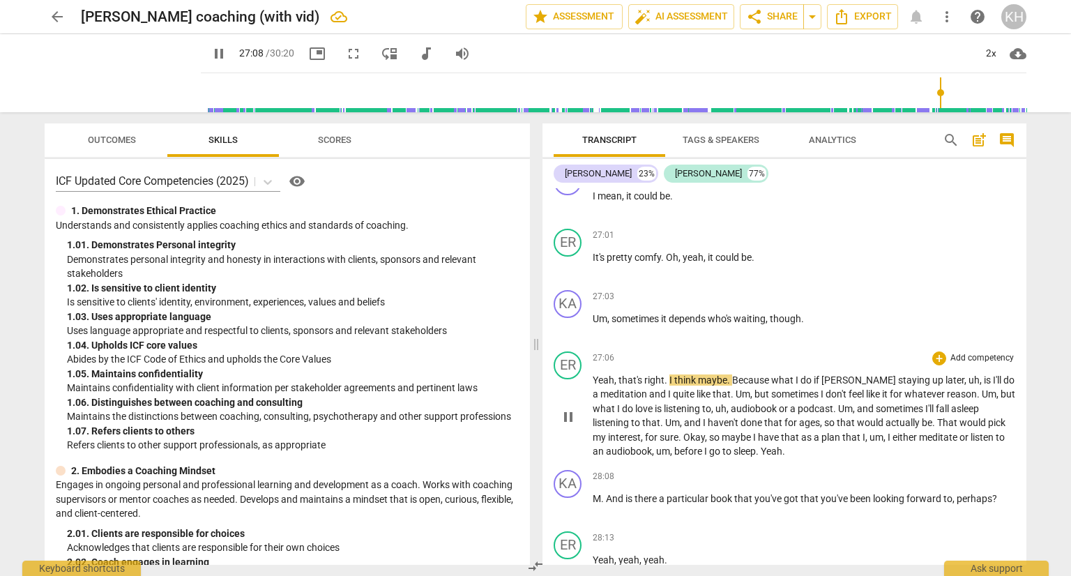
scroll to position [6897, 0]
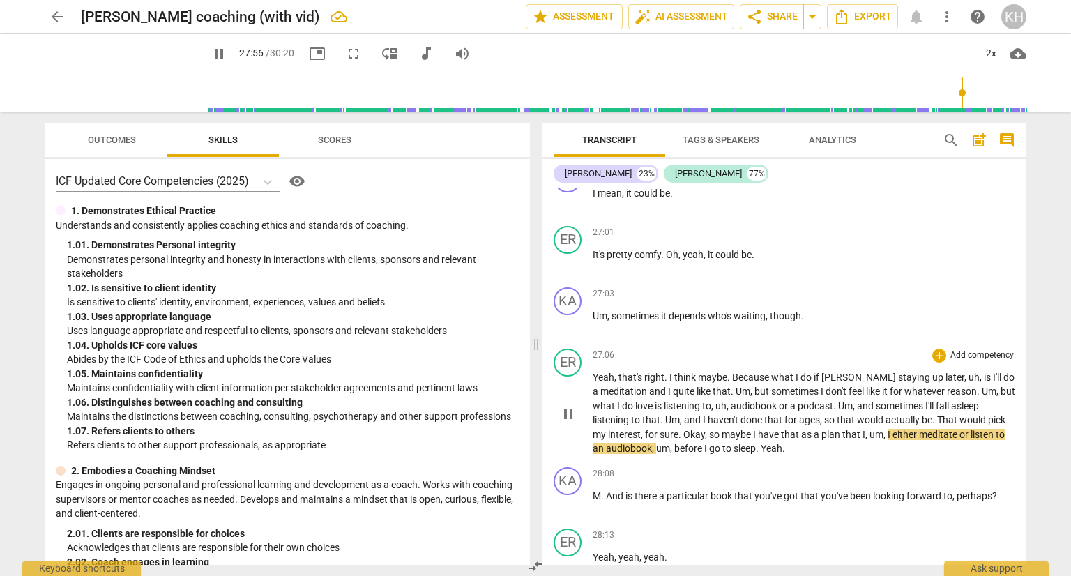
click at [565, 406] on span "pause" at bounding box center [568, 414] width 17 height 17
type input "1677"
drag, startPoint x: 1004, startPoint y: 403, endPoint x: 991, endPoint y: 403, distance: 14.0
click at [991, 414] on span "pick" at bounding box center [996, 419] width 17 height 11
click at [211, 53] on span "play_arrow" at bounding box center [219, 53] width 17 height 17
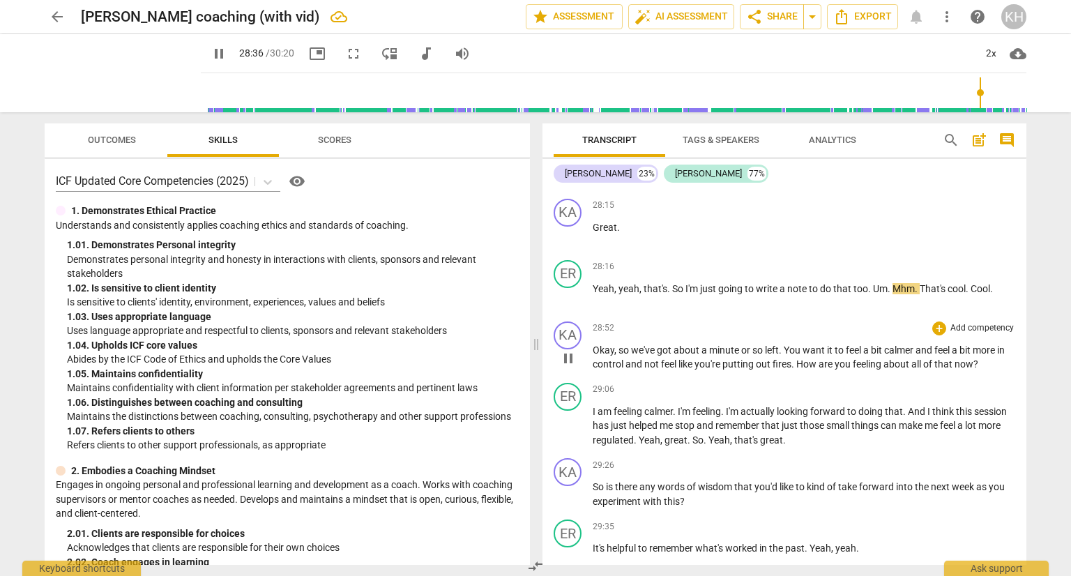
scroll to position [7315, 0]
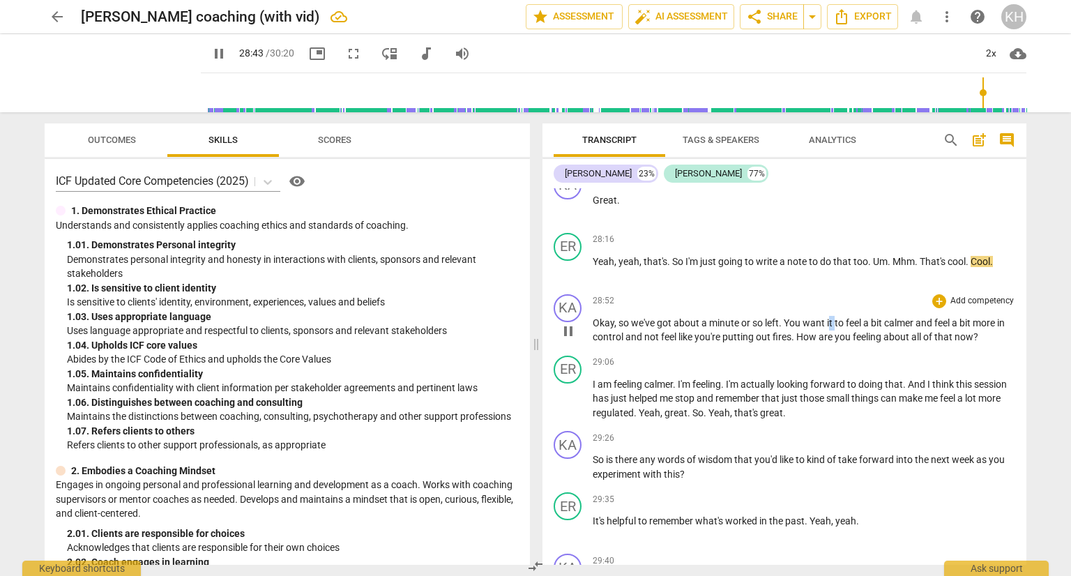
click at [829, 316] on p "Okay , so we've got about a minute or so left . You want it to feel a bit calme…" at bounding box center [804, 330] width 423 height 29
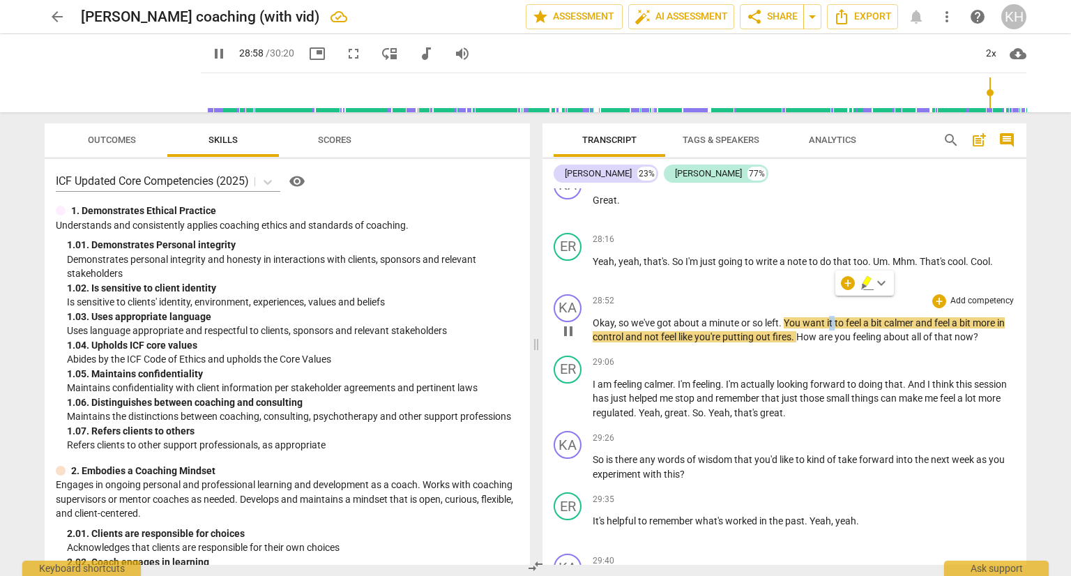
click at [834, 317] on span "it" at bounding box center [831, 322] width 8 height 11
type input "1741"
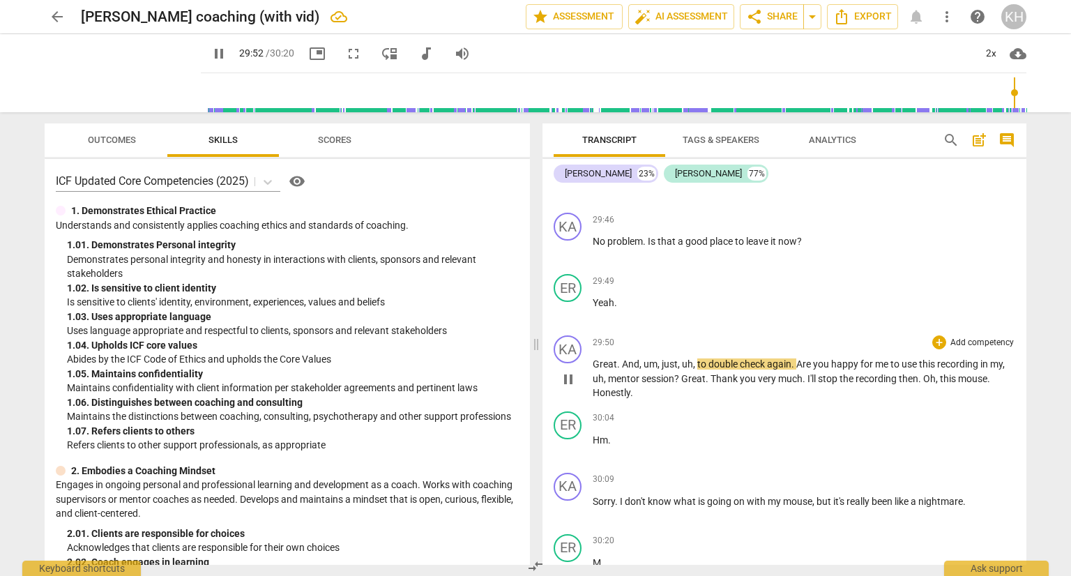
scroll to position [7804, 0]
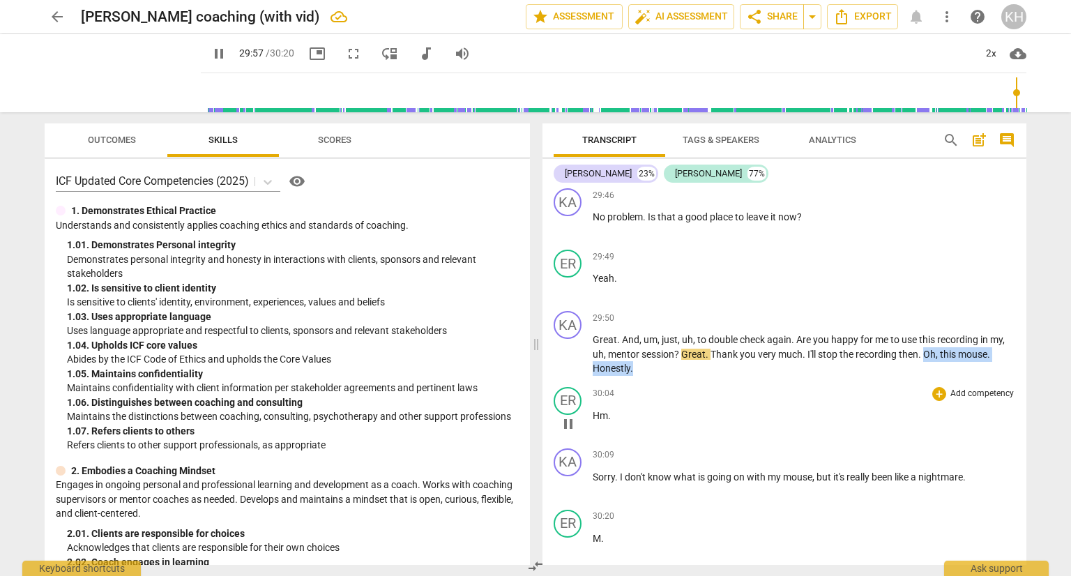
drag, startPoint x: 925, startPoint y: 333, endPoint x: 956, endPoint y: 371, distance: 49.1
click at [956, 369] on div "KA play_arrow pause 00:02 + Add competency keyboard_arrow_right Okay . [PERSON_…" at bounding box center [785, 376] width 484 height 377
type input "1799"
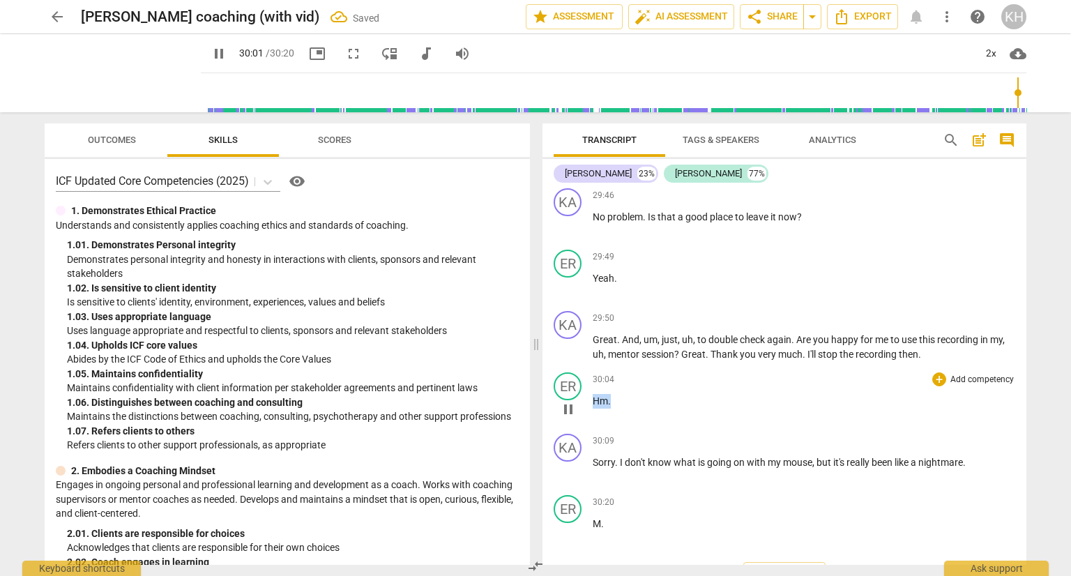
type input "1802"
drag, startPoint x: 621, startPoint y: 374, endPoint x: 760, endPoint y: 426, distance: 148.1
click at [586, 374] on div "ER play_arrow pause 30:04 + Add competency keyboard_arrow_right Hm ." at bounding box center [785, 397] width 484 height 61
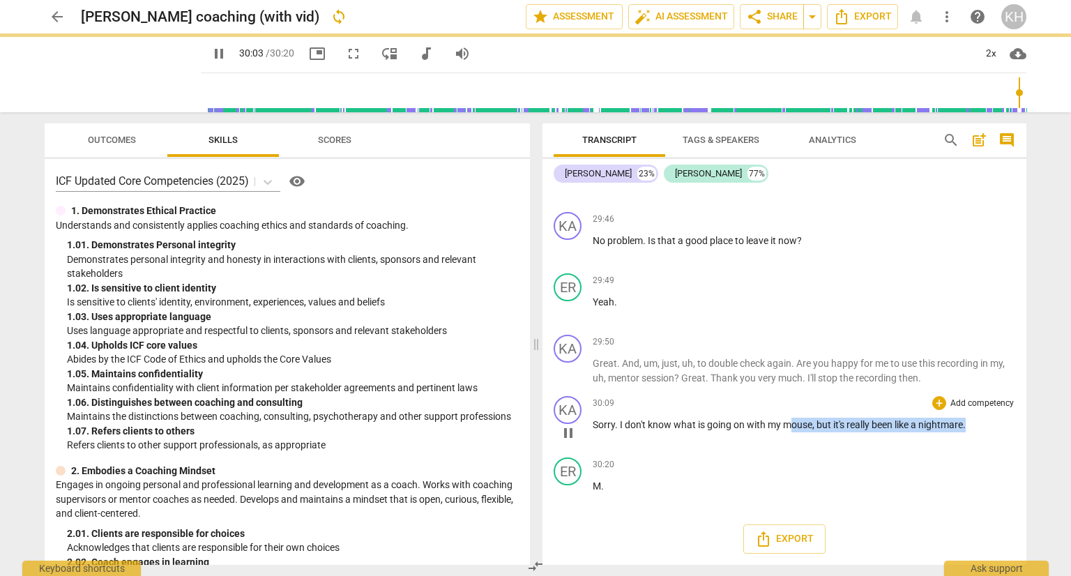
scroll to position [7742, 0]
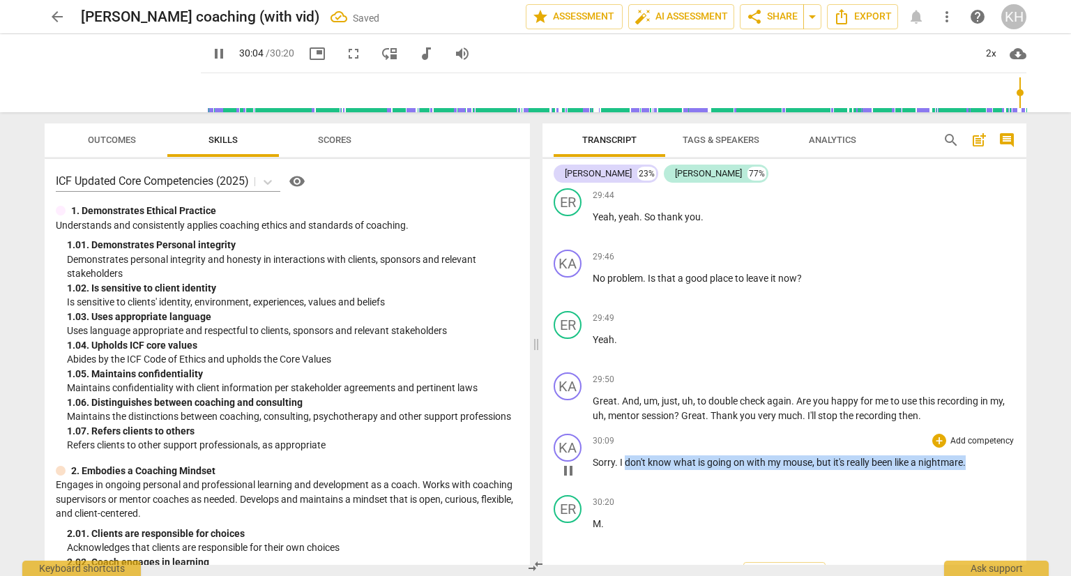
type input "1805"
drag, startPoint x: 980, startPoint y: 442, endPoint x: 599, endPoint y: 444, distance: 380.9
click at [573, 428] on div "KA play_arrow pause 30:09 + Add competency keyboard_arrow_right" at bounding box center [785, 458] width 484 height 61
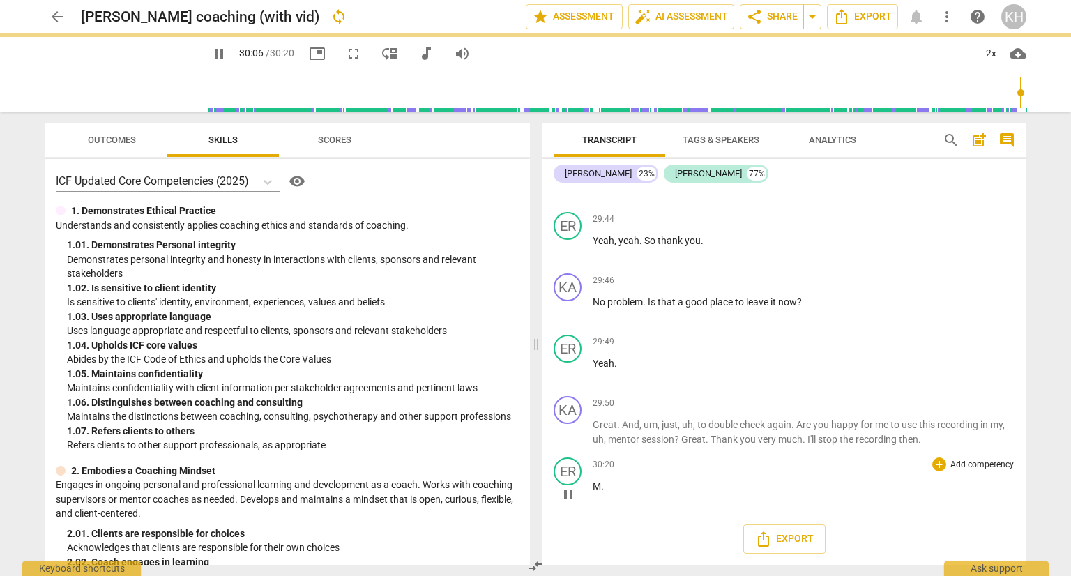
scroll to position [7693, 0]
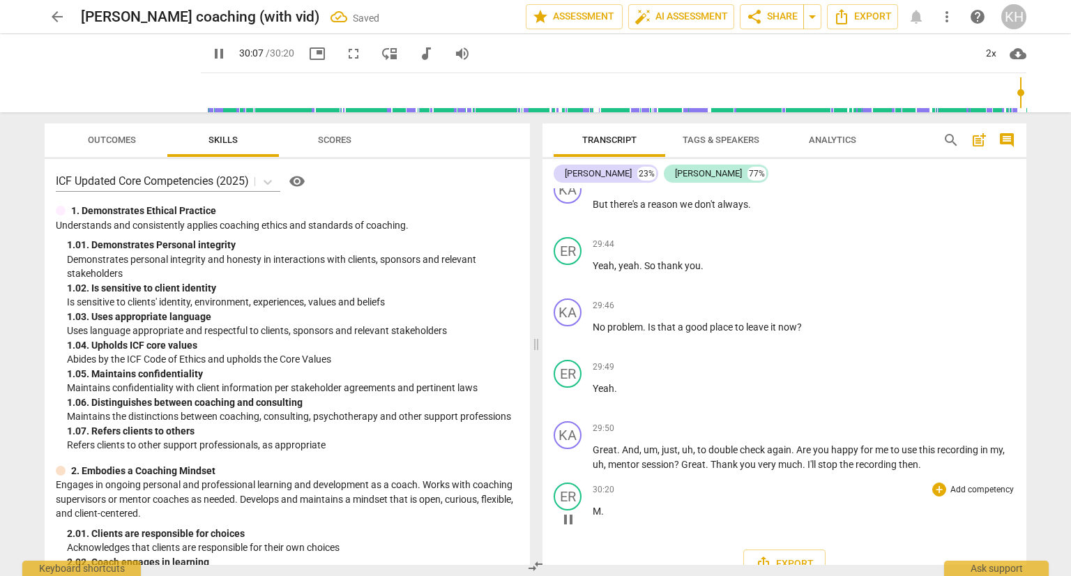
click at [604, 504] on p "M ." at bounding box center [804, 511] width 423 height 15
type input "1809"
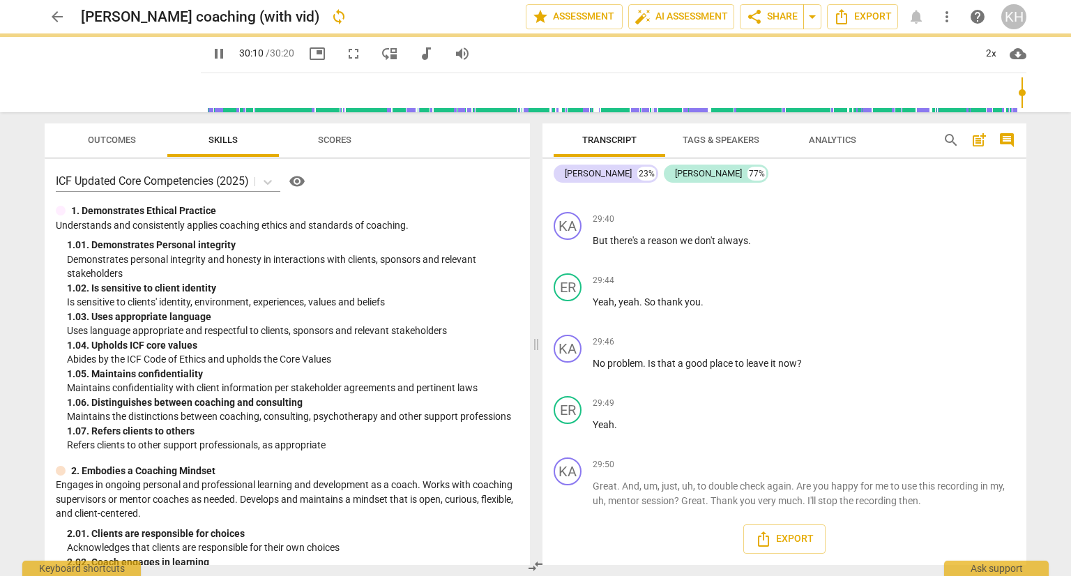
scroll to position [7633, 0]
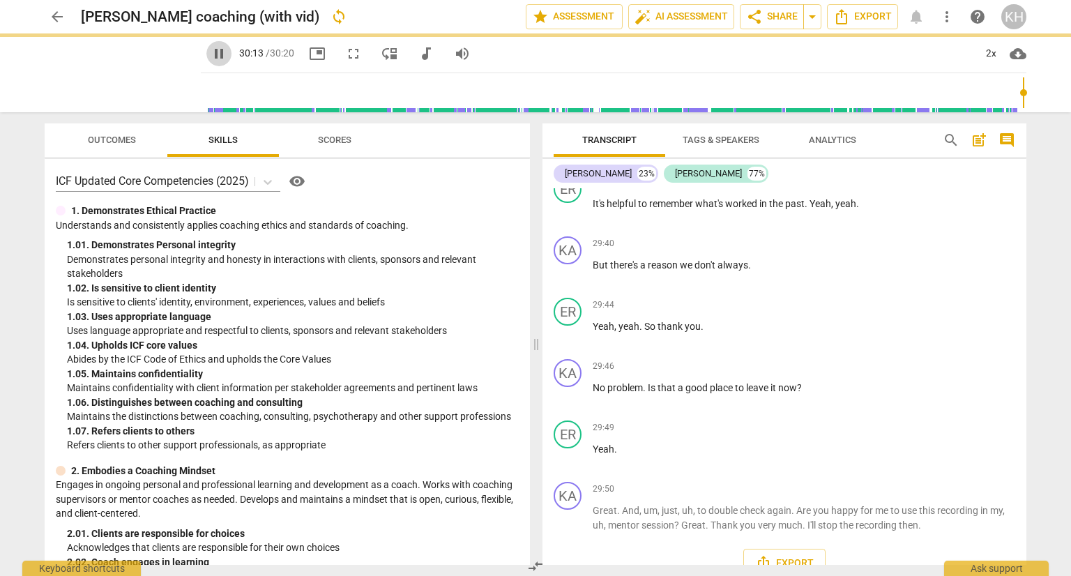
click at [211, 59] on span "pause" at bounding box center [219, 53] width 17 height 17
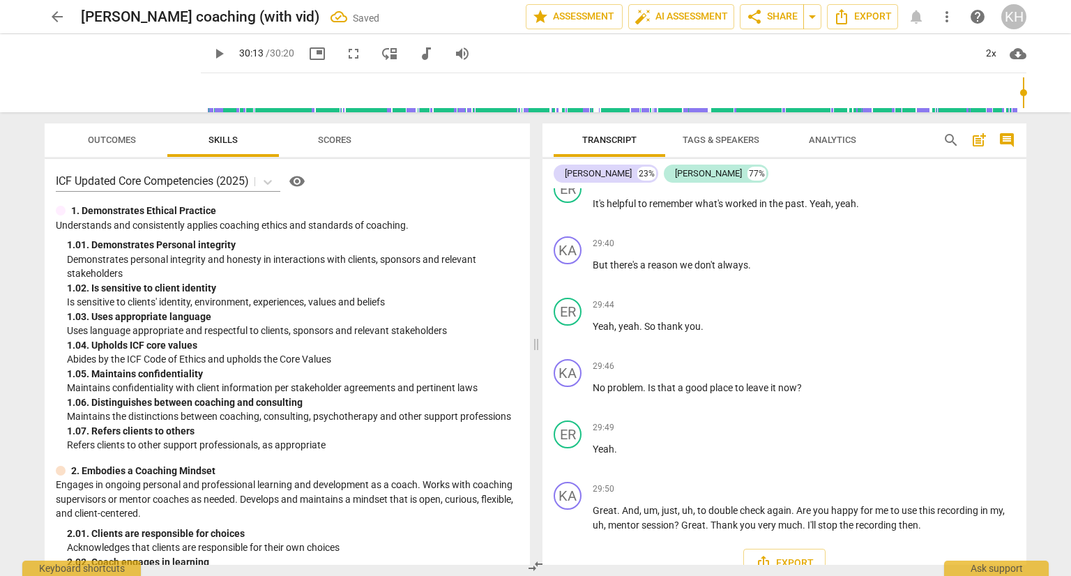
type input "1813"
click at [699, 15] on span "auto_fix_high AI Assessment" at bounding box center [681, 16] width 93 height 17
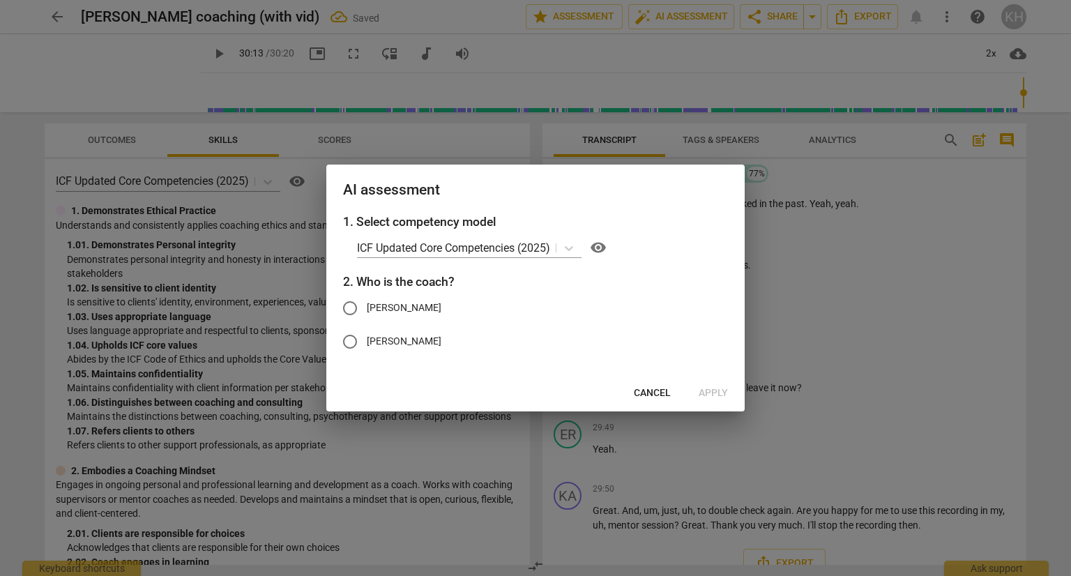
click at [359, 316] on input "[PERSON_NAME]" at bounding box center [349, 308] width 33 height 33
radio input "true"
click at [728, 393] on span "Apply" at bounding box center [713, 393] width 29 height 14
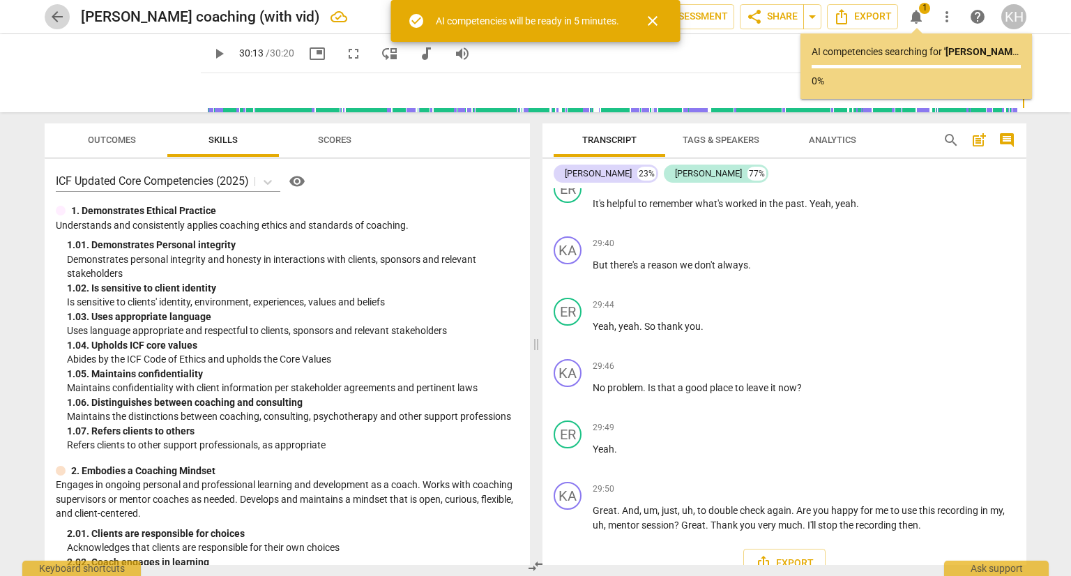
click at [66, 24] on span "arrow_back" at bounding box center [57, 16] width 25 height 17
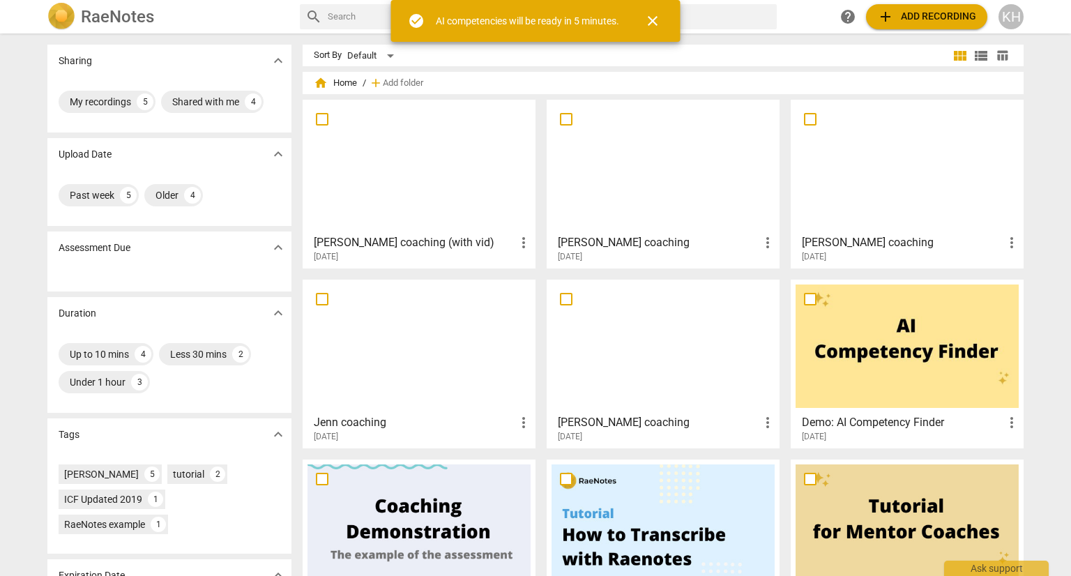
click at [687, 248] on h3 "[PERSON_NAME] coaching" at bounding box center [659, 242] width 202 height 17
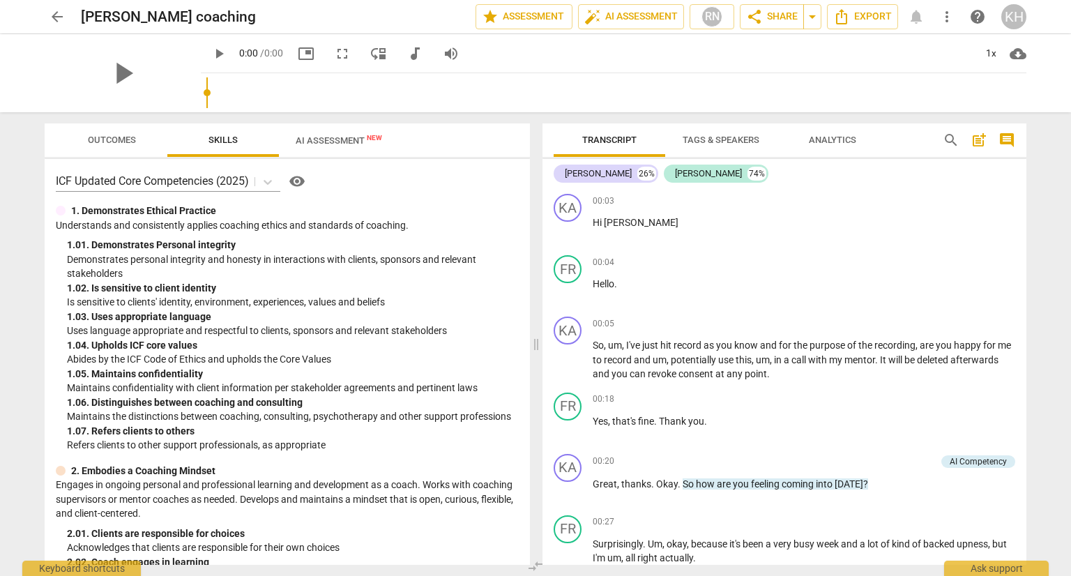
click at [53, 14] on span "arrow_back" at bounding box center [57, 16] width 17 height 17
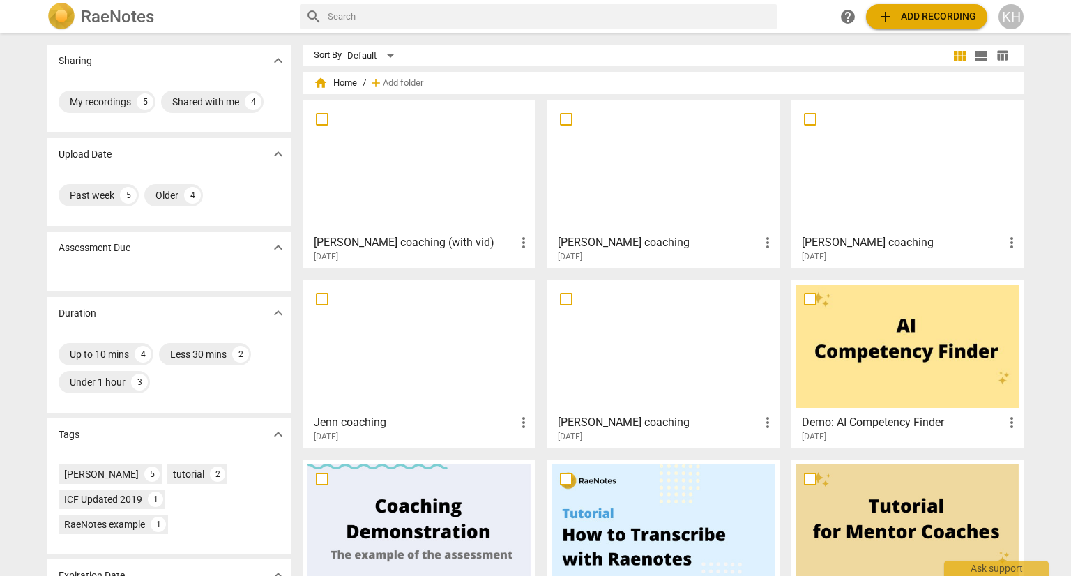
click at [453, 431] on div "[DATE]" at bounding box center [423, 437] width 218 height 12
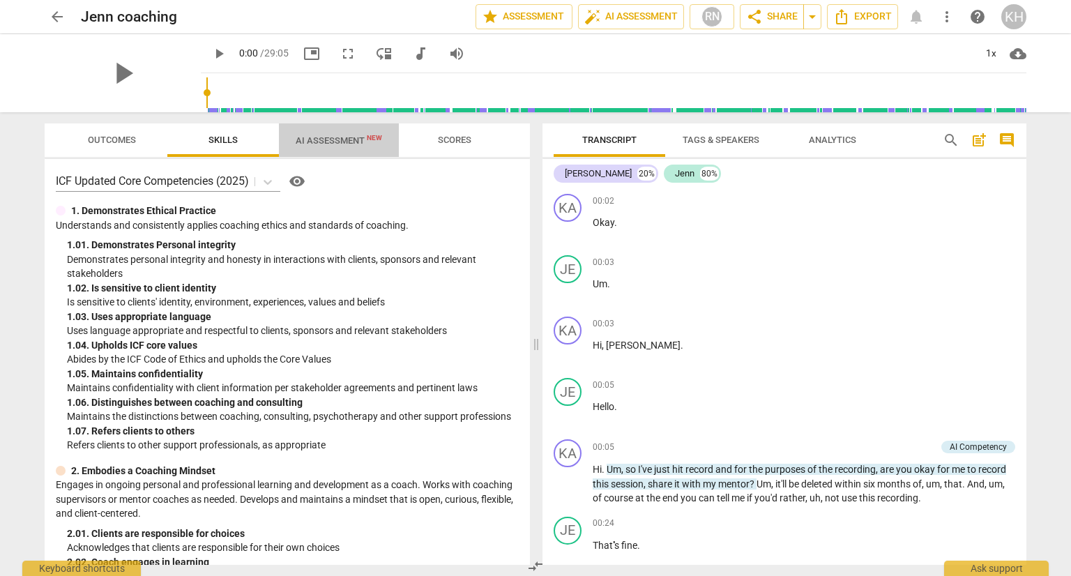
click at [355, 142] on span "AI Assessment New" at bounding box center [339, 140] width 86 height 10
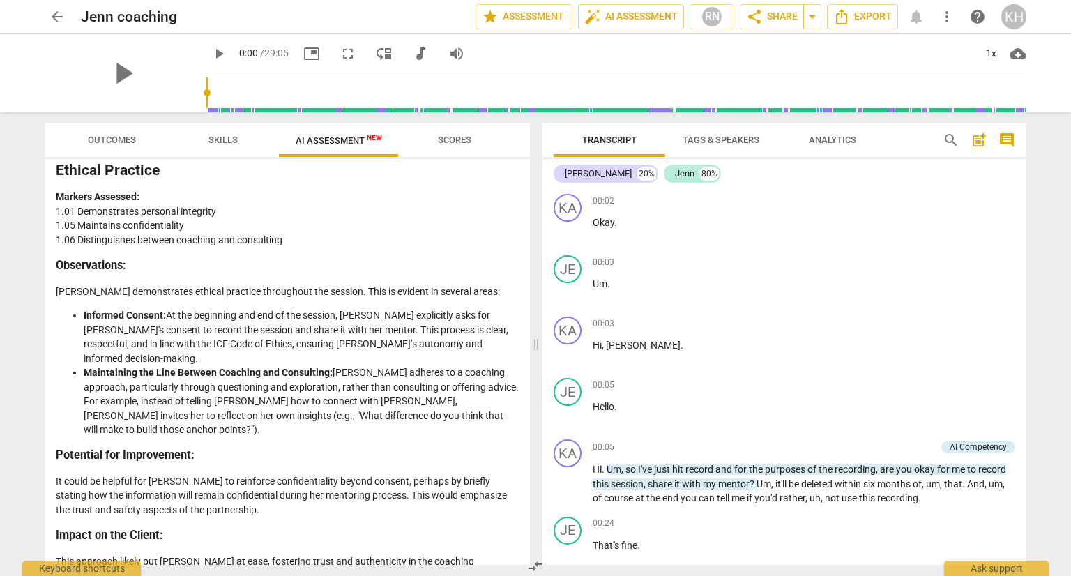
scroll to position [209, 0]
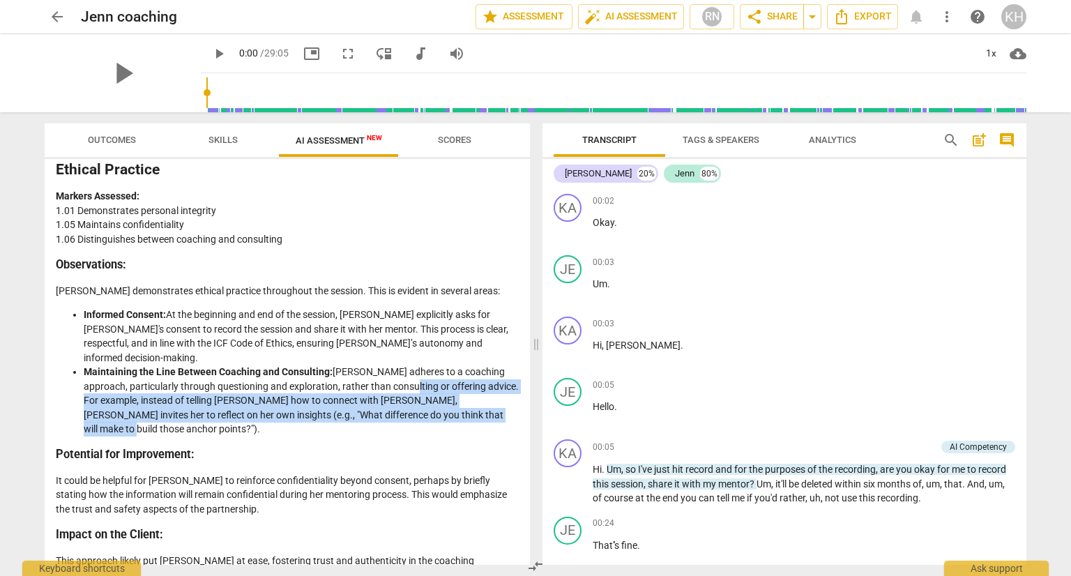
drag, startPoint x: 382, startPoint y: 379, endPoint x: 469, endPoint y: 403, distance: 89.9
click at [469, 403] on li "Maintaining the Line Between Coaching and Consulting: [PERSON_NAME] to a coachi…" at bounding box center [301, 401] width 435 height 72
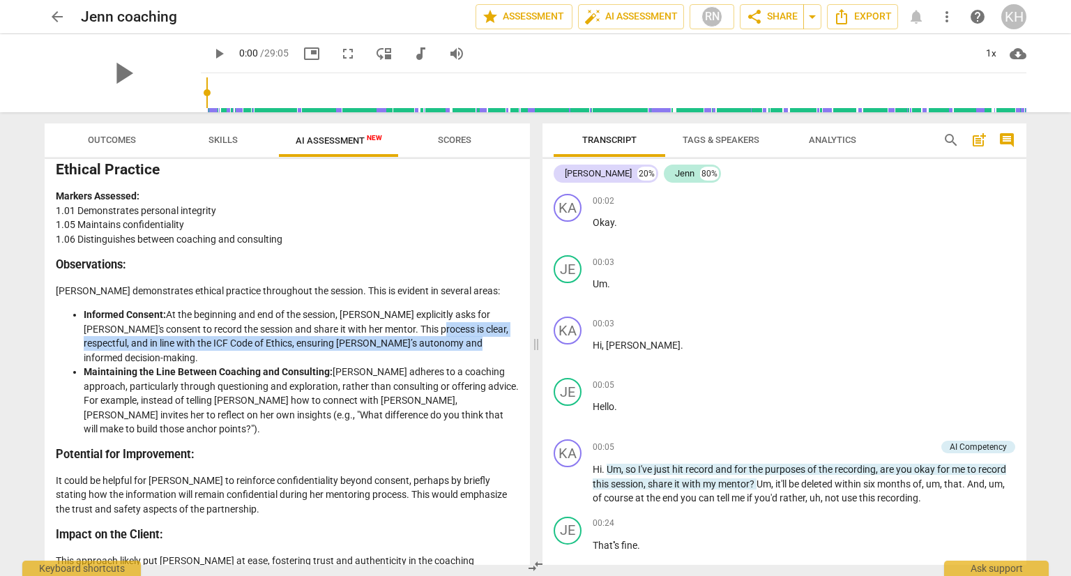
drag, startPoint x: 420, startPoint y: 322, endPoint x: 455, endPoint y: 344, distance: 41.0
click at [455, 344] on li "Informed Consent: At the beginning and end of the session, [PERSON_NAME] explic…" at bounding box center [301, 336] width 435 height 57
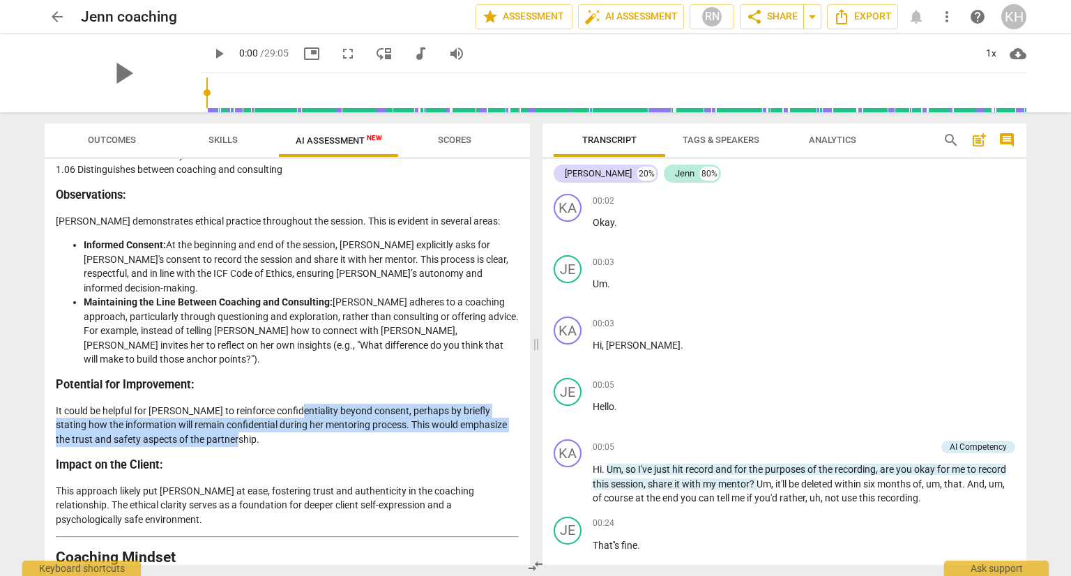
drag, startPoint x: 292, startPoint y: 378, endPoint x: 333, endPoint y: 411, distance: 52.1
click at [333, 411] on p "It could be helpful for [PERSON_NAME] to reinforce confidentiality beyond conse…" at bounding box center [287, 425] width 463 height 43
click at [276, 415] on p "It could be helpful for [PERSON_NAME] to reinforce confidentiality beyond conse…" at bounding box center [287, 425] width 463 height 43
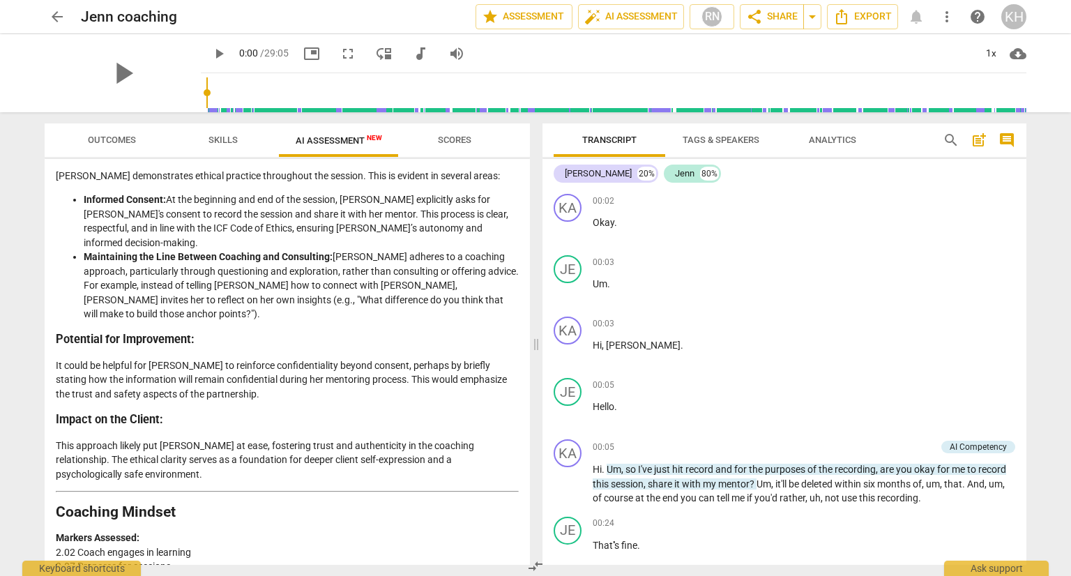
scroll to position [349, 0]
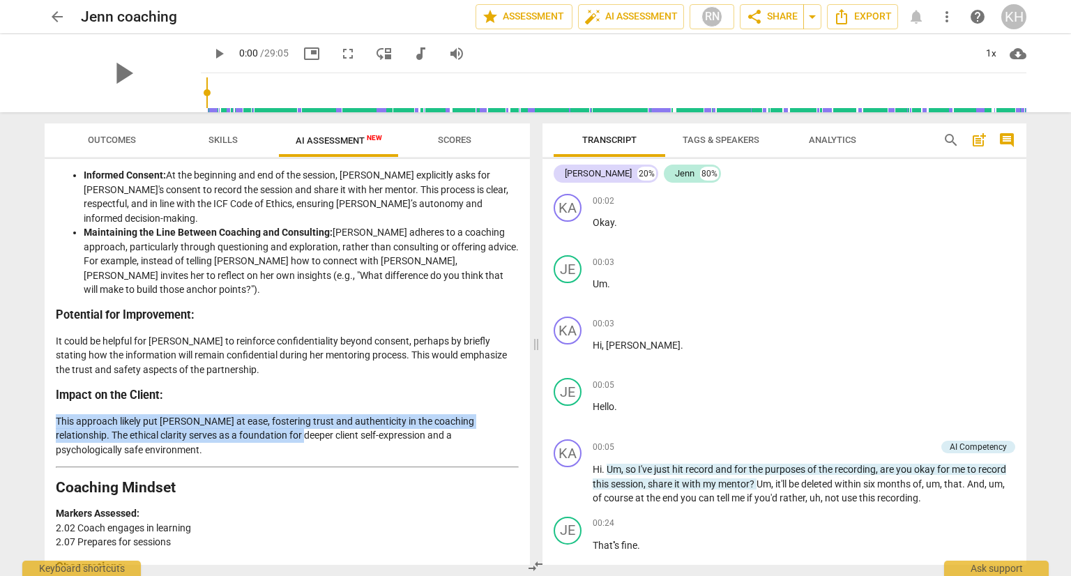
drag, startPoint x: 271, startPoint y: 400, endPoint x: 307, endPoint y: 433, distance: 48.9
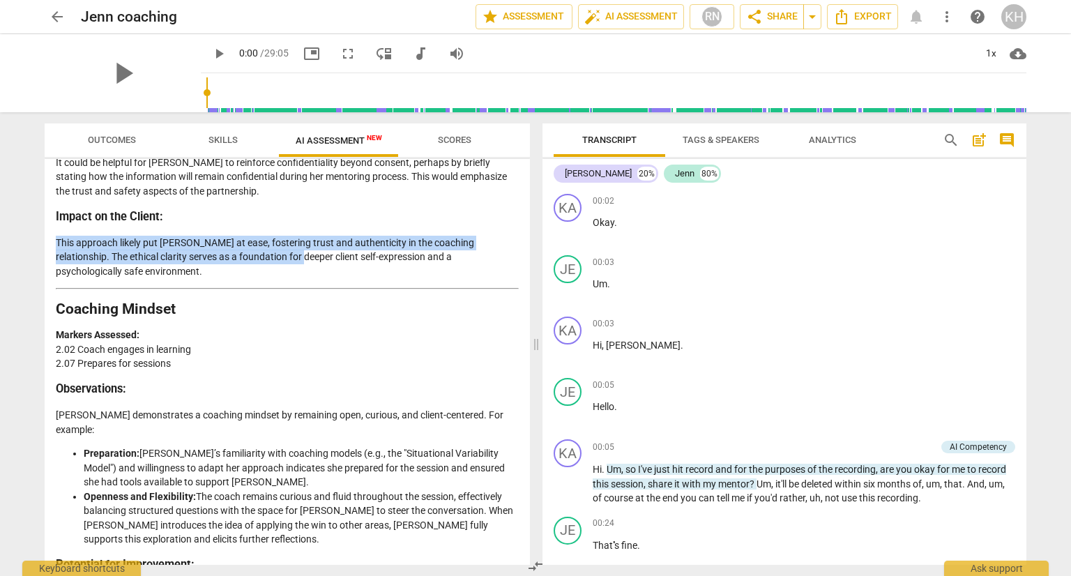
scroll to position [558, 0]
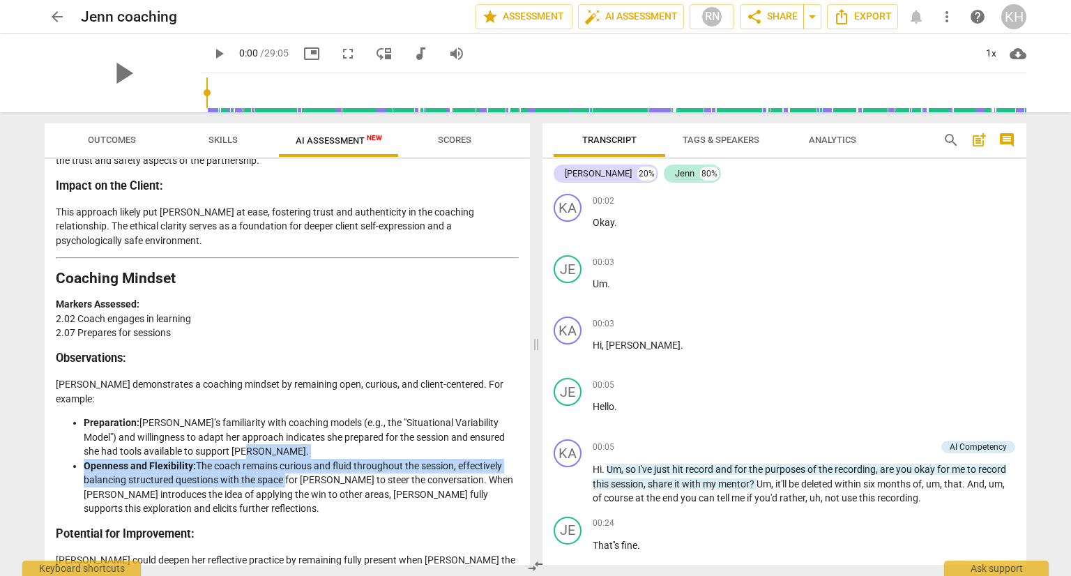
drag, startPoint x: 269, startPoint y: 402, endPoint x: 284, endPoint y: 430, distance: 32.1
click at [284, 430] on ul "Preparation: [PERSON_NAME]’s familiarity with coaching models (e.g., the "Situa…" at bounding box center [287, 466] width 463 height 100
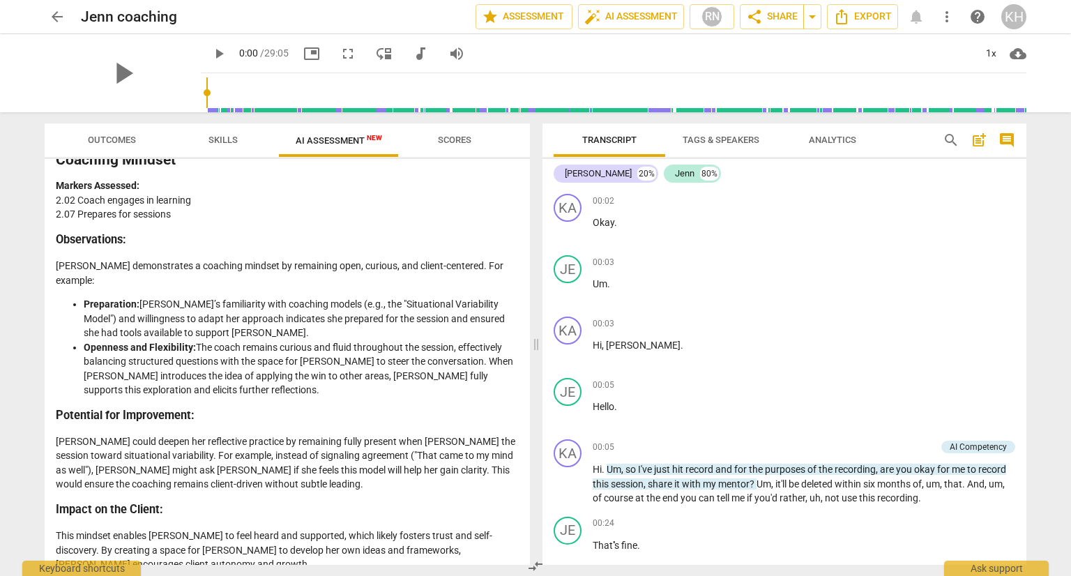
scroll to position [698, 0]
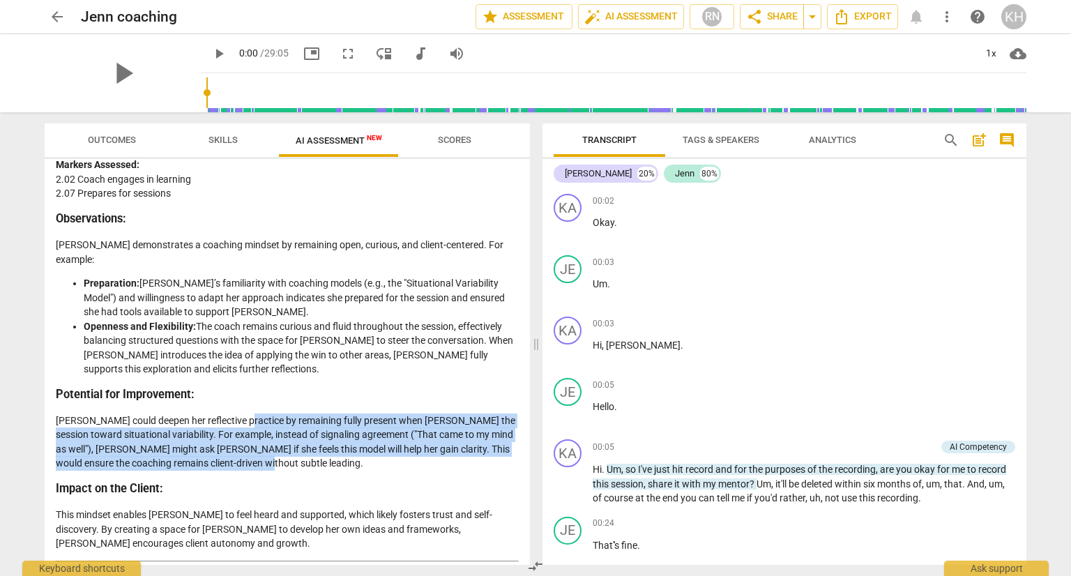
drag, startPoint x: 240, startPoint y: 377, endPoint x: 313, endPoint y: 417, distance: 82.7
click at [313, 417] on p "[PERSON_NAME] could deepen her reflective practice by remaining fully present w…" at bounding box center [287, 442] width 463 height 57
click at [213, 414] on p "[PERSON_NAME] could deepen her reflective practice by remaining fully present w…" at bounding box center [287, 442] width 463 height 57
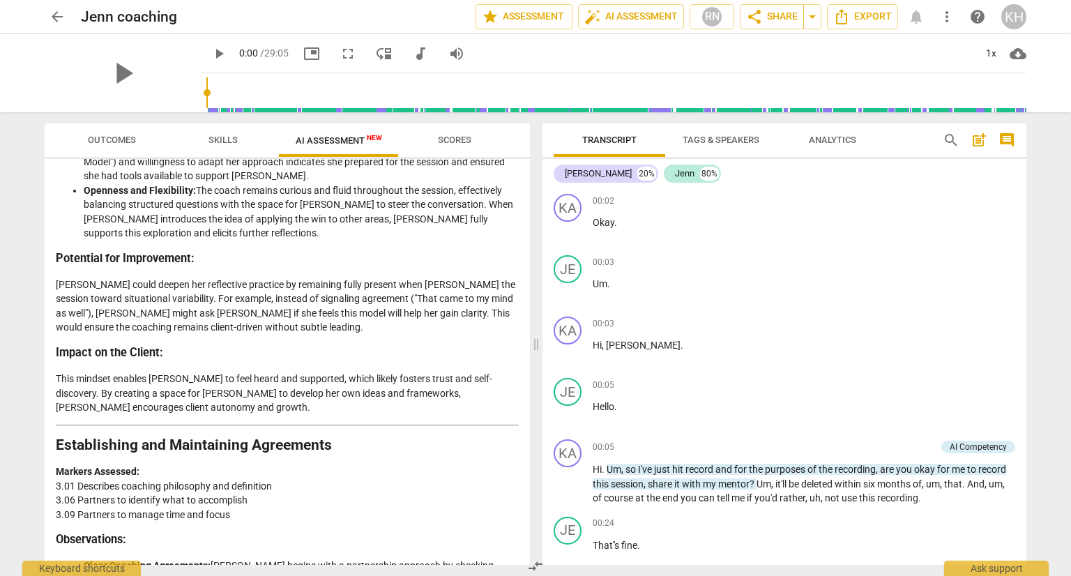
scroll to position [837, 0]
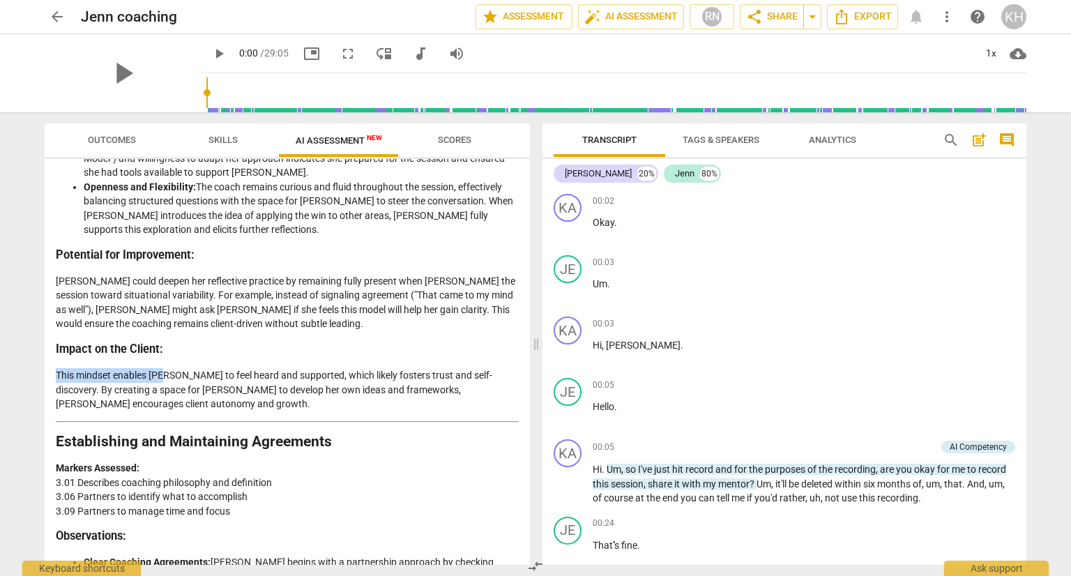
drag, startPoint x: 169, startPoint y: 338, endPoint x: 245, endPoint y: 375, distance: 84.2
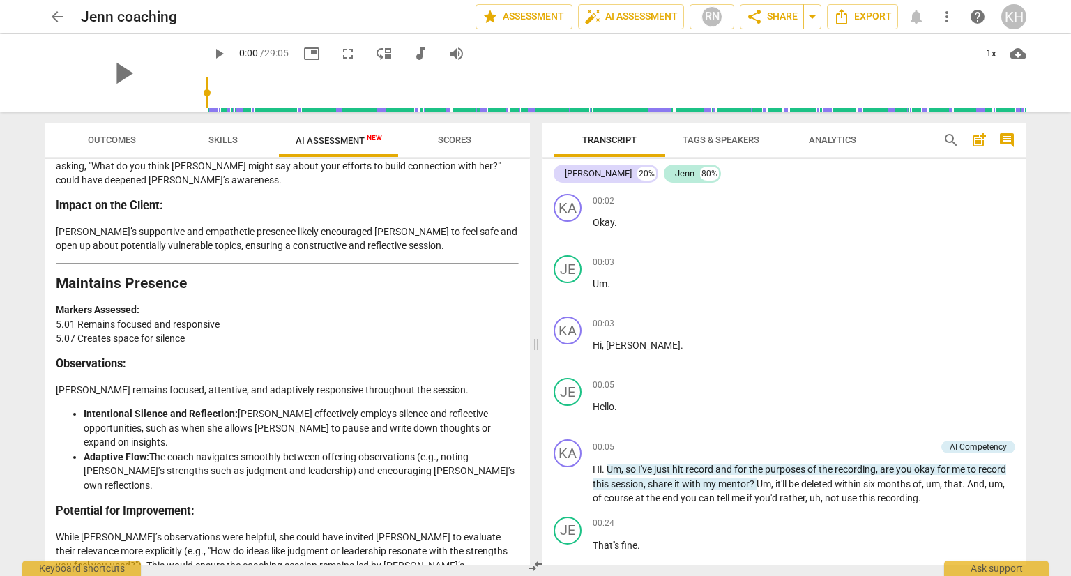
scroll to position [1953, 0]
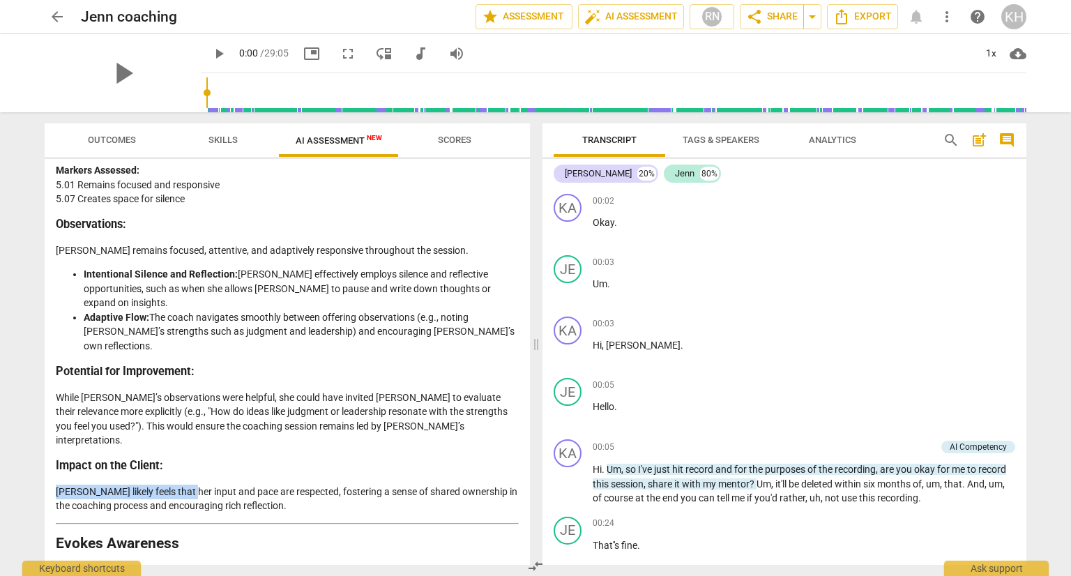
drag, startPoint x: 190, startPoint y: 396, endPoint x: 294, endPoint y: 414, distance: 105.4
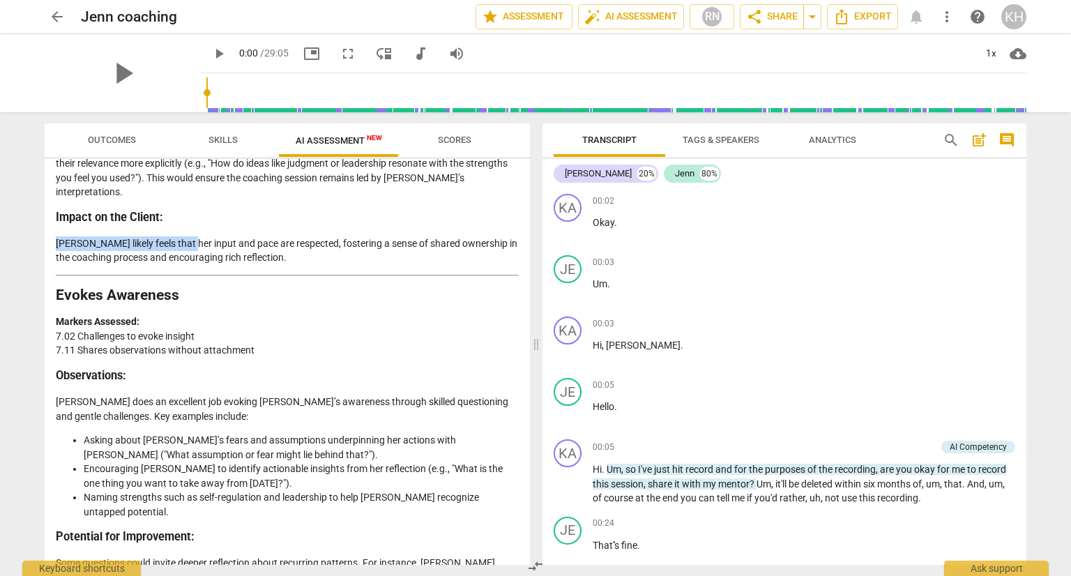
scroll to position [2232, 0]
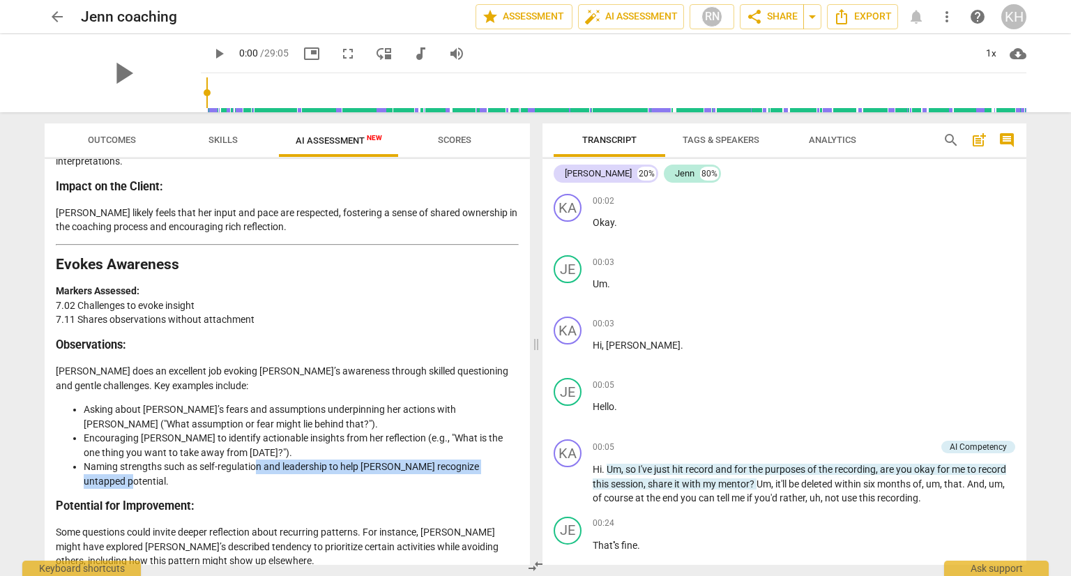
drag, startPoint x: 257, startPoint y: 366, endPoint x: 265, endPoint y: 381, distance: 16.9
click at [265, 460] on li "Naming strengths such as self-regulation and leadership to help [PERSON_NAME] r…" at bounding box center [301, 474] width 435 height 29
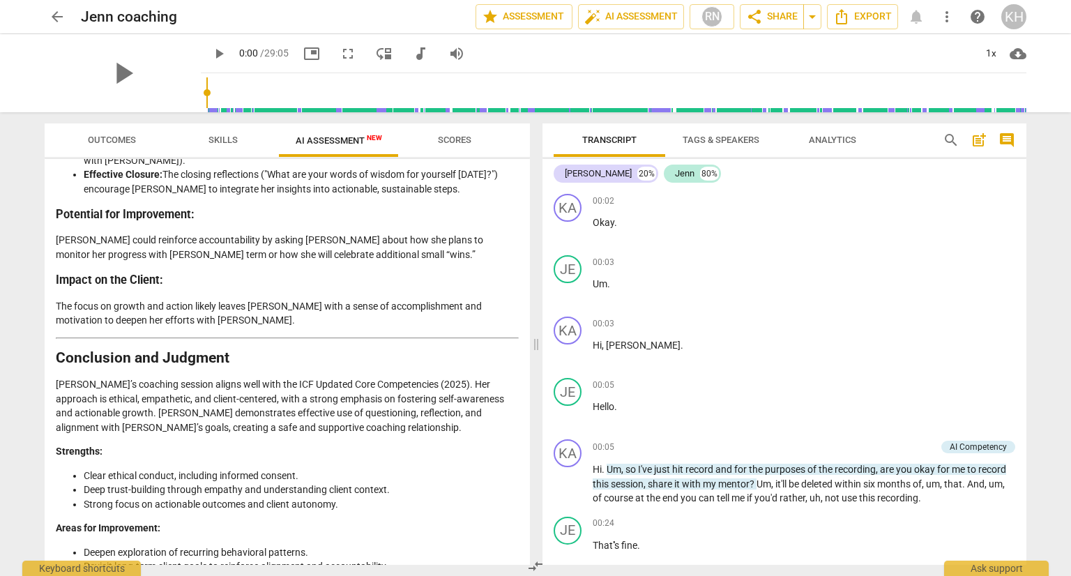
scroll to position [2899, 0]
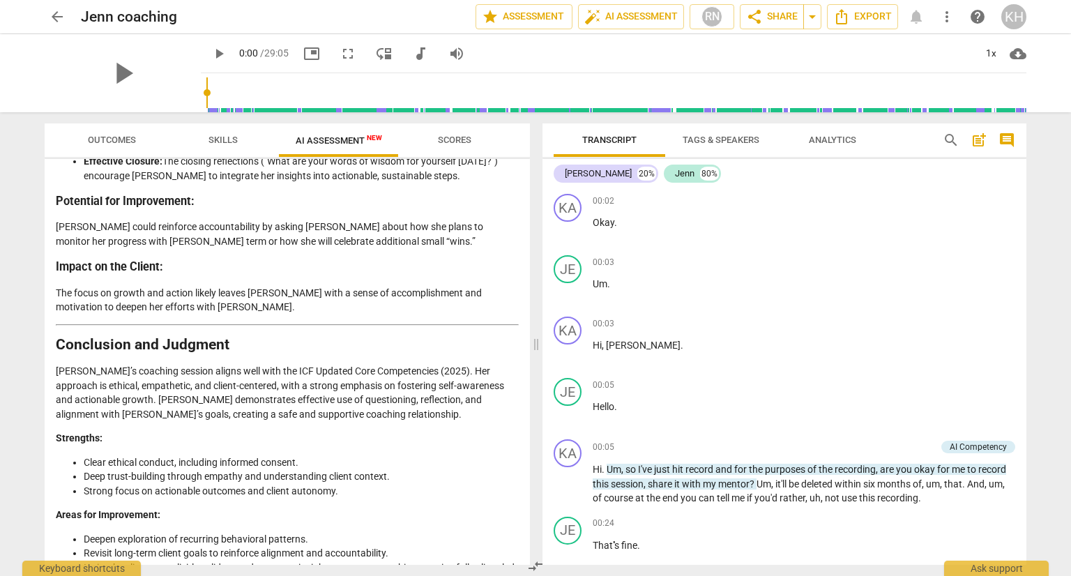
click at [38, 173] on div "Outcomes Skills AI Assessment New Scores Disclaimer: AI can make mistakes. Cons…" at bounding box center [284, 344] width 502 height 464
